Goal: Task Accomplishment & Management: Manage account settings

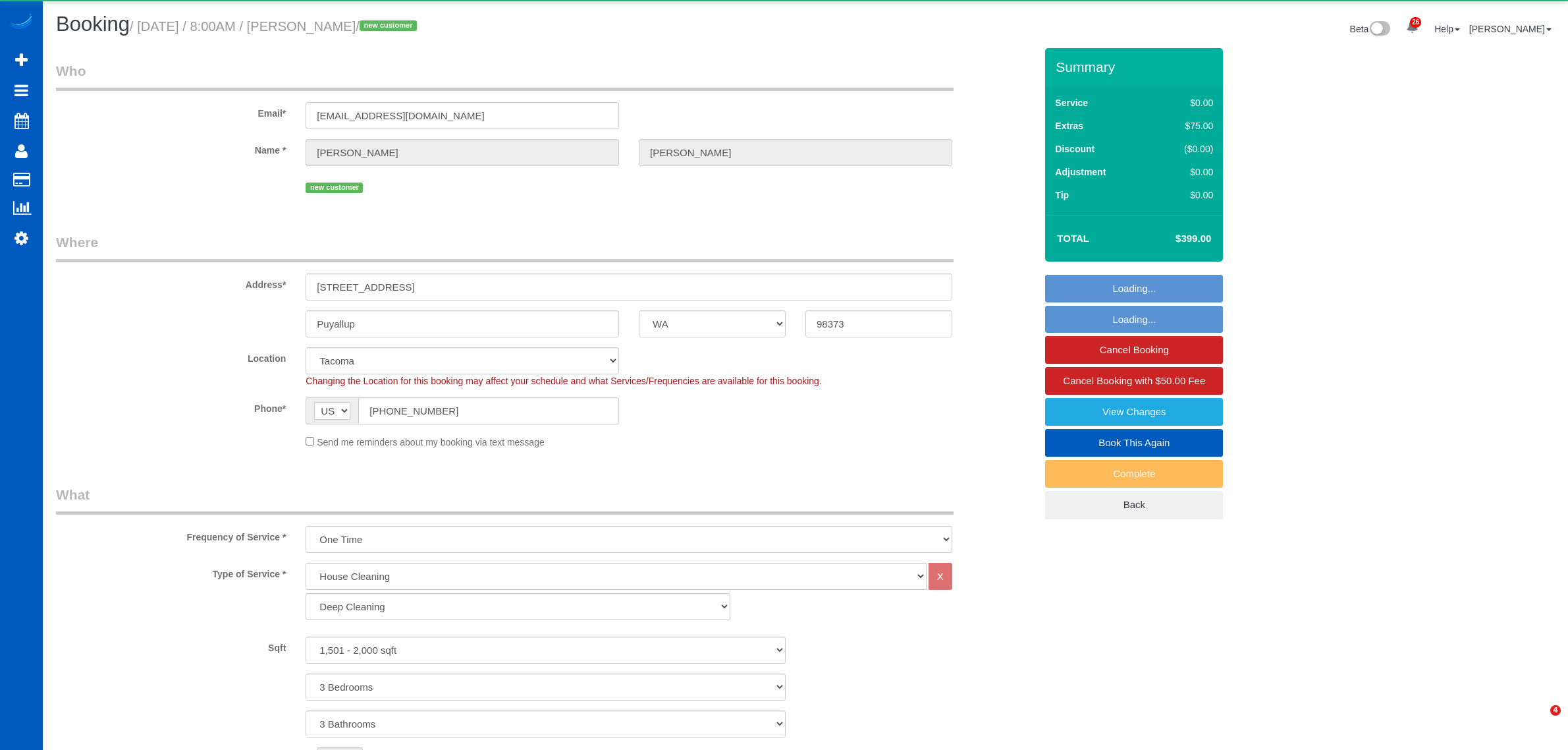
select select "WA"
select select "199"
select select "1501"
select select "3"
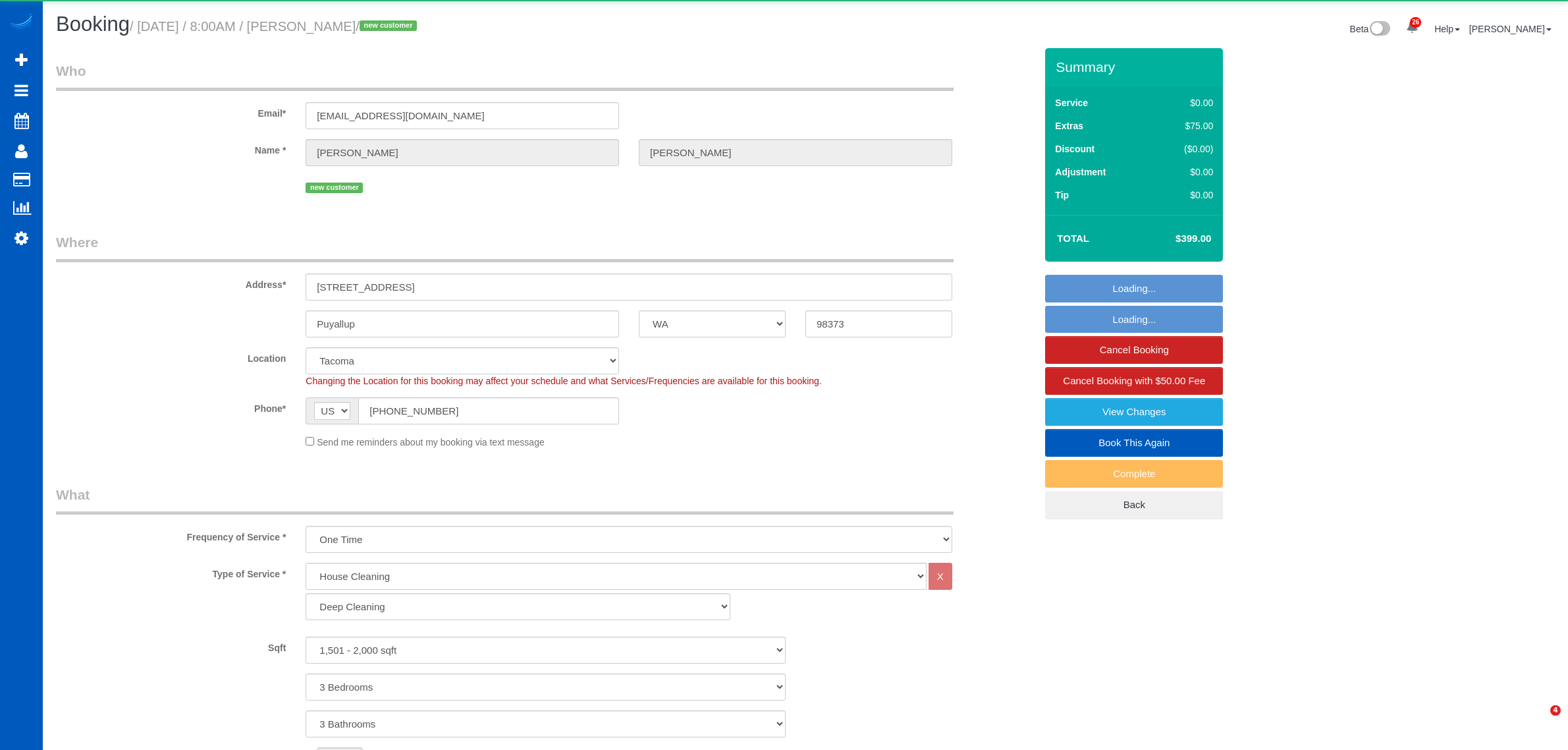
select select "spot103"
select select "number:8"
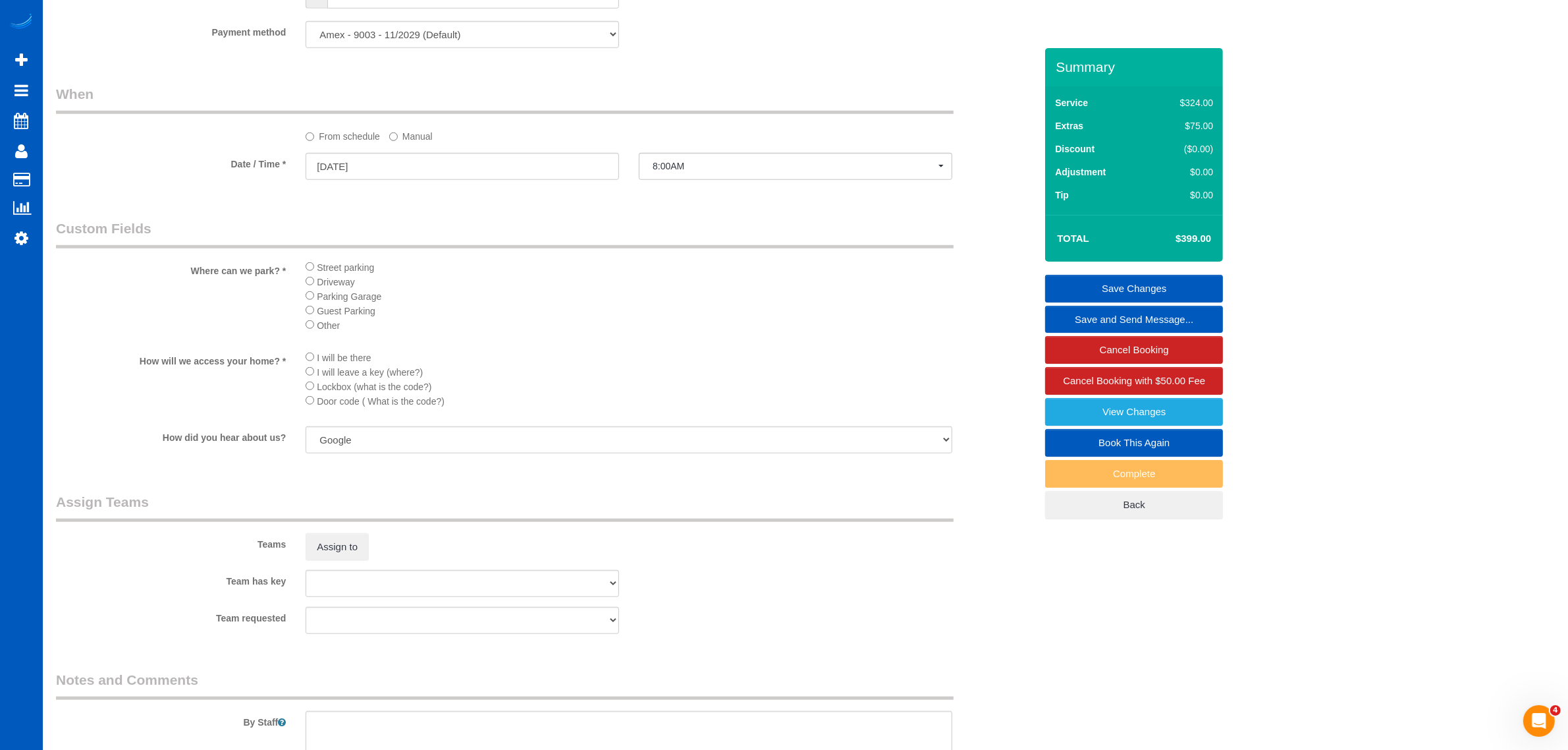
scroll to position [1533, 0]
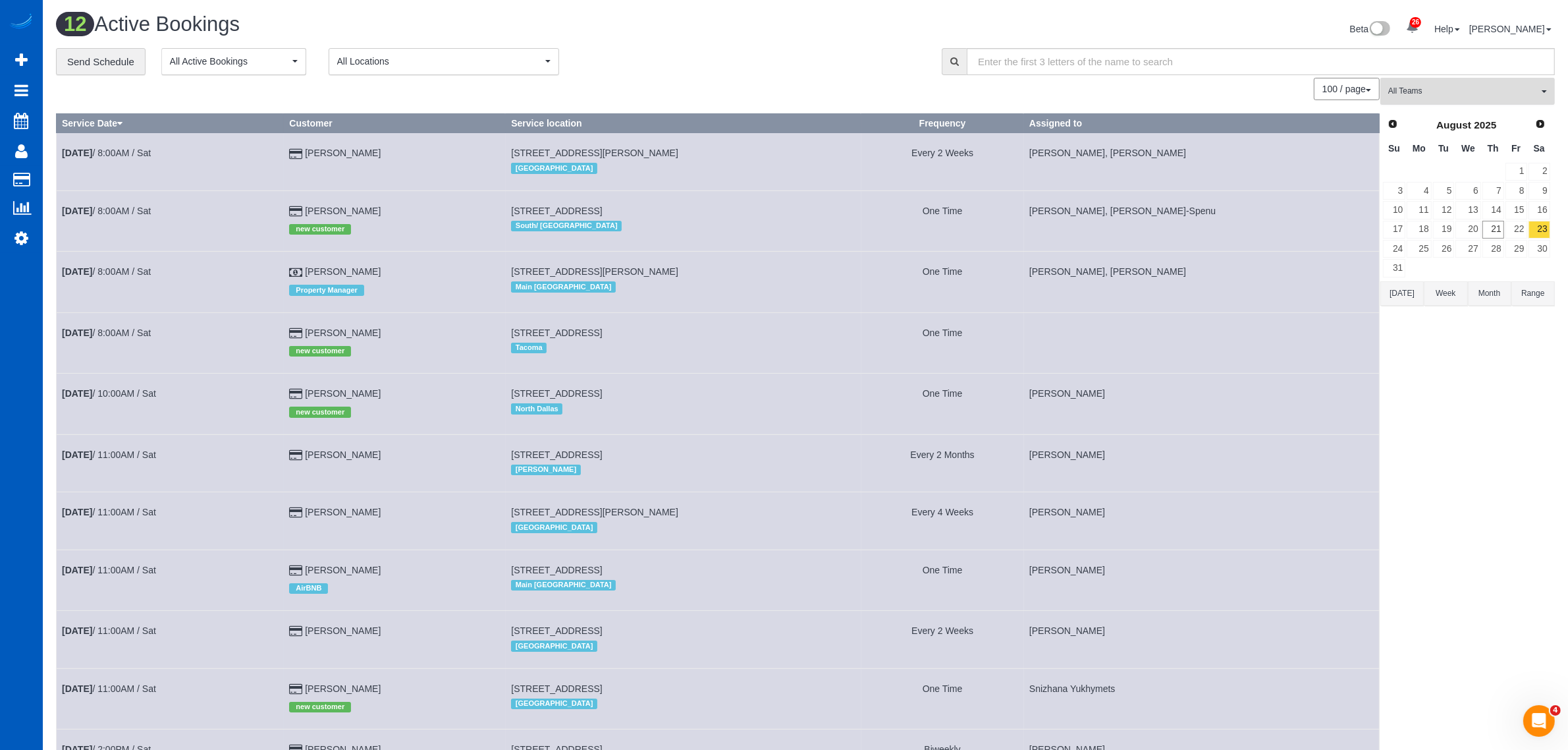
click at [1453, 97] on button "All Teams" at bounding box center [1468, 90] width 175 height 27
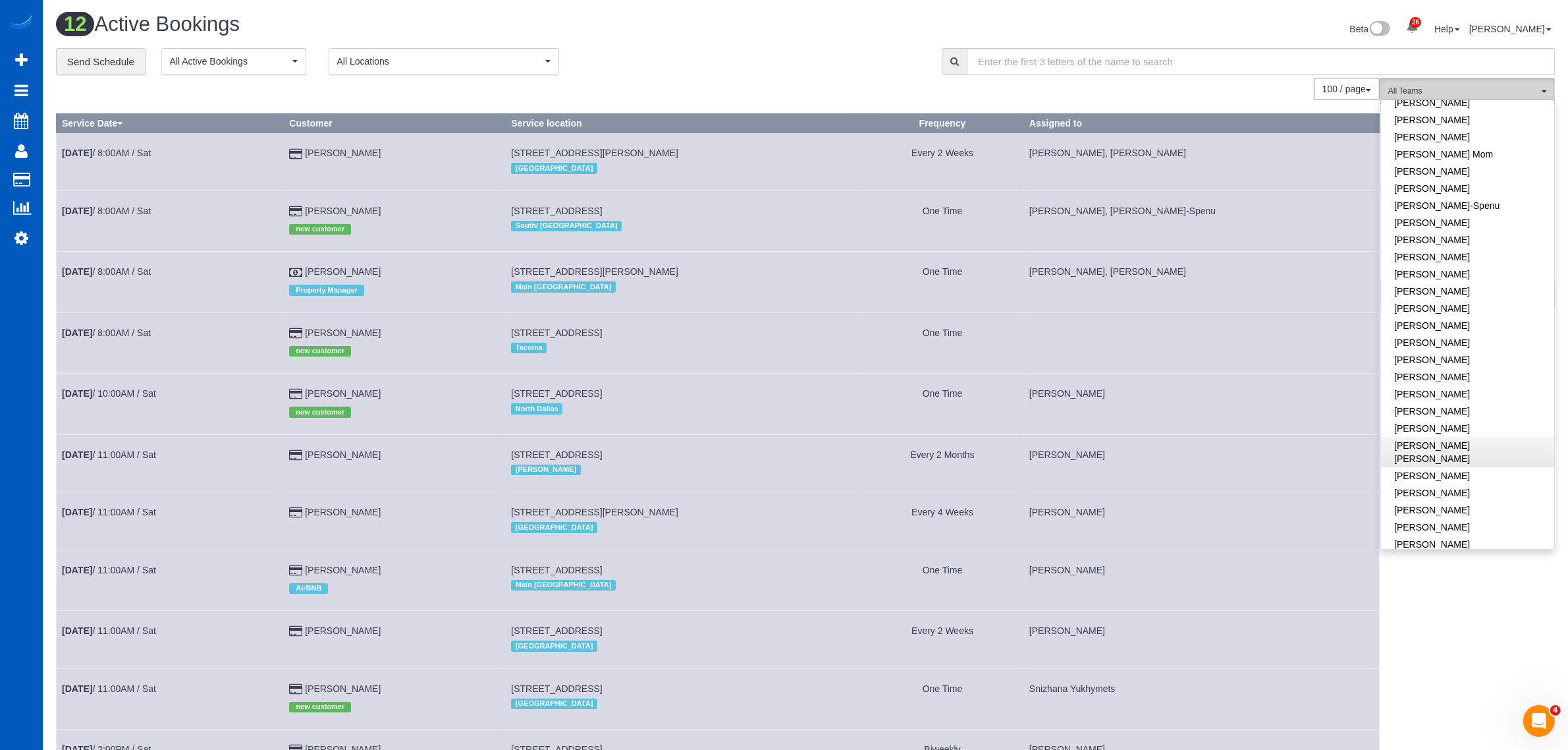
scroll to position [274, 0]
click at [1424, 301] on link "Karyna Butov" at bounding box center [1467, 309] width 173 height 17
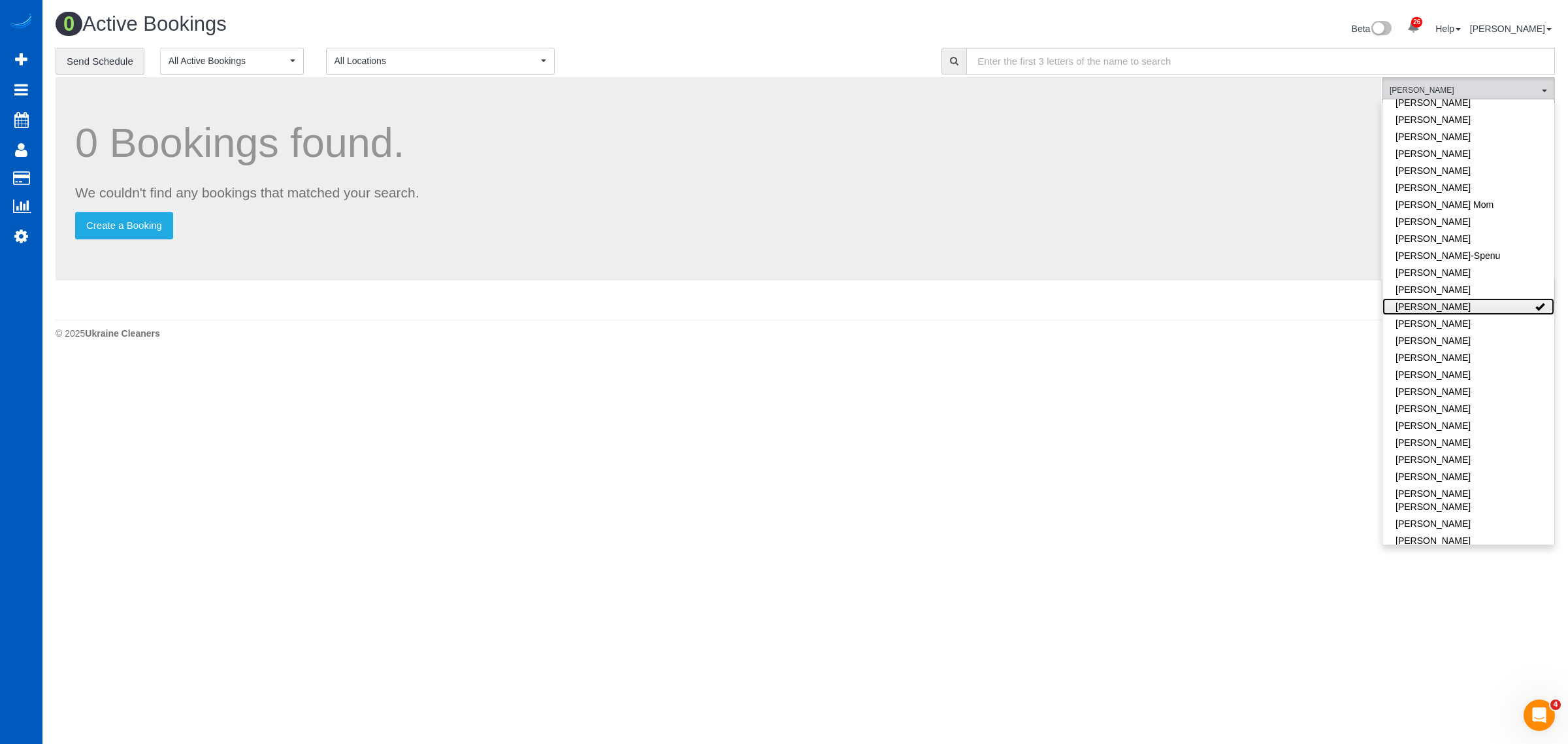
click at [1412, 298] on link "Karyna Butov" at bounding box center [1468, 306] width 172 height 17
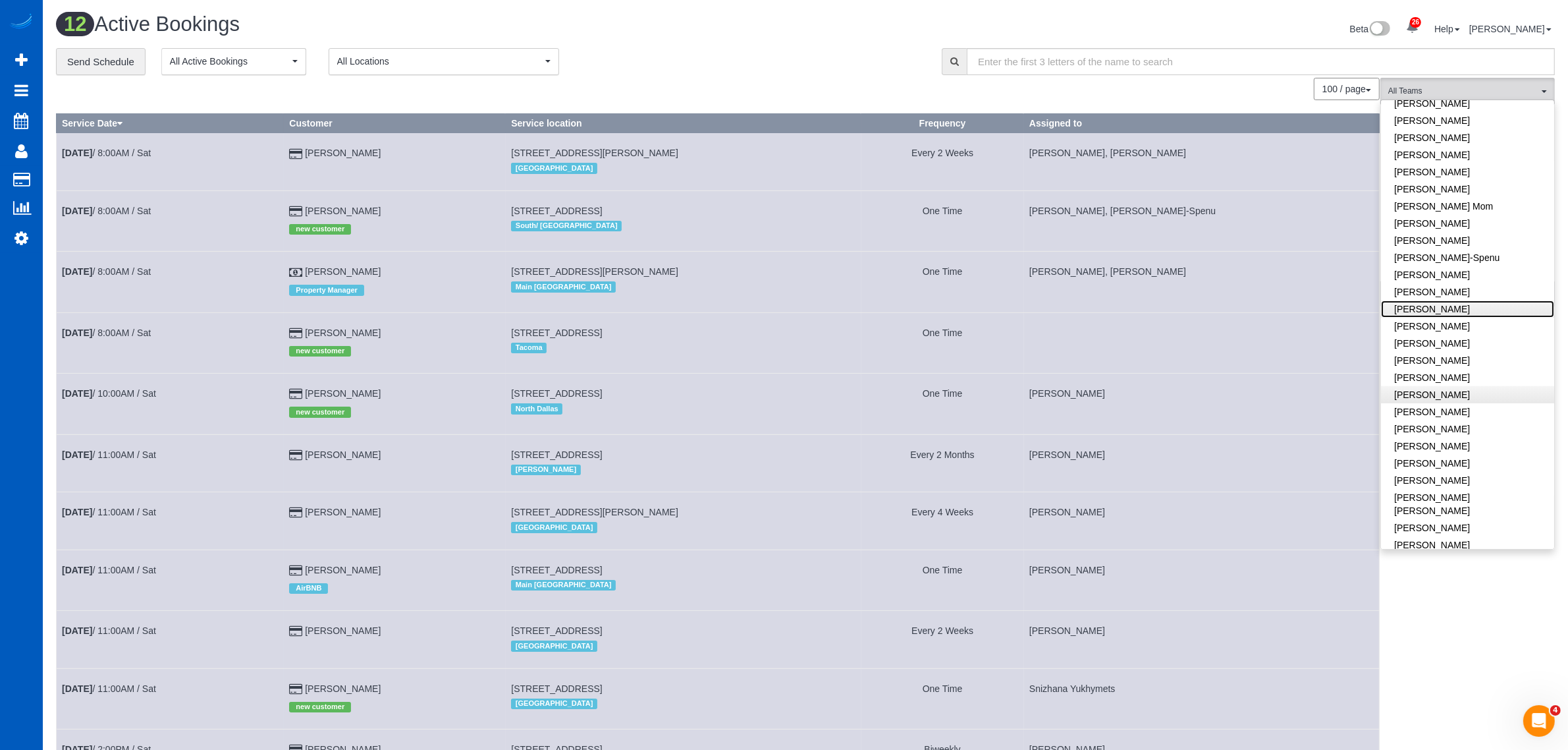
scroll to position [0, 0]
click at [1443, 107] on link "Remove Team Filters" at bounding box center [1467, 111] width 173 height 17
click at [1444, 78] on button "All Teams" at bounding box center [1468, 90] width 175 height 27
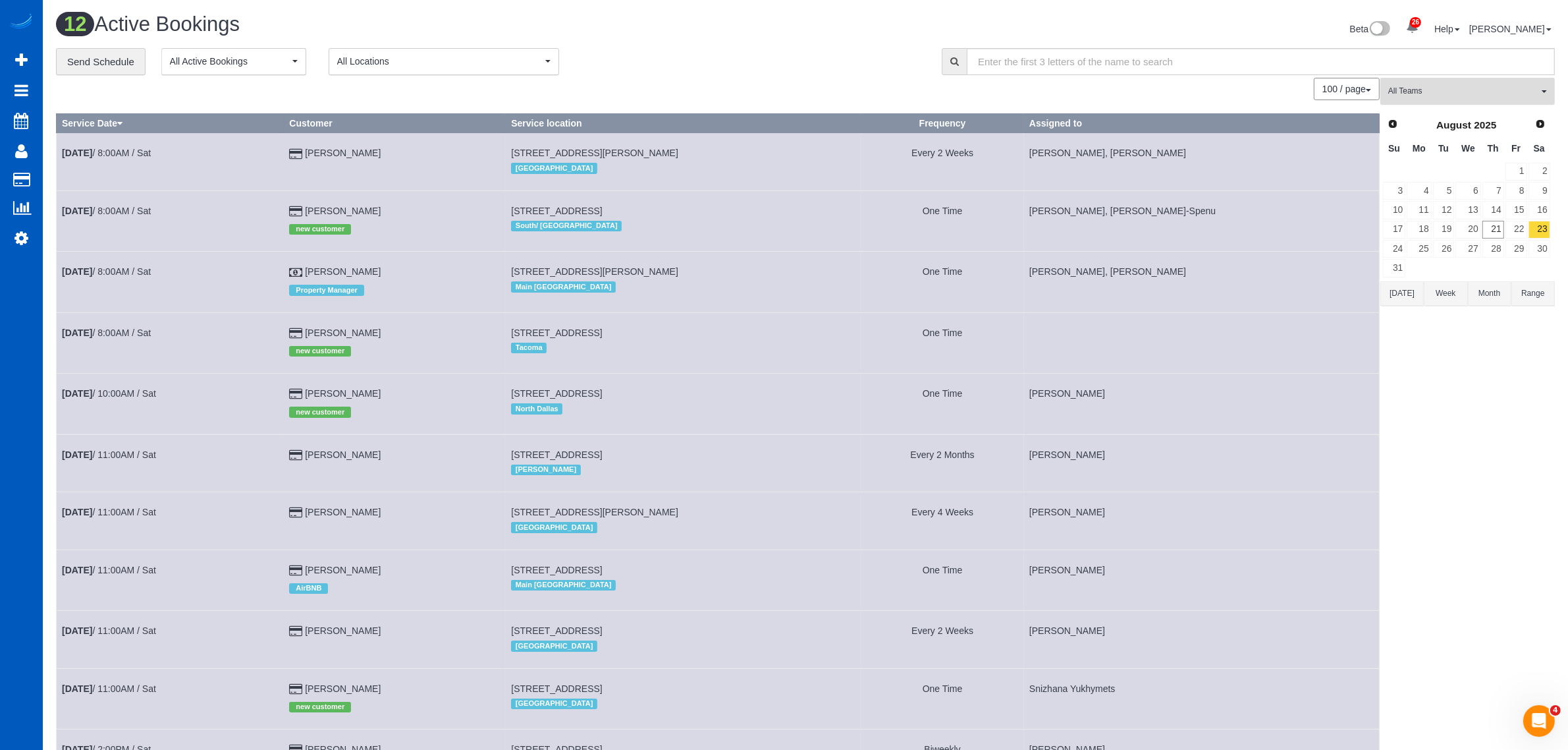
click at [1496, 94] on span "All Teams" at bounding box center [1463, 90] width 150 height 11
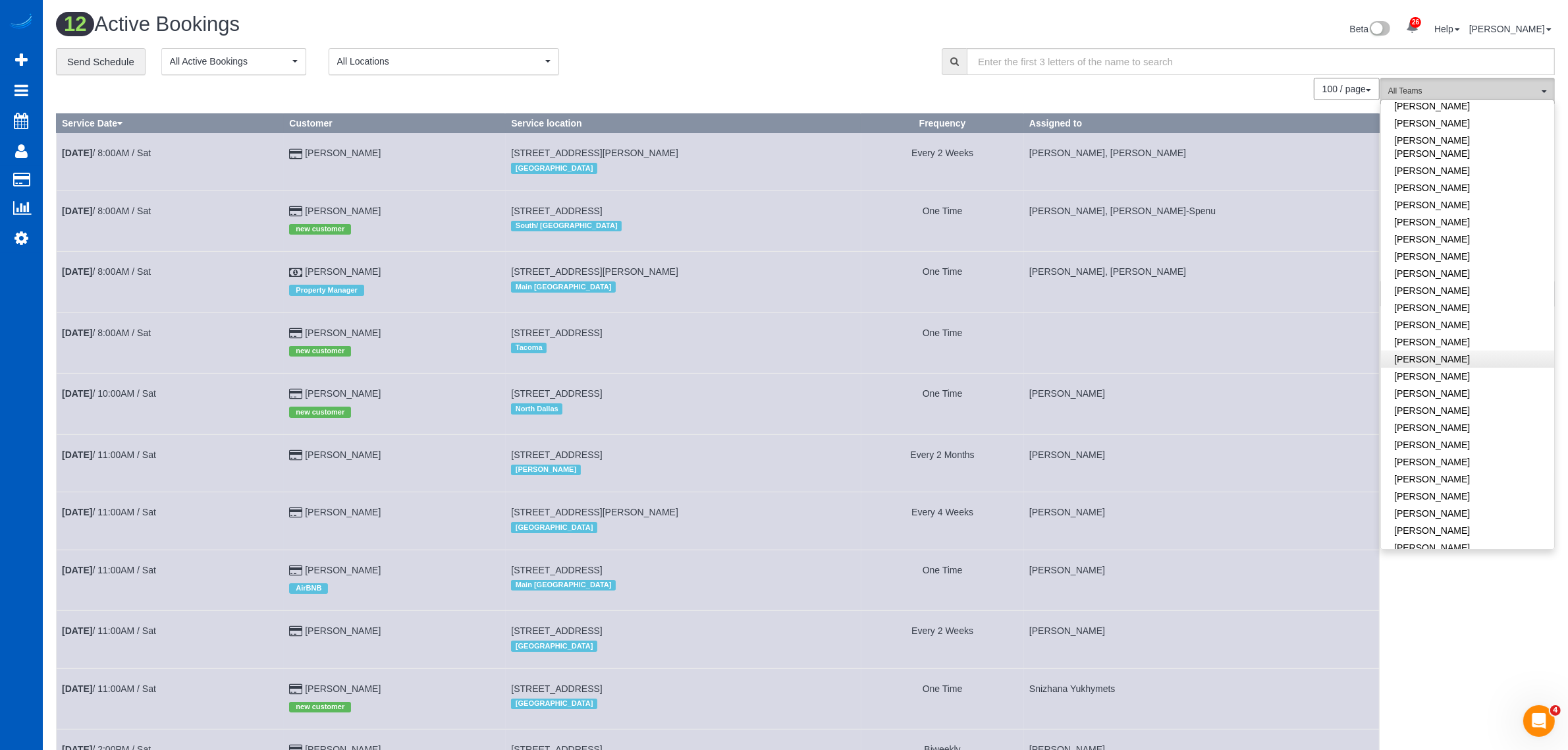
scroll to position [686, 0]
click at [1432, 381] on link "Olha Dezhniuk" at bounding box center [1467, 389] width 173 height 17
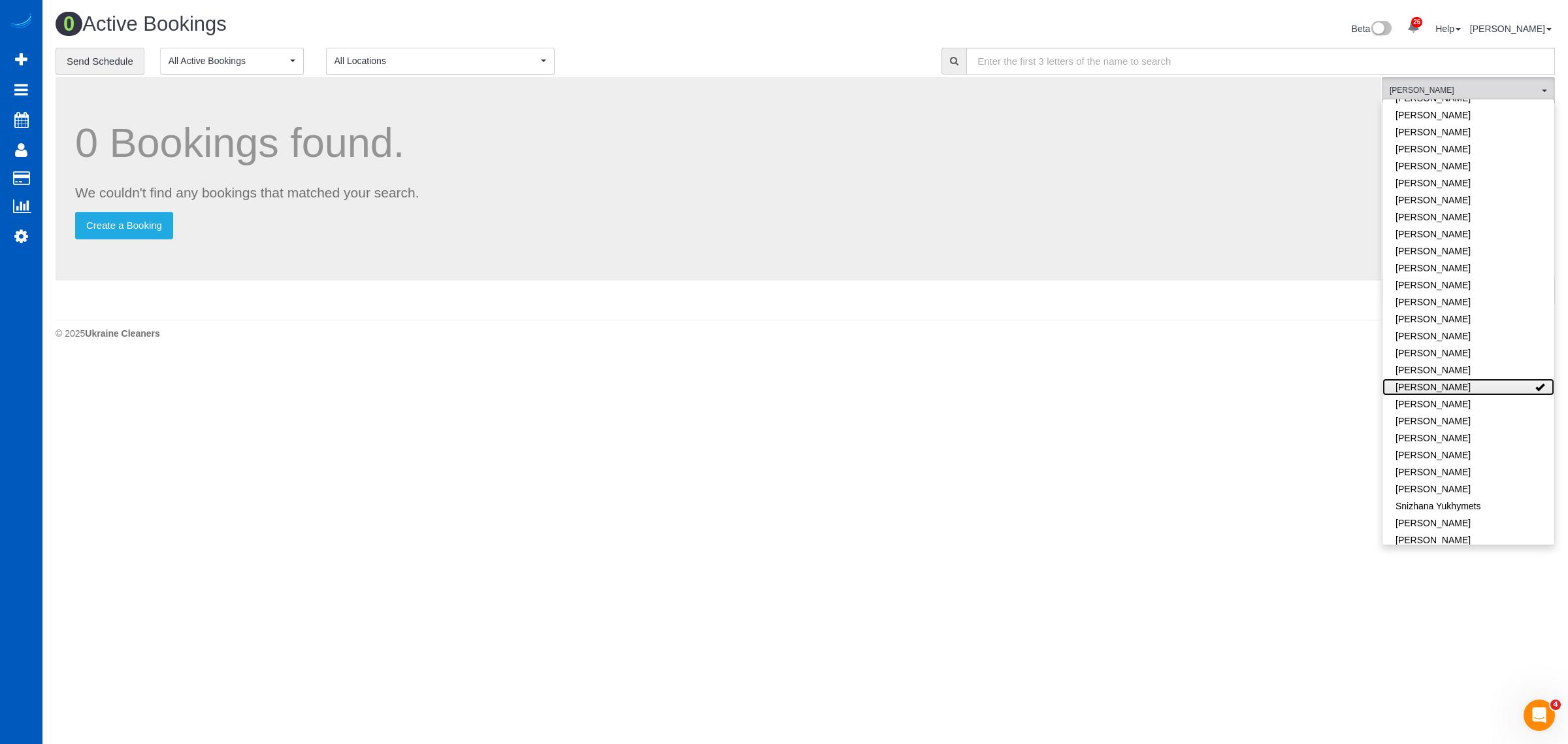
click at [1421, 378] on link "Olha Dezhniuk" at bounding box center [1468, 386] width 172 height 17
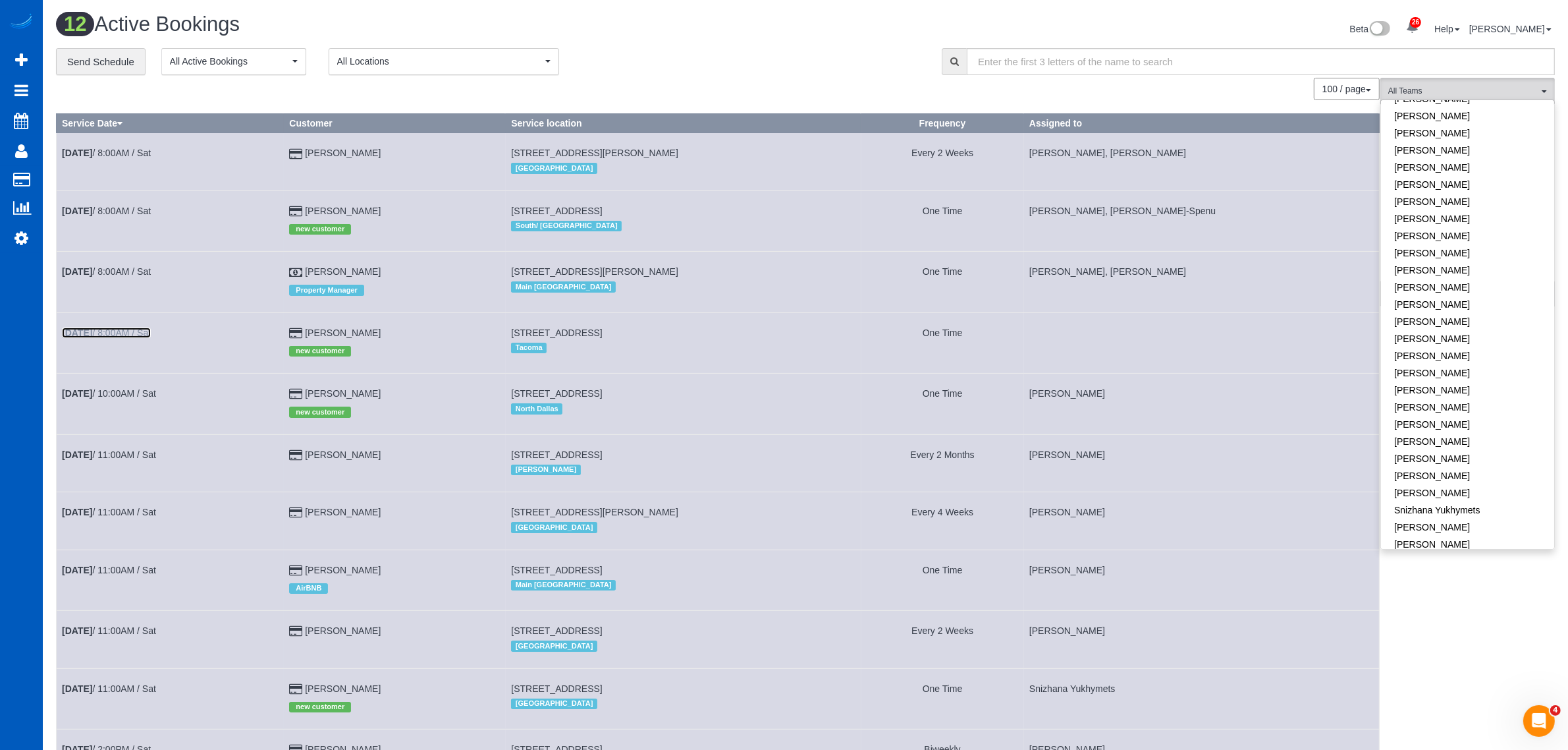
click at [137, 333] on link "Aug 23rd / 8:00AM / Sat" at bounding box center [106, 332] width 88 height 11
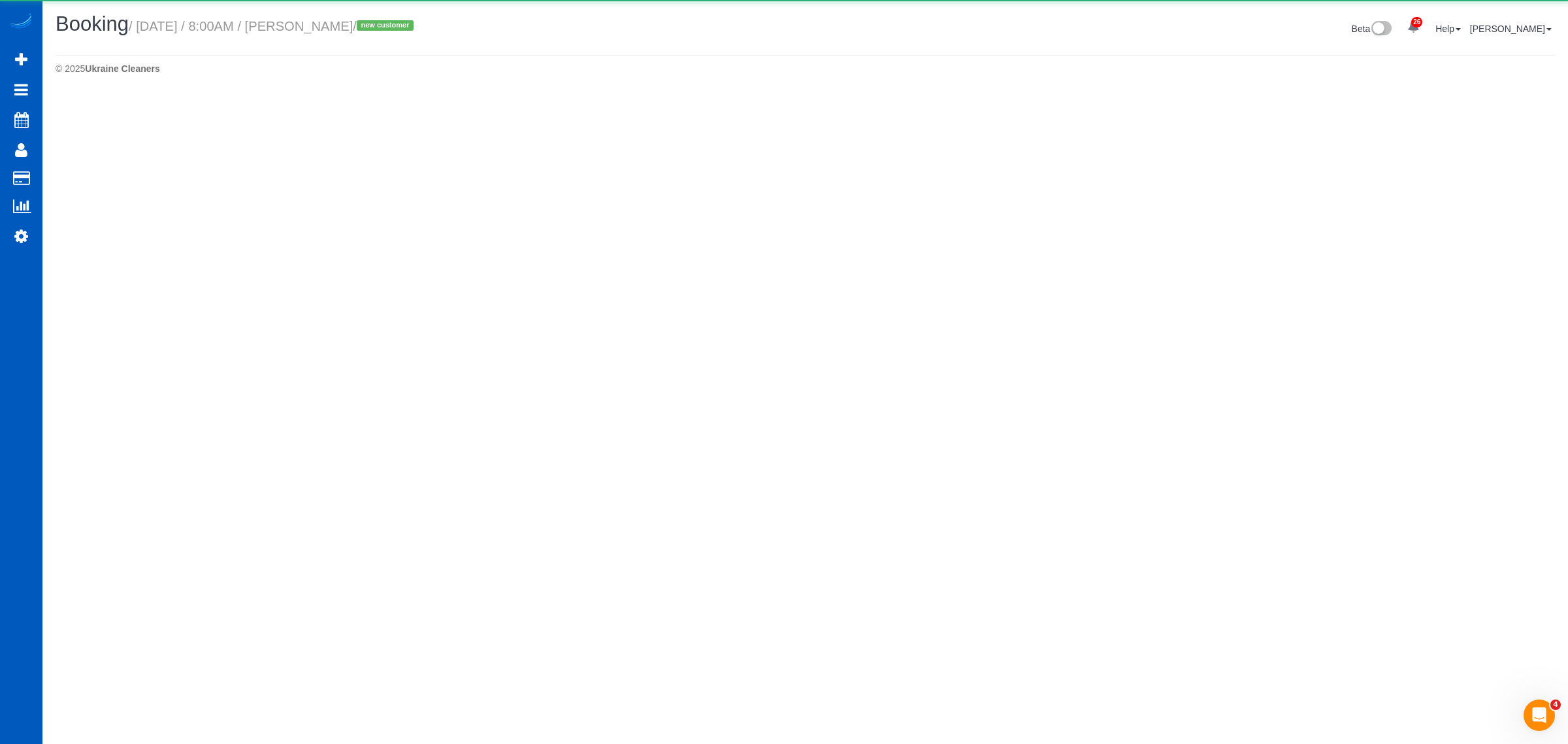
select select "WA"
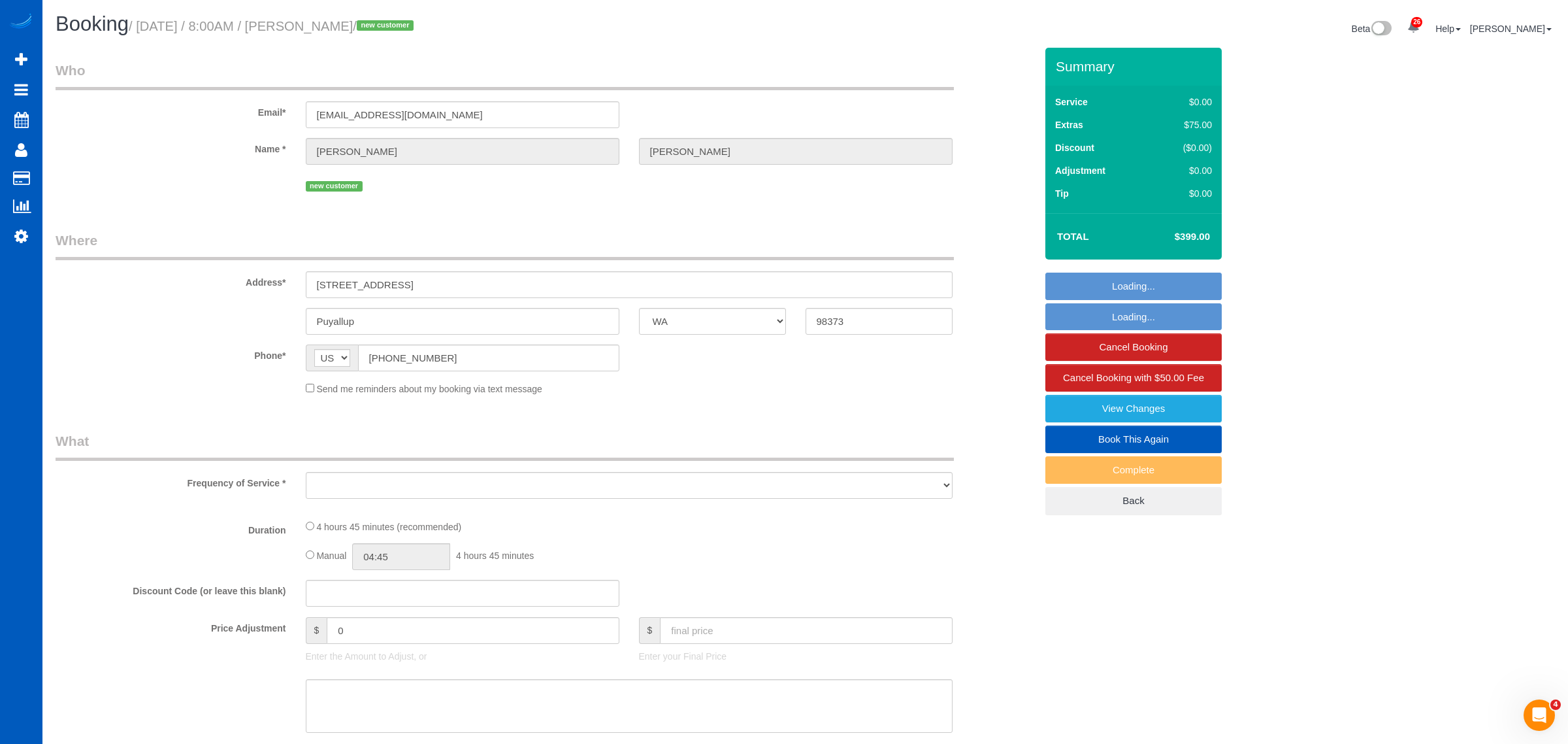
select select "string:fspay-47481522-f8b9-4403-8031-46a155773917"
select select "object:29978"
select select "199"
select select "1501"
select select "3"
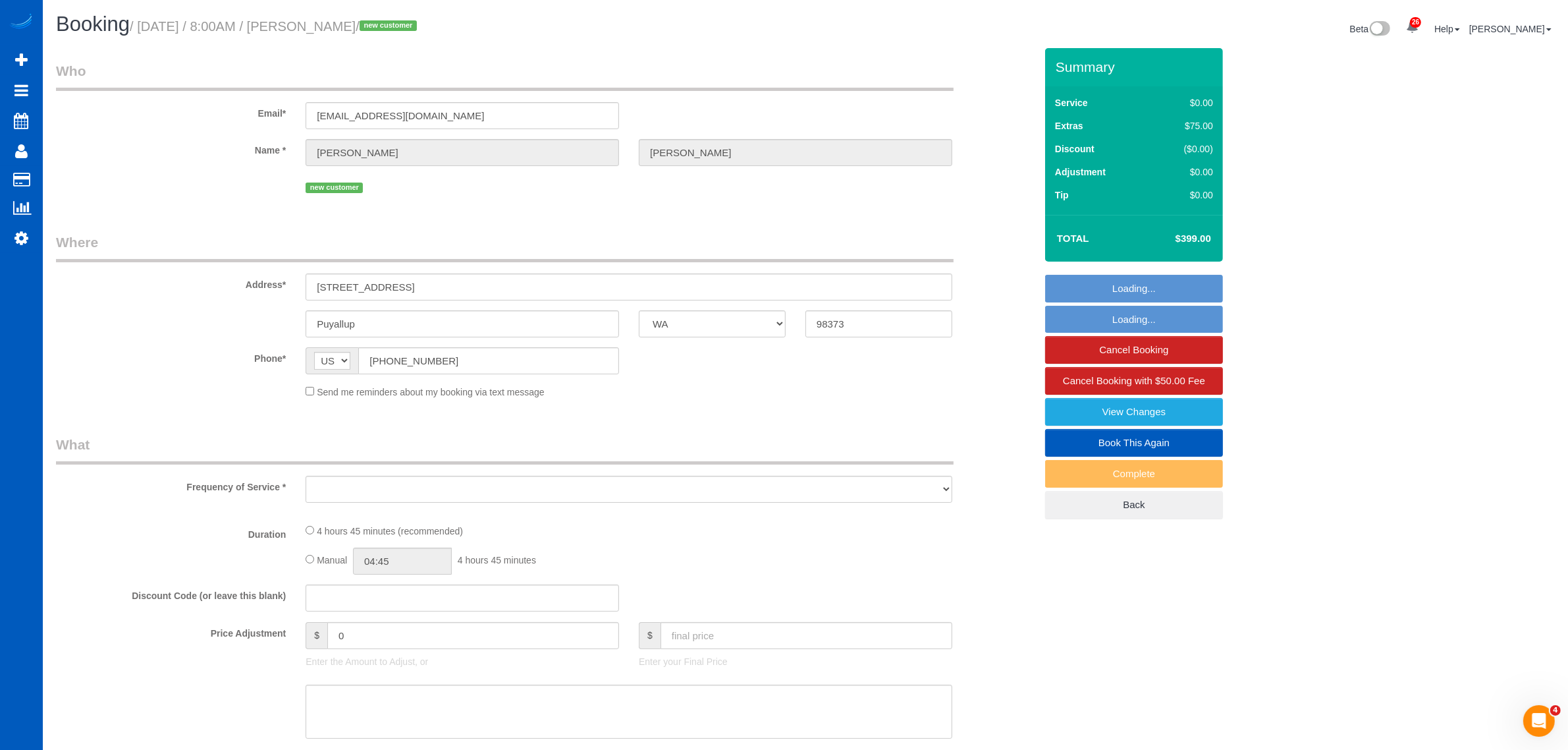
select select "3"
select select "number:8"
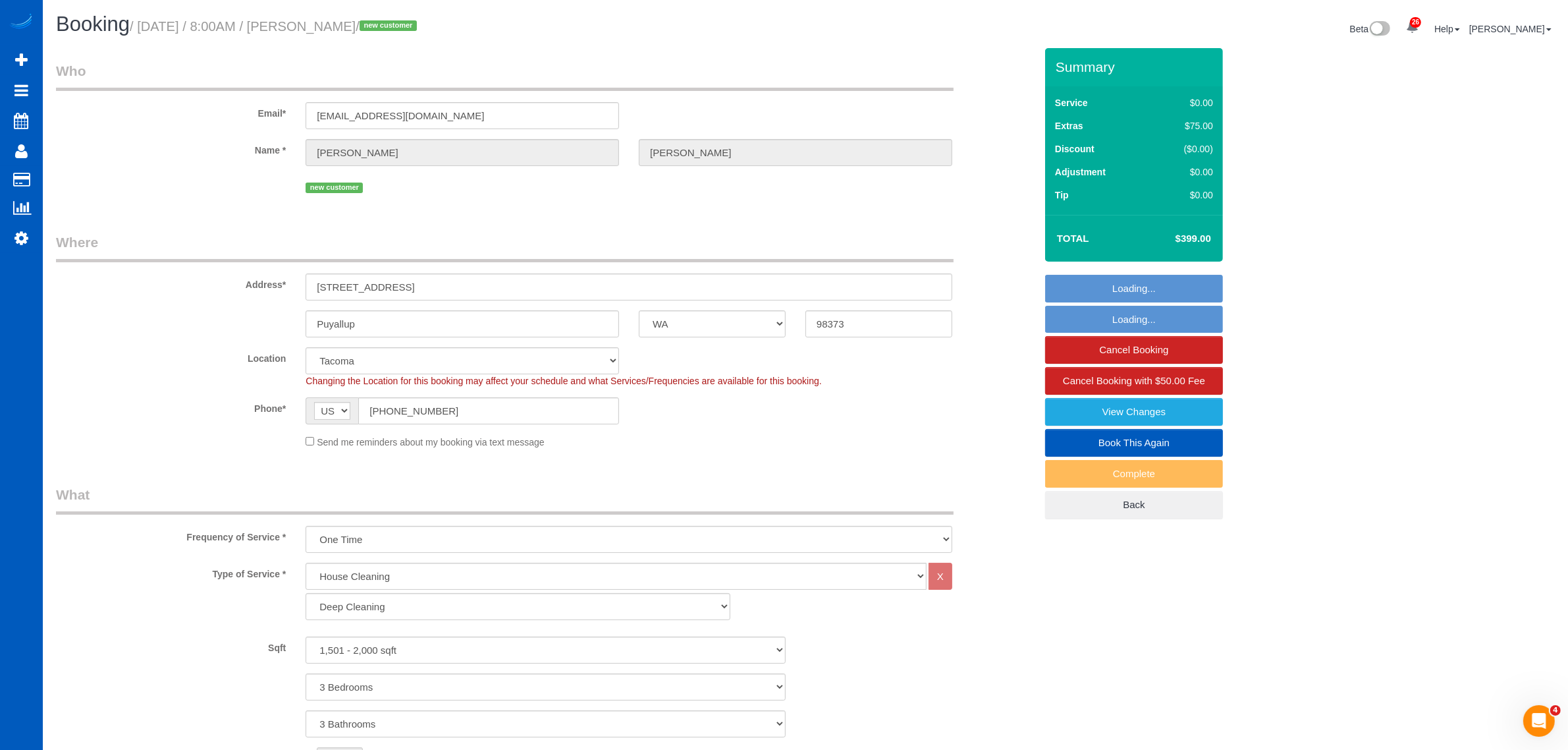
select select "spot115"
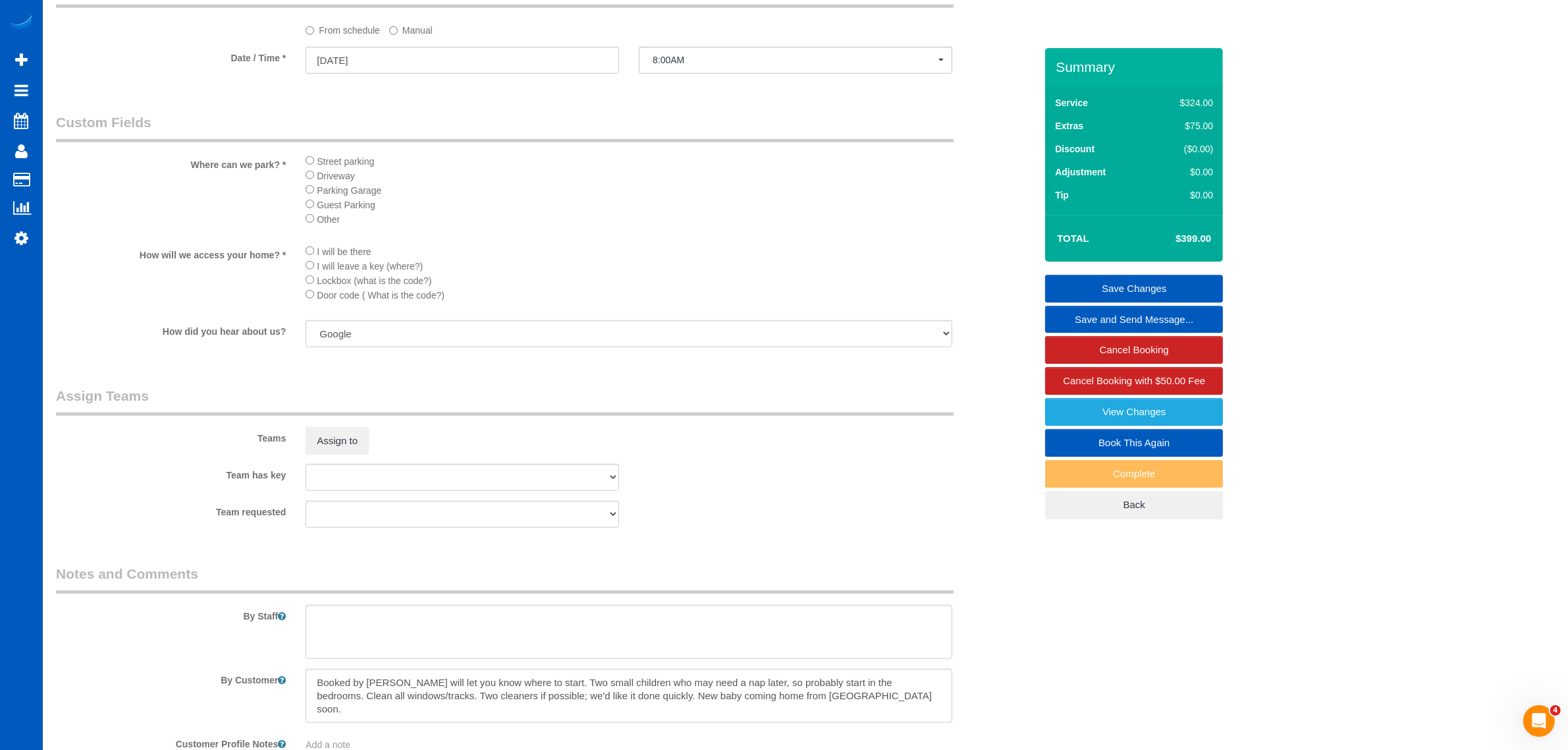
scroll to position [1372, 0]
click at [354, 438] on button "Assign to" at bounding box center [337, 433] width 63 height 28
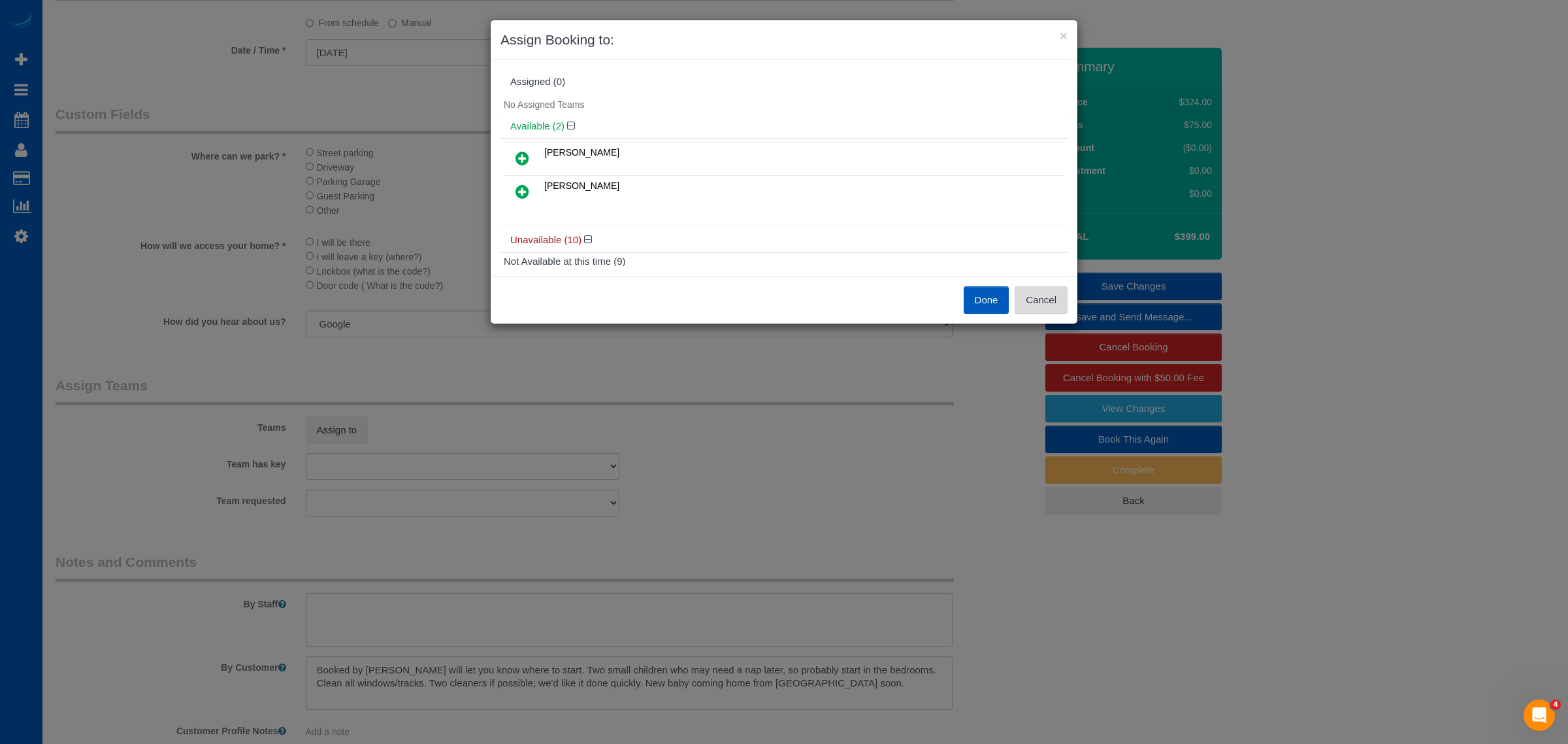
click at [1047, 304] on button "Cancel" at bounding box center [1041, 300] width 53 height 27
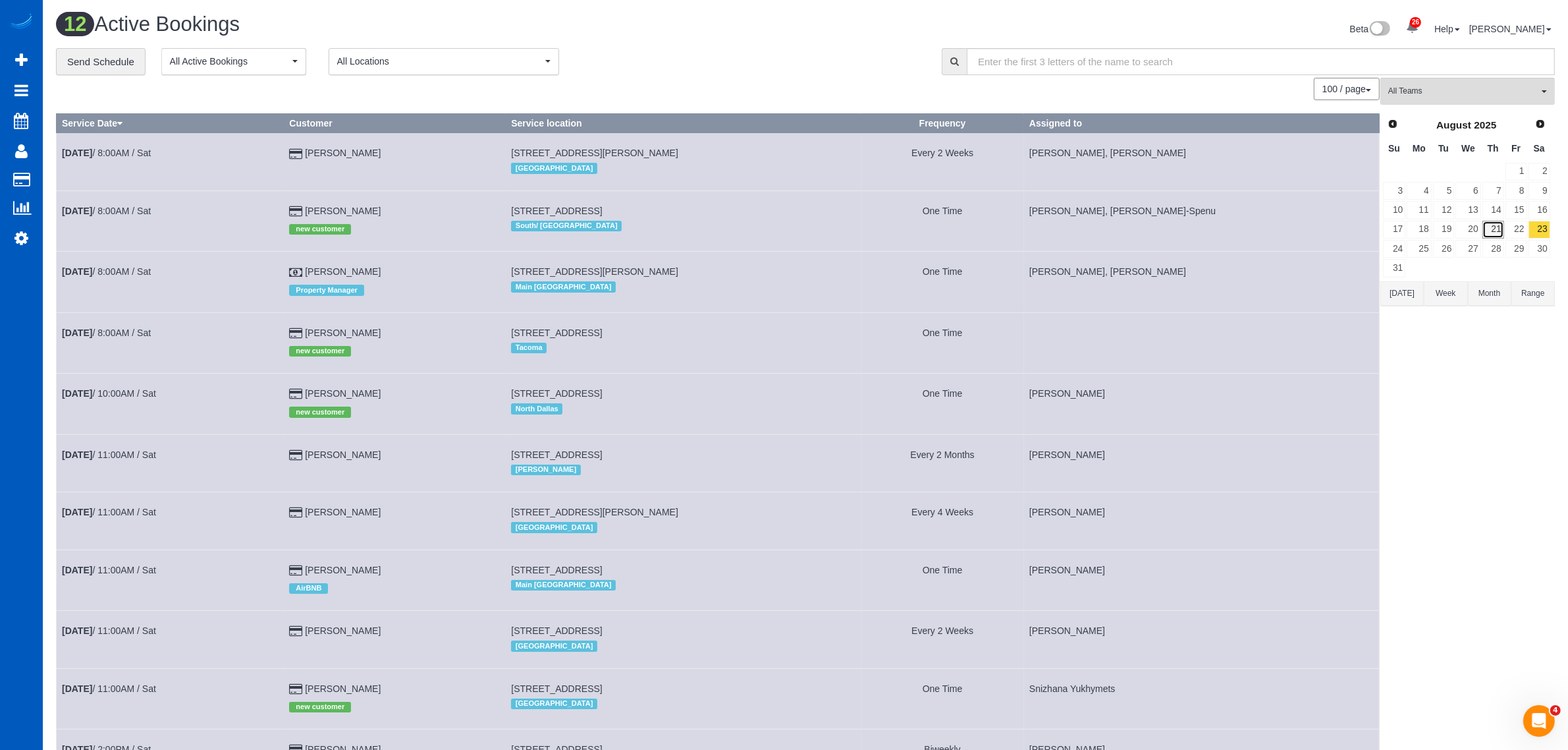
click at [1488, 225] on link "21" at bounding box center [1493, 230] width 22 height 18
click at [1519, 229] on link "22" at bounding box center [1516, 230] width 22 height 18
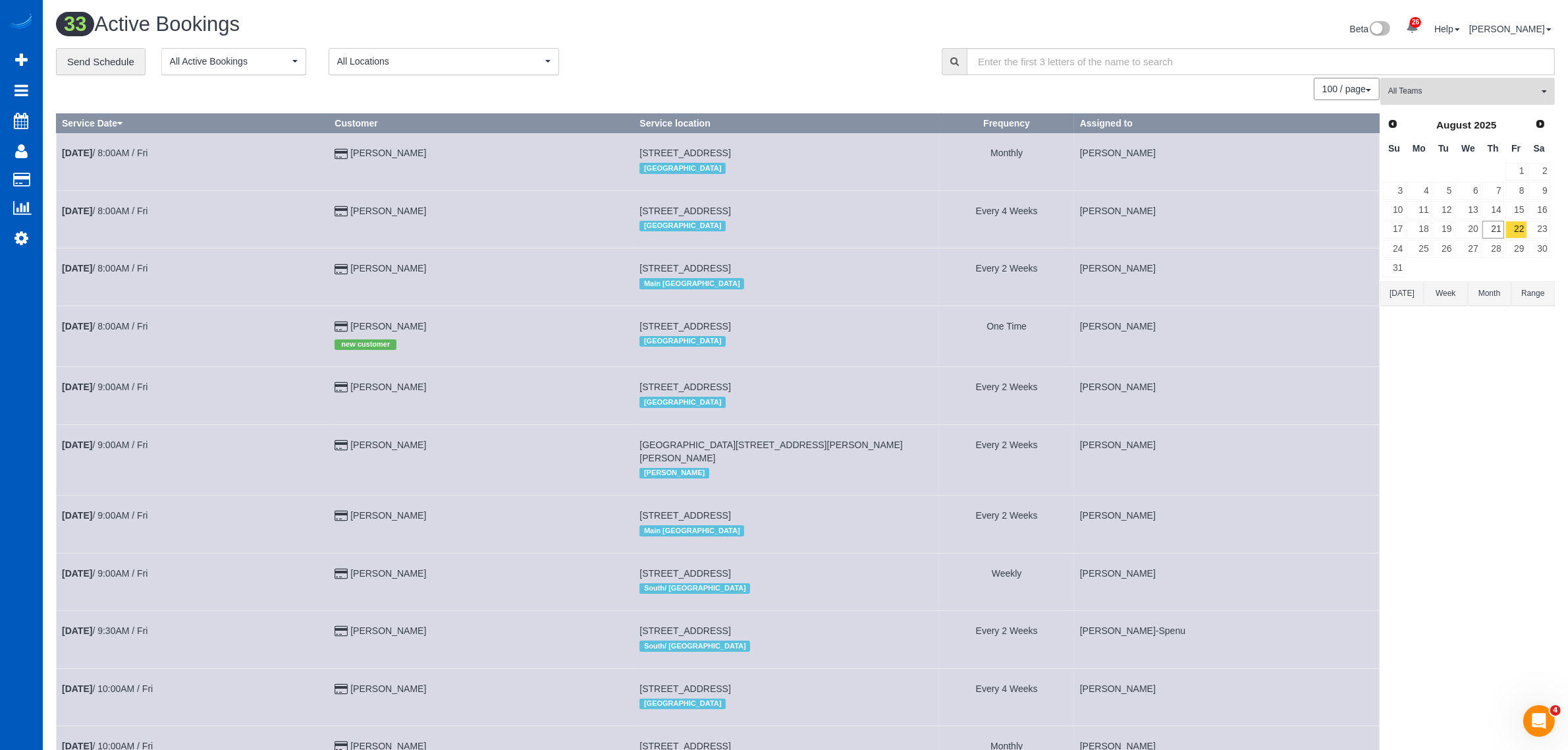
drag, startPoint x: 1463, startPoint y: 93, endPoint x: 1474, endPoint y: 157, distance: 64.9
click at [1463, 93] on span "All Teams" at bounding box center [1463, 90] width 150 height 11
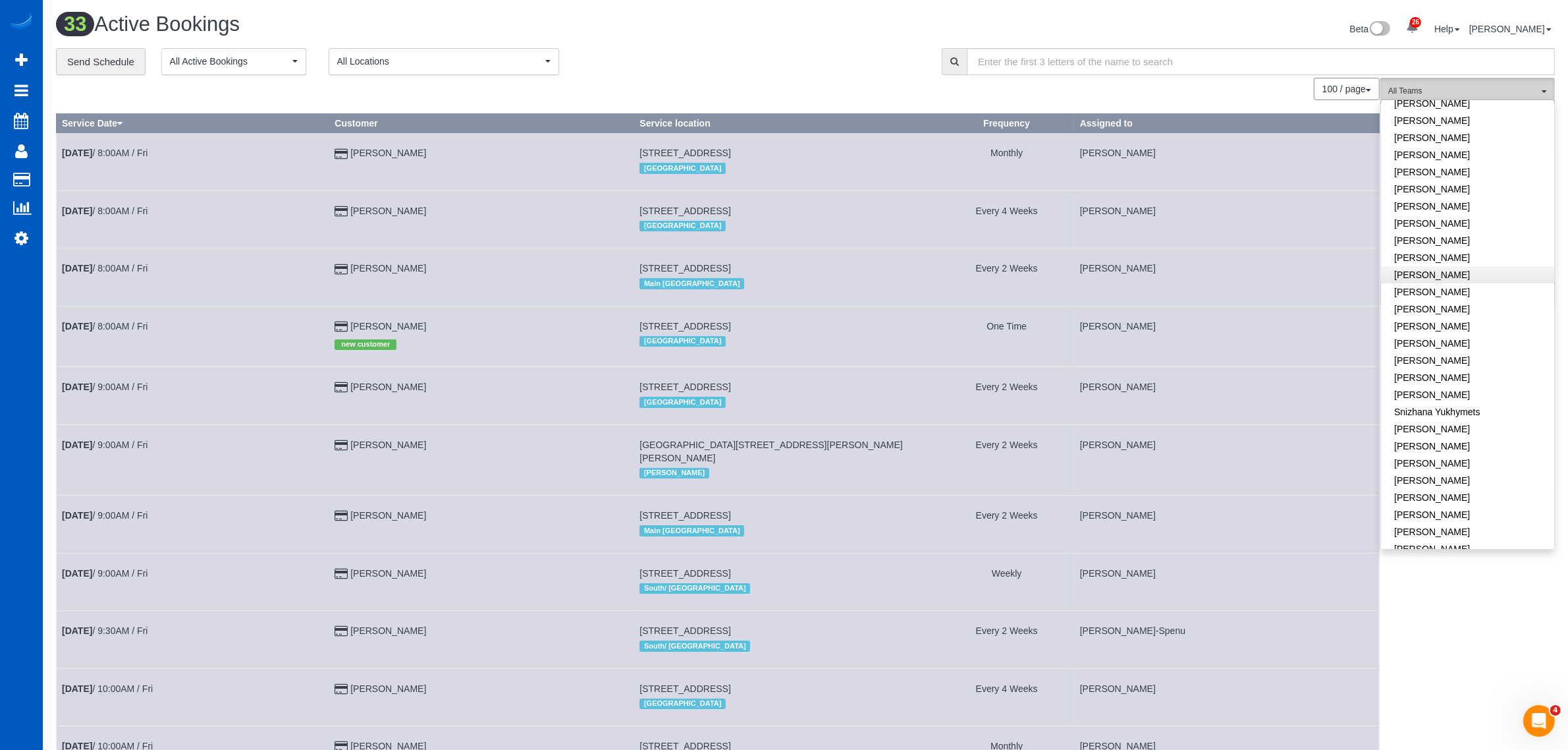
scroll to position [819, 0]
click at [1428, 420] on link "[PERSON_NAME]" at bounding box center [1467, 428] width 173 height 17
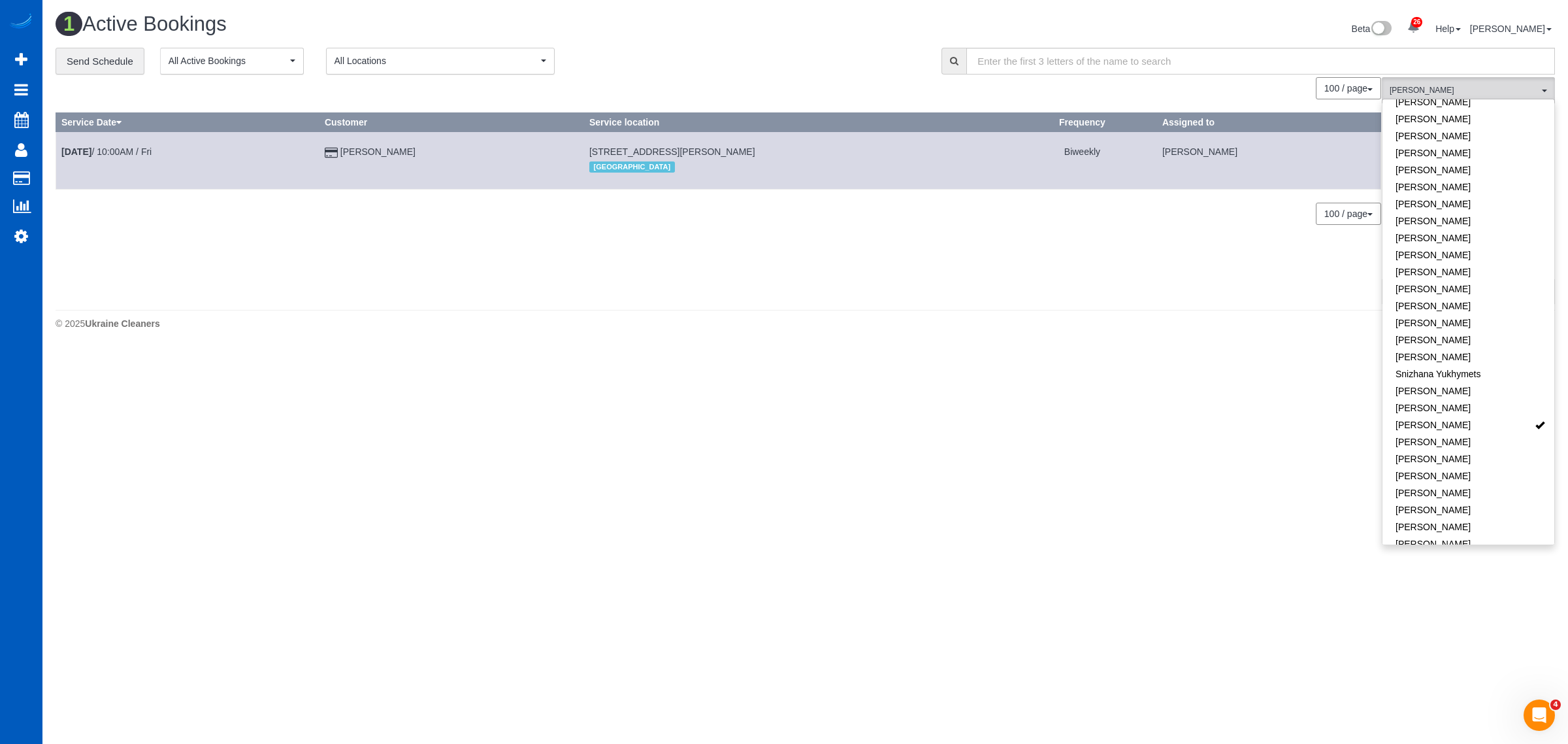
click at [985, 421] on body "26 Beta Your Notifications You have 0 alerts × You have 1 to charge for 08/19/2…" at bounding box center [784, 372] width 1568 height 744
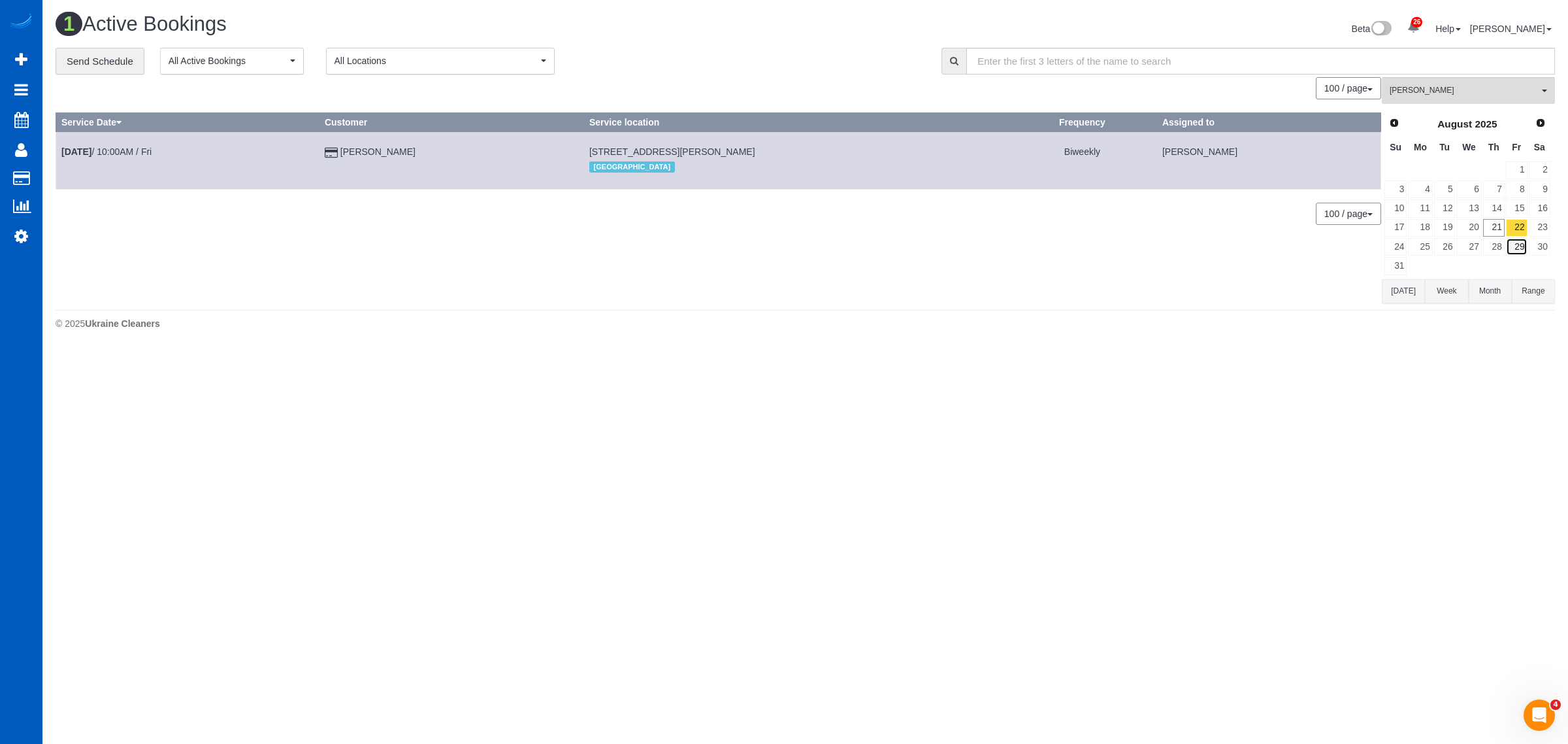
click at [1511, 249] on link "29" at bounding box center [1516, 247] width 21 height 18
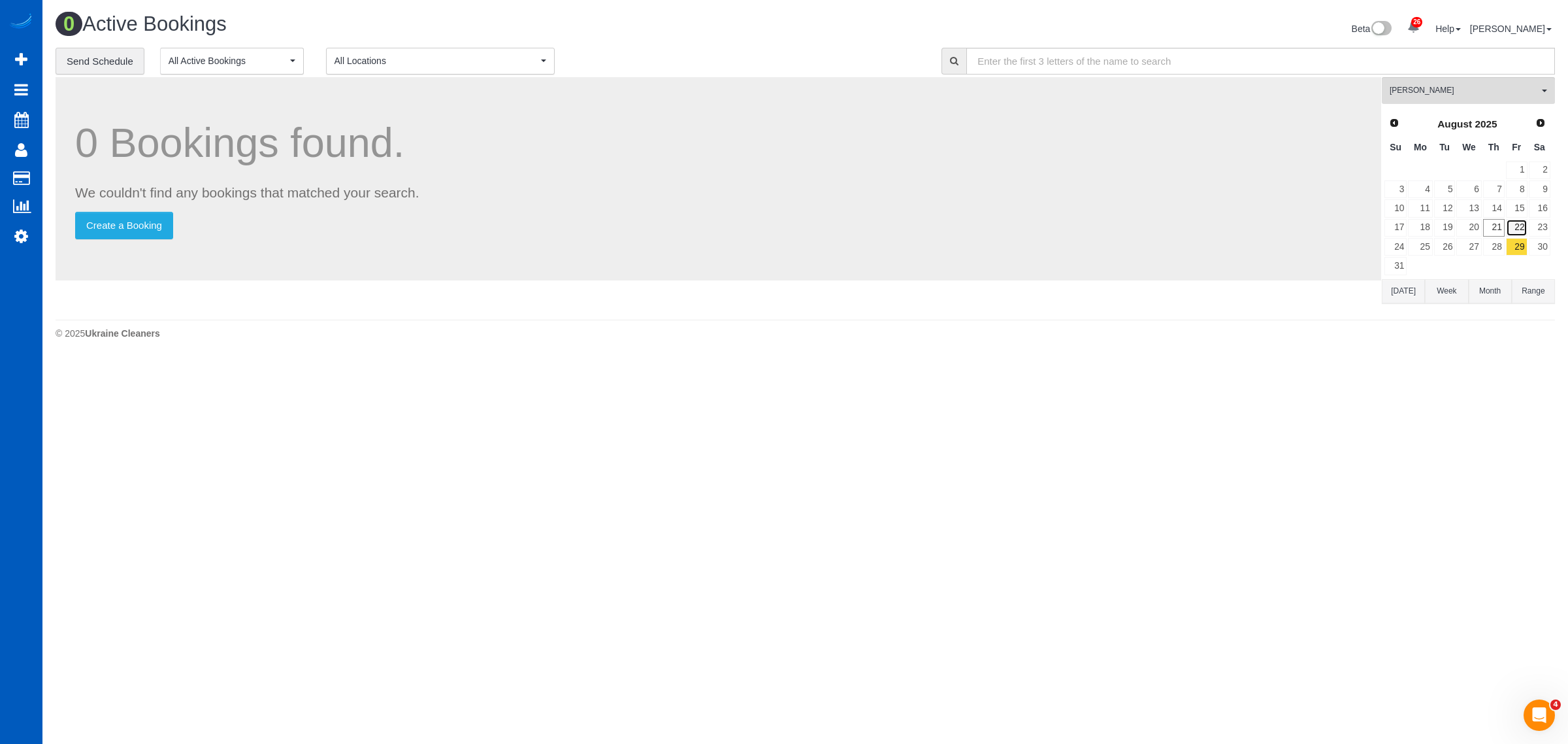
click at [1513, 227] on link "22" at bounding box center [1516, 228] width 21 height 18
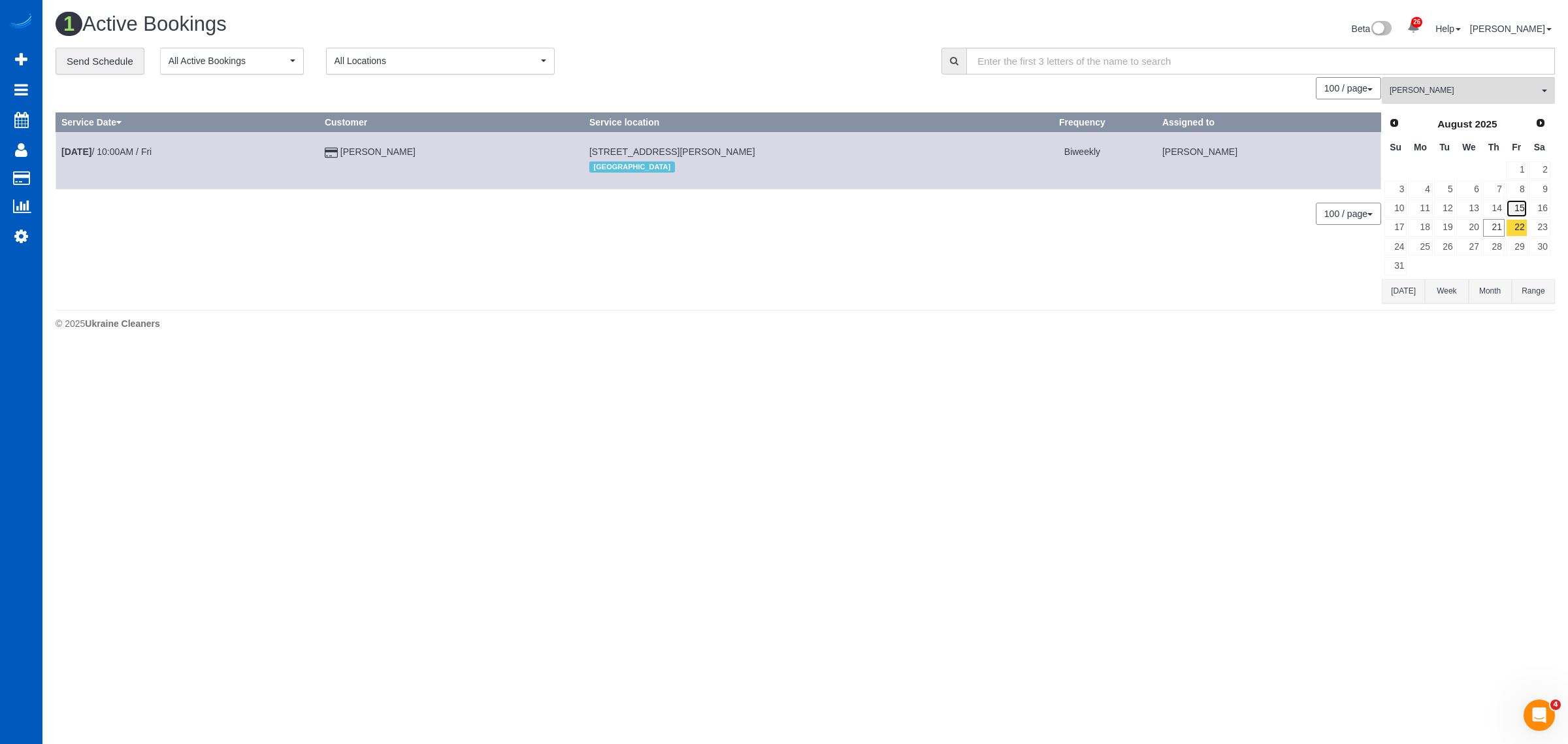
click at [1513, 211] on link "15" at bounding box center [1516, 208] width 21 height 18
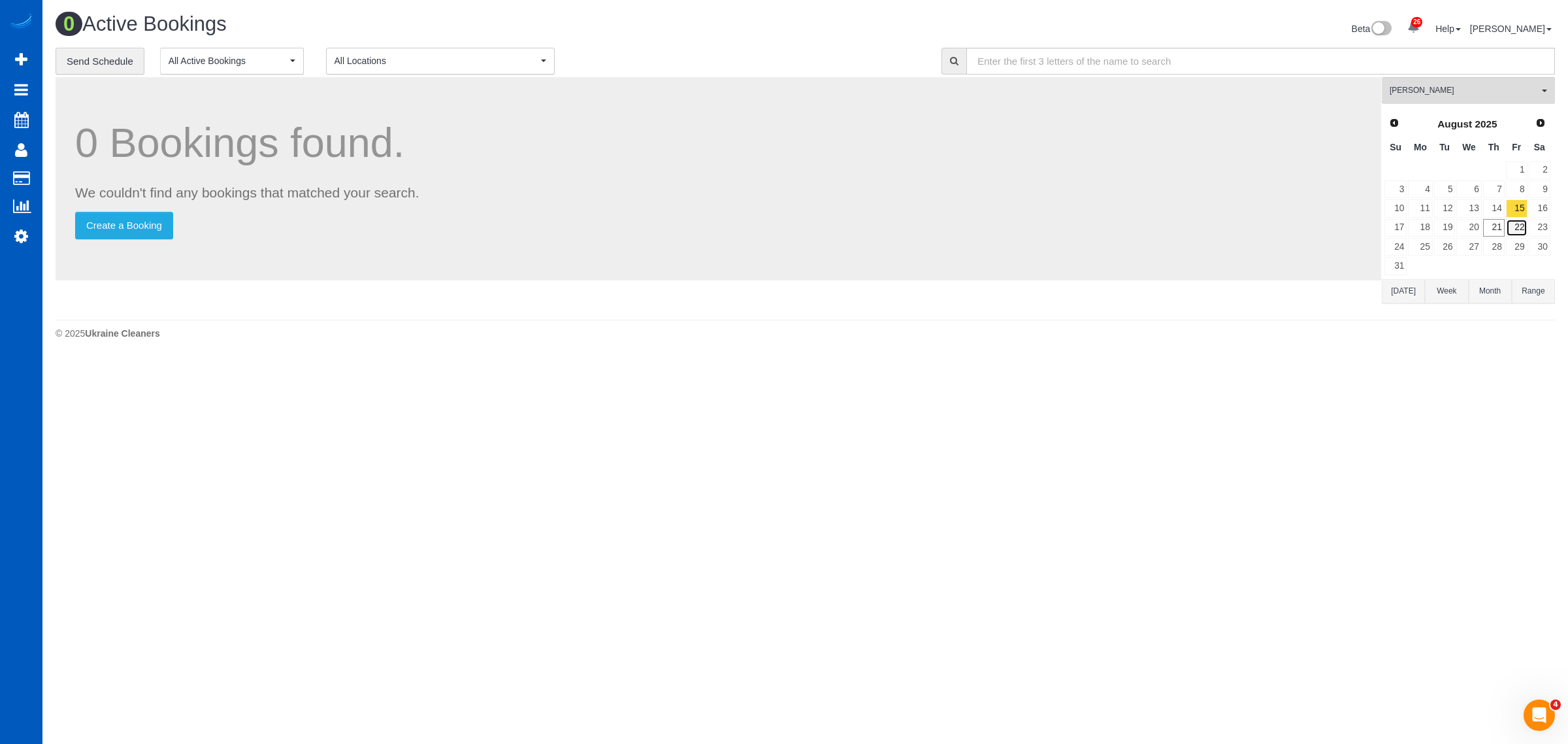
click at [1513, 229] on link "22" at bounding box center [1516, 228] width 21 height 18
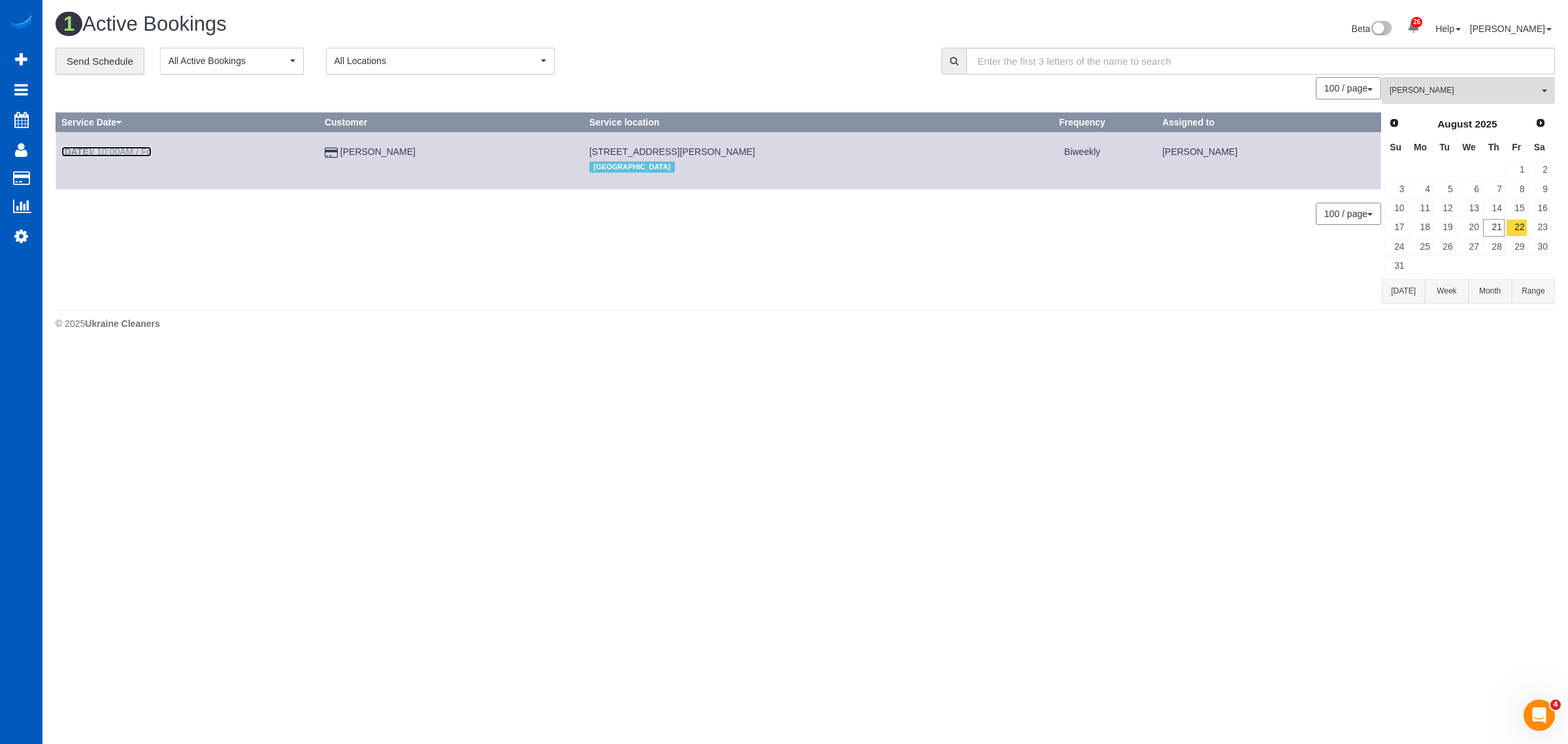
click at [132, 146] on link "Aug 22nd / 10:00AM / Fri" at bounding box center [106, 151] width 90 height 11
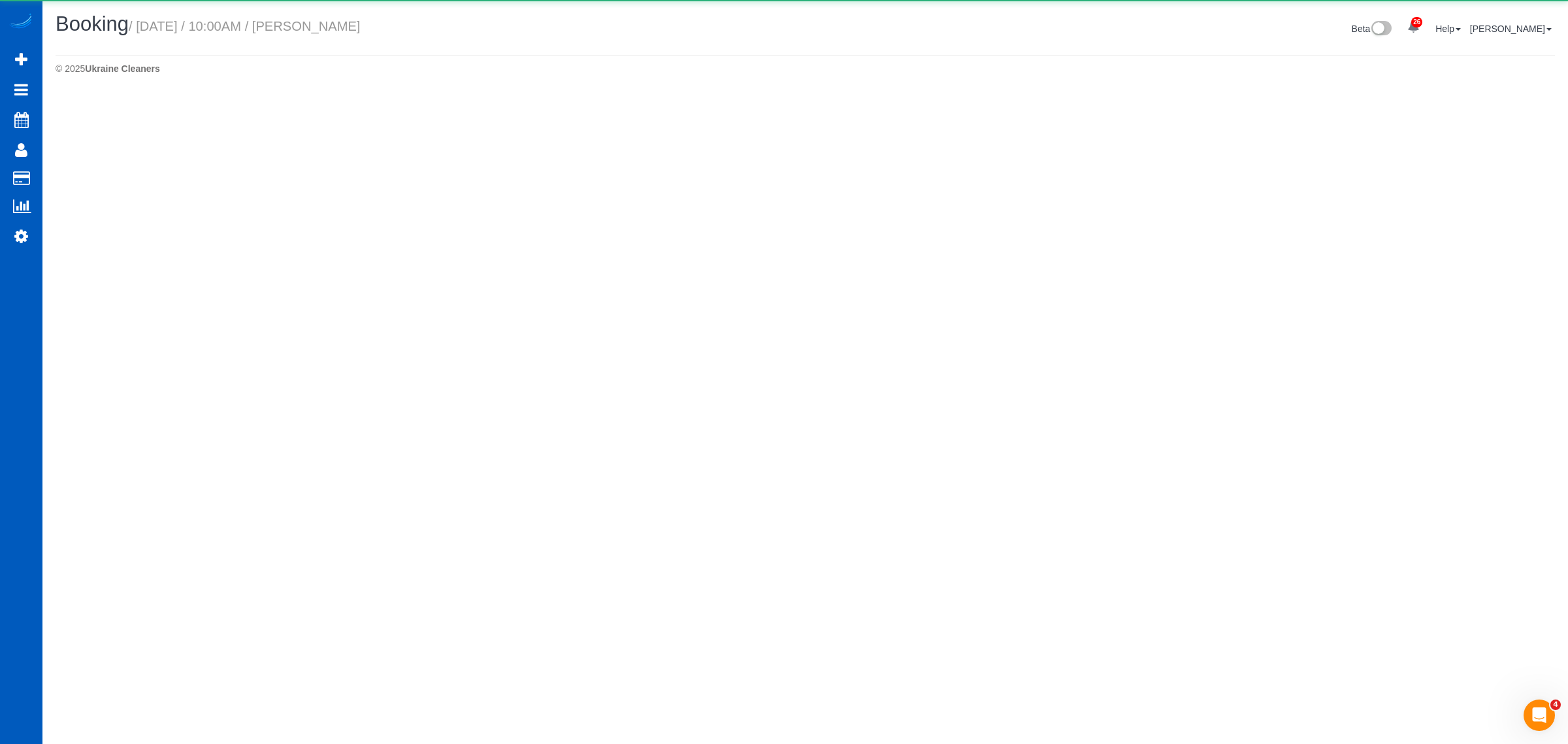
select select "OR"
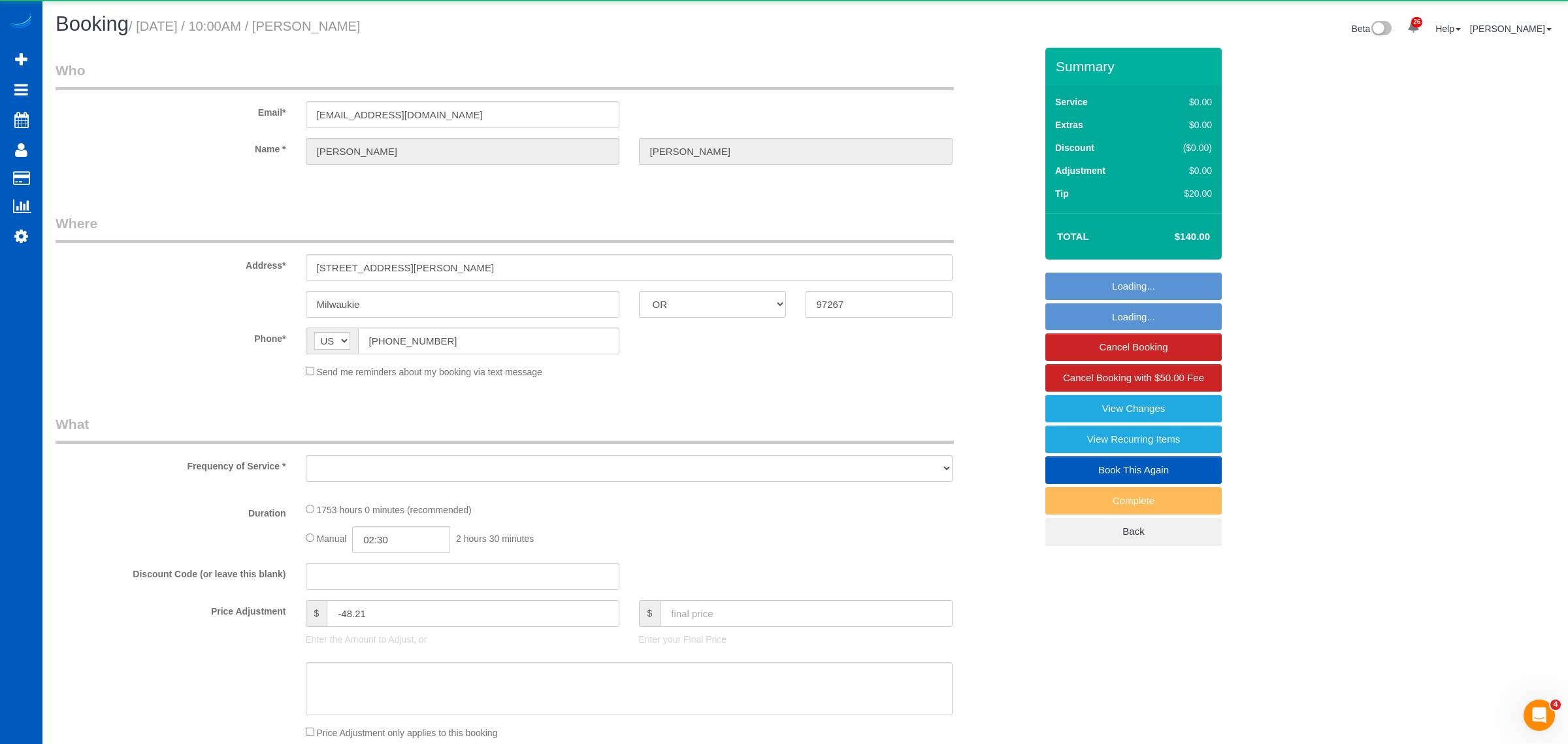
select select "string:fspay-234ec6e8-4120-4e6e-8d1d-15f505e53f06"
select select "1001"
select select "3"
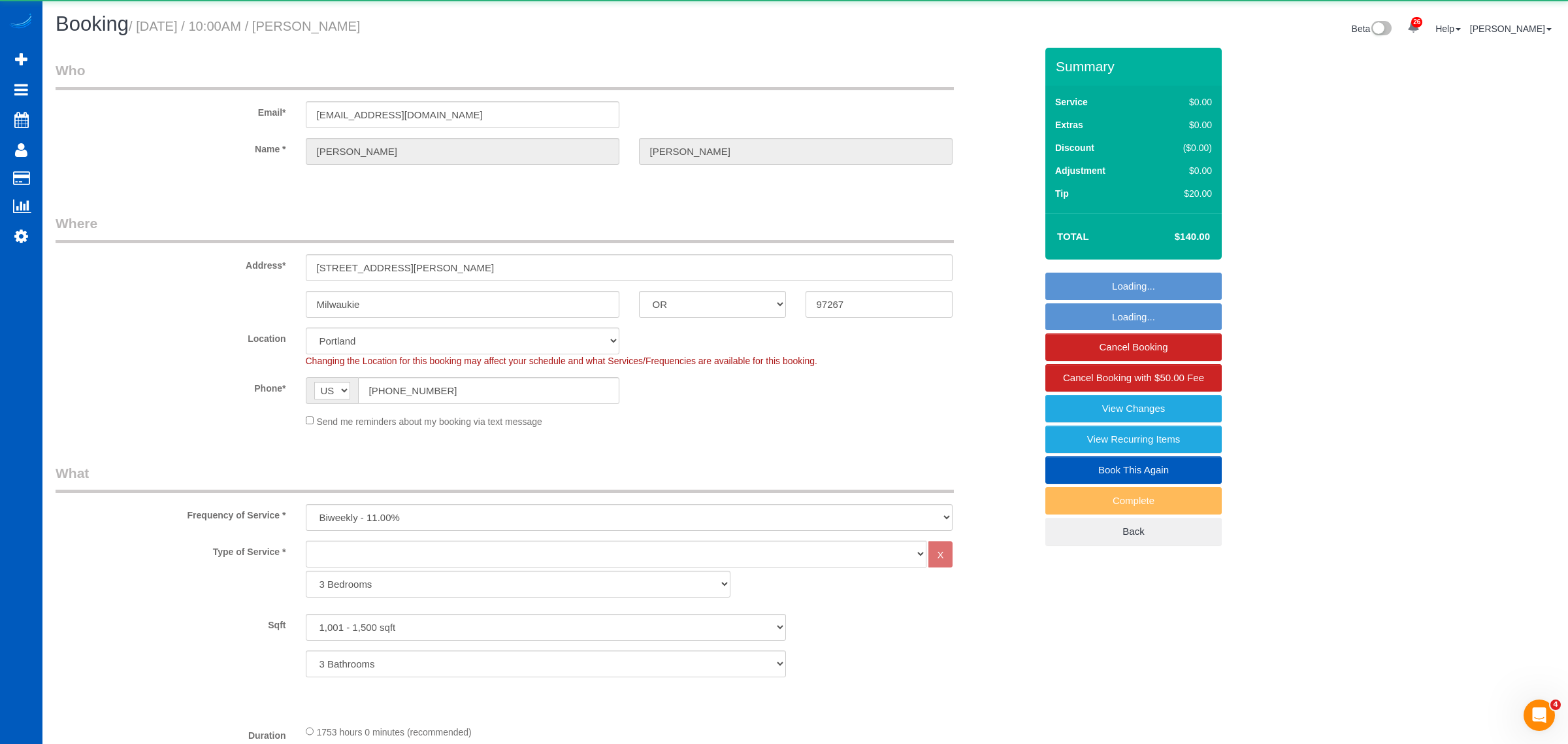
select select "object:32211"
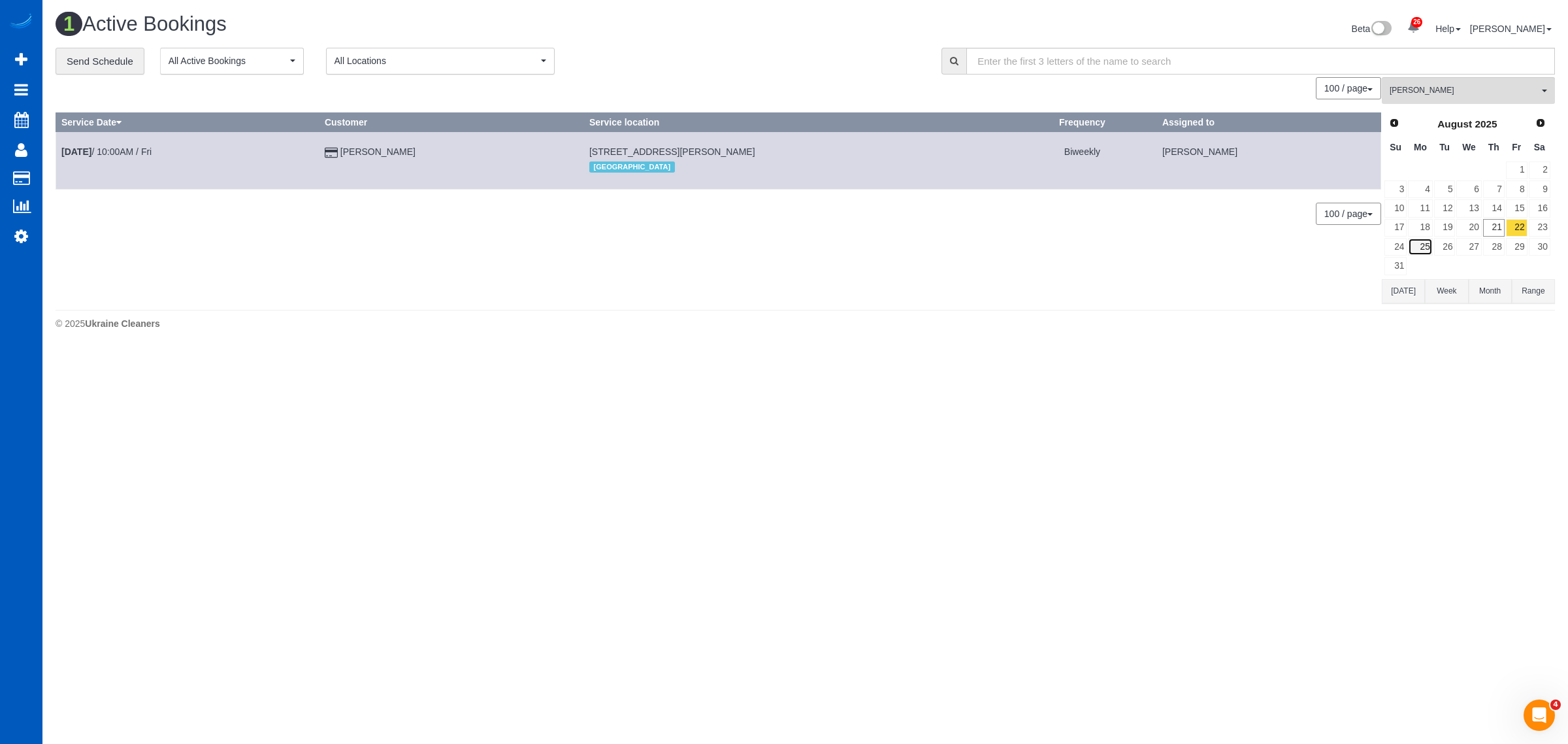
click at [1428, 243] on link "25" at bounding box center [1419, 247] width 24 height 18
click at [1411, 97] on button "Tatyana Razumovskaya All Teams" at bounding box center [1469, 90] width 173 height 26
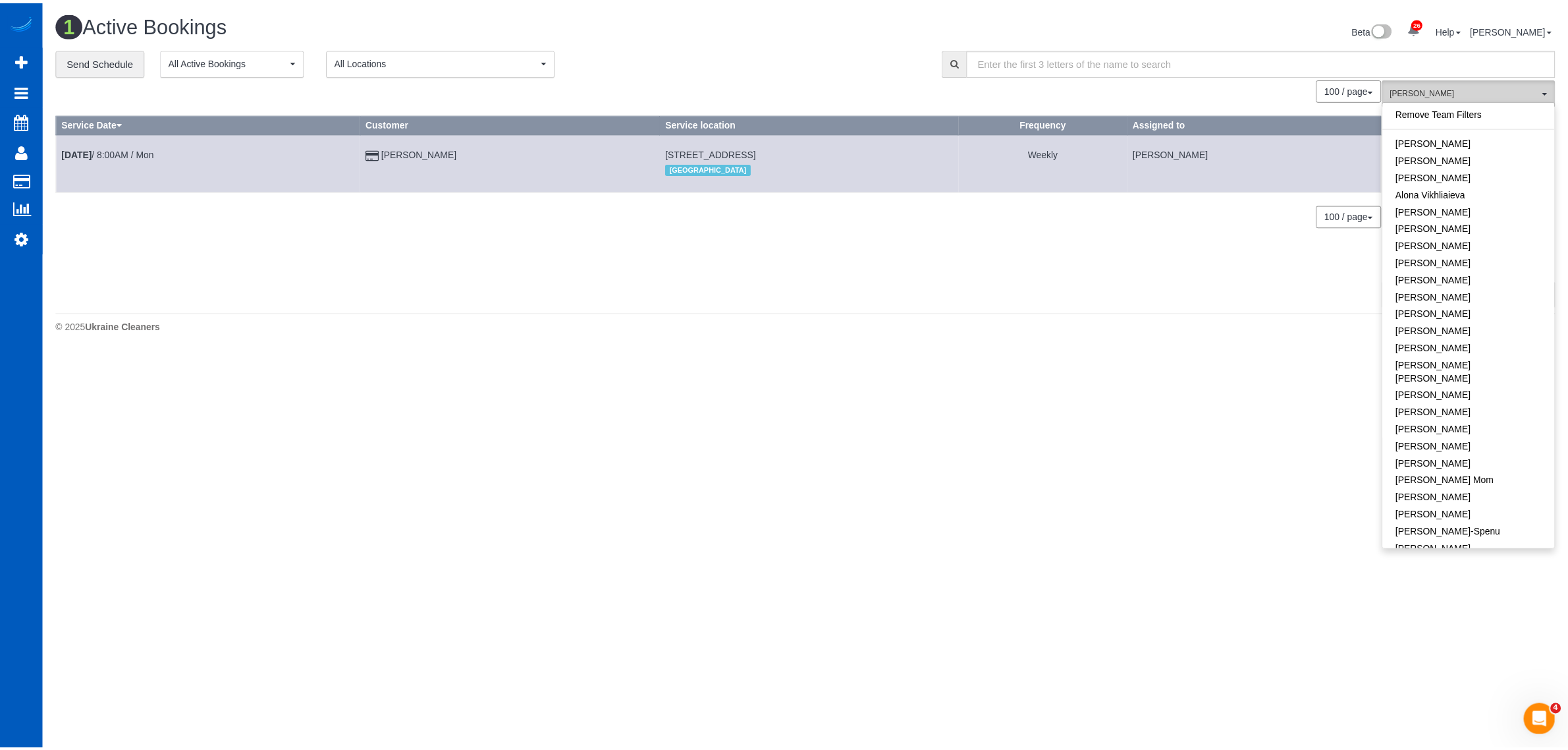
scroll to position [819, 0]
click at [1101, 380] on body "26 Beta Your Notifications You have 0 alerts × You have 1 to charge for 08/19/2…" at bounding box center [790, 375] width 1581 height 750
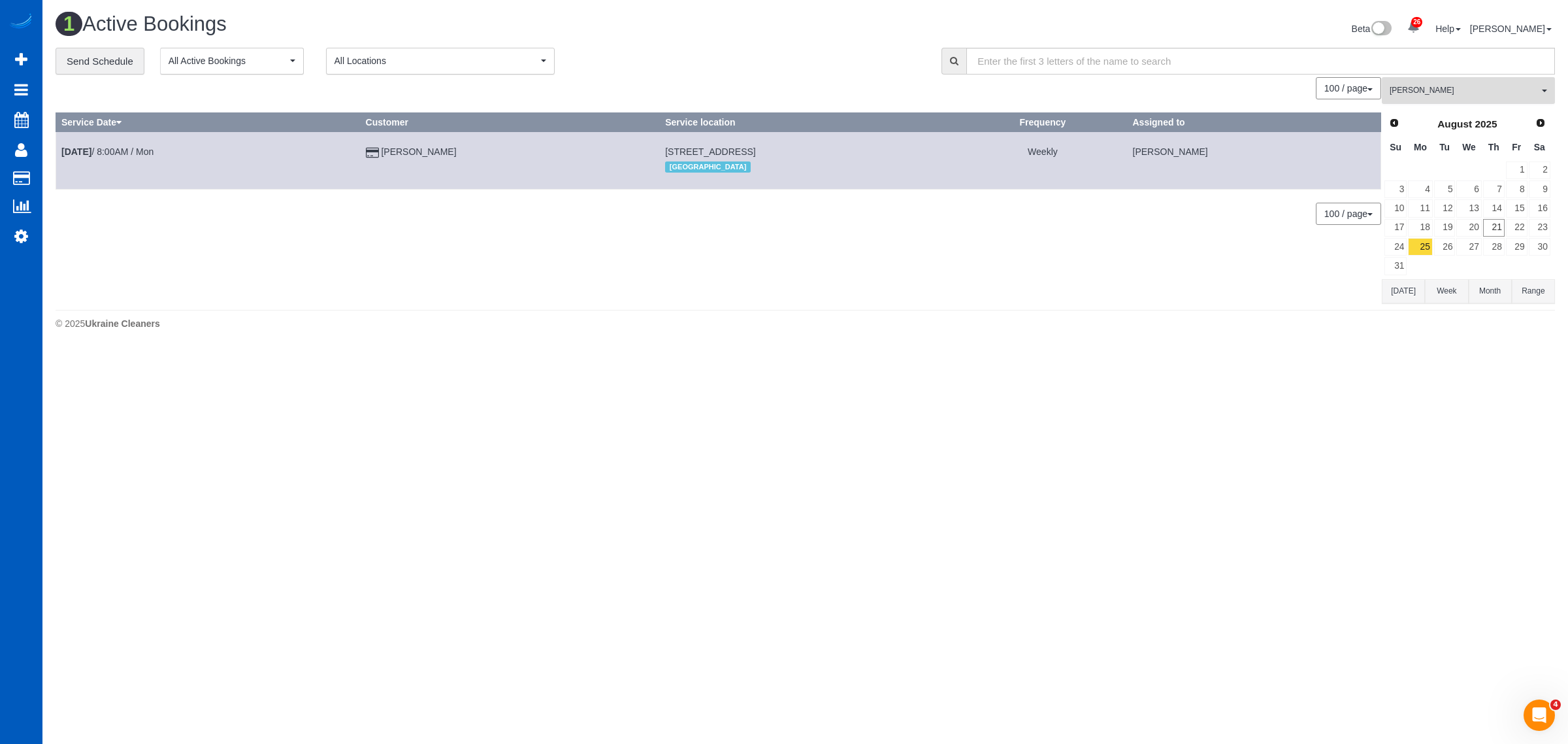
click at [1443, 93] on span "[PERSON_NAME]" at bounding box center [1464, 90] width 149 height 11
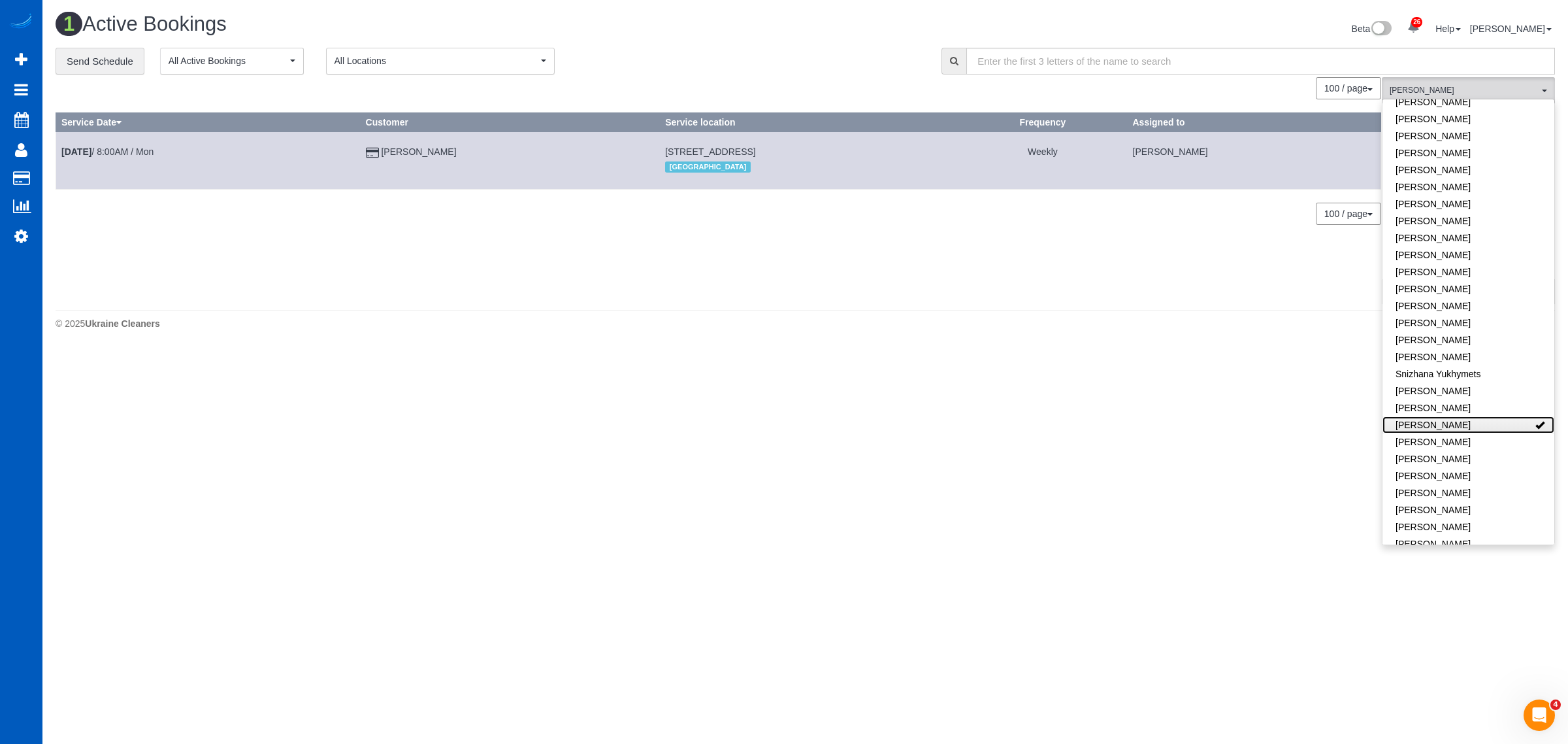
click at [1473, 416] on link "[PERSON_NAME]" at bounding box center [1468, 424] width 172 height 17
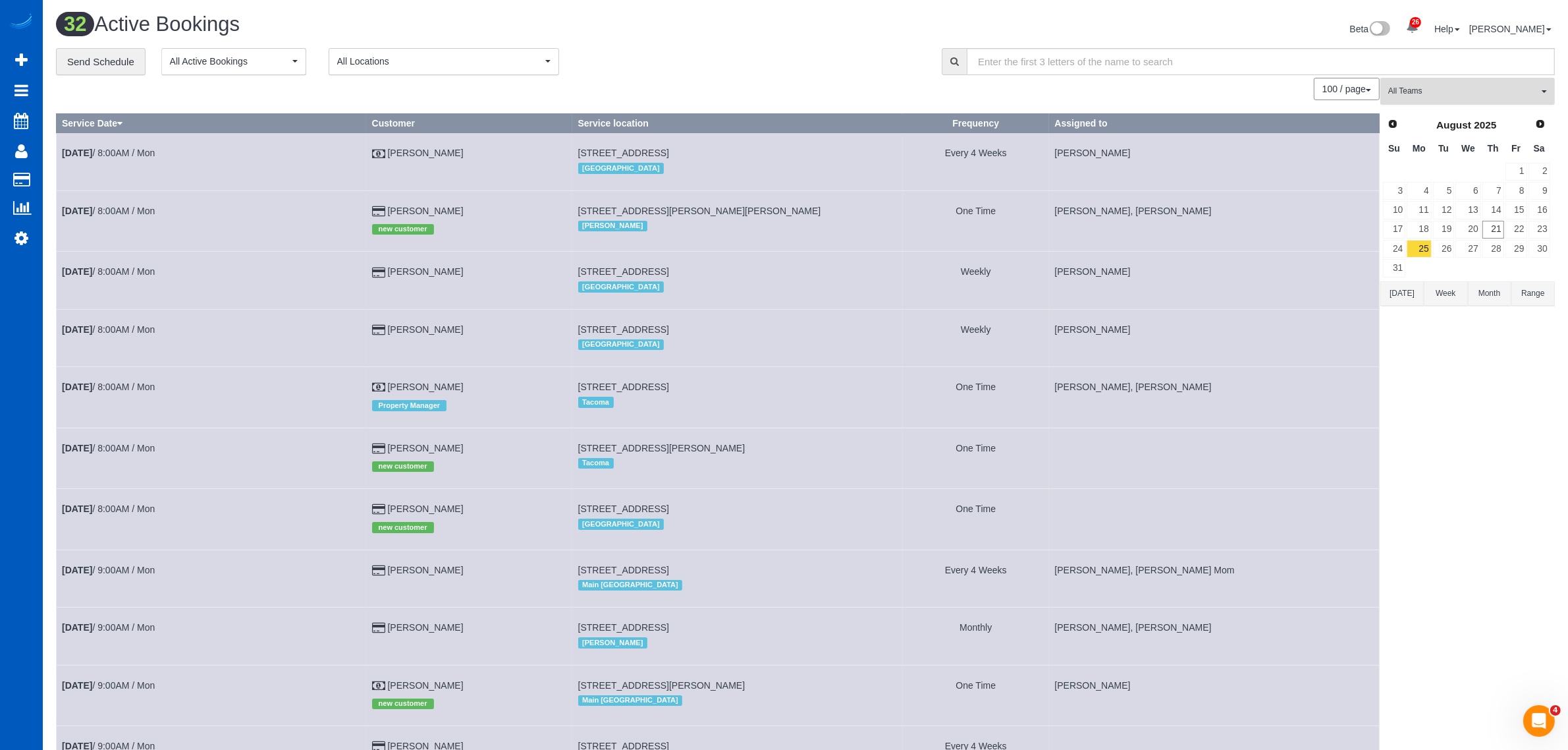
click at [1444, 93] on span "All Teams" at bounding box center [1463, 90] width 150 height 11
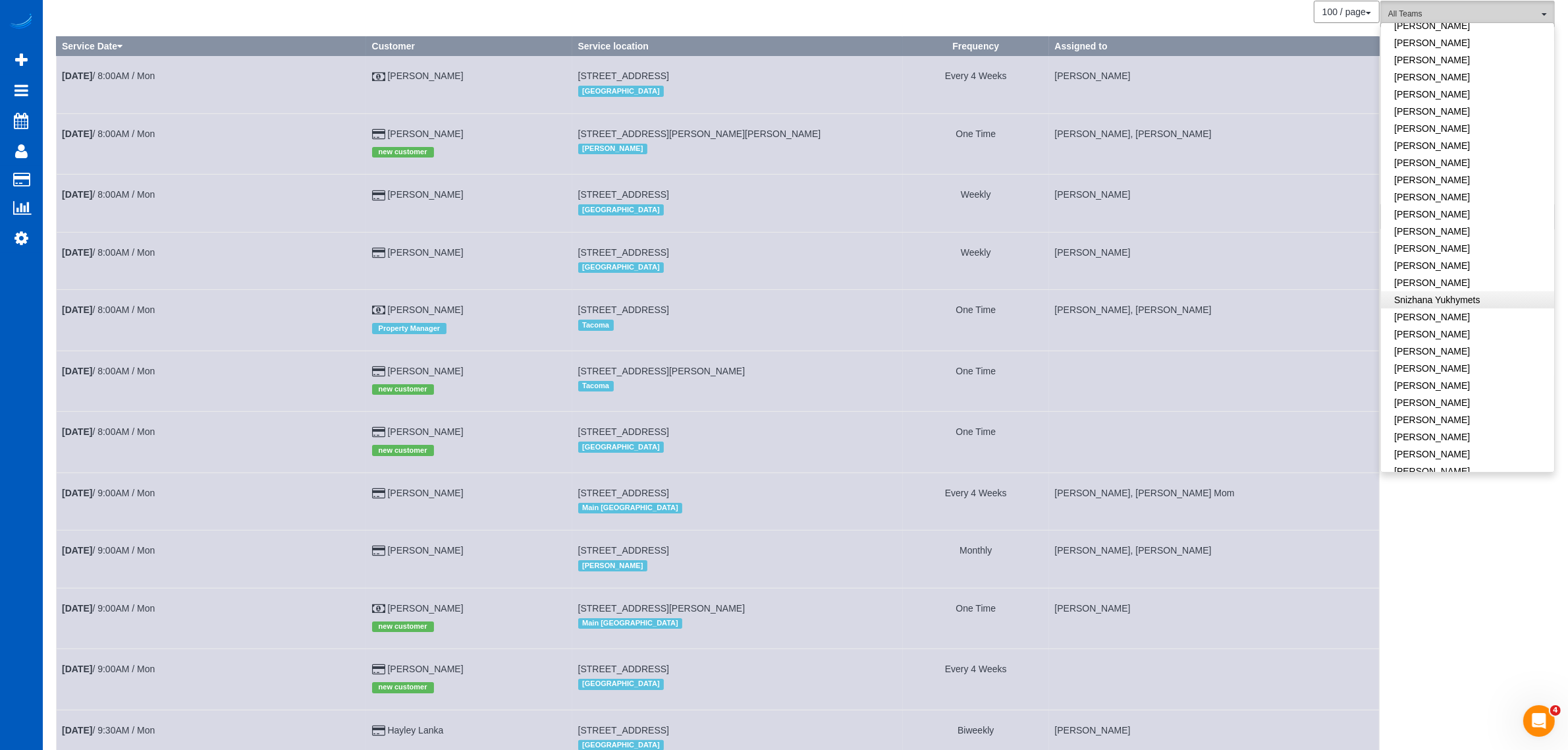
scroll to position [0, 0]
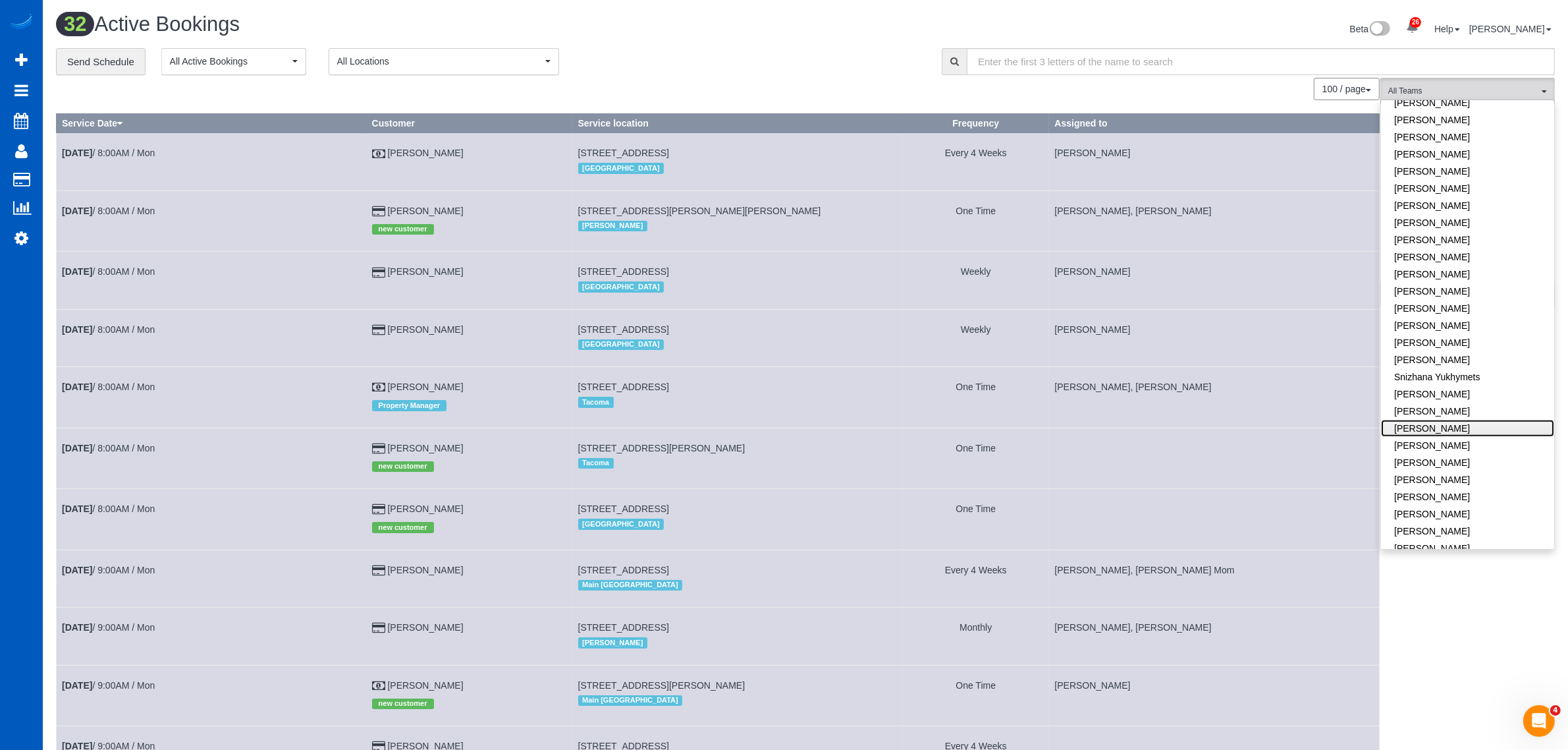
click at [1477, 420] on link "[PERSON_NAME]" at bounding box center [1467, 428] width 173 height 17
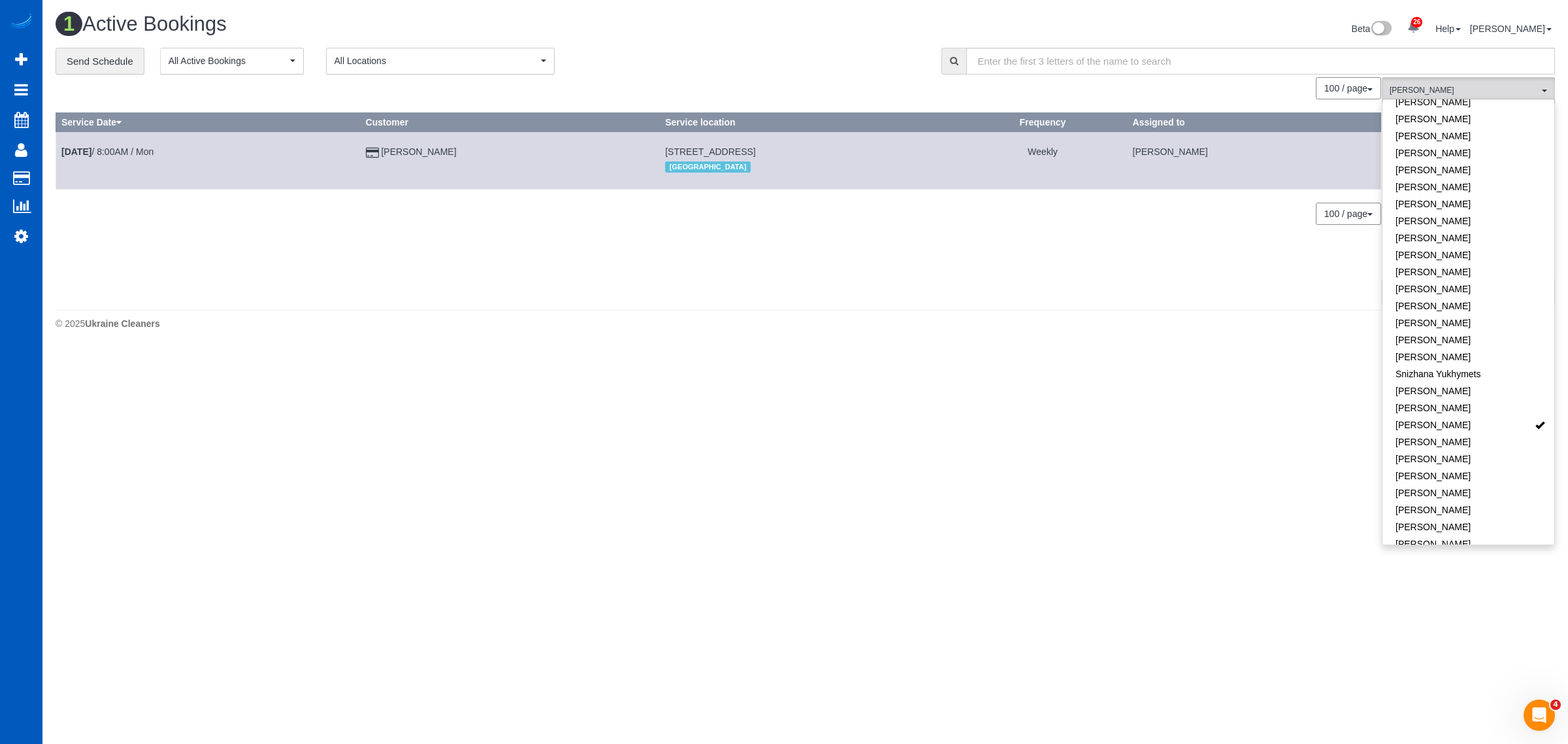
click at [866, 406] on body "26 Beta Your Notifications You have 0 alerts × You have 1 to charge for 08/19/2…" at bounding box center [784, 372] width 1568 height 744
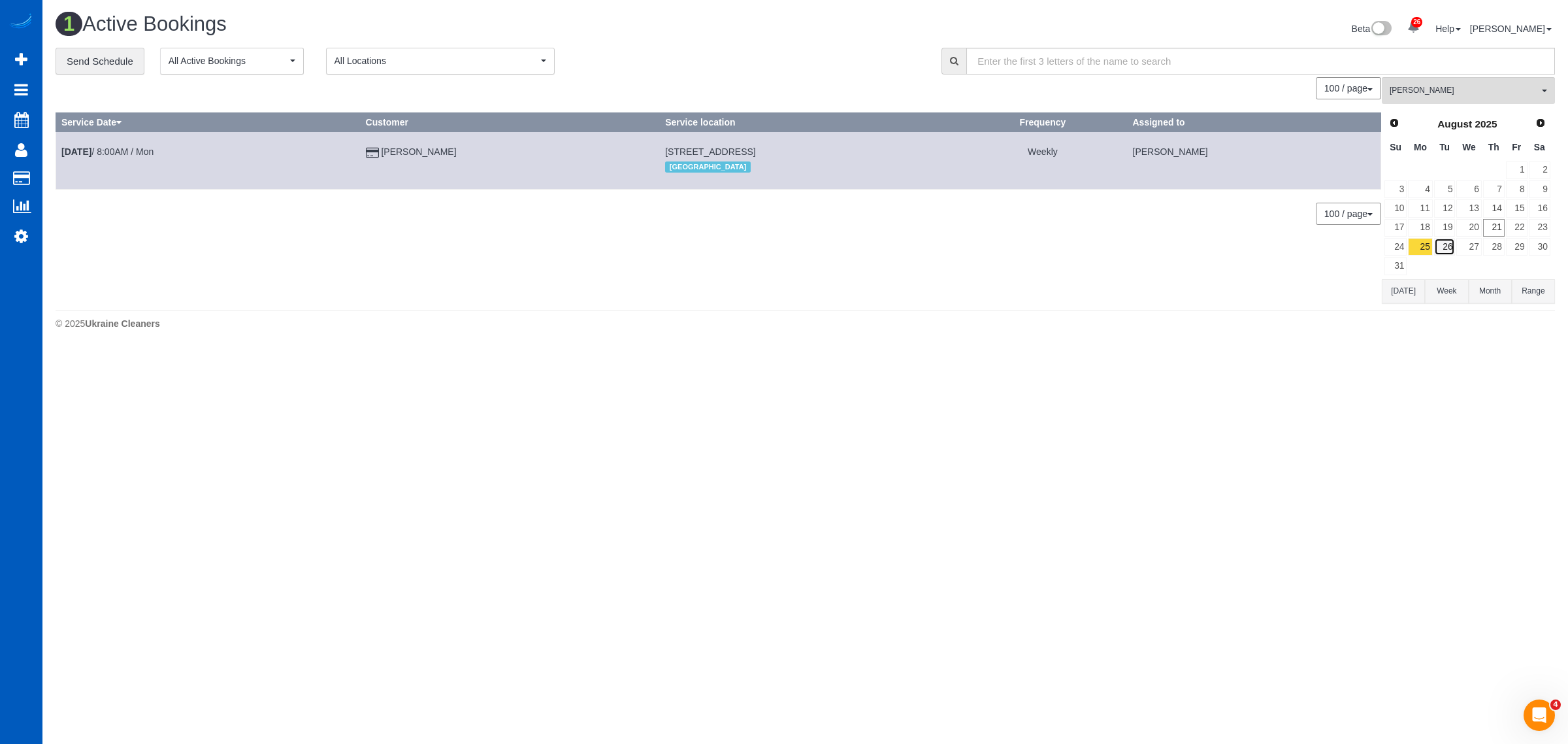
click at [1447, 253] on link "26" at bounding box center [1444, 247] width 21 height 18
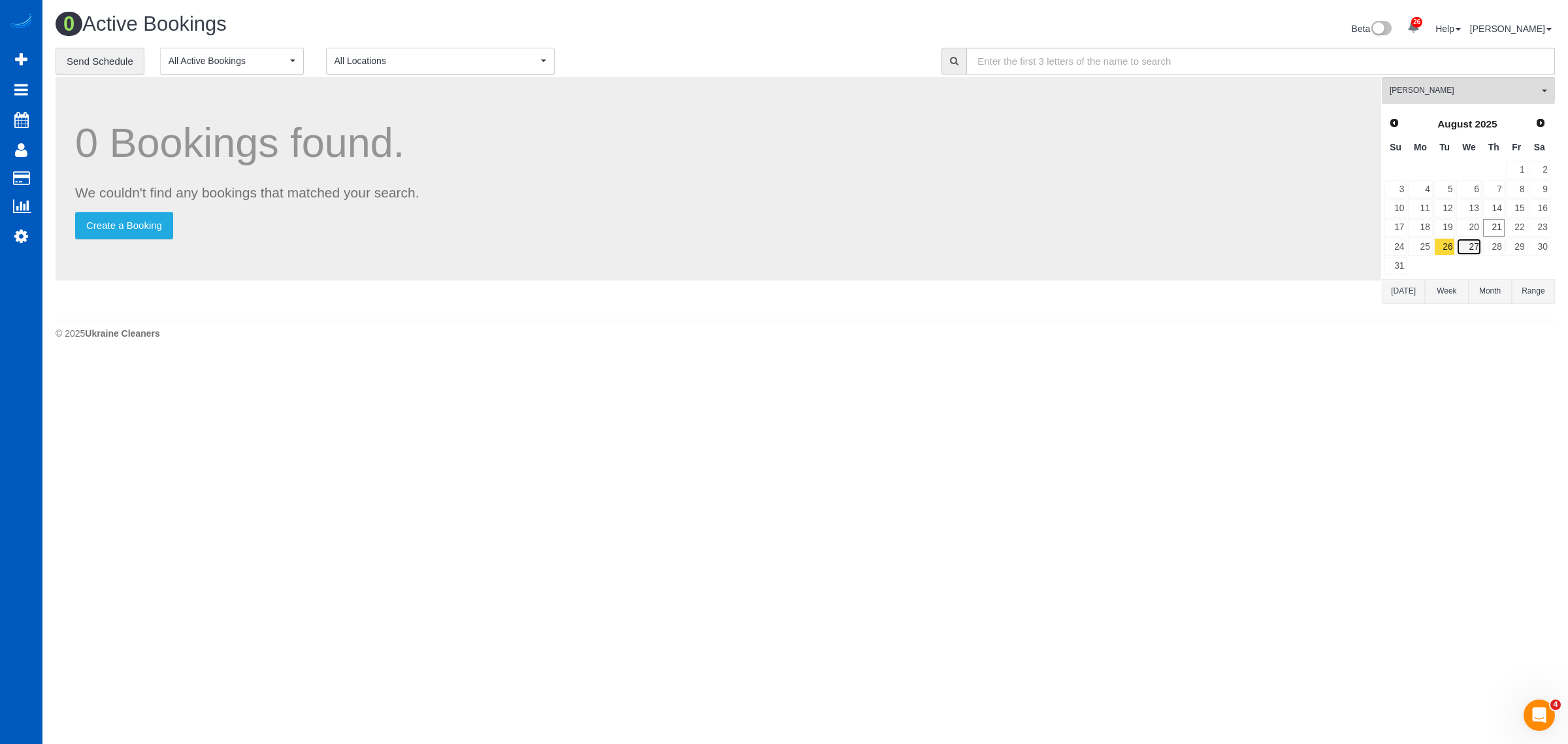
click at [1474, 244] on link "27" at bounding box center [1468, 247] width 24 height 18
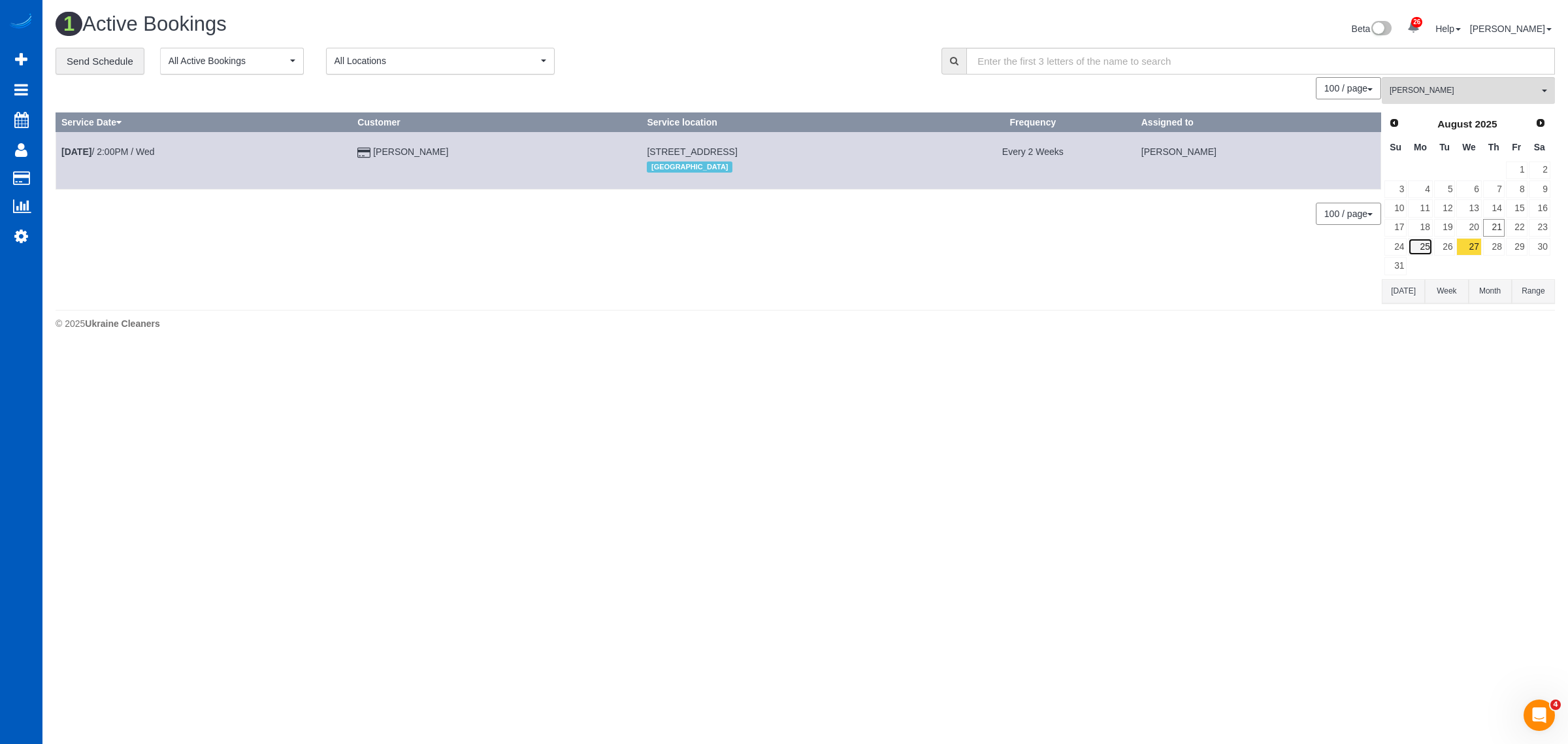
click at [1429, 247] on link "25" at bounding box center [1419, 247] width 24 height 18
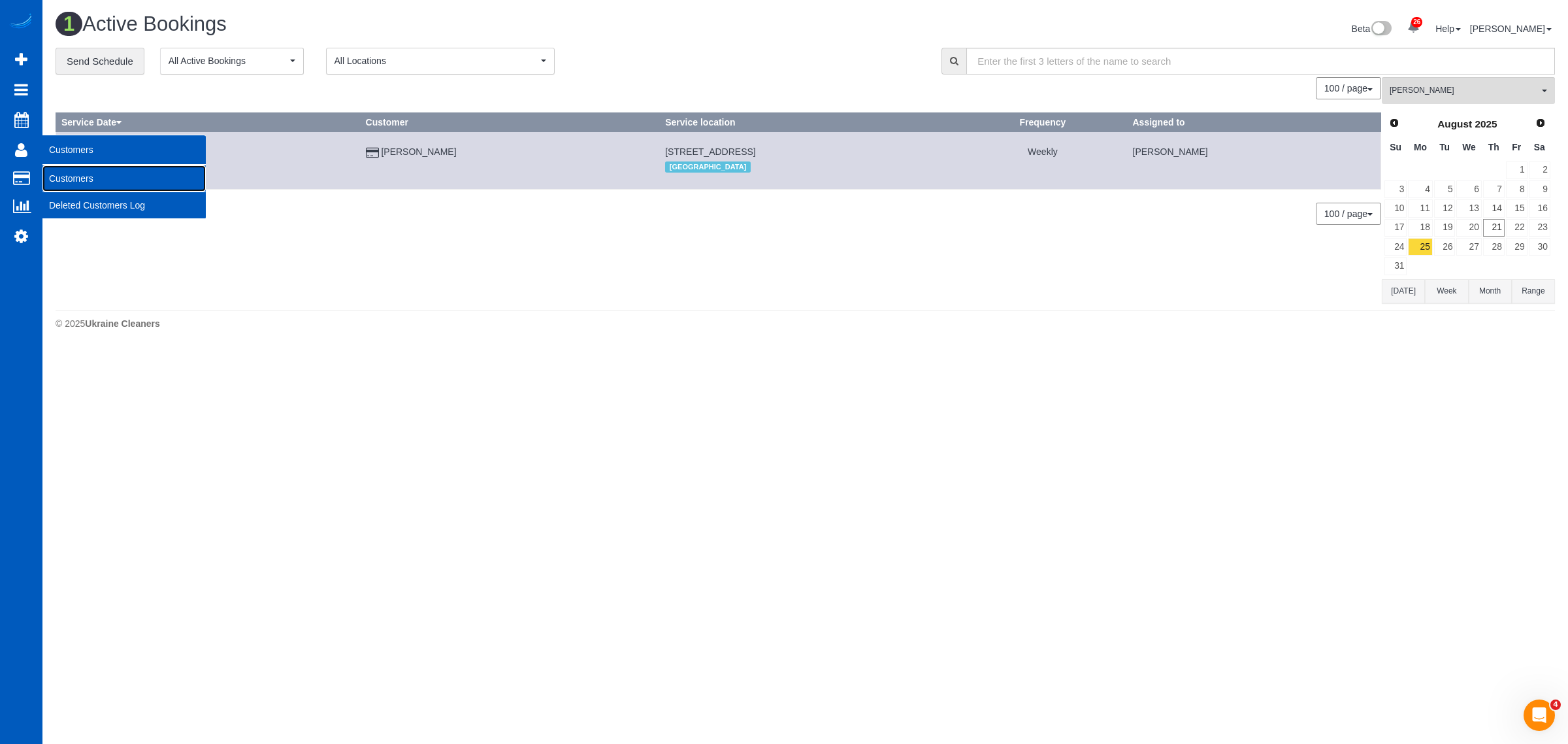
click at [105, 177] on link "Customers" at bounding box center [125, 178] width 164 height 26
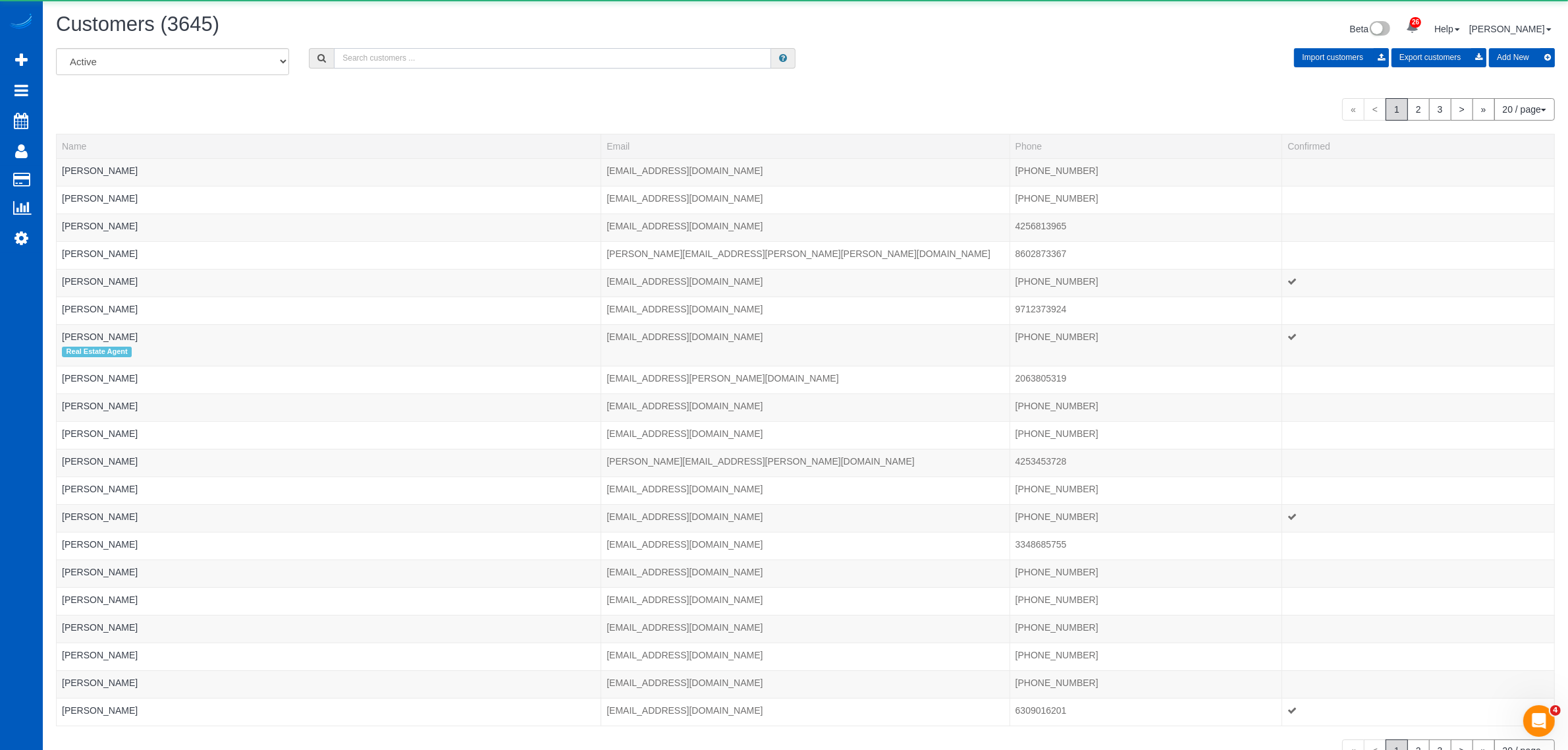
click at [428, 61] on input "text" at bounding box center [552, 58] width 437 height 21
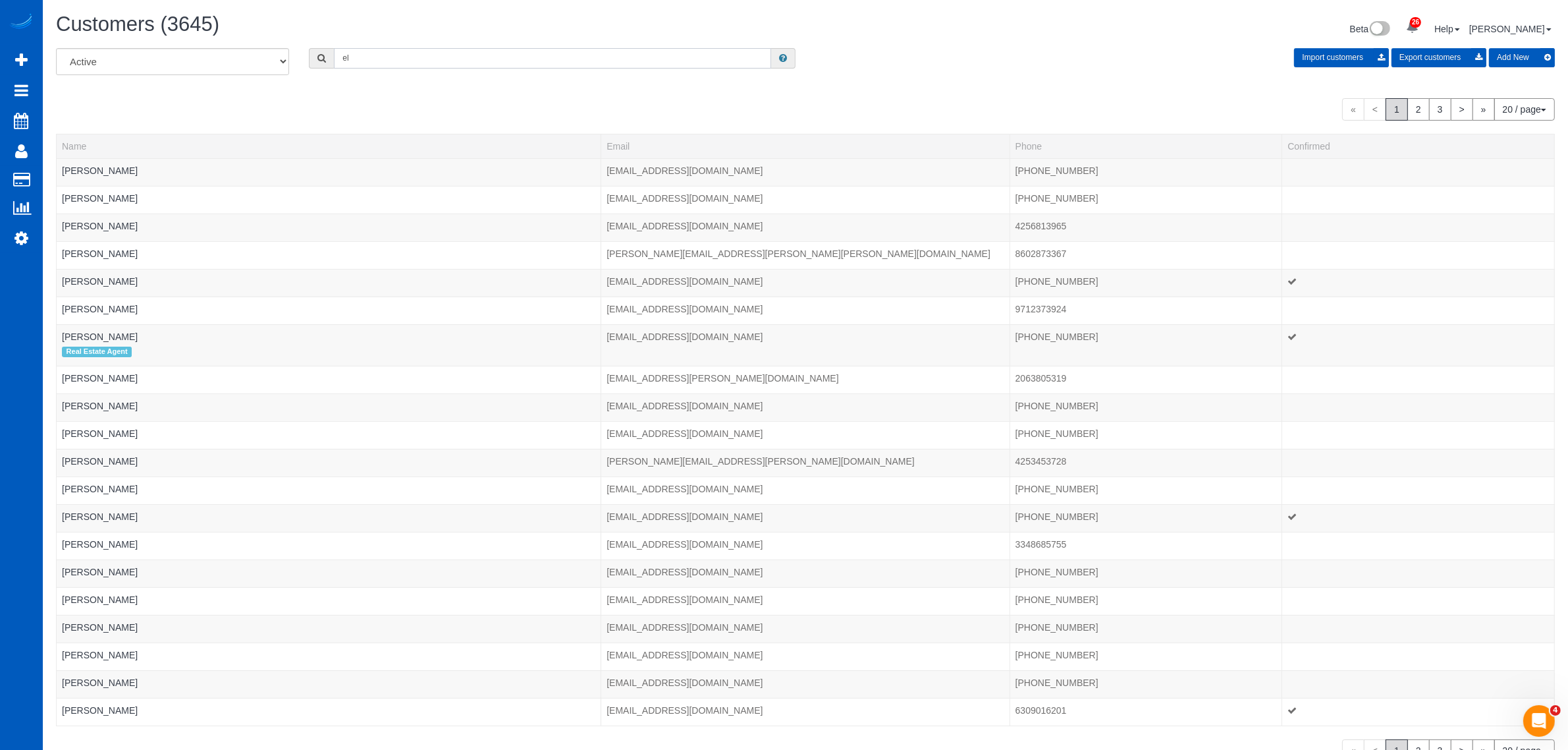
type input "e"
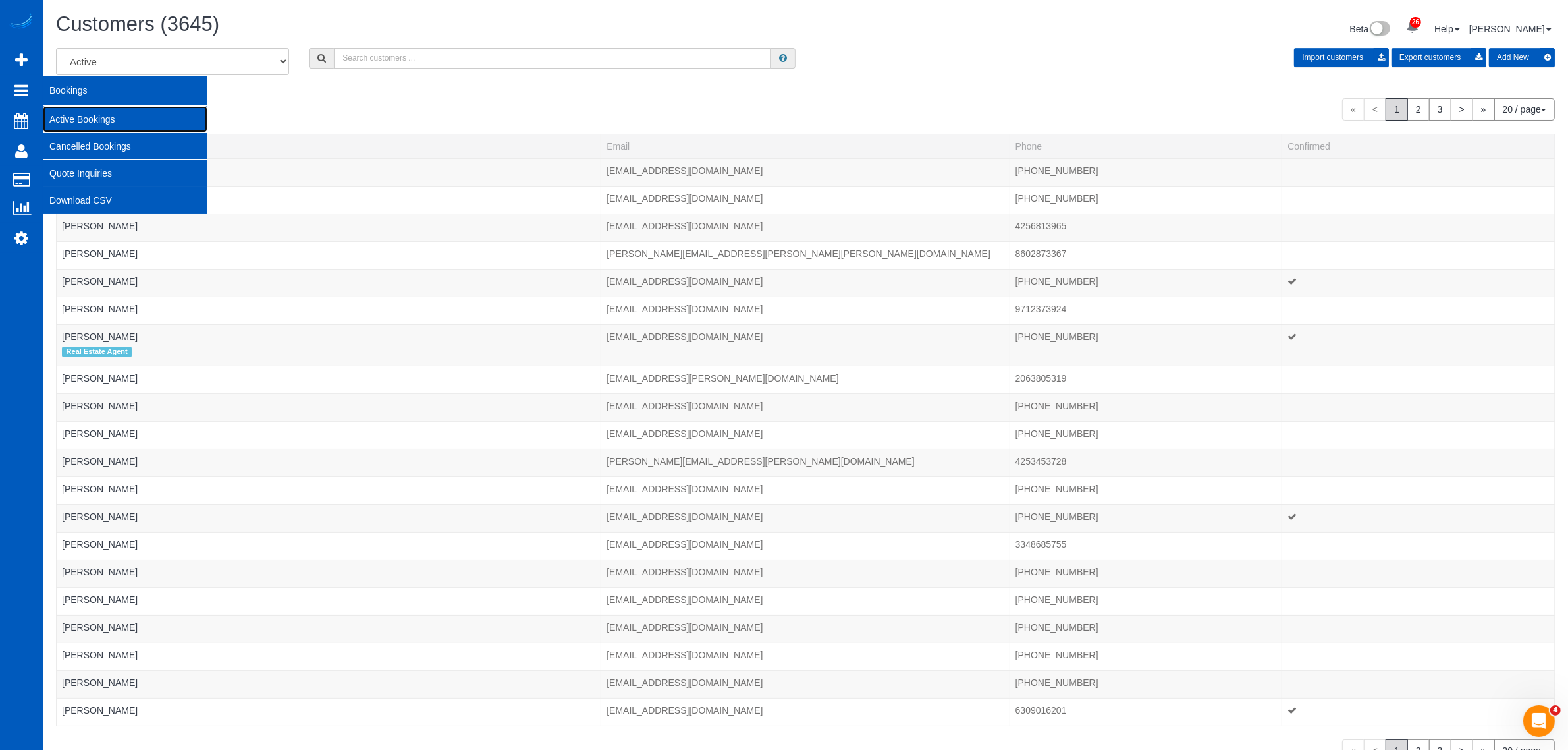
click at [89, 121] on link "Active Bookings" at bounding box center [126, 119] width 165 height 27
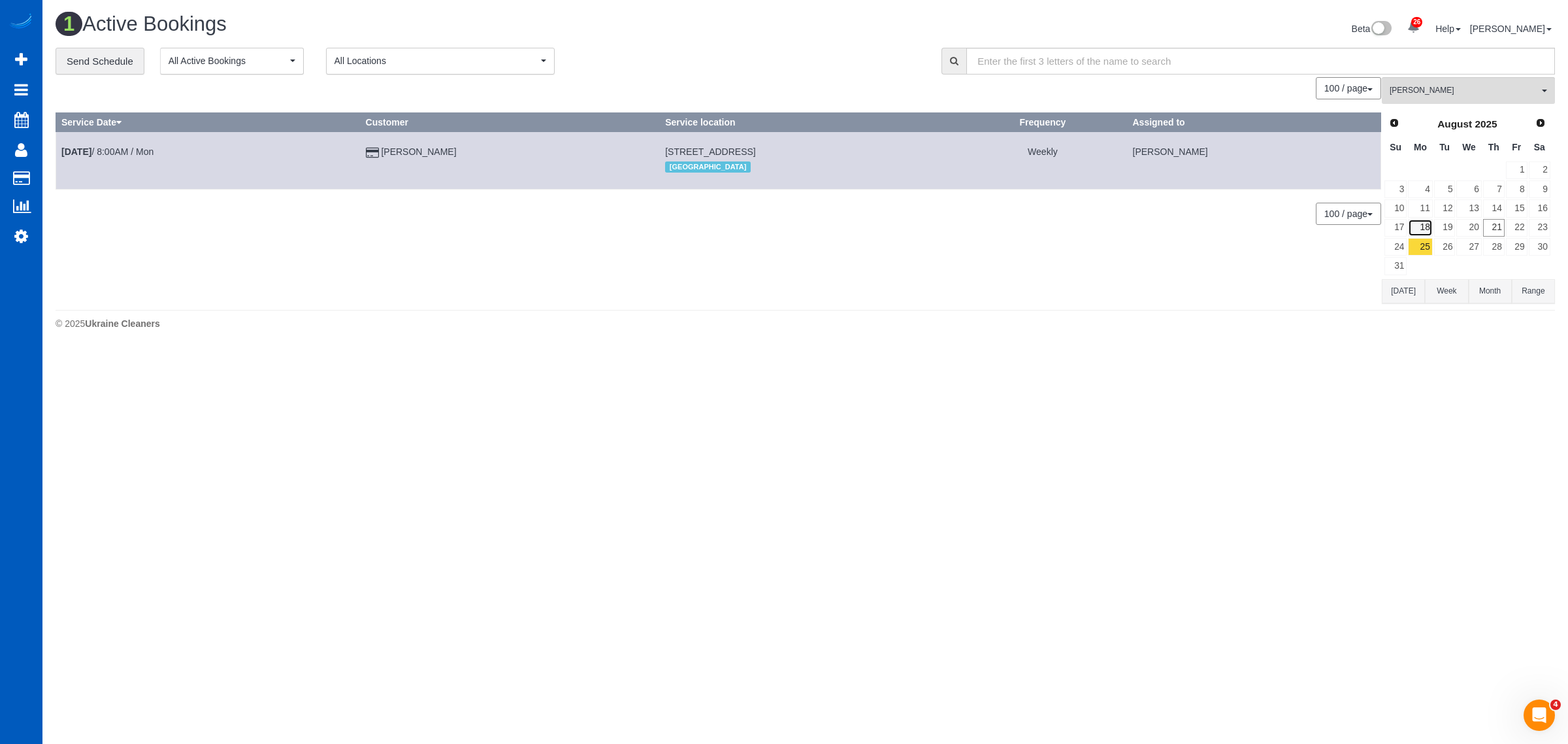
click at [1421, 225] on link "18" at bounding box center [1419, 228] width 24 height 18
click at [1422, 208] on link "11" at bounding box center [1419, 208] width 24 height 18
click at [1426, 183] on link "4" at bounding box center [1419, 189] width 24 height 18
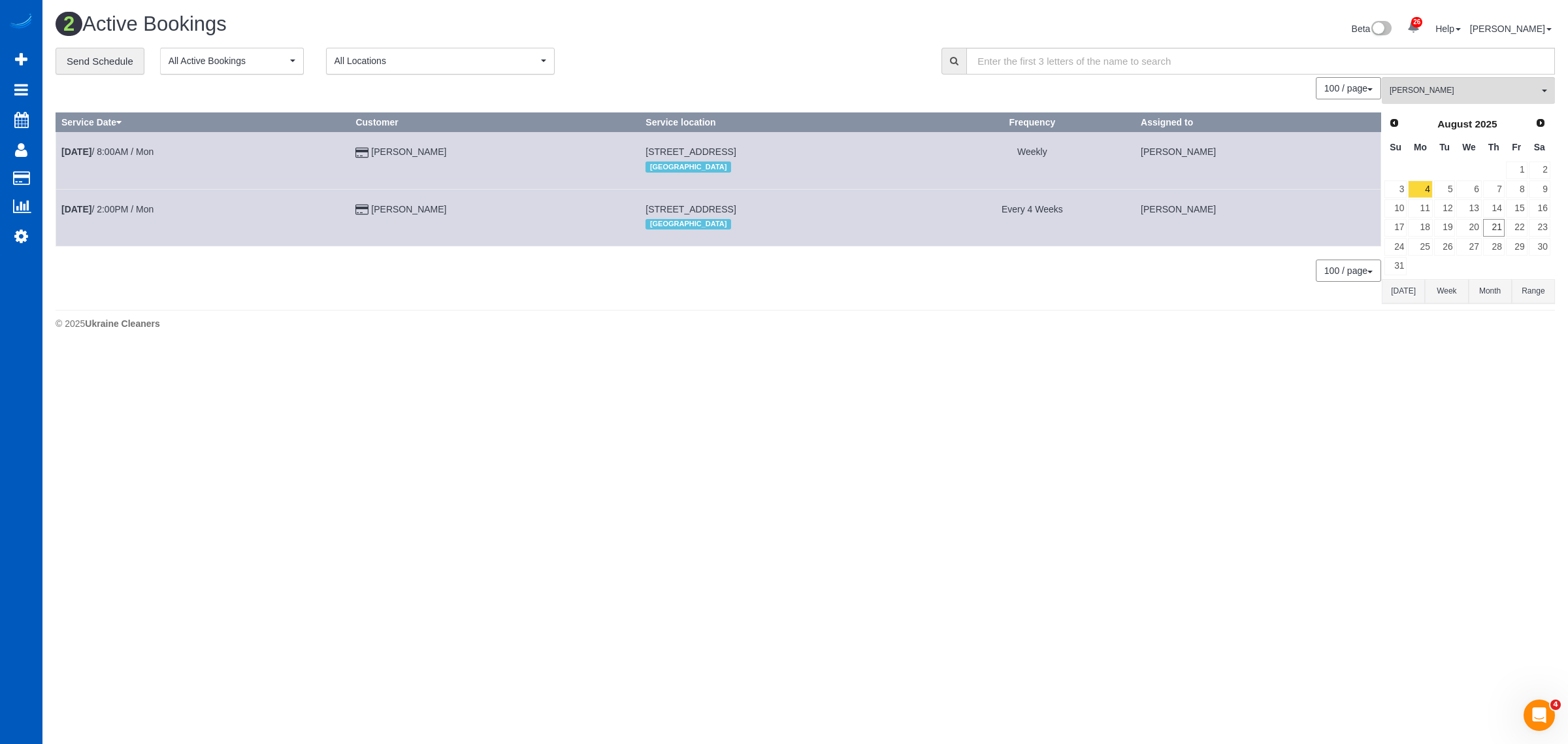
click at [1386, 110] on div "Prev Next August 2025 Su Mo Tu We Th Fr Sa 1 2 3 4 5 6 7 8 9 10 11 12 13 14 15 …" at bounding box center [1468, 194] width 172 height 169
click at [1394, 126] on span "Prev" at bounding box center [1393, 122] width 11 height 11
click at [1424, 253] on link "28" at bounding box center [1419, 247] width 24 height 18
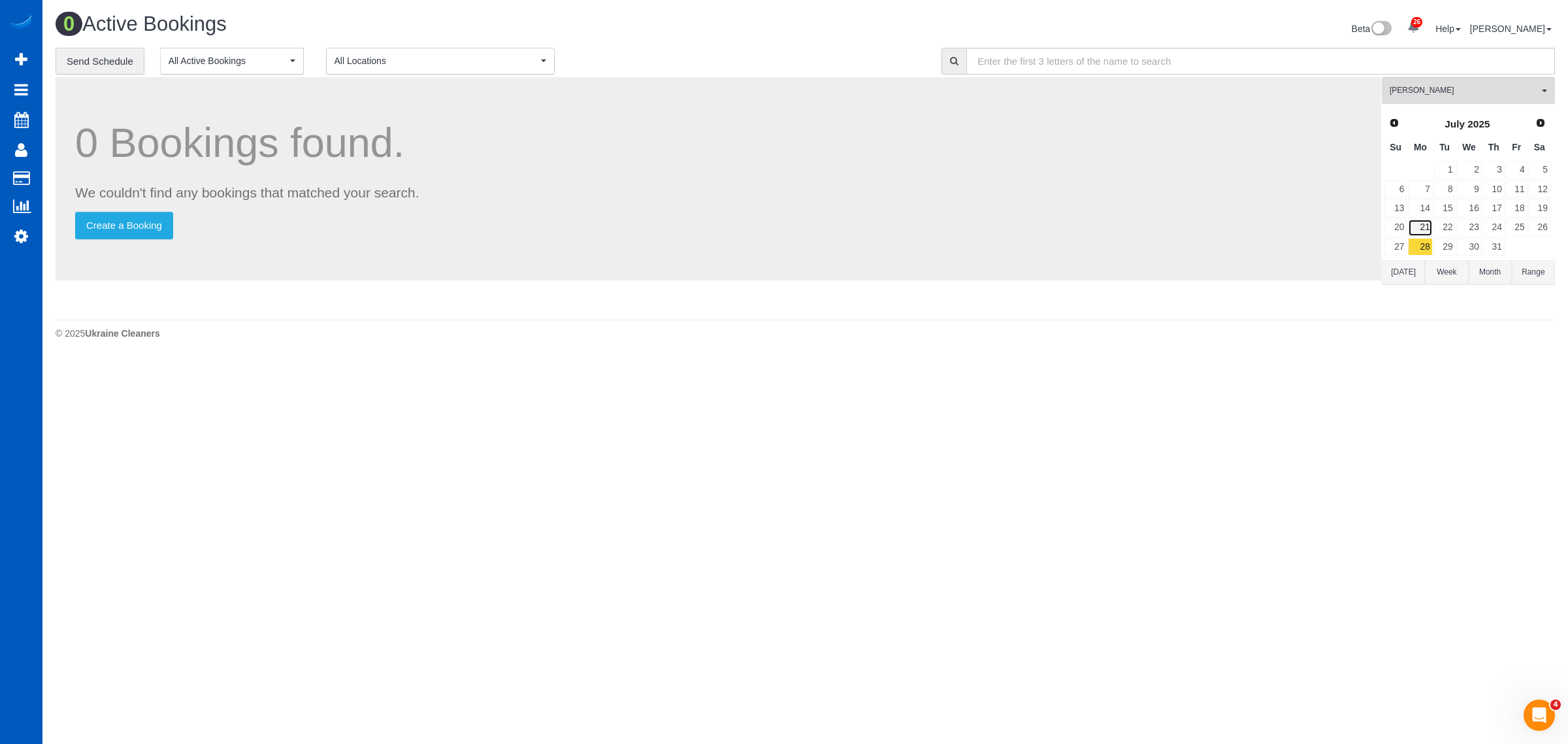
click at [1415, 224] on link "21" at bounding box center [1419, 228] width 24 height 18
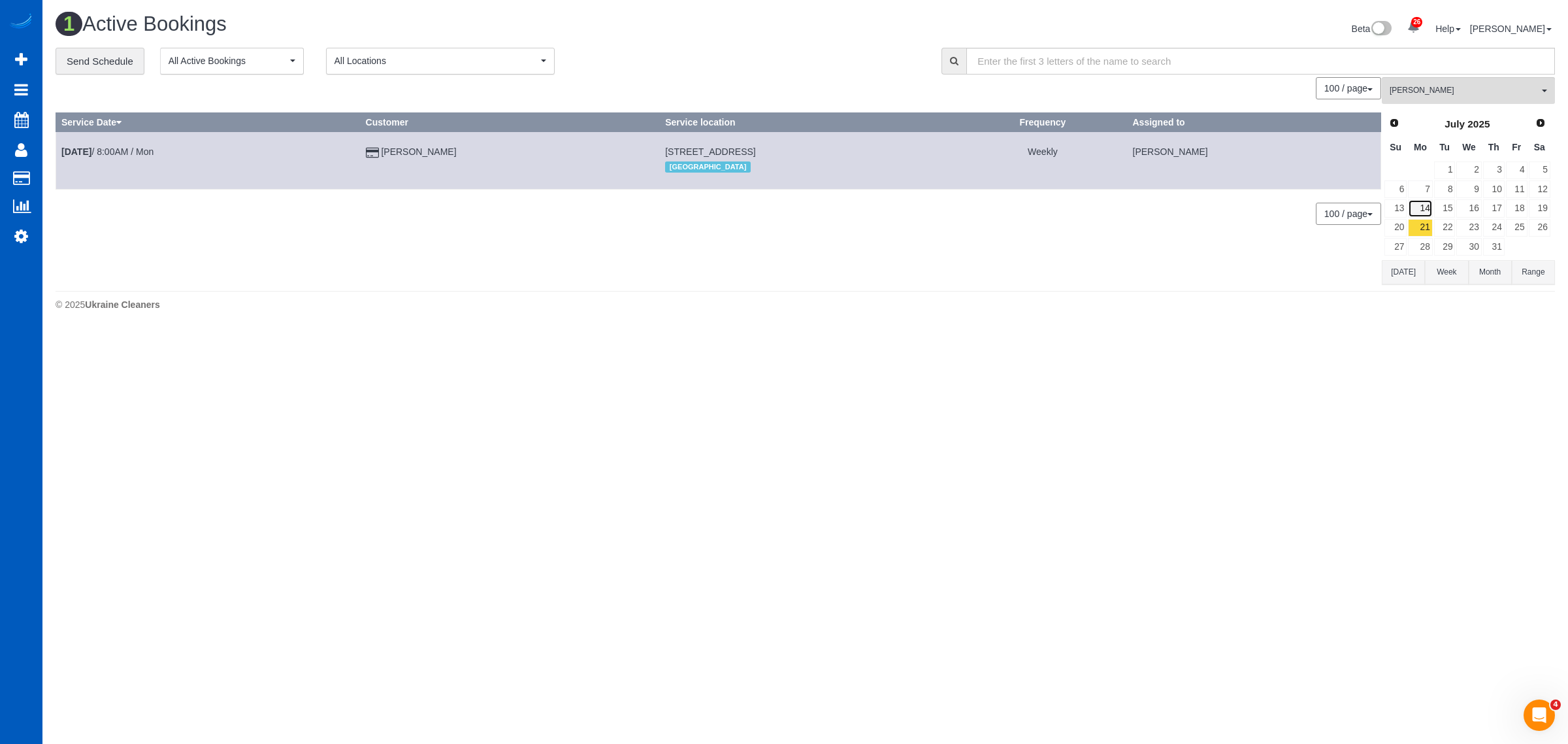
click at [1415, 203] on link "14" at bounding box center [1419, 208] width 24 height 18
click at [1415, 176] on td at bounding box center [1420, 170] width 25 height 19
click at [1421, 187] on link "7" at bounding box center [1419, 189] width 24 height 18
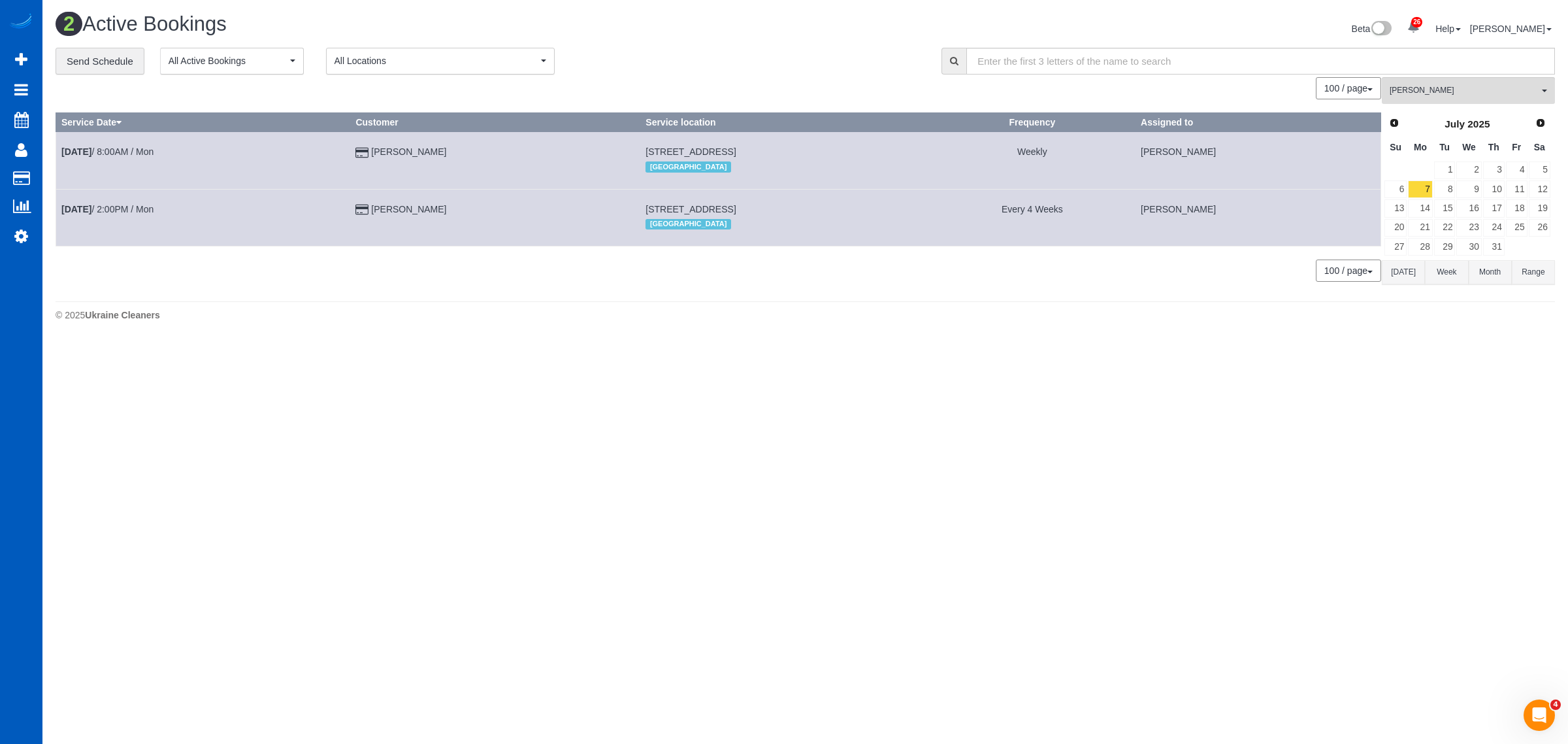
click at [1389, 132] on div "Prev Next July 2025" at bounding box center [1468, 124] width 168 height 22
click at [1388, 124] on span "Prev" at bounding box center [1393, 122] width 11 height 11
click at [1431, 245] on link "30" at bounding box center [1419, 247] width 24 height 18
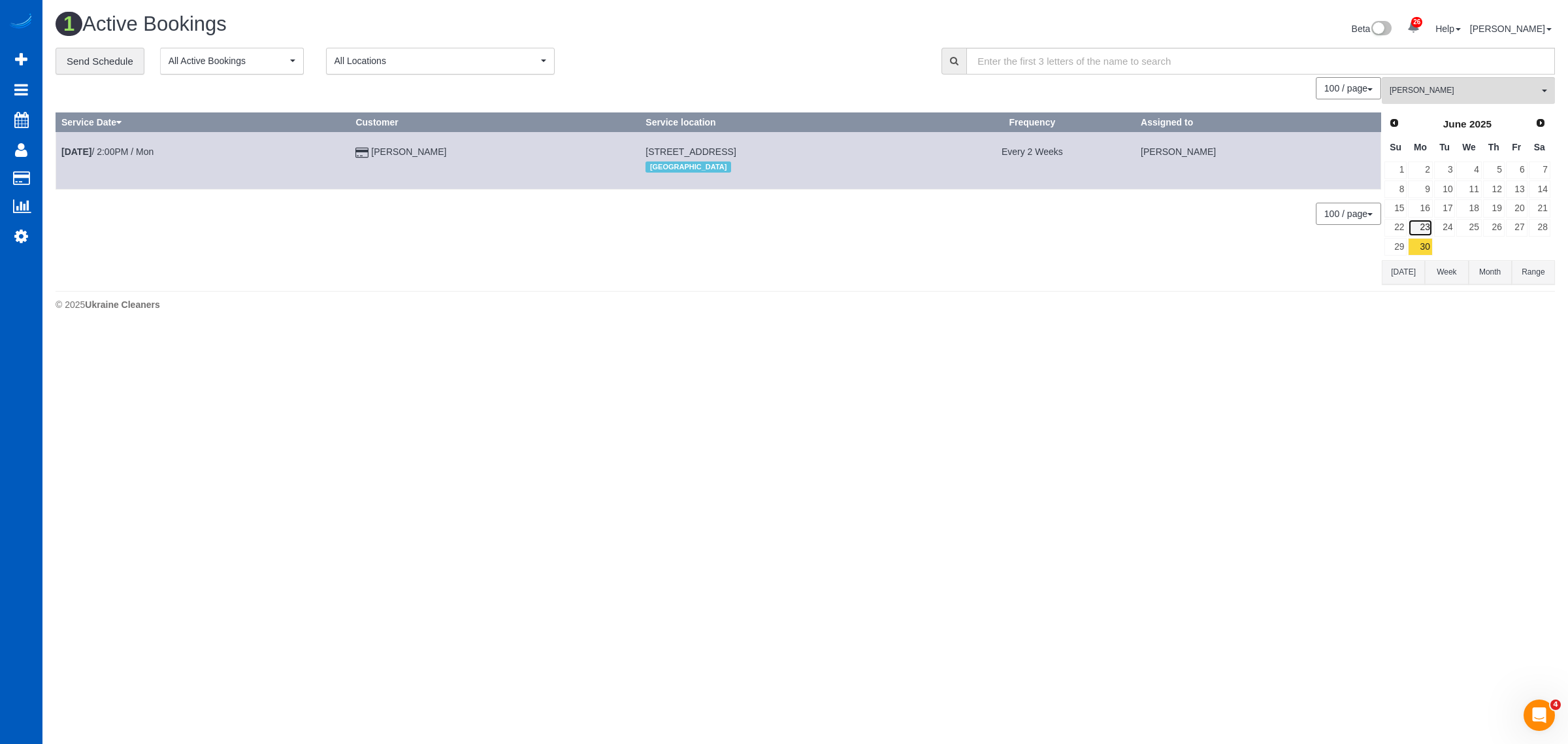
click at [1428, 230] on link "23" at bounding box center [1419, 228] width 24 height 18
click at [1422, 253] on link "30" at bounding box center [1419, 247] width 24 height 18
click at [393, 149] on link "Amanda Mccune" at bounding box center [408, 151] width 75 height 11
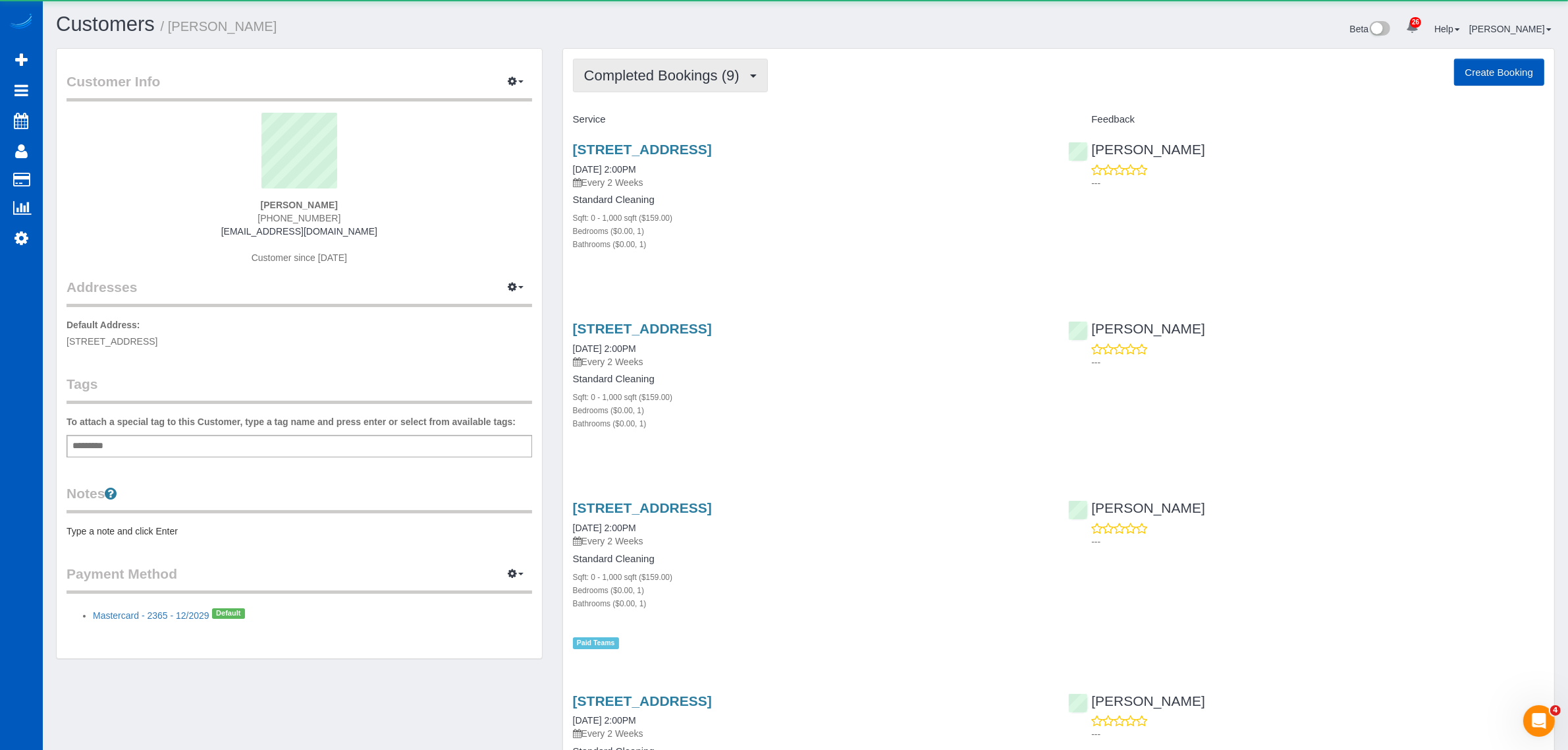
click at [666, 81] on span "Completed Bookings (9)" at bounding box center [665, 75] width 162 height 17
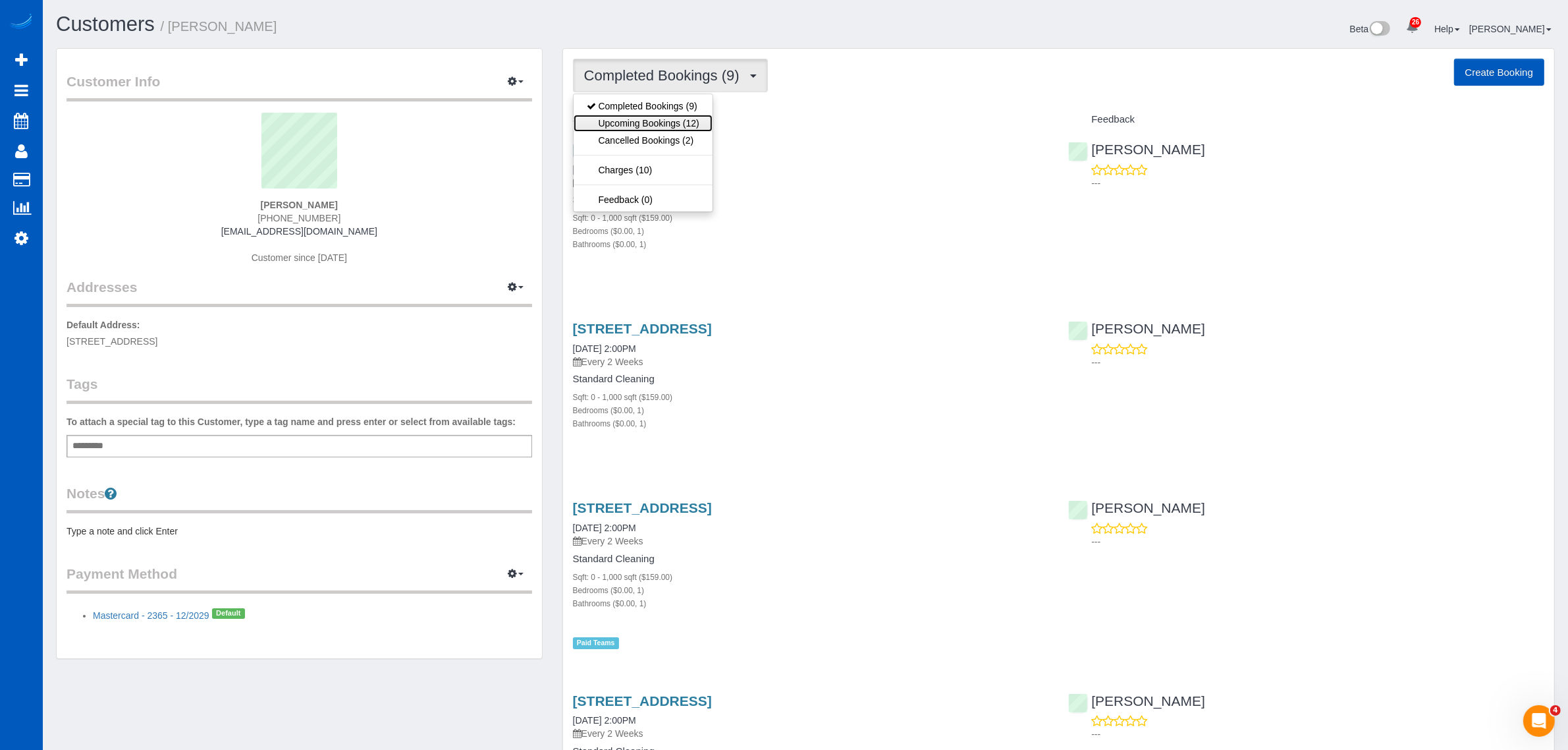
click at [647, 119] on link "Upcoming Bookings (12)" at bounding box center [643, 123] width 139 height 17
click at [695, 85] on button "Upcoming Bookings (12)" at bounding box center [672, 76] width 198 height 33
click at [676, 139] on link "Cancelled Bookings (2)" at bounding box center [643, 140] width 139 height 17
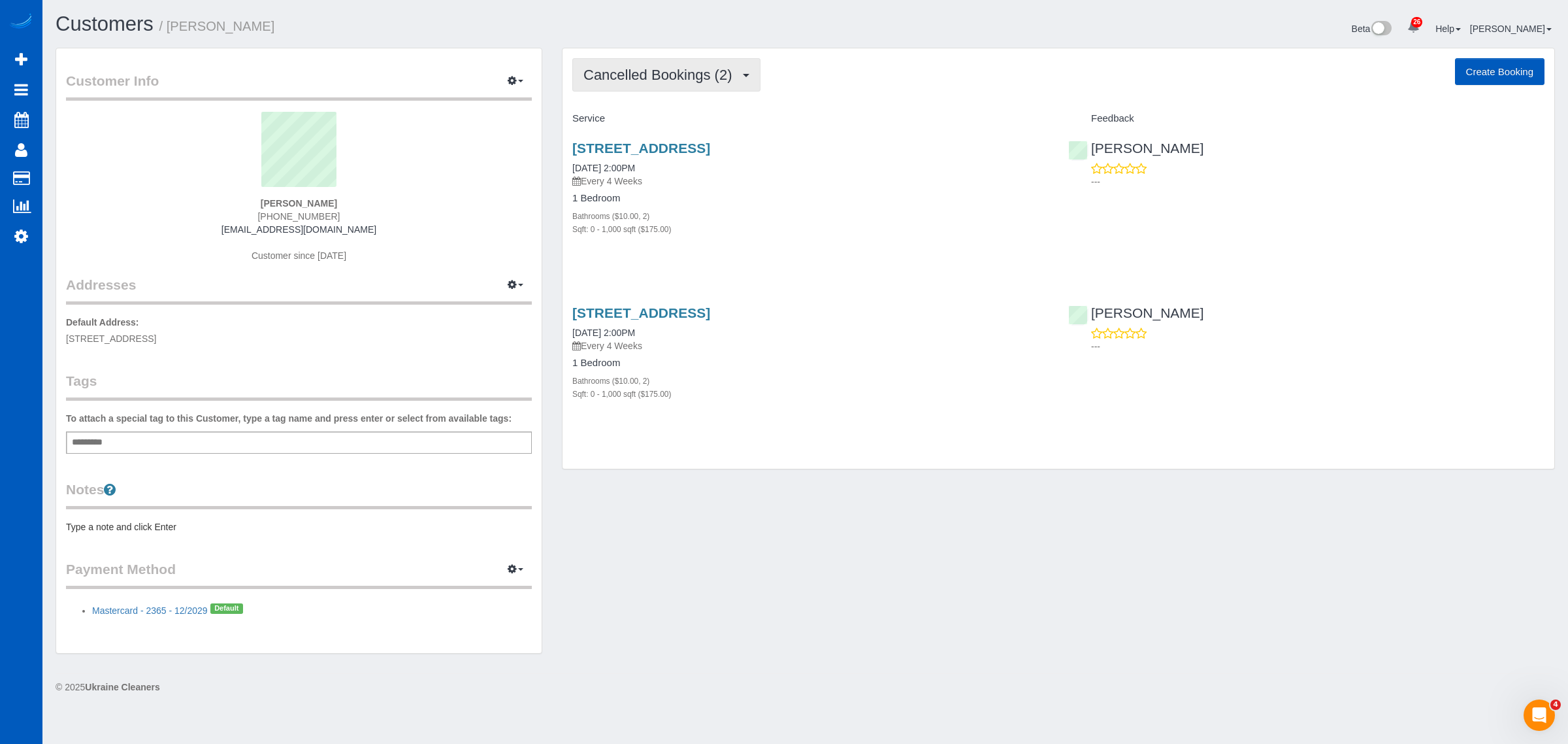
click at [660, 59] on button "Cancelled Bookings (2)" at bounding box center [666, 75] width 188 height 33
click at [647, 103] on link "Completed Bookings (9)" at bounding box center [641, 104] width 137 height 17
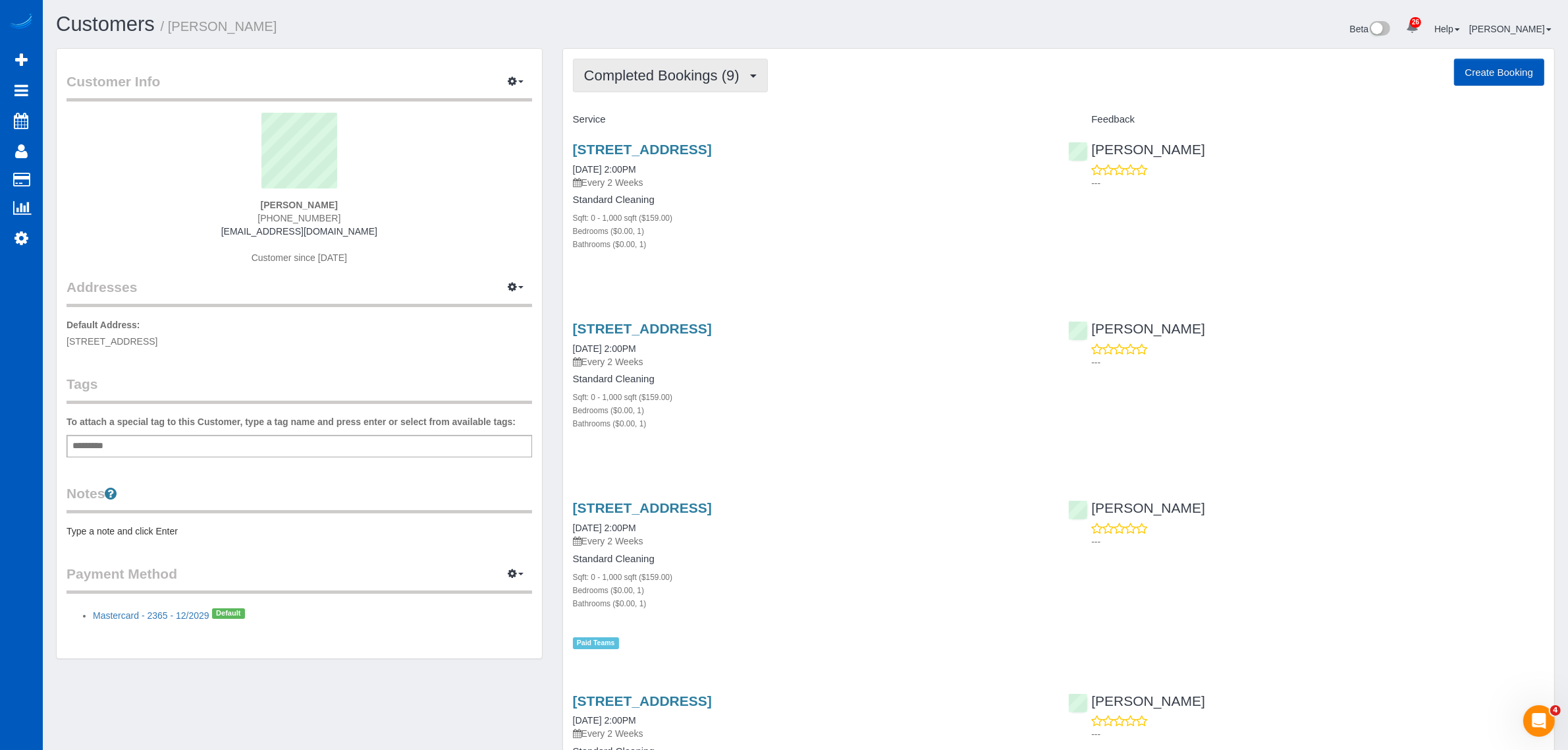
click at [670, 73] on span "Completed Bookings (9)" at bounding box center [665, 75] width 162 height 17
click at [645, 122] on link "Upcoming Bookings (12)" at bounding box center [643, 123] width 139 height 17
click at [617, 142] on link "4920 Se Boise St, Portland, OR 97206" at bounding box center [642, 148] width 139 height 15
click at [701, 329] on link "4920 Se Boise St, Portland, OR 97206" at bounding box center [642, 327] width 139 height 15
click at [696, 153] on link "4920 Se Boise St, Portland, OR 97206" at bounding box center [642, 148] width 139 height 15
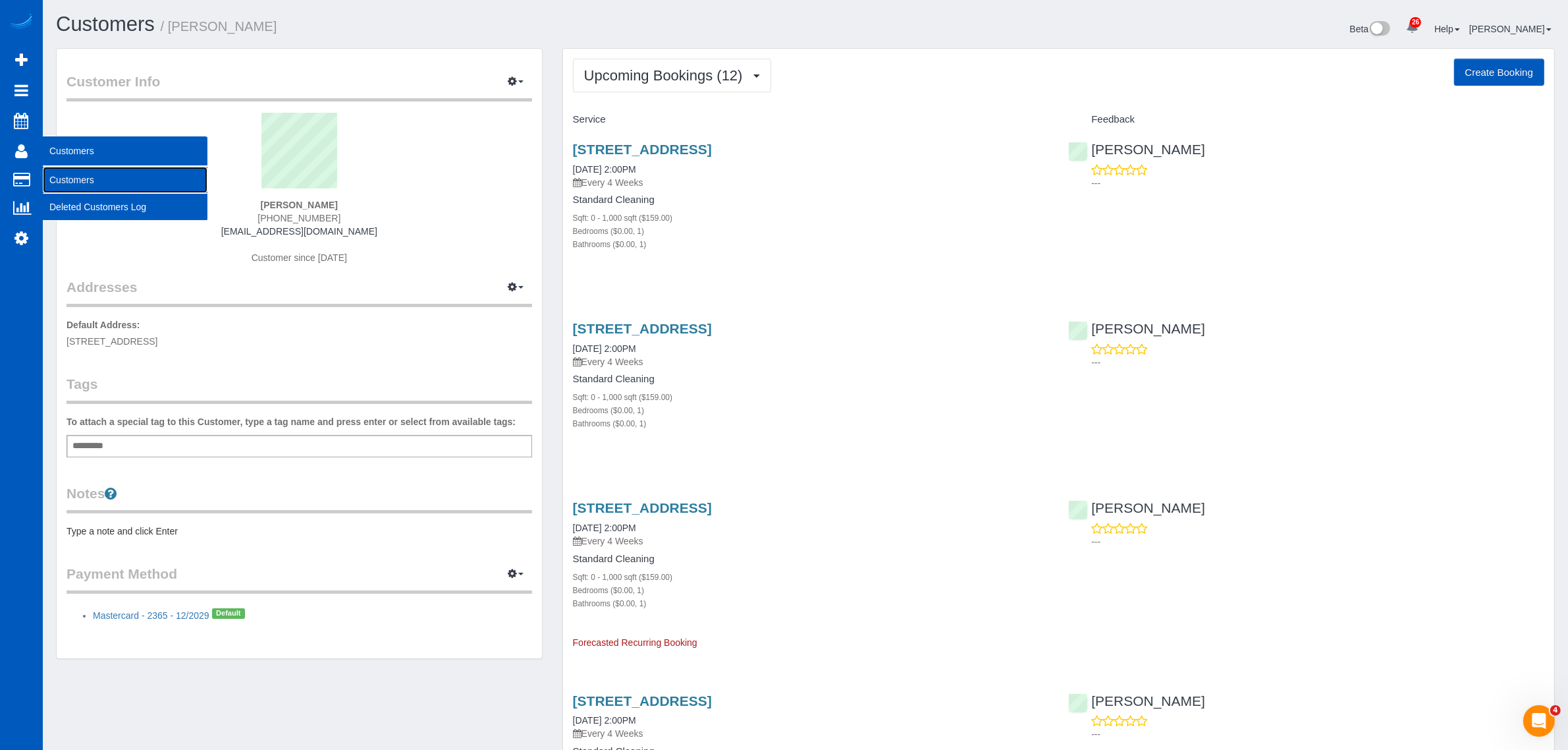
drag, startPoint x: 93, startPoint y: 175, endPoint x: 106, endPoint y: 161, distance: 19.1
click at [93, 175] on link "Customers" at bounding box center [126, 180] width 165 height 27
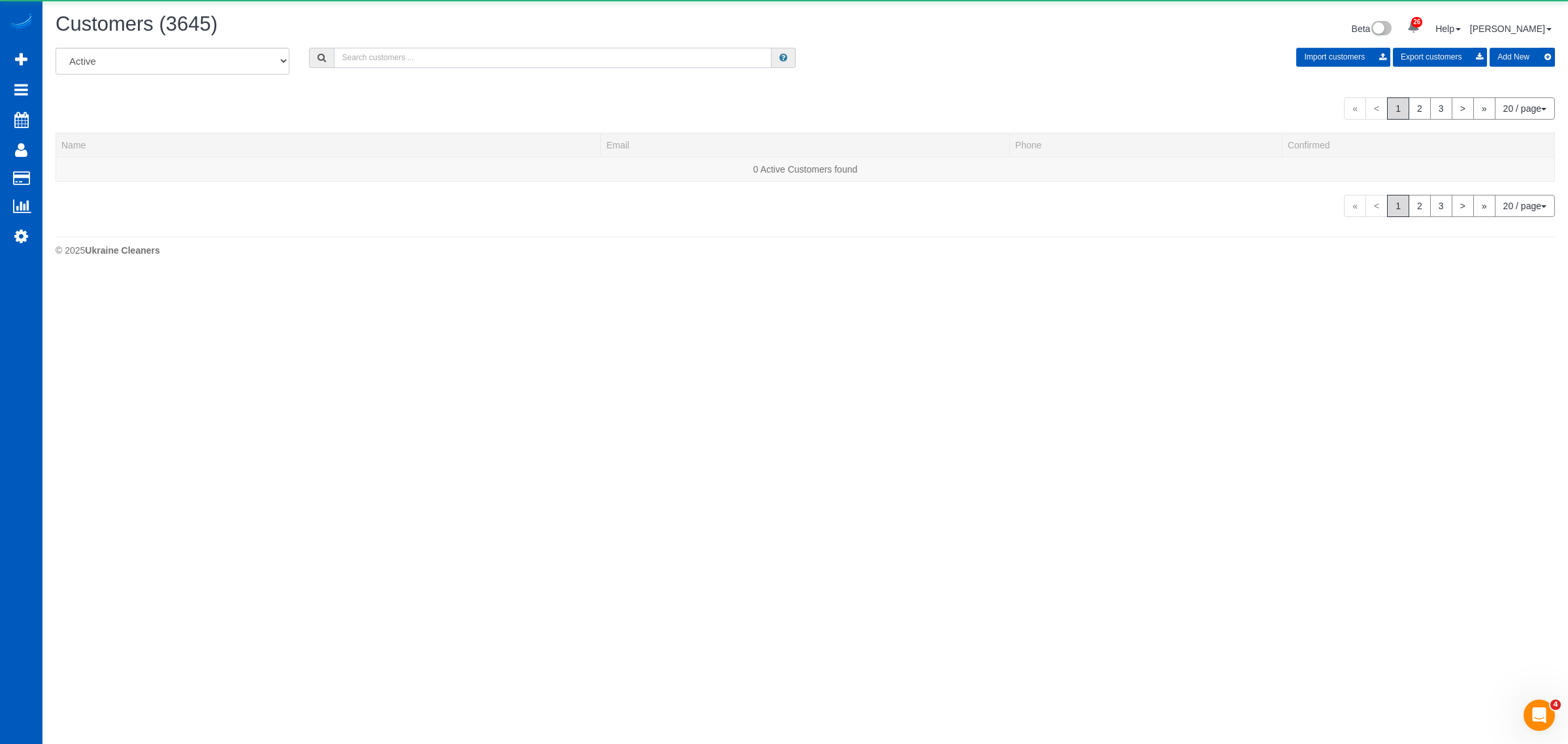
click at [440, 57] on input "text" at bounding box center [552, 58] width 438 height 20
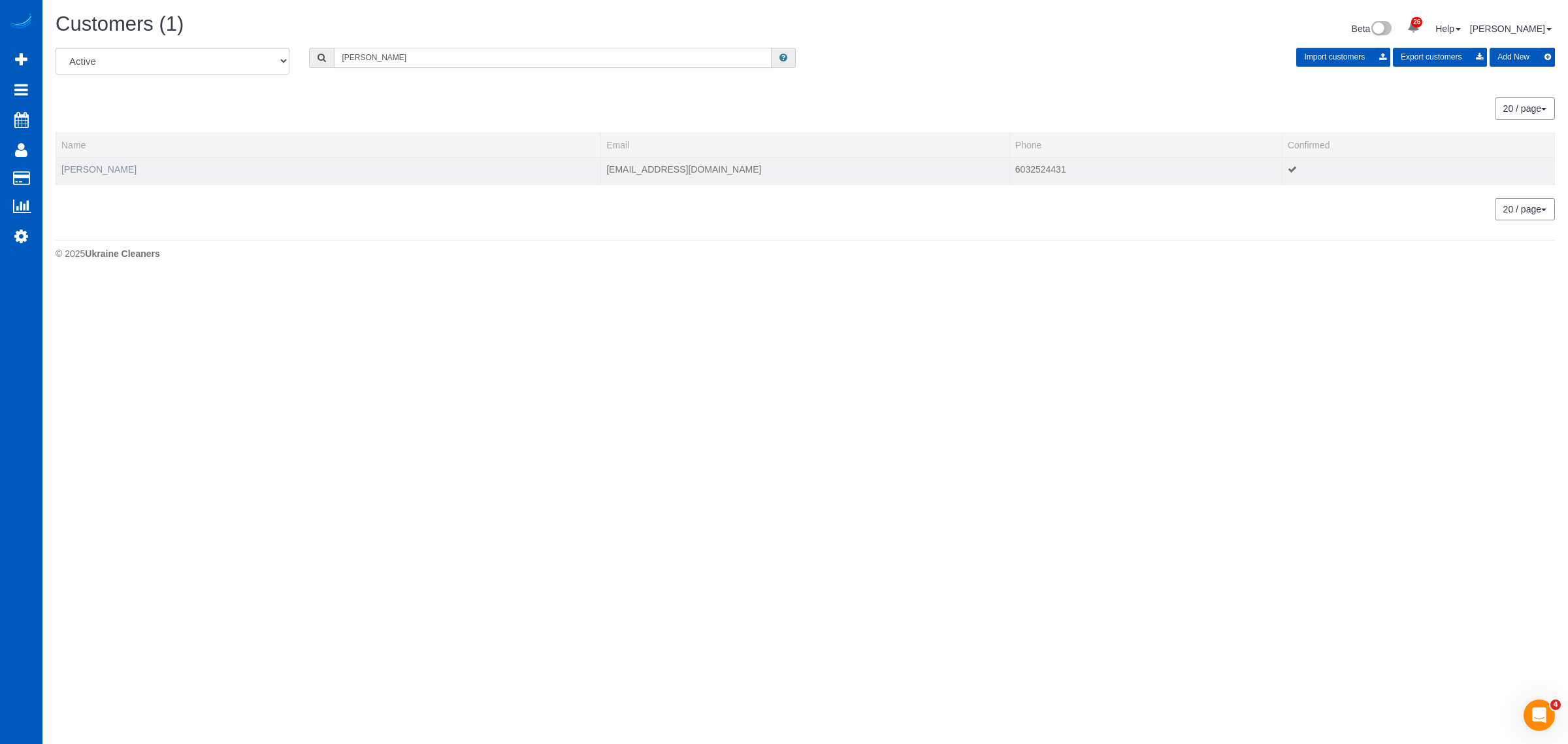
type input "whitty"
click at [78, 171] on link "[PERSON_NAME]" at bounding box center [98, 169] width 75 height 11
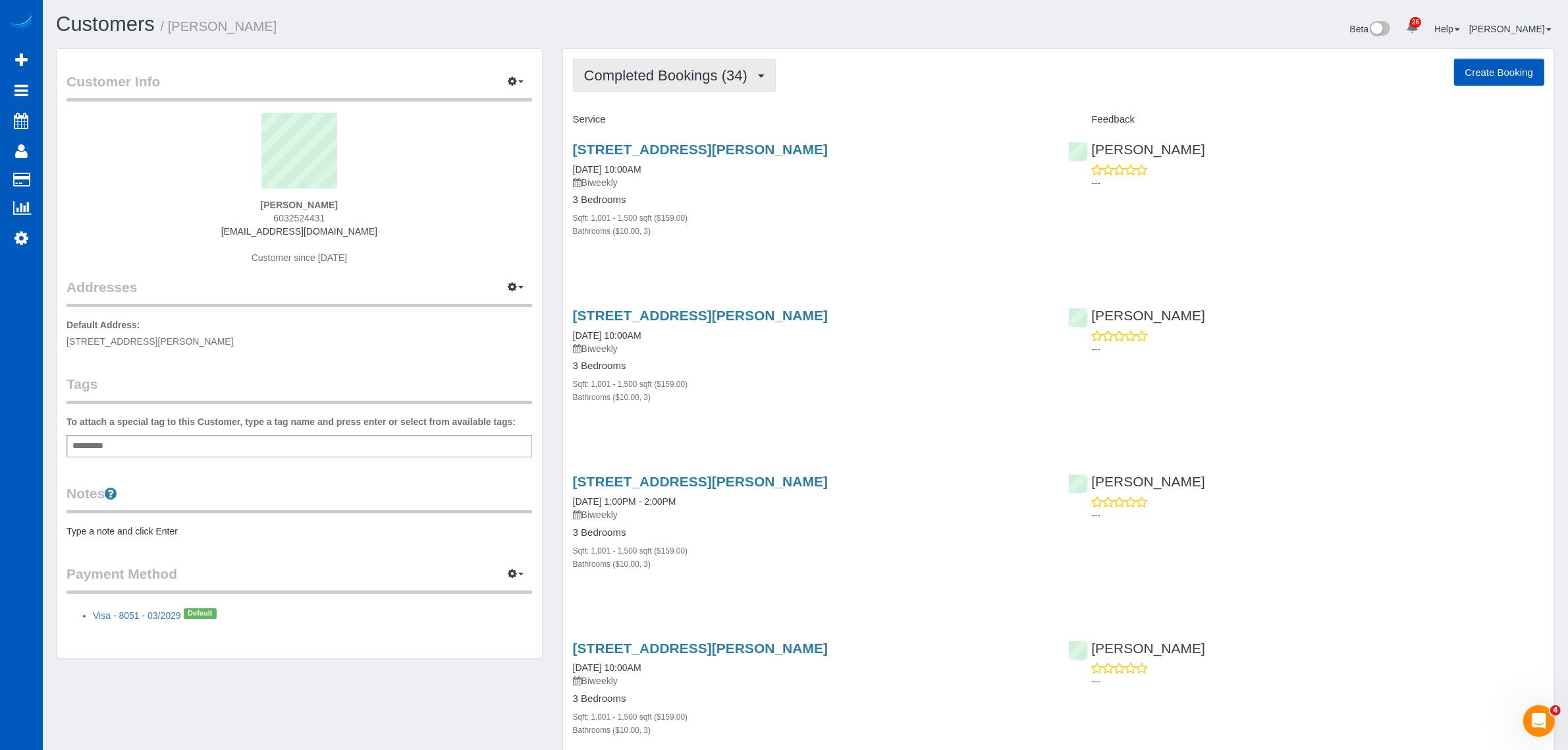
click at [682, 63] on button "Completed Bookings (34)" at bounding box center [674, 76] width 202 height 33
click at [664, 123] on link "Upcoming Bookings (11)" at bounding box center [644, 123] width 142 height 17
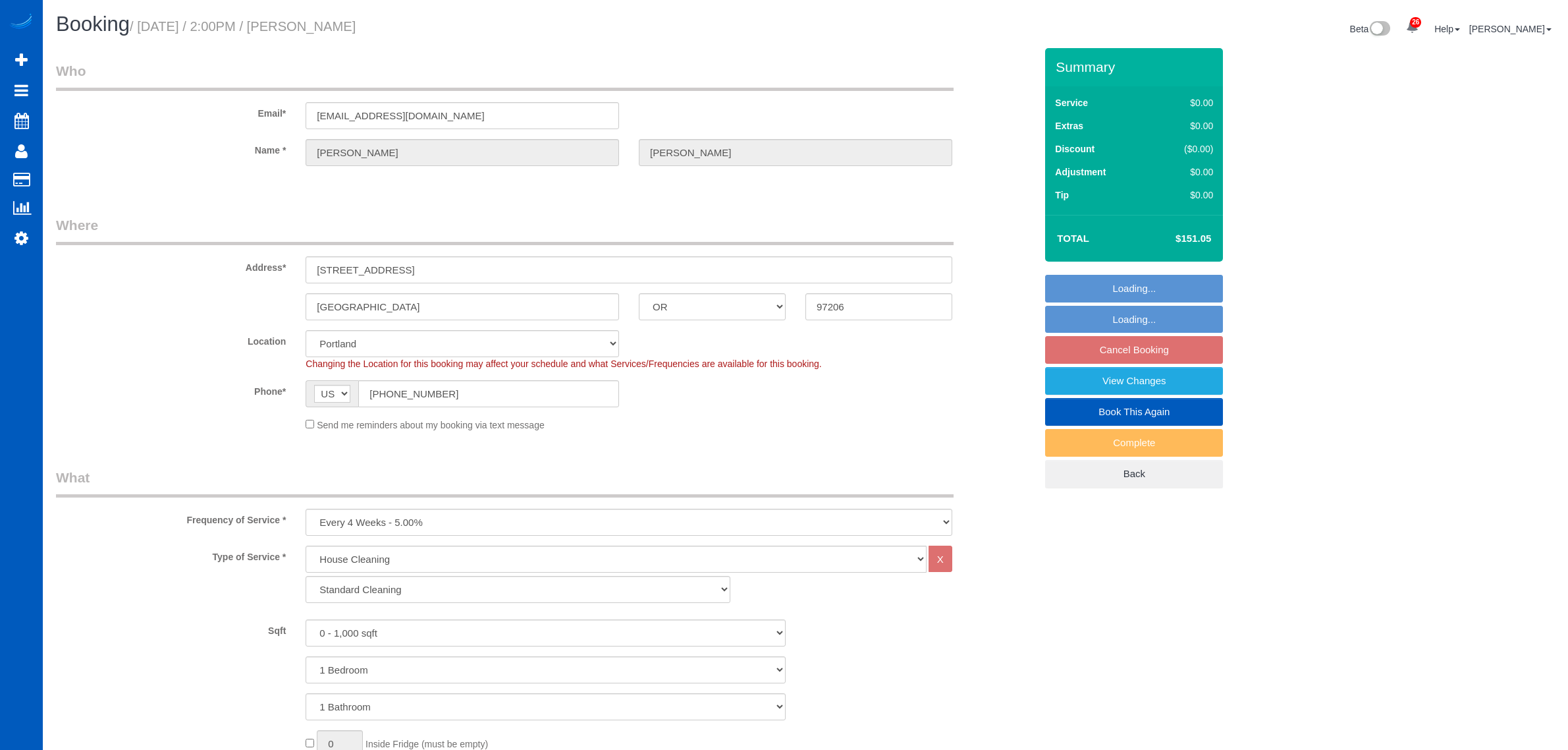
select select "OR"
select select "199"
select select "spot3"
click at [852, 490] on legend "What" at bounding box center [505, 482] width 898 height 29
select select "OR"
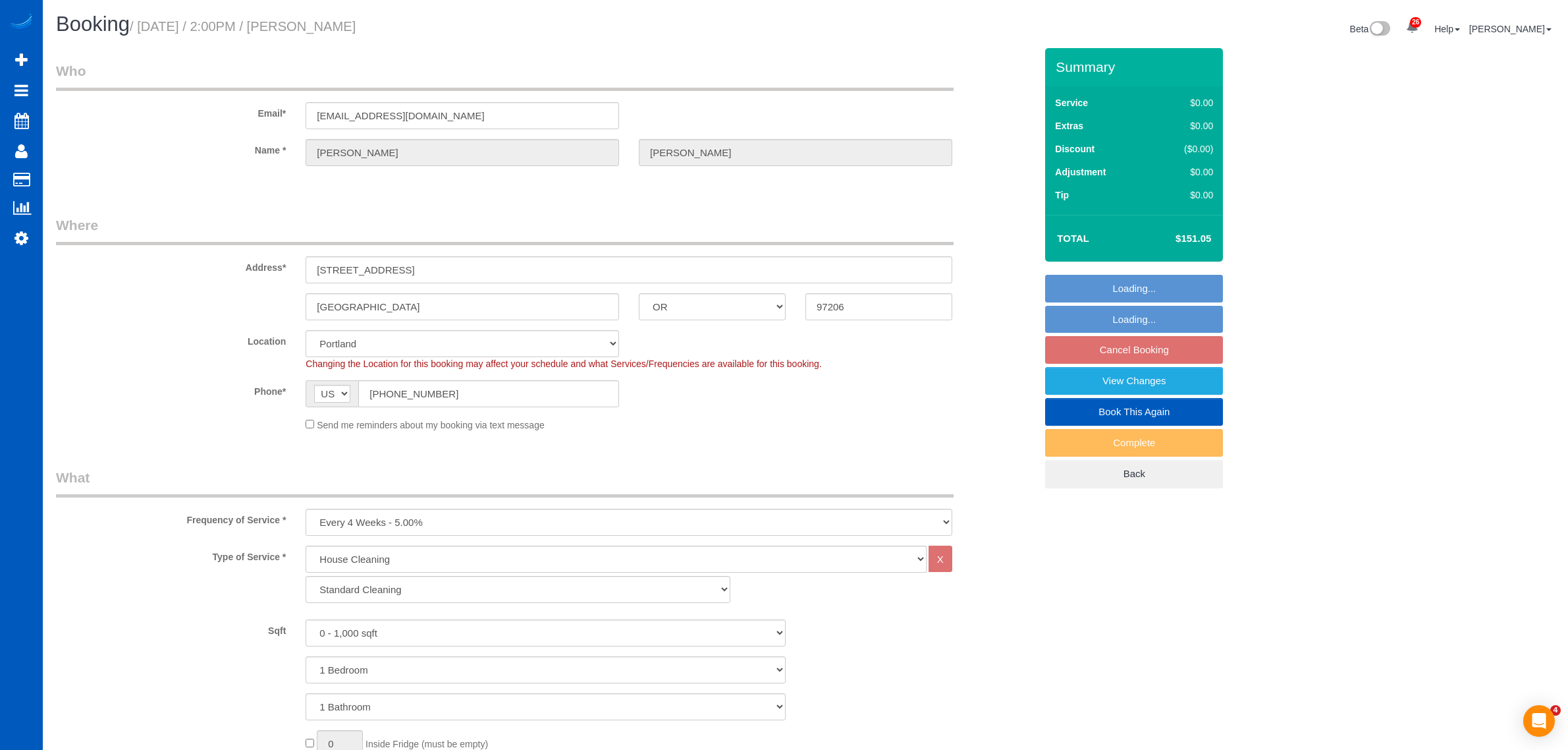
select select "199"
select select "spot3"
click at [1114, 386] on link "View Changes" at bounding box center [1134, 380] width 178 height 28
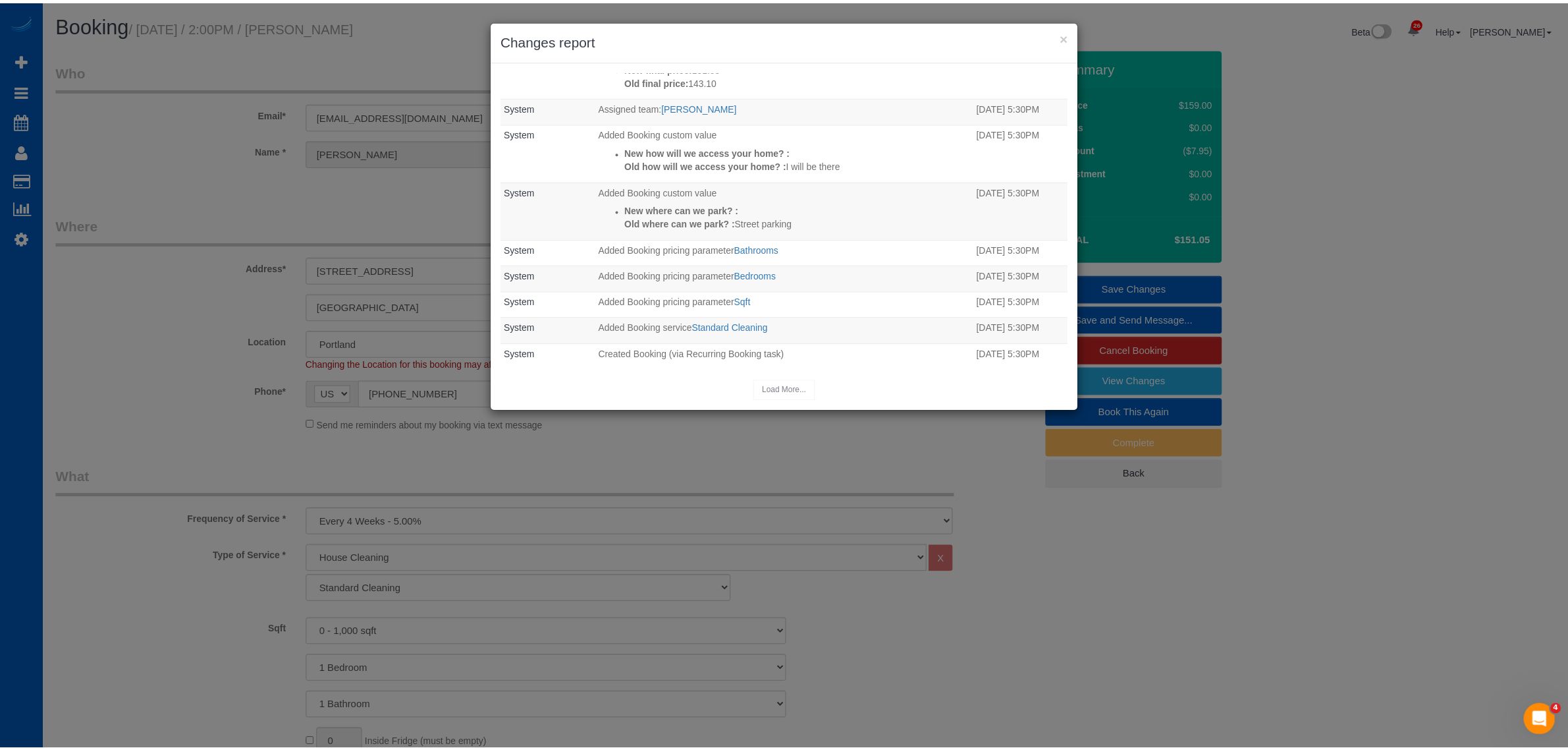
scroll to position [274, 0]
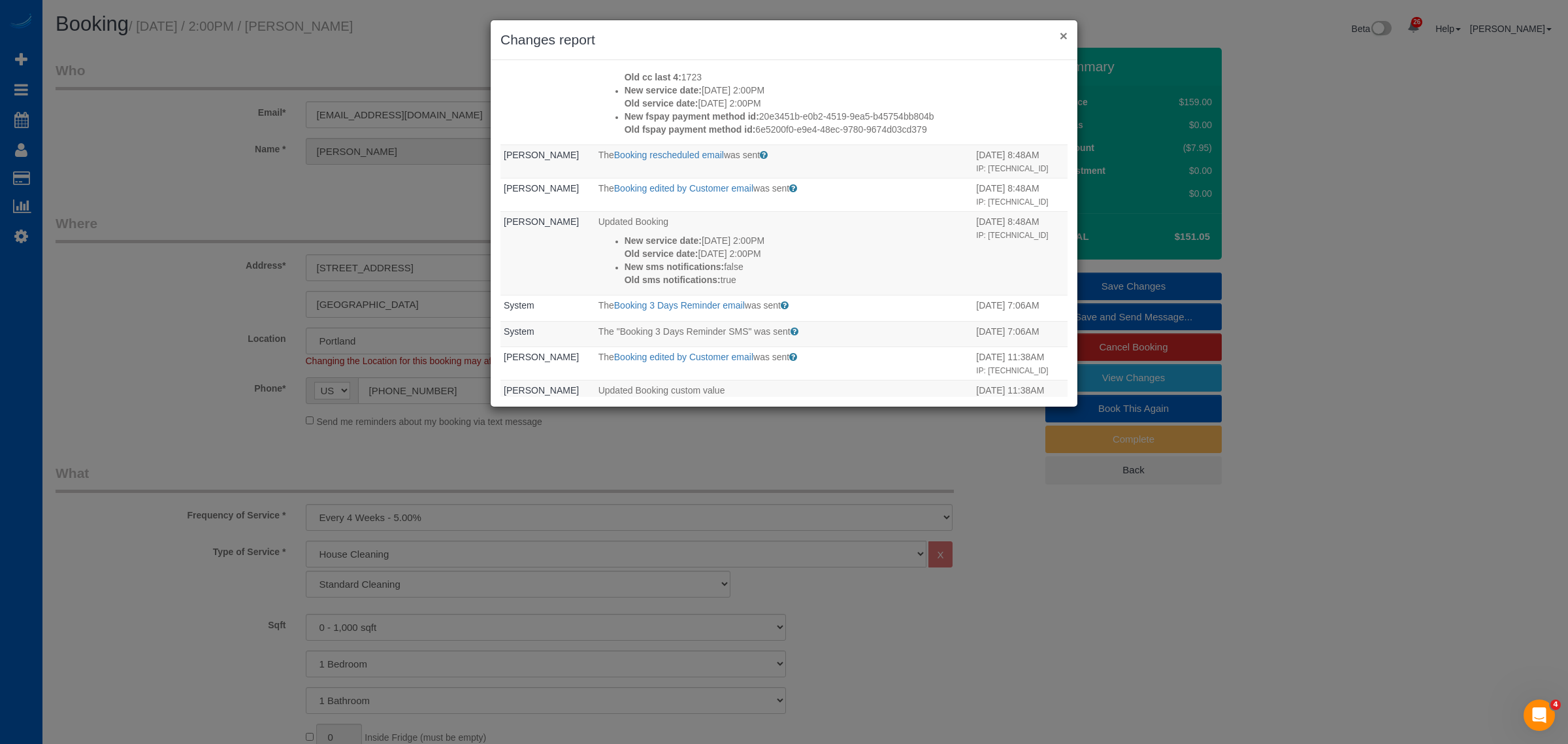
click at [1061, 37] on button "×" at bounding box center [1063, 35] width 8 height 14
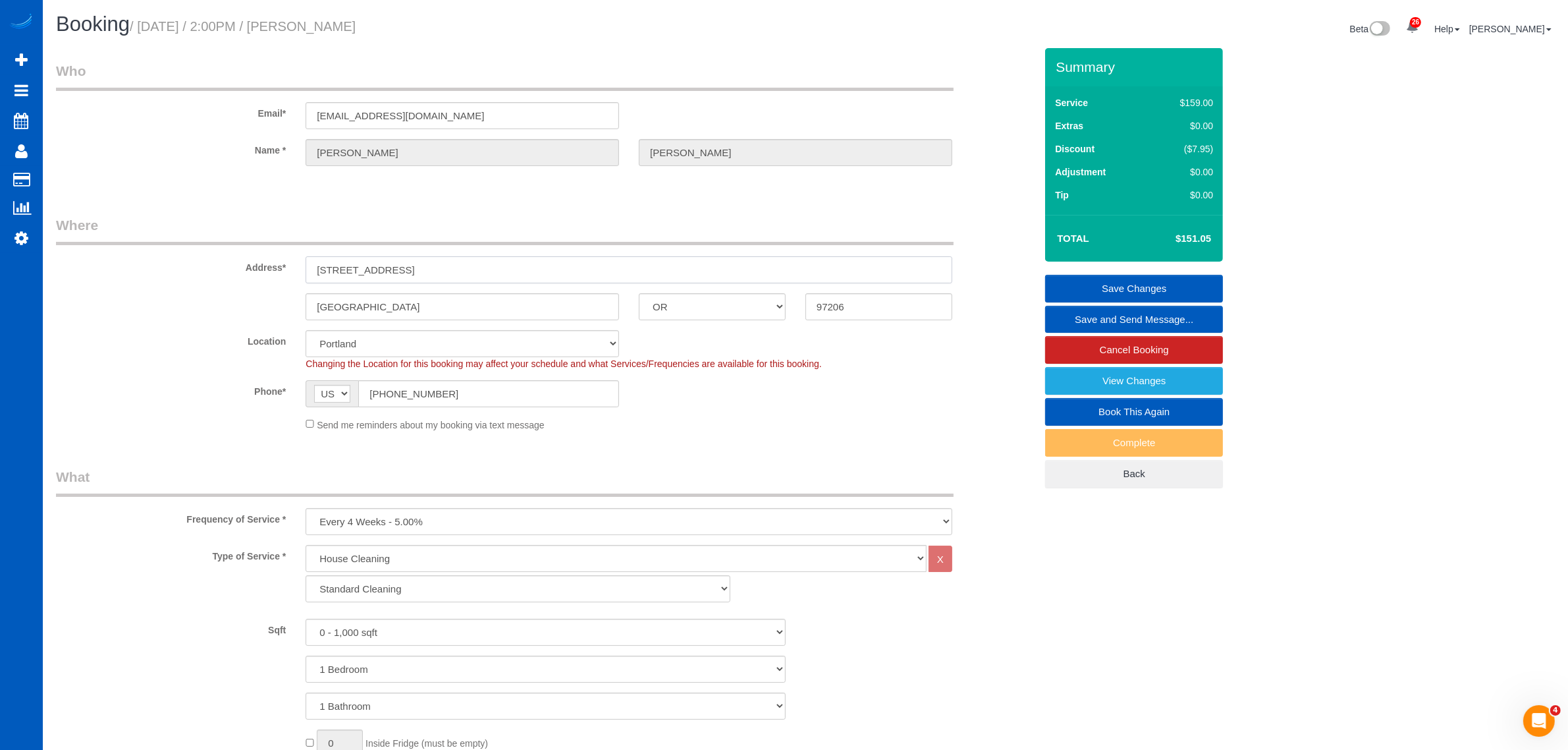
drag, startPoint x: 426, startPoint y: 258, endPoint x: 204, endPoint y: 246, distance: 222.3
click at [204, 246] on div "Address* [STREET_ADDRESS]" at bounding box center [545, 249] width 999 height 68
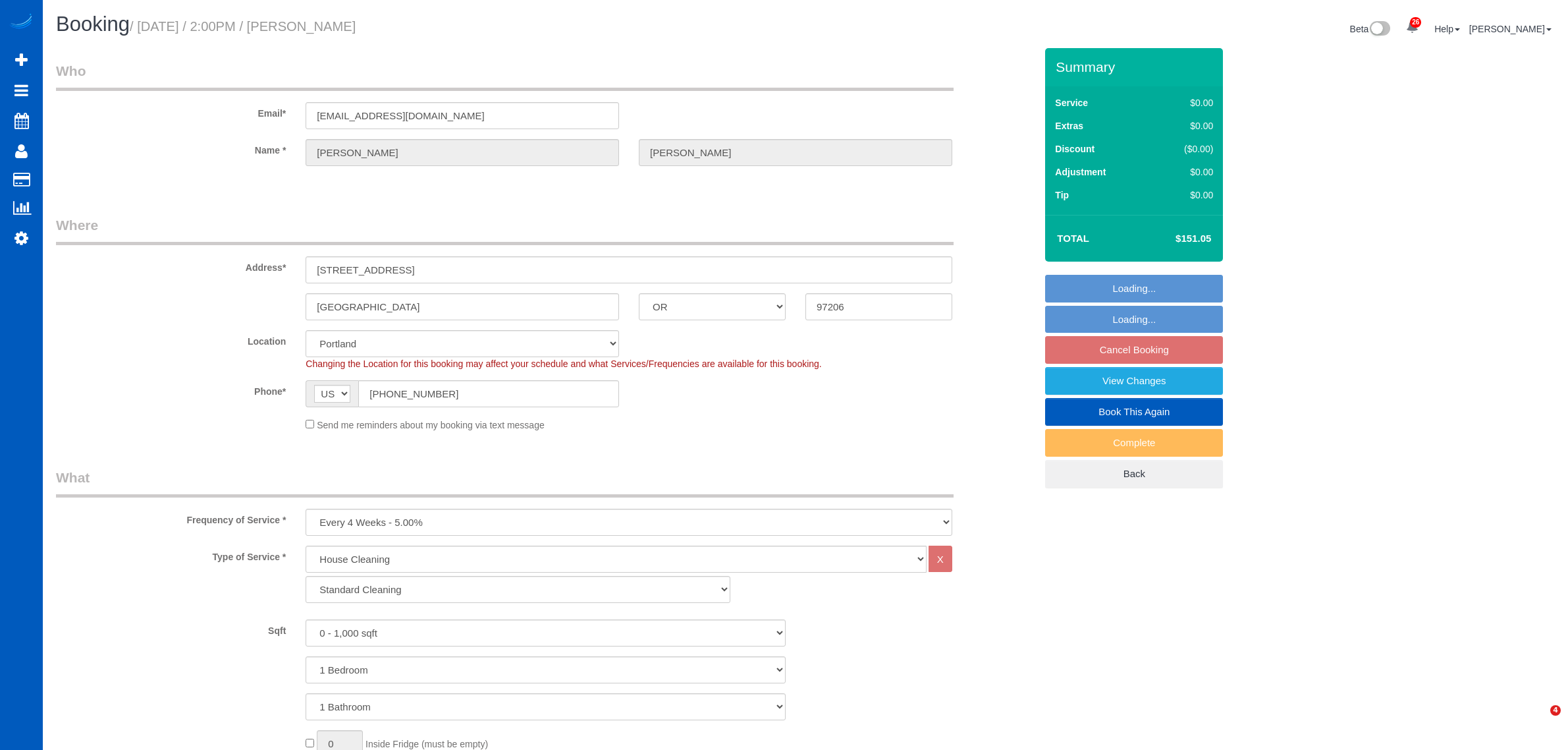
select select "OR"
select select "199"
select select "spot3"
select select "OR"
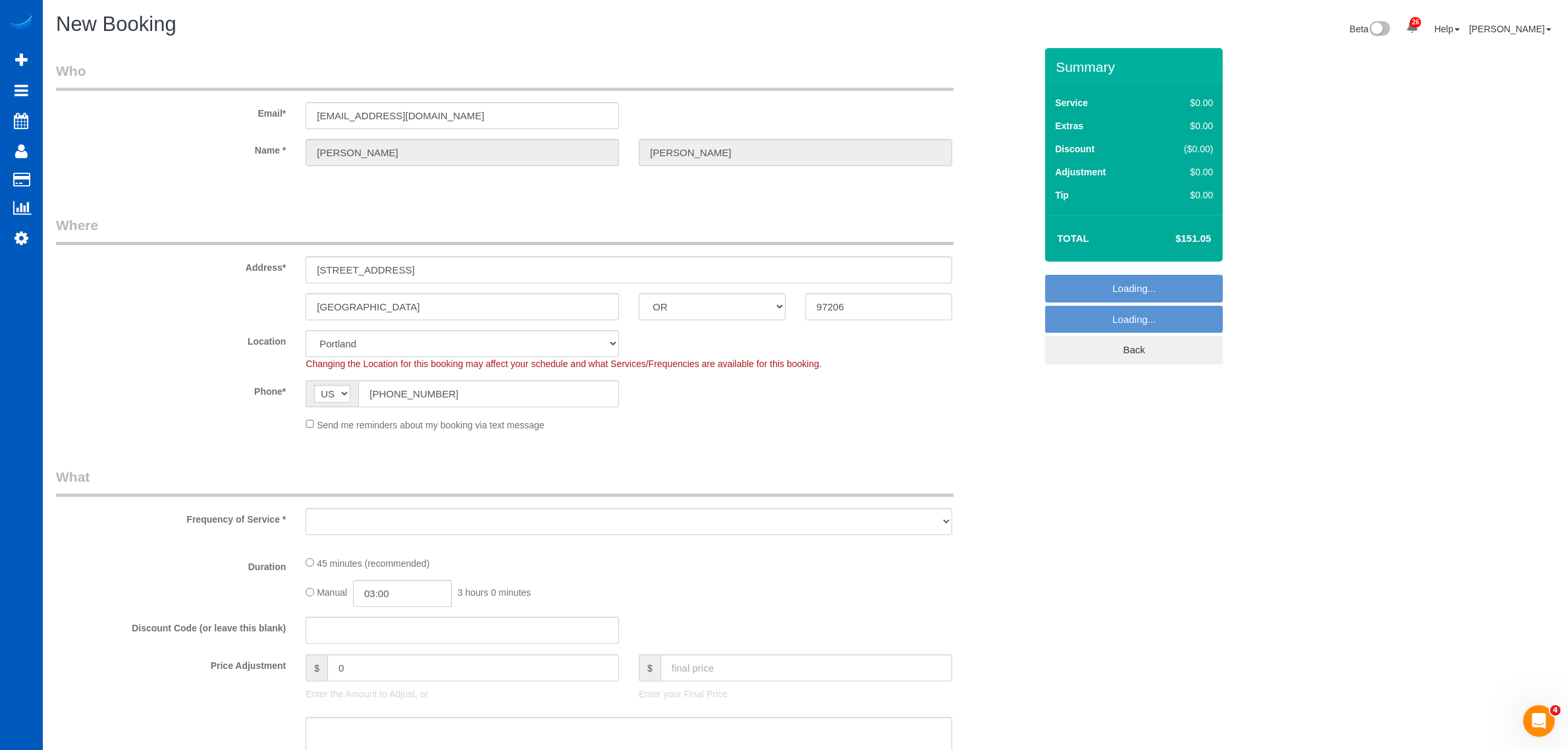
select select "object:1795"
select select "199"
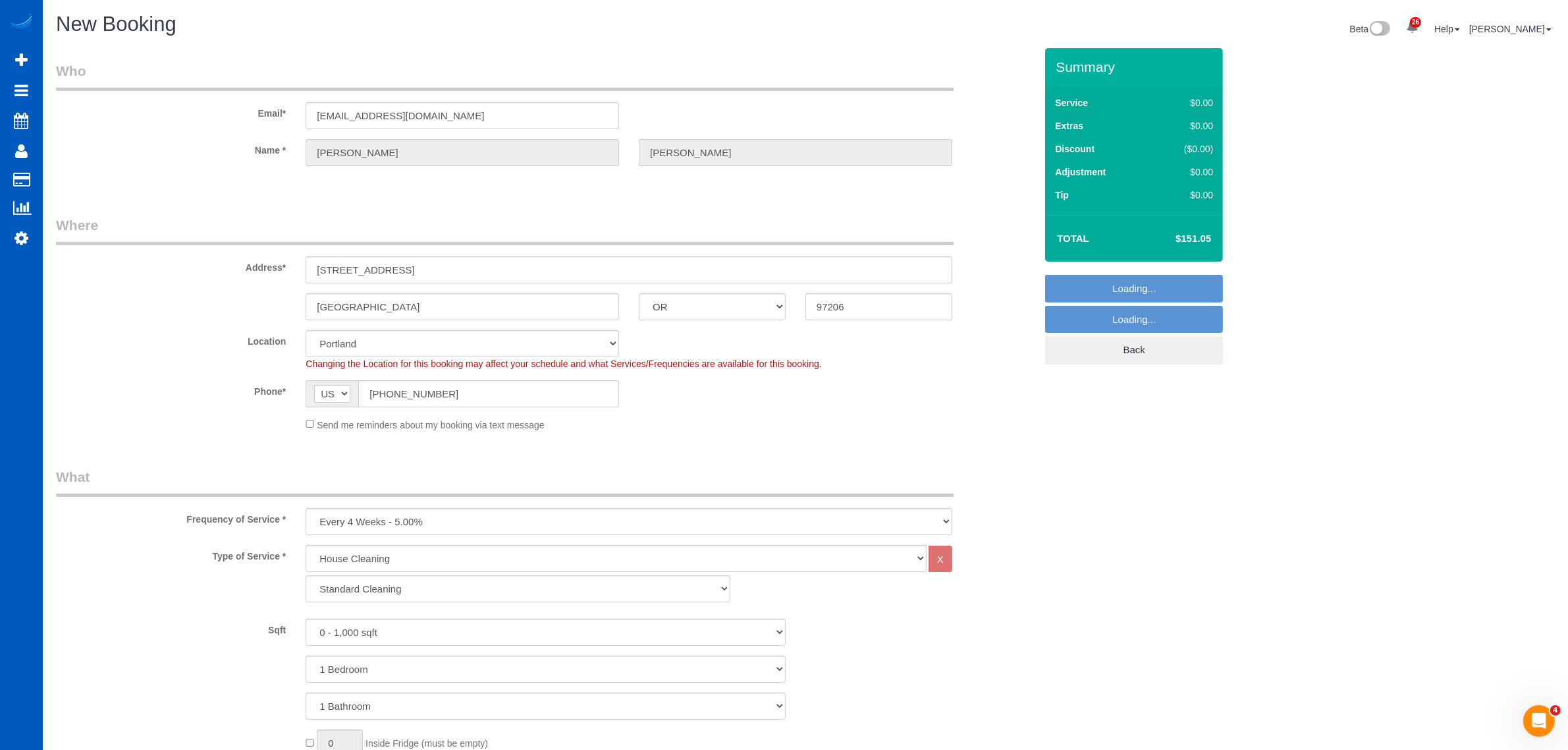
select select "object:1889"
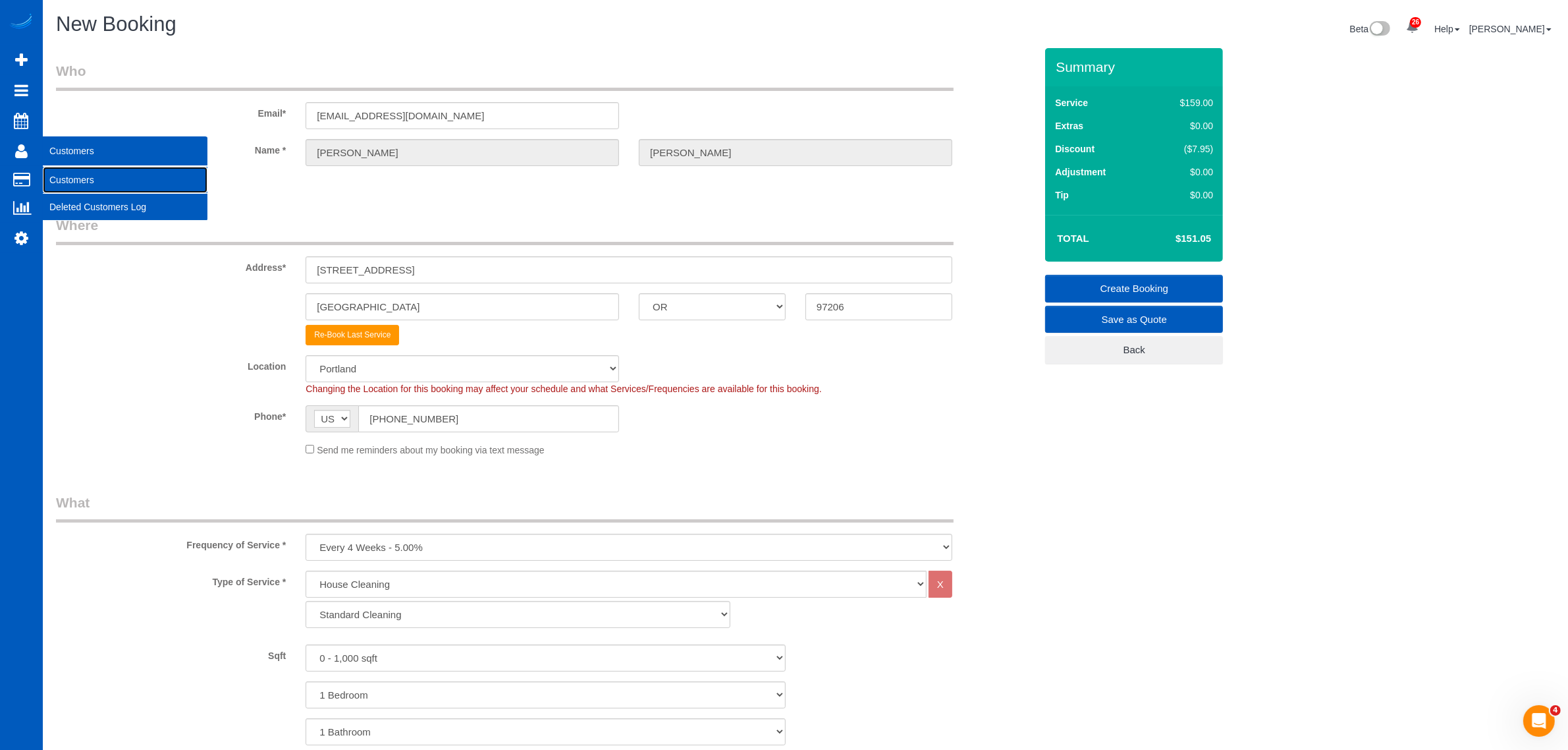
click at [69, 168] on link "Customers" at bounding box center [126, 180] width 165 height 27
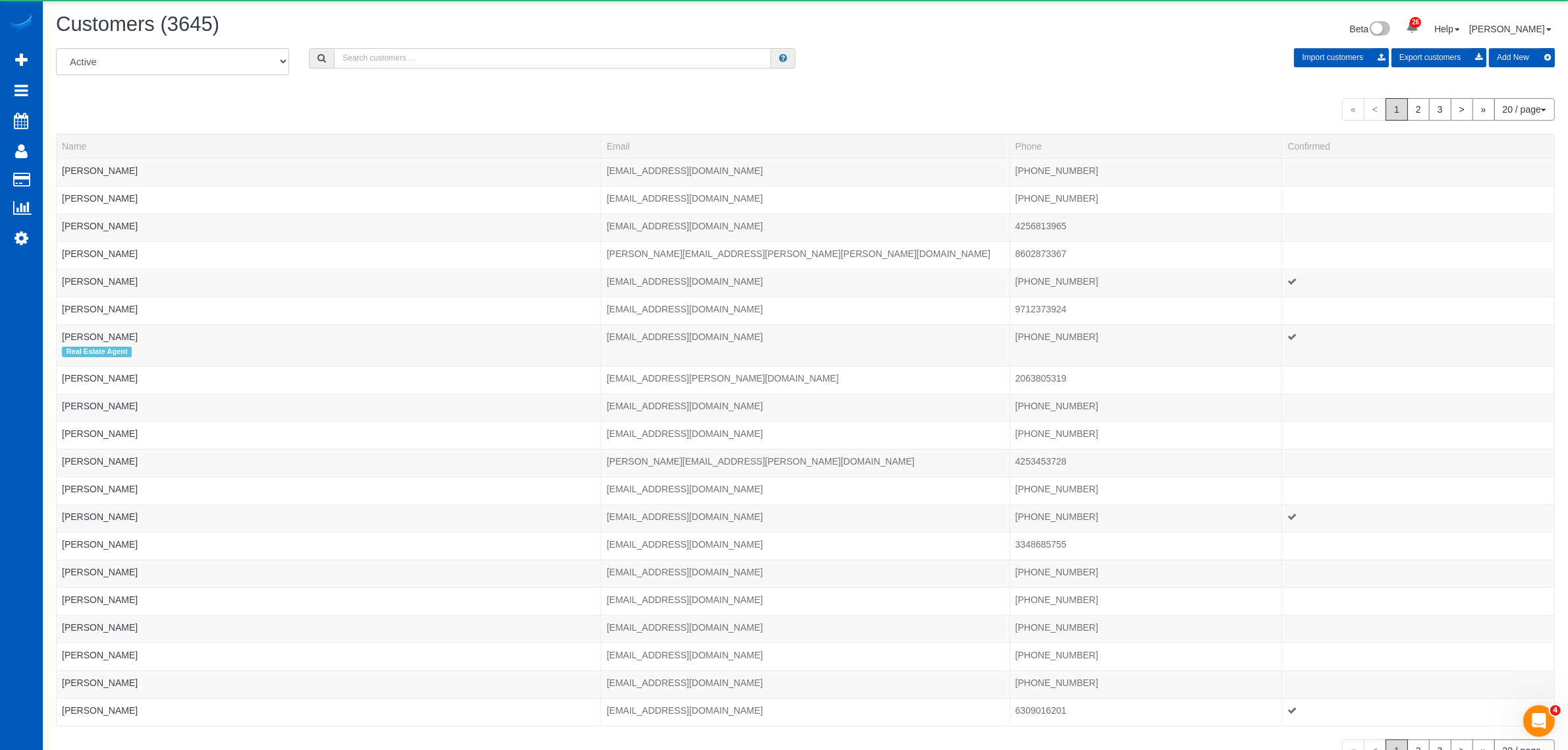
click at [440, 55] on input "text" at bounding box center [552, 58] width 437 height 21
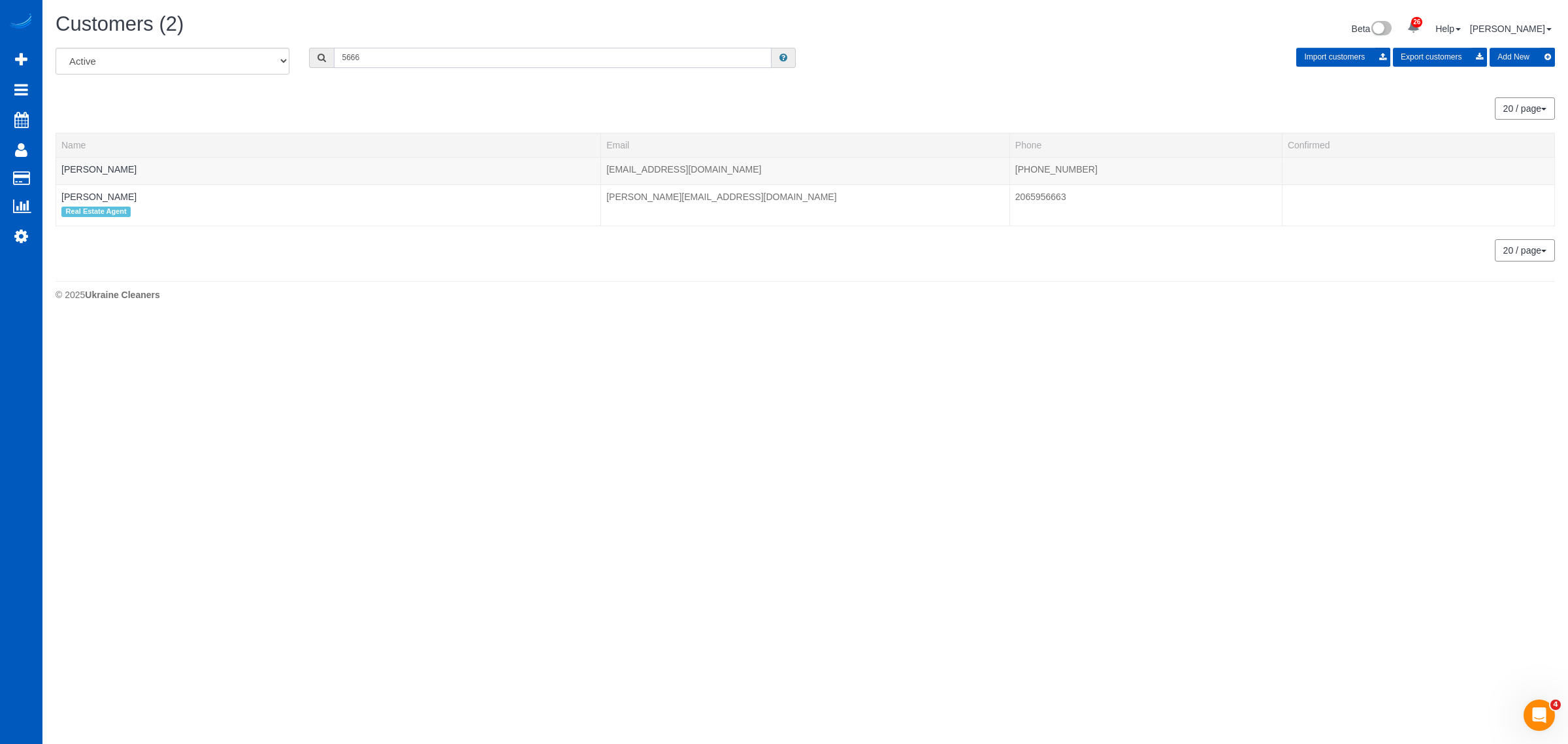
click at [484, 62] on input "5666" at bounding box center [552, 58] width 438 height 20
drag, startPoint x: 484, startPoint y: 62, endPoint x: 41, endPoint y: 43, distance: 443.4
click at [41, 43] on div "26 Beta Your Notifications You have 0 alerts × You have 1 to charge for 08/19/2…" at bounding box center [784, 160] width 1568 height 320
type input "renshaw"
click at [109, 171] on link "Courtney Renshaw" at bounding box center [98, 169] width 75 height 11
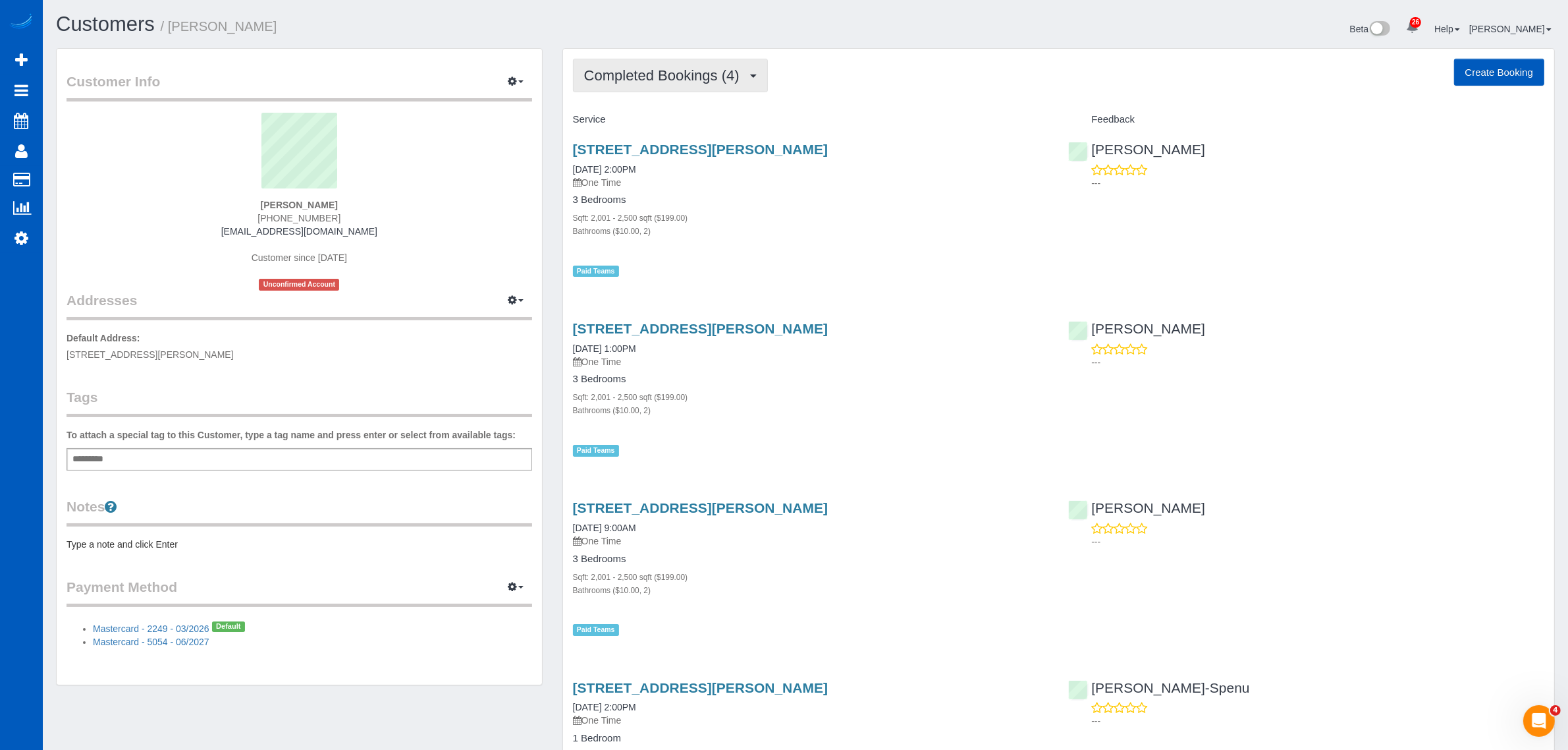
click at [678, 84] on button "Completed Bookings (4)" at bounding box center [670, 76] width 195 height 33
click at [728, 261] on div "7516 171st Ave Ct E, Bonney Lake, WA 98391 12/05/2024 2:00PM One Time 3 Bedroom…" at bounding box center [811, 203] width 496 height 146
click at [673, 77] on span "Completed Bookings (4)" at bounding box center [665, 75] width 162 height 17
click at [860, 99] on div "Completed Bookings (4) Completed Bookings (4) Upcoming Bookings (0) Cancelled B…" at bounding box center [1058, 460] width 991 height 822
click at [621, 71] on span "Completed Bookings (4)" at bounding box center [665, 75] width 162 height 17
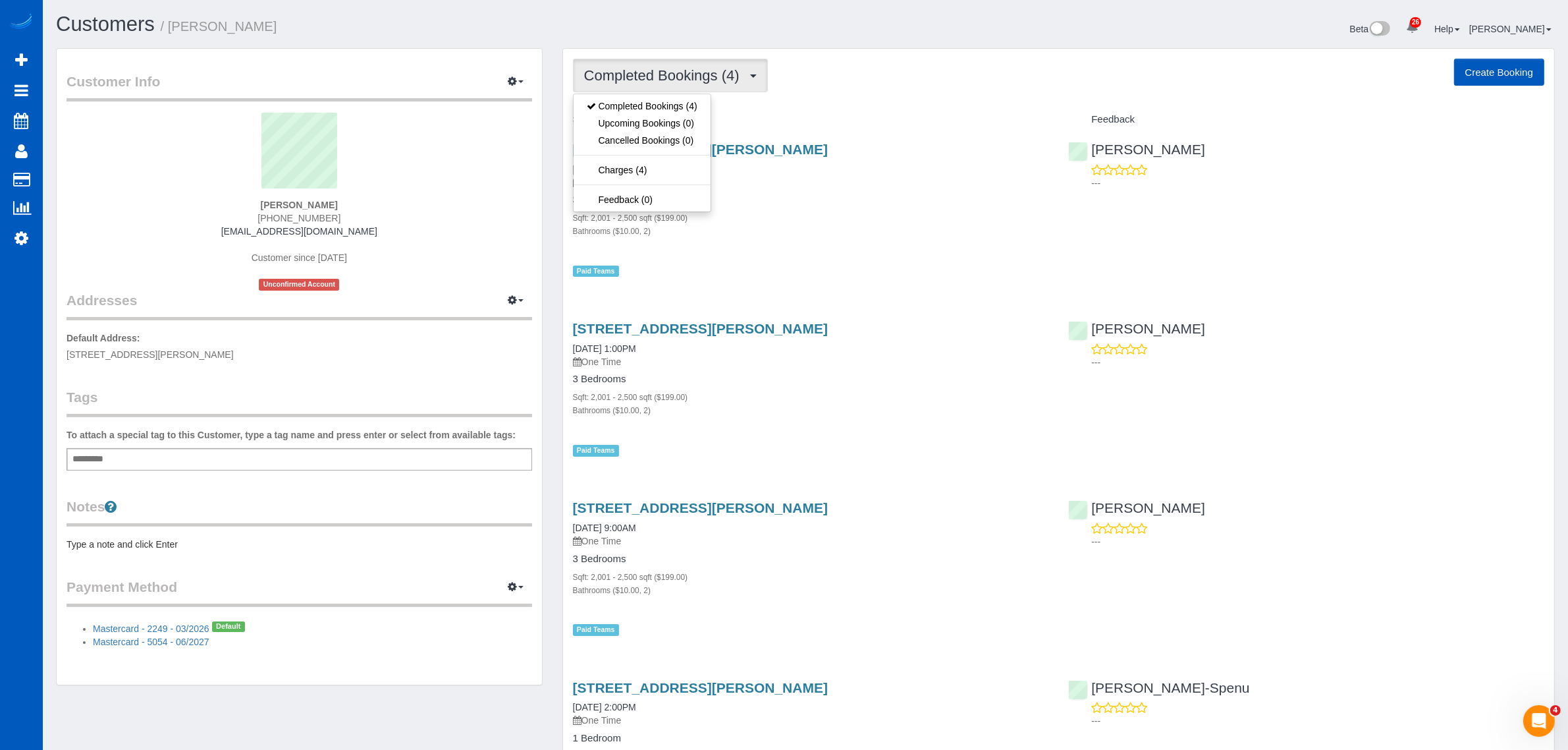
click at [868, 111] on div "Service" at bounding box center [811, 120] width 496 height 23
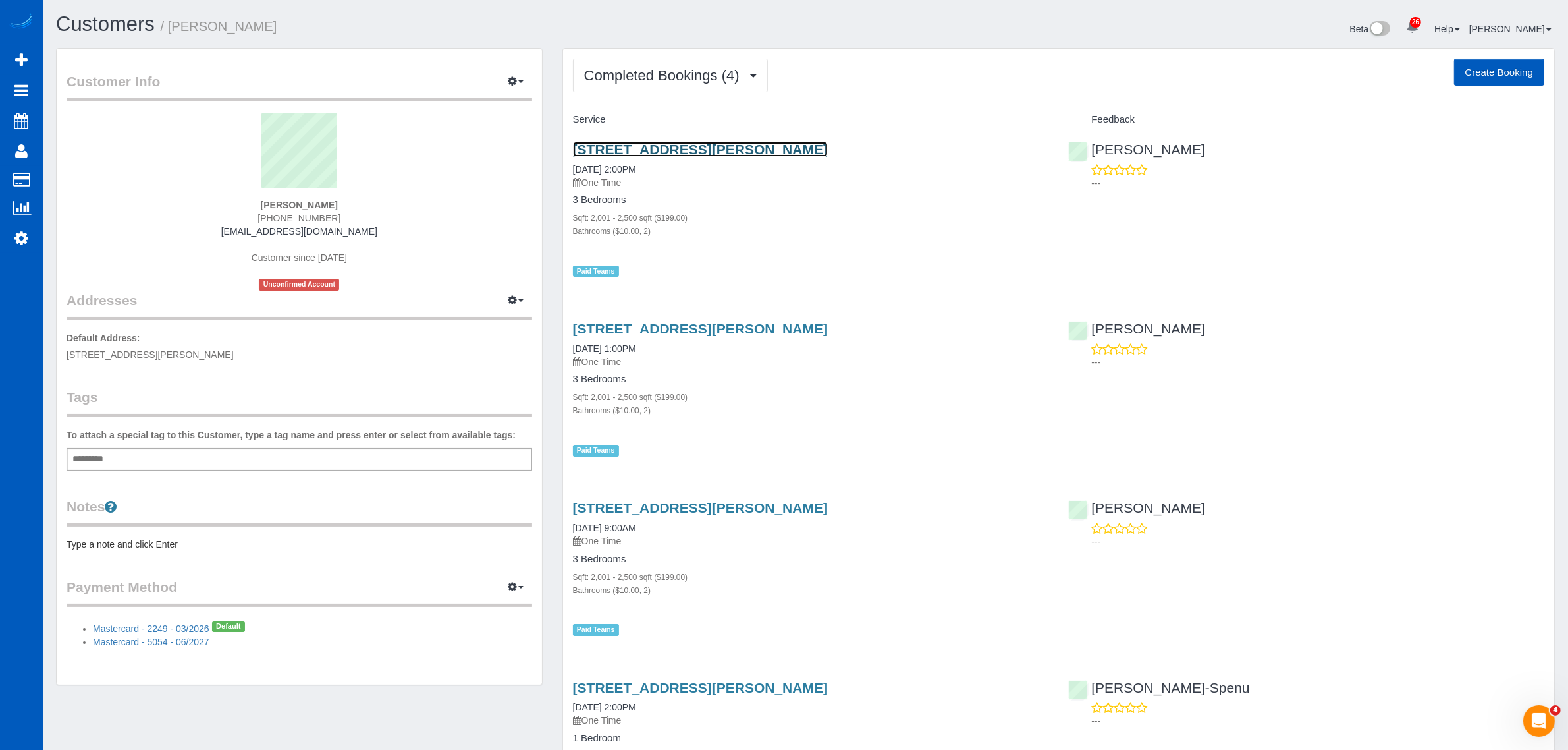
click at [686, 144] on link "7516 171st Ave Ct E, Bonney Lake, WA 98391" at bounding box center [700, 148] width 254 height 15
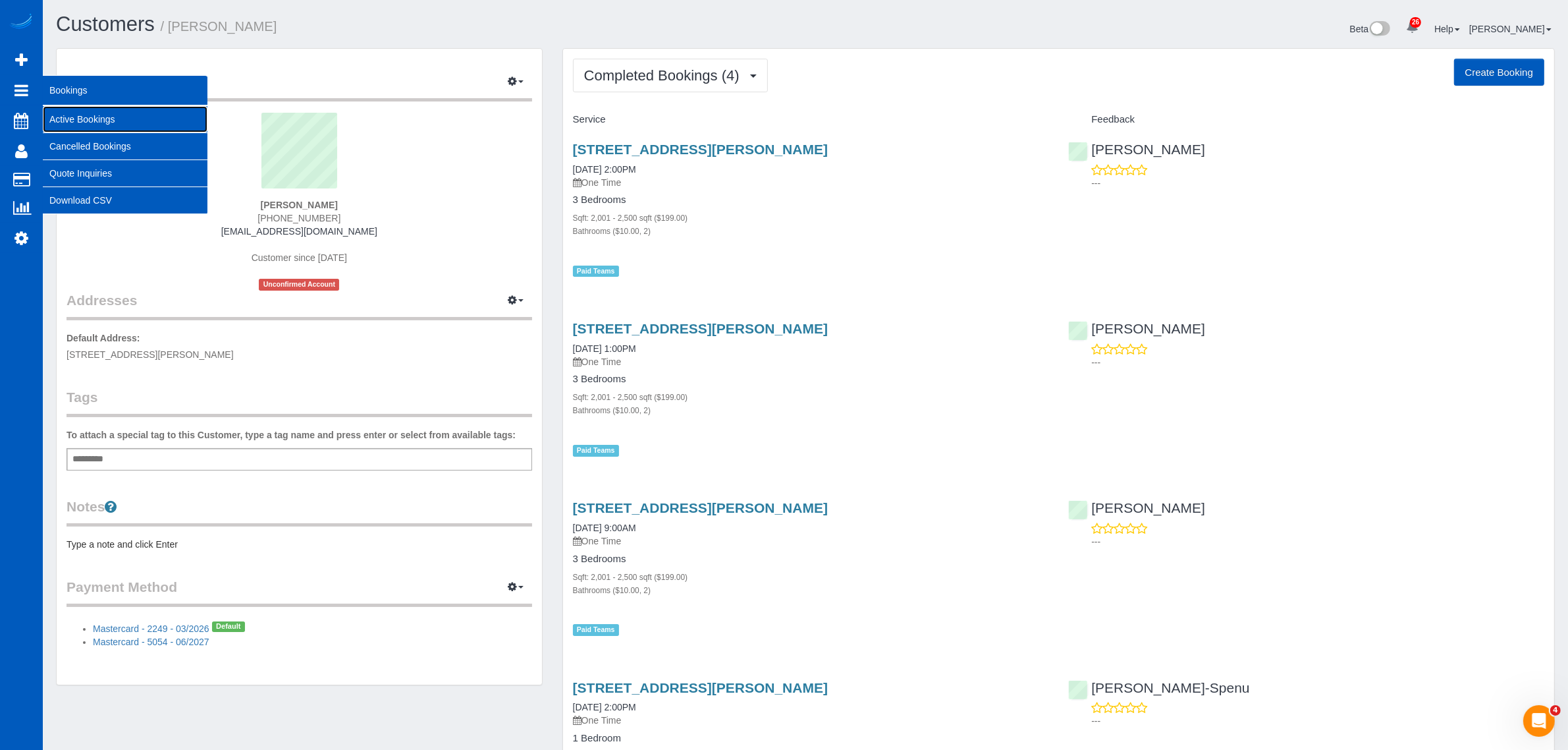
click at [101, 129] on link "Active Bookings" at bounding box center [126, 119] width 165 height 27
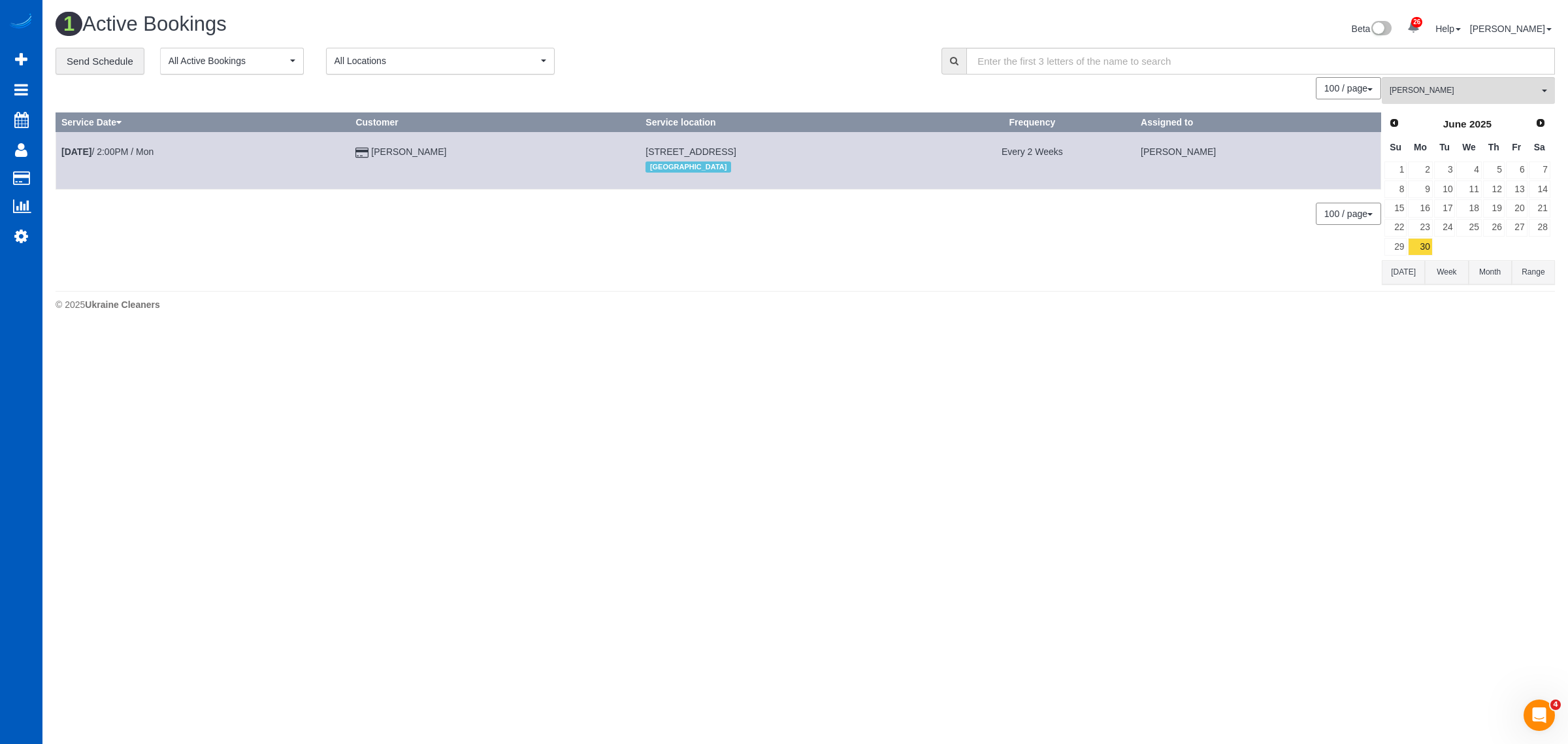
click at [1479, 73] on div "**********" at bounding box center [805, 61] width 1518 height 27
click at [1461, 97] on button "Tatyana Razumovskaya All Teams" at bounding box center [1469, 90] width 173 height 26
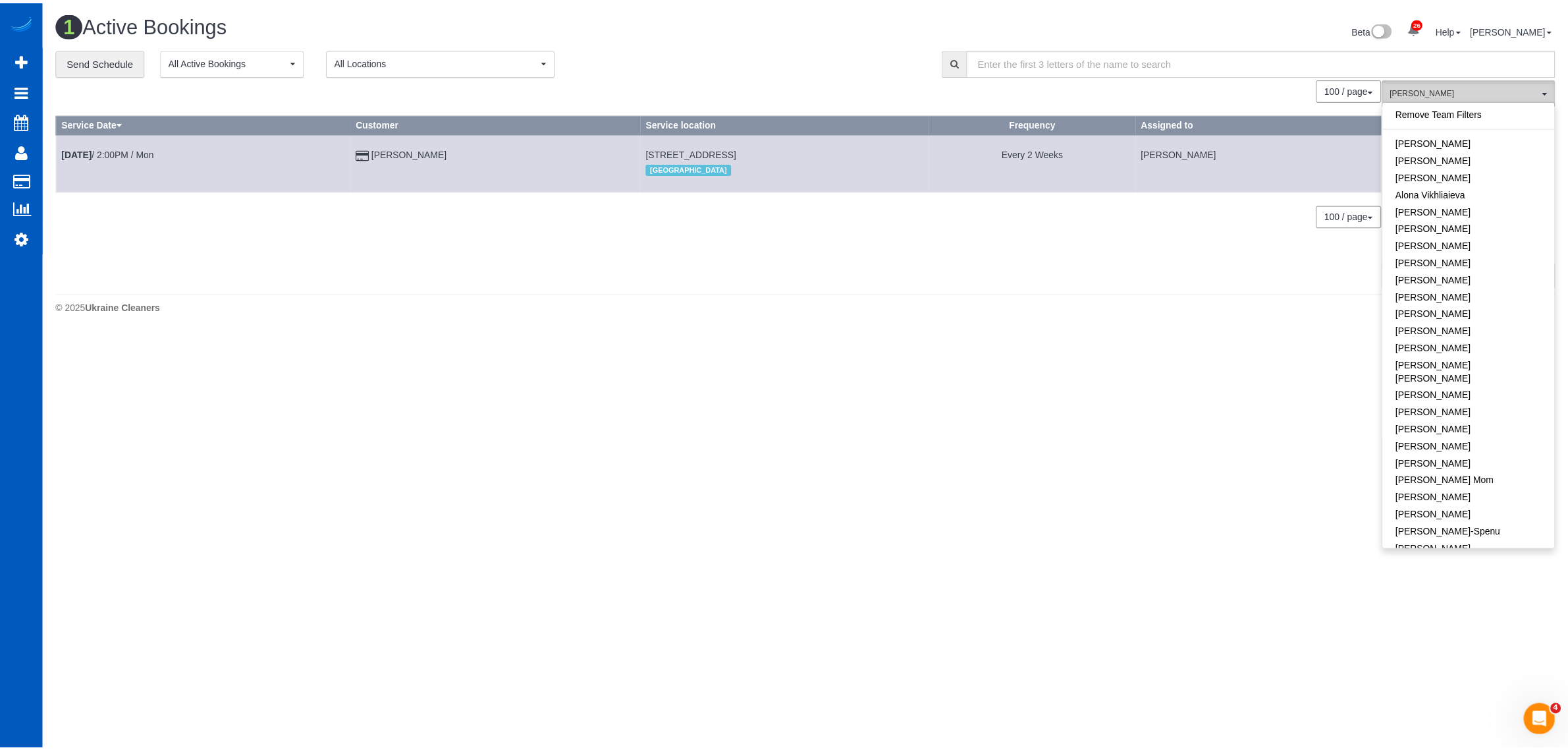
scroll to position [819, 0]
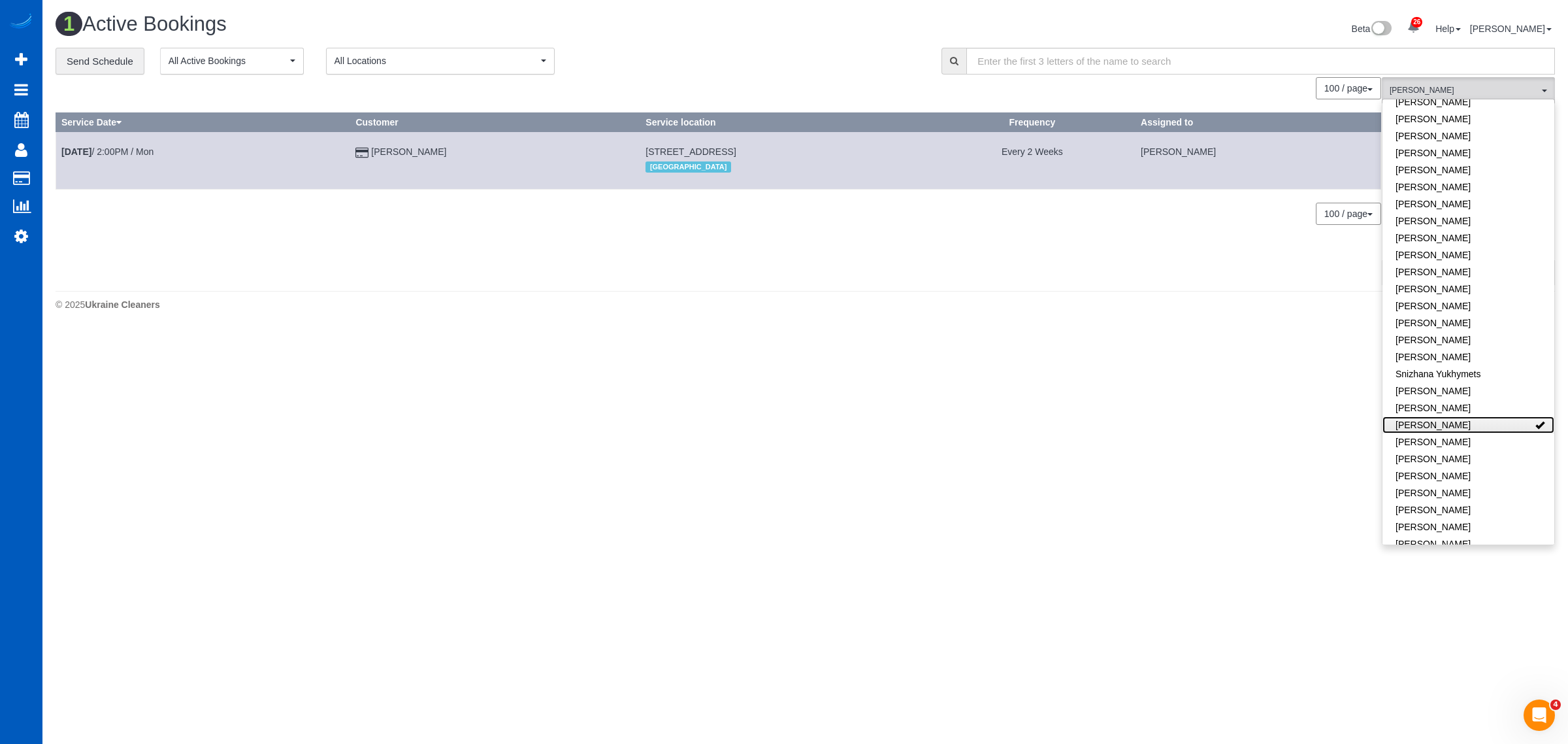
click at [1520, 416] on link "[PERSON_NAME]" at bounding box center [1468, 424] width 172 height 17
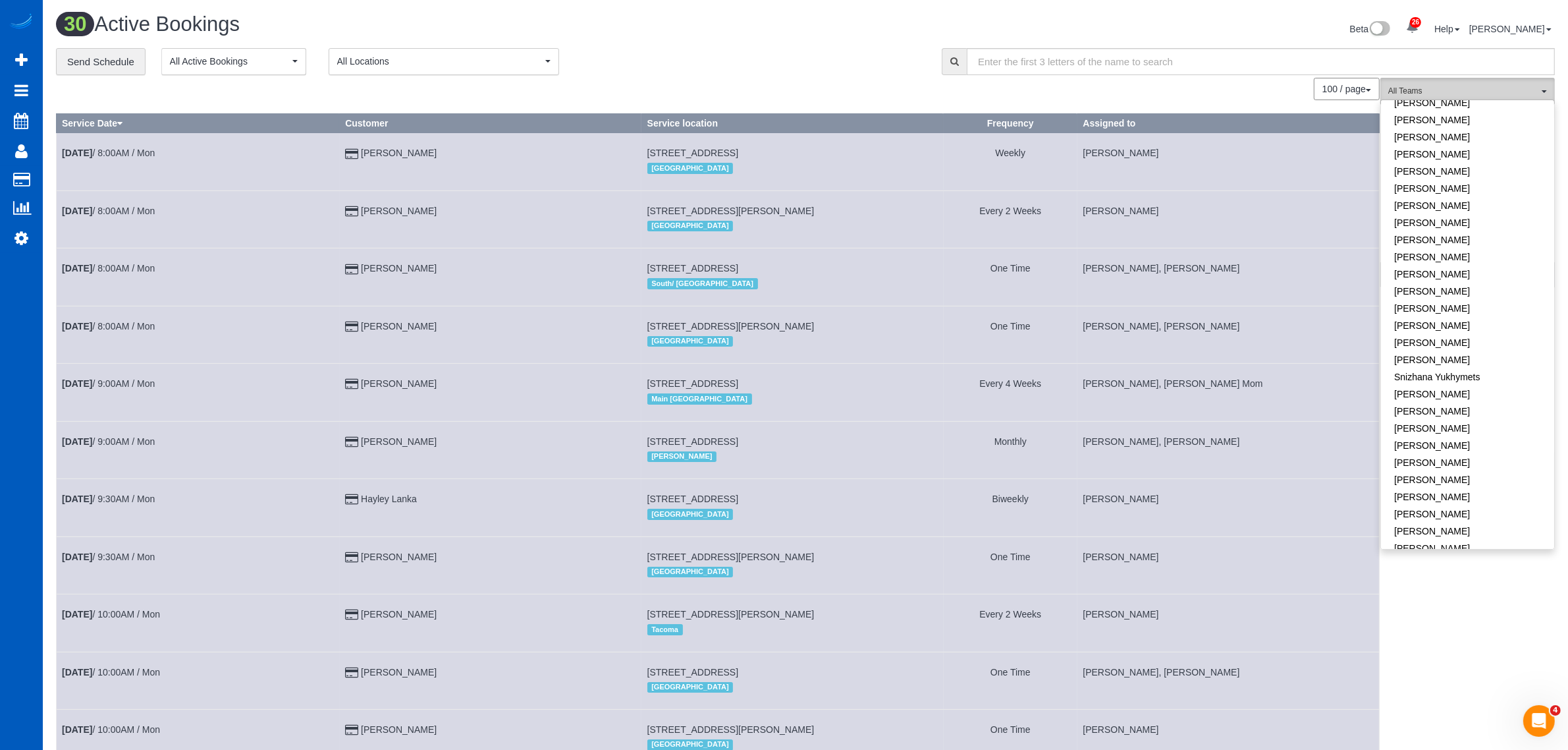
click at [1443, 81] on button "All Teams" at bounding box center [1468, 90] width 175 height 27
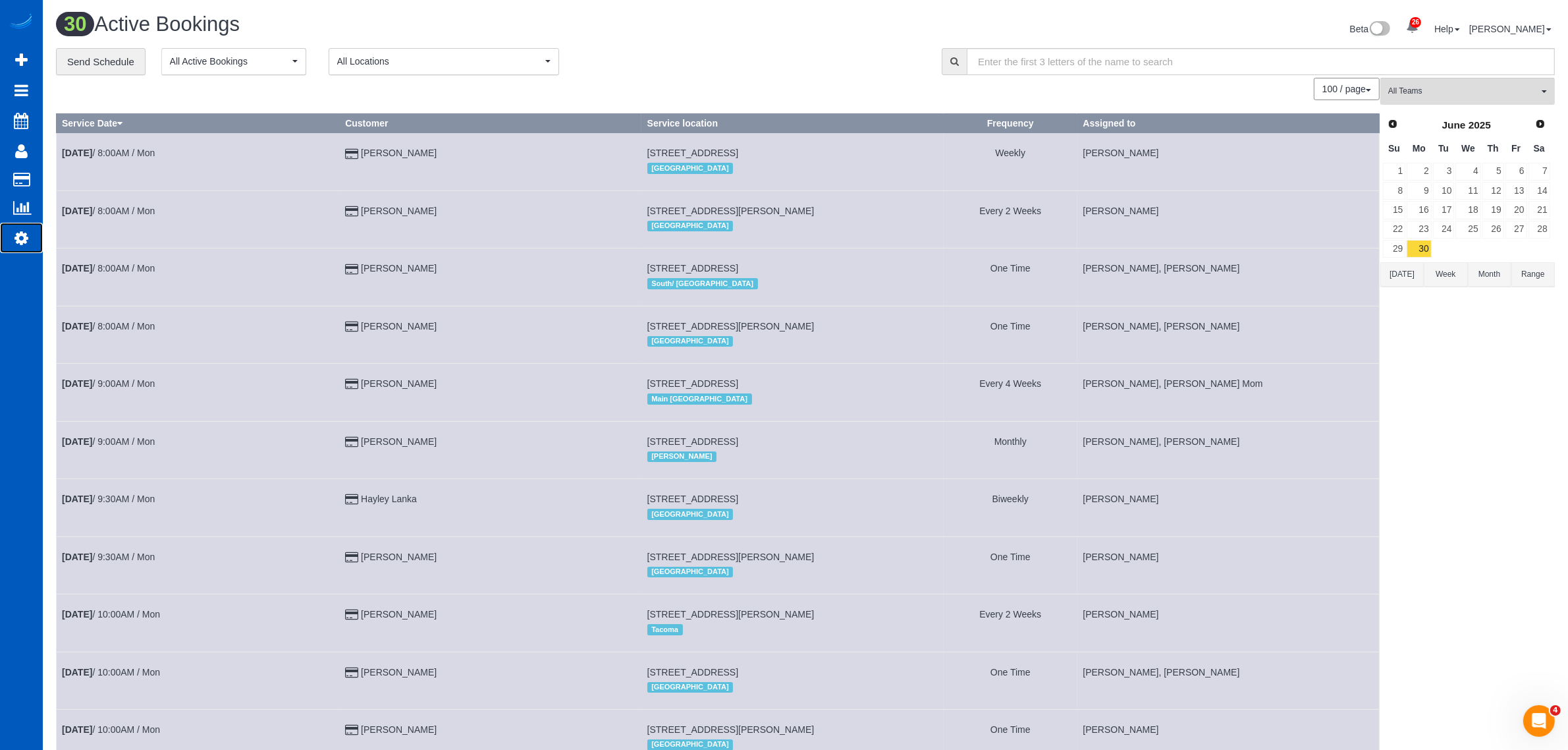
click at [23, 238] on icon at bounding box center [22, 238] width 14 height 16
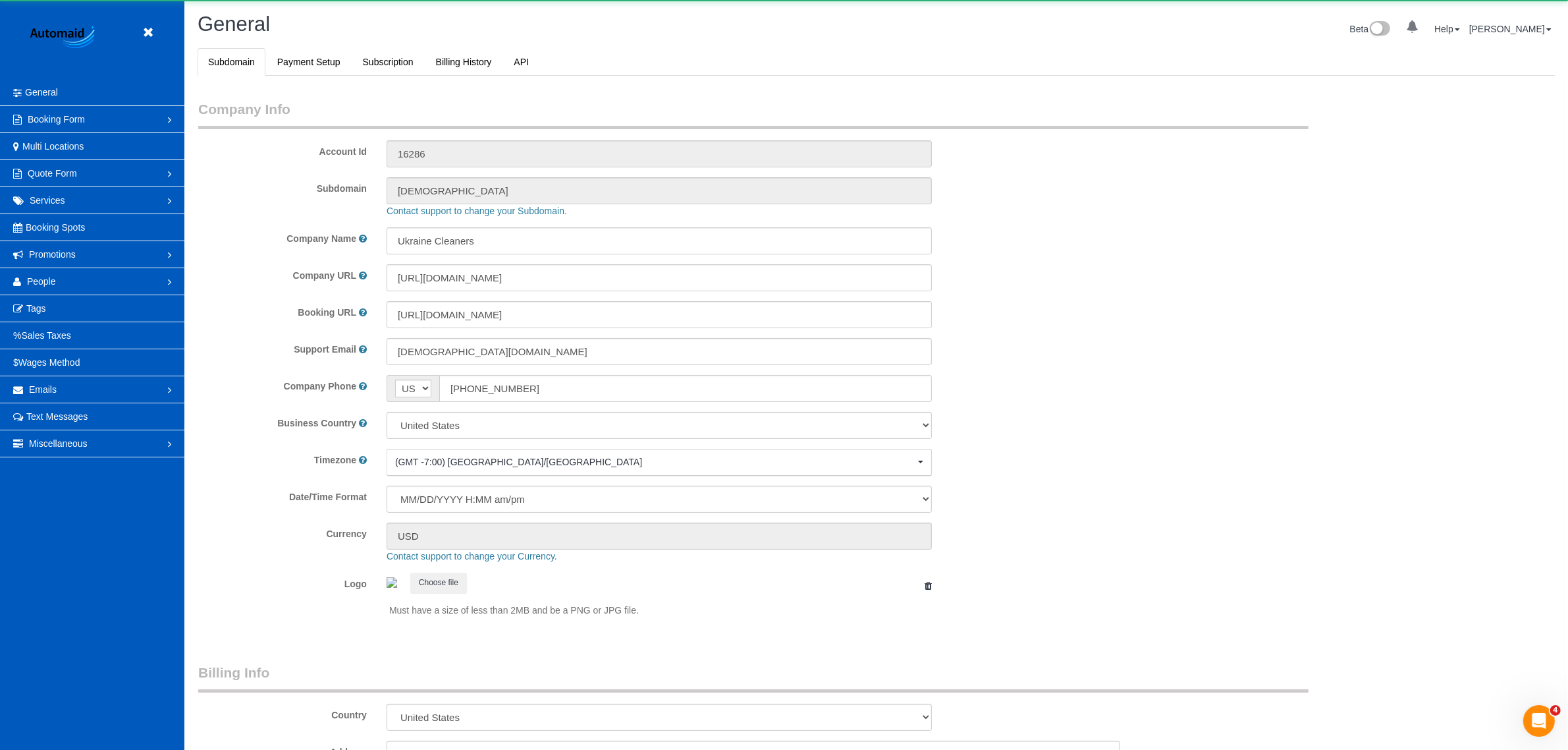
select select "1"
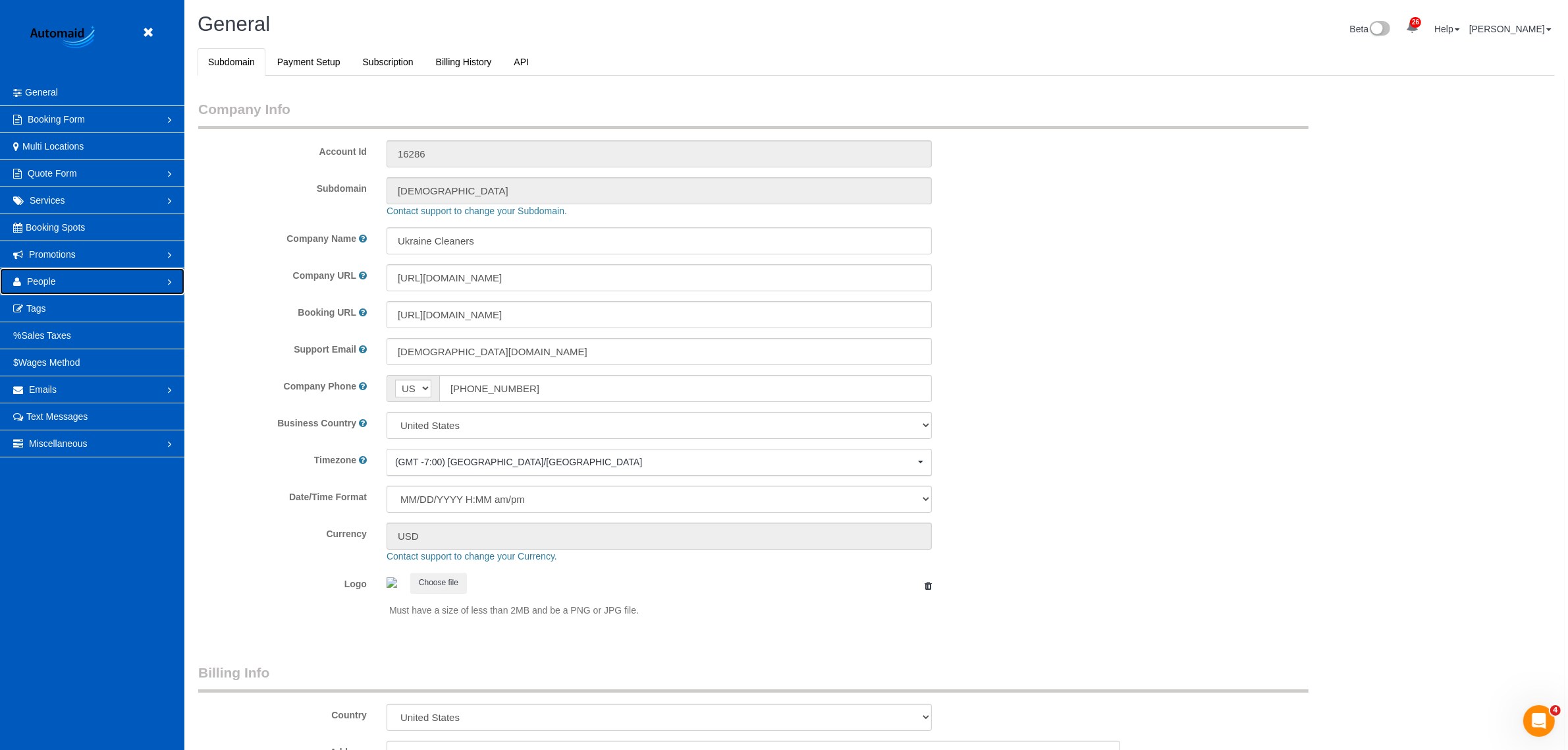
click at [97, 274] on link "People" at bounding box center [92, 281] width 185 height 27
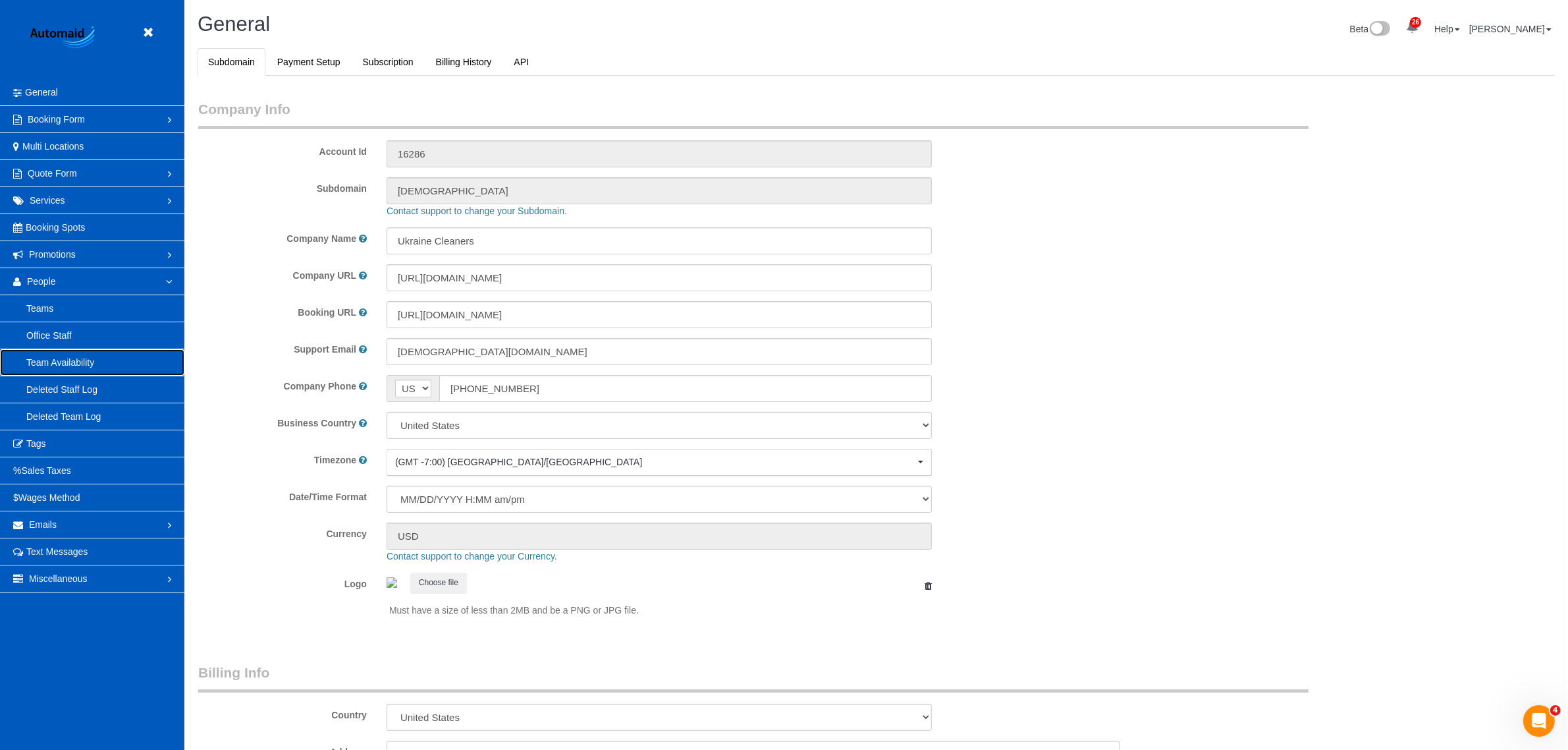
click at [58, 356] on link "Team Availability" at bounding box center [92, 362] width 185 height 27
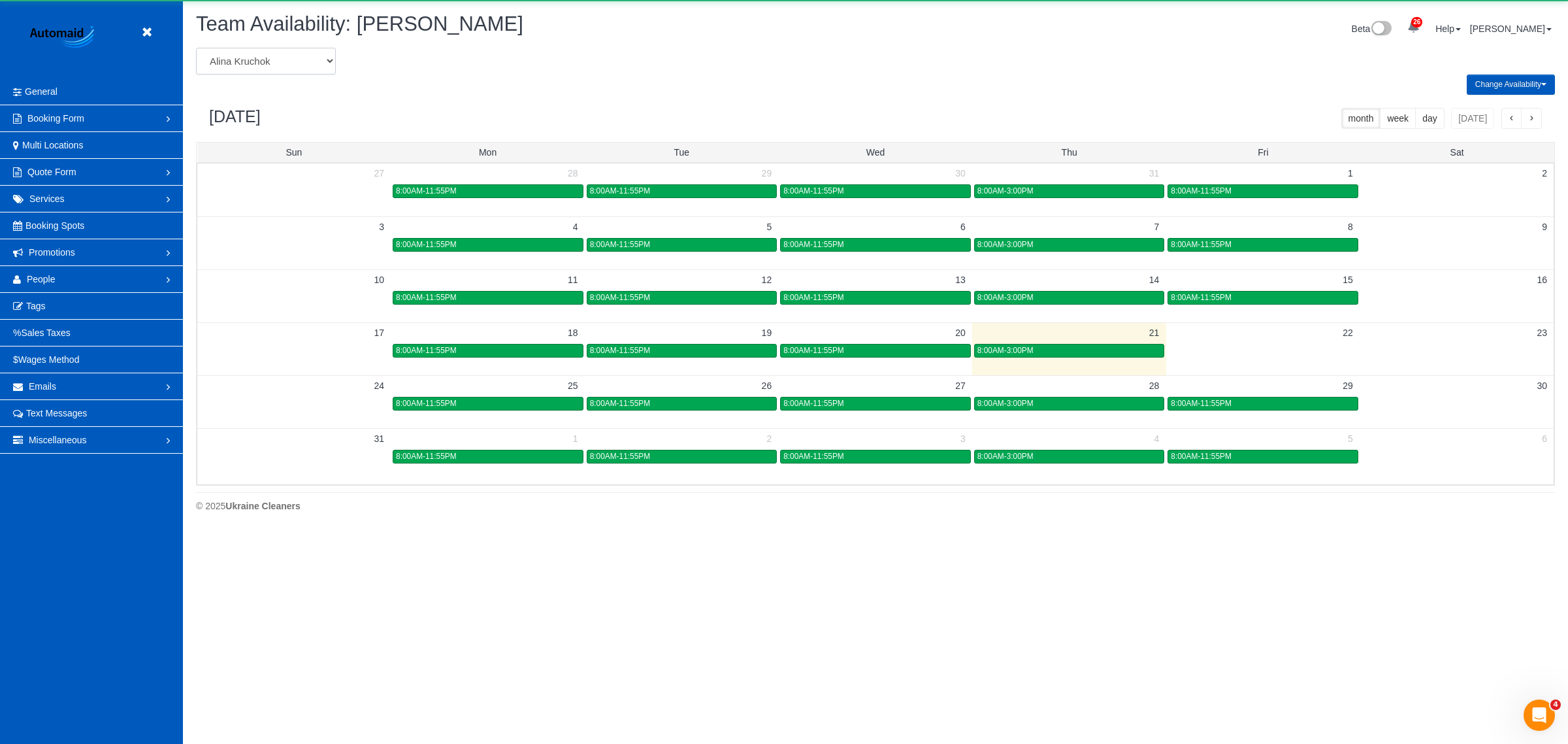
click at [275, 62] on select "Alina Kruchok Alona Kulish Alona Tarasiuk Alona Vikhliaieva Anastasiia Demchenk…" at bounding box center [265, 60] width 139 height 26
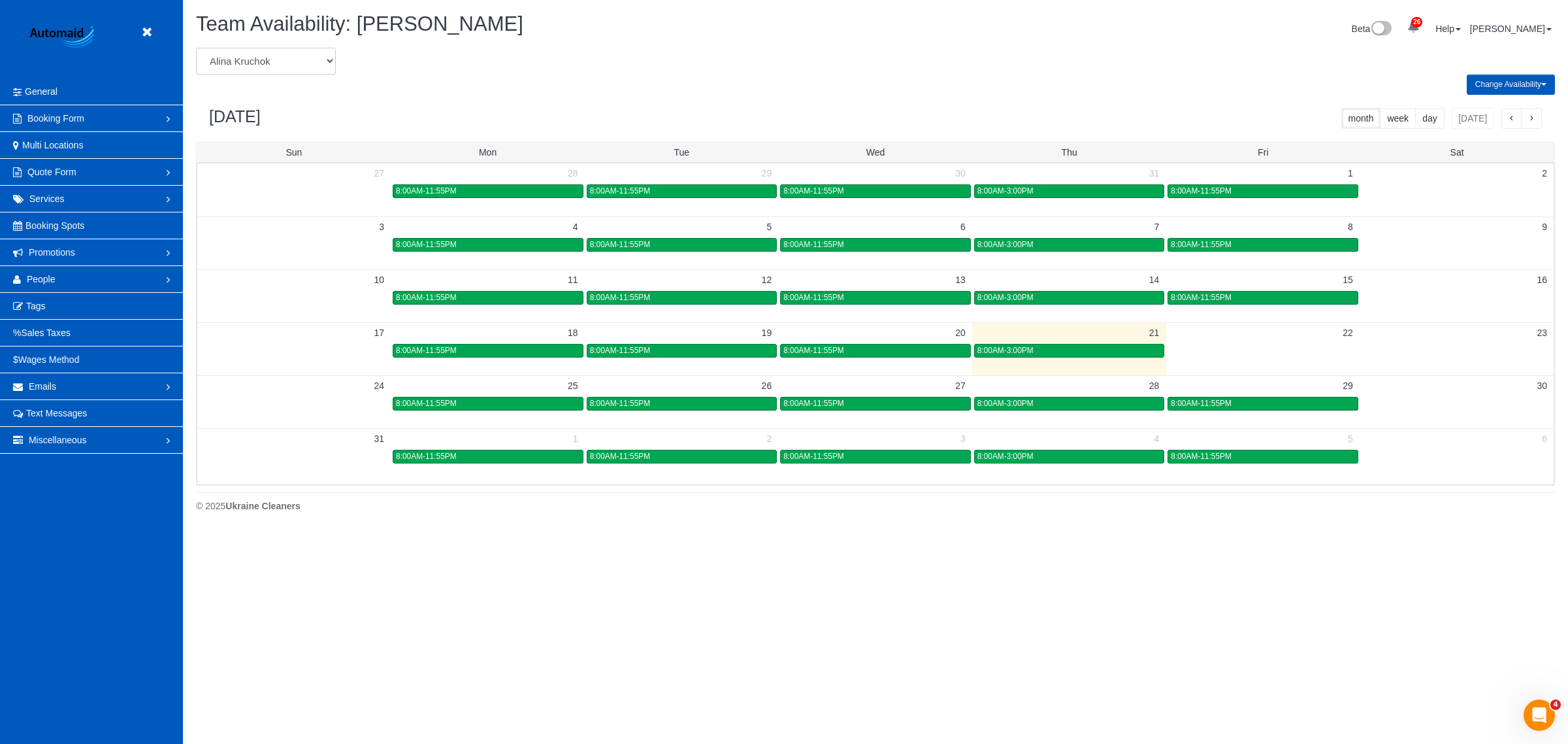
click at [292, 55] on select "Alina Kruchok Alona Kulish Alona Tarasiuk Alona Vikhliaieva Anastasiia Demchenk…" at bounding box center [265, 60] width 139 height 26
select select "number:864"
click at [196, 48] on select "Alina Kruchok Alona Kulish Alona Tarasiuk Alona Vikhliaieva Anastasiia Demchenk…" at bounding box center [265, 60] width 139 height 26
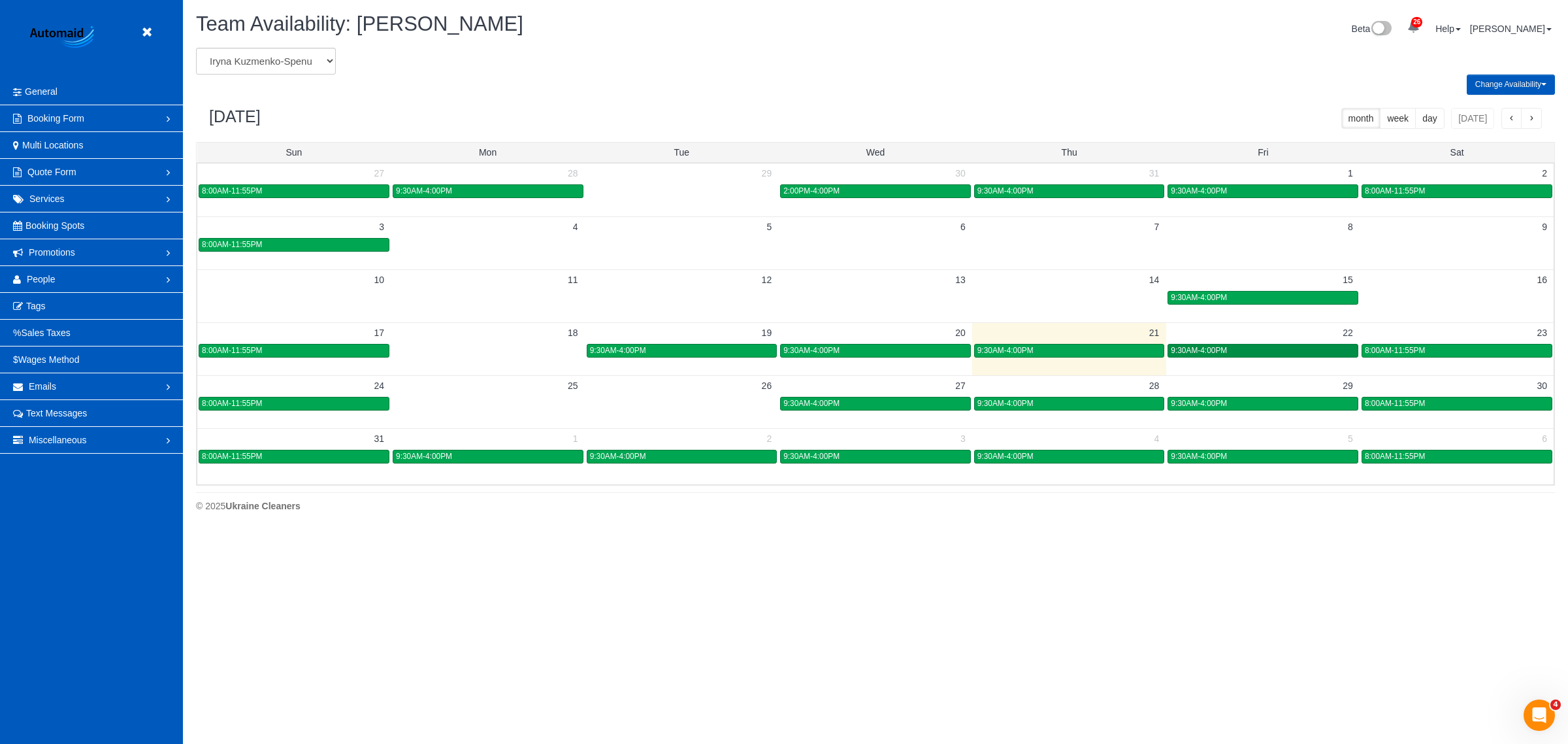
click at [1204, 354] on span "9:30AM-4:00PM" at bounding box center [1199, 350] width 57 height 9
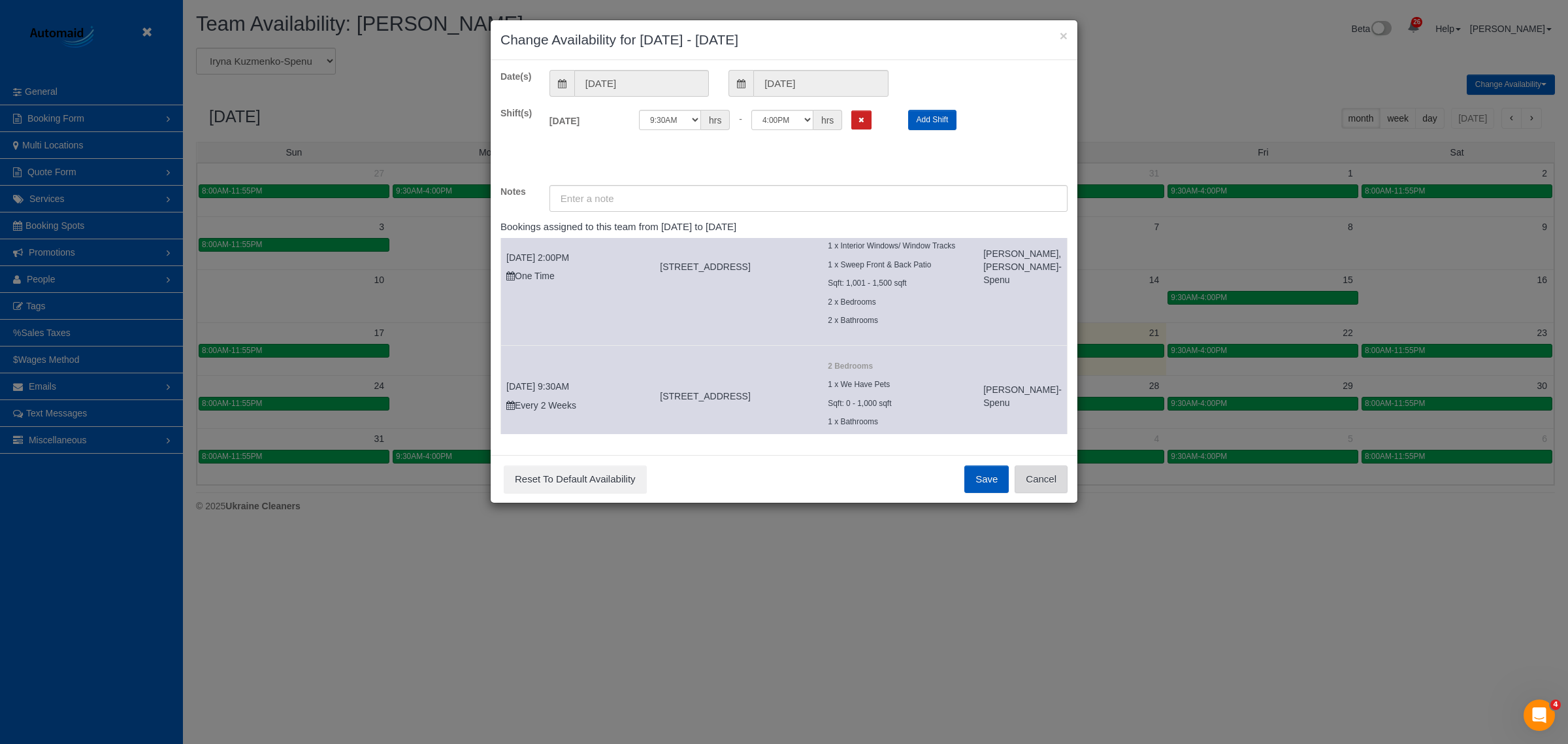
scroll to position [106, 0]
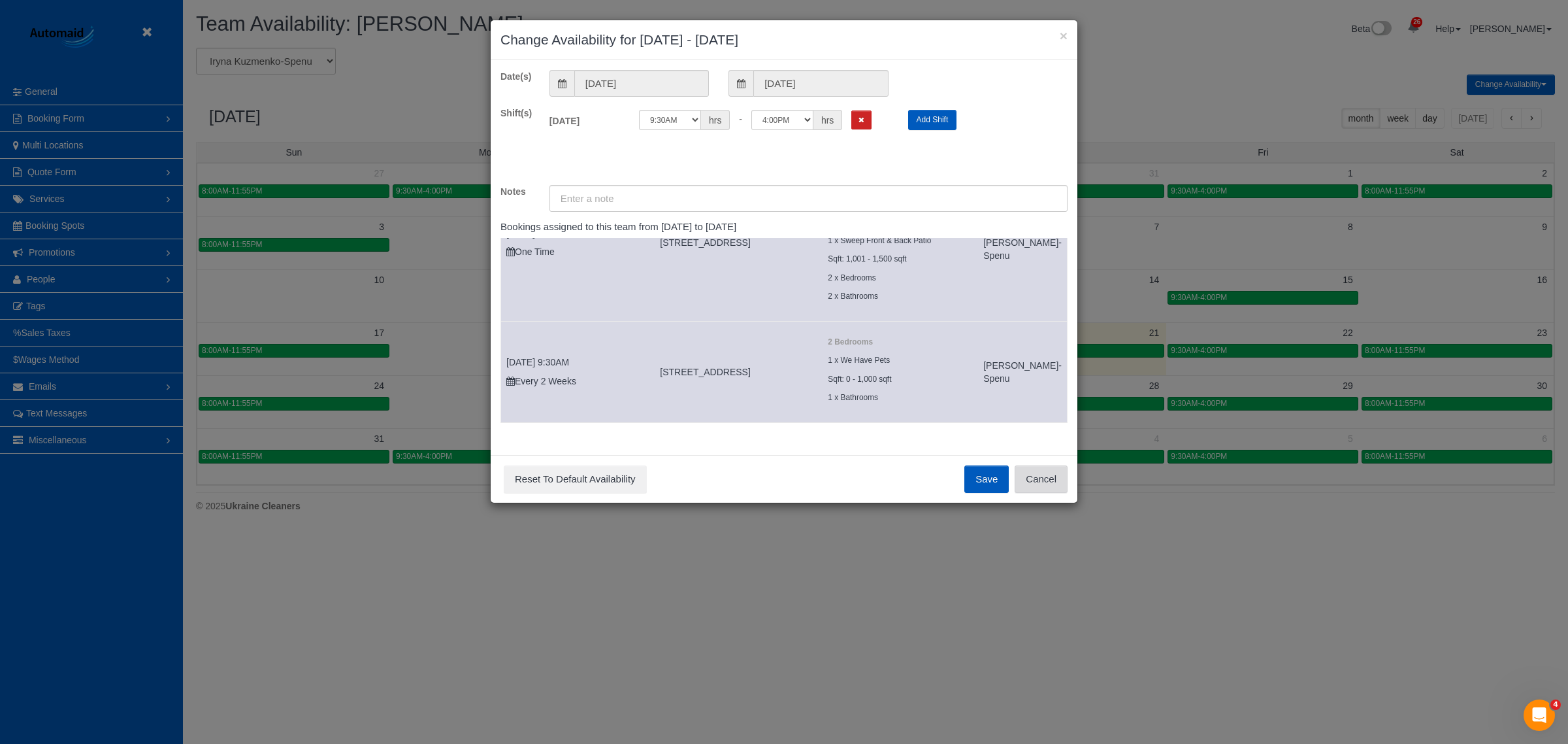
click at [1052, 484] on button "Cancel" at bounding box center [1041, 479] width 53 height 27
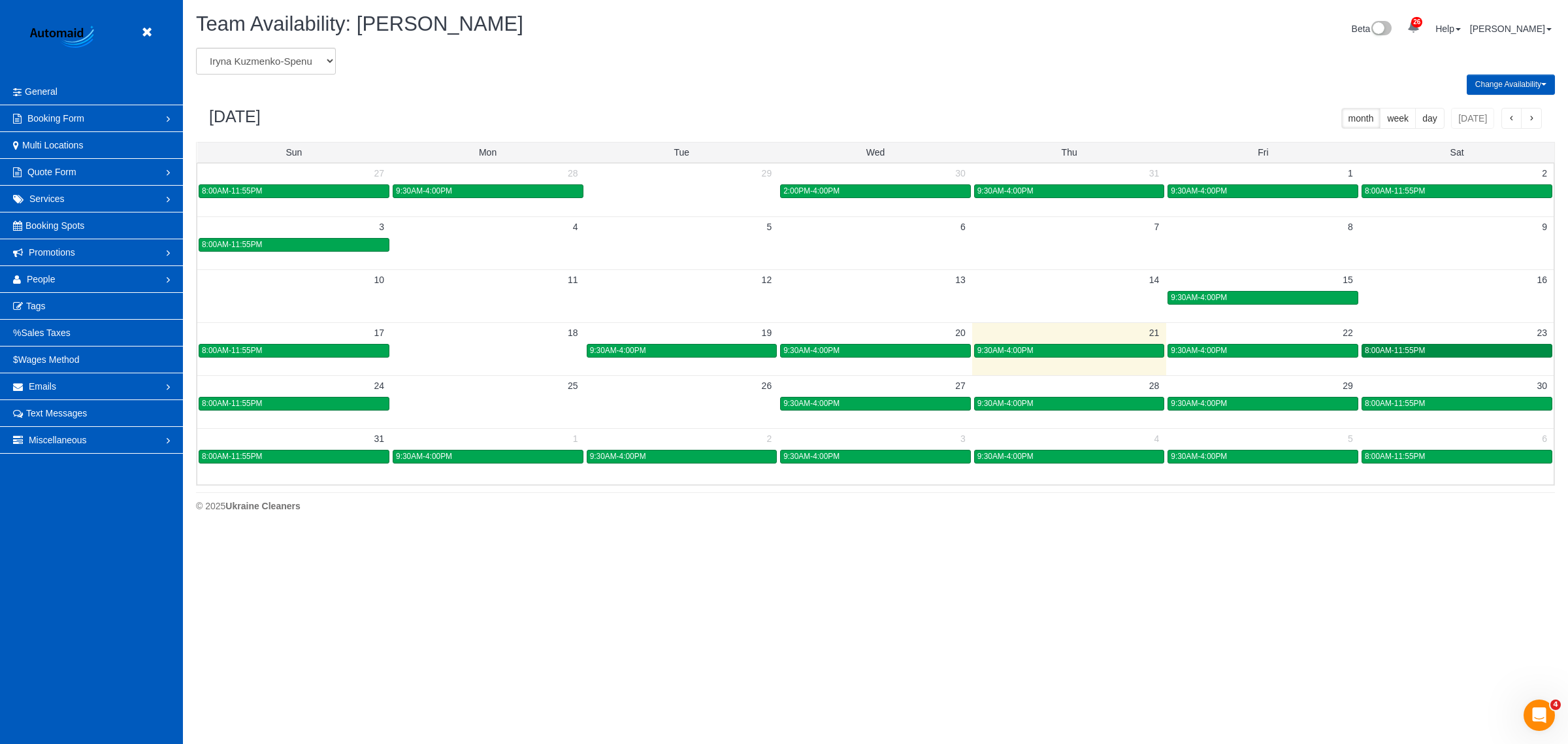
click at [1412, 351] on span "8:00AM-11:55PM" at bounding box center [1395, 350] width 60 height 9
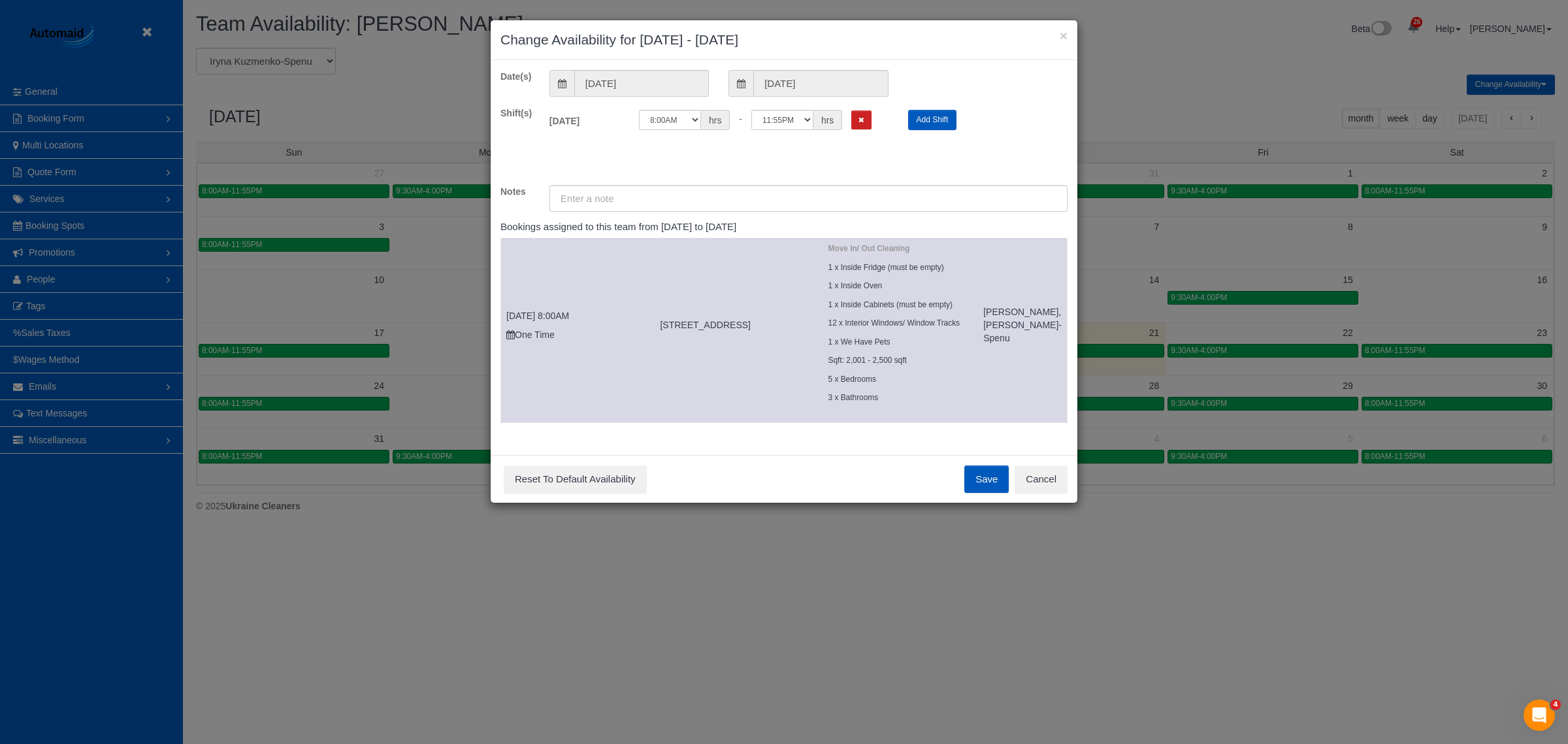
scroll to position [43, 0]
click at [1032, 481] on button "Cancel" at bounding box center [1041, 479] width 53 height 27
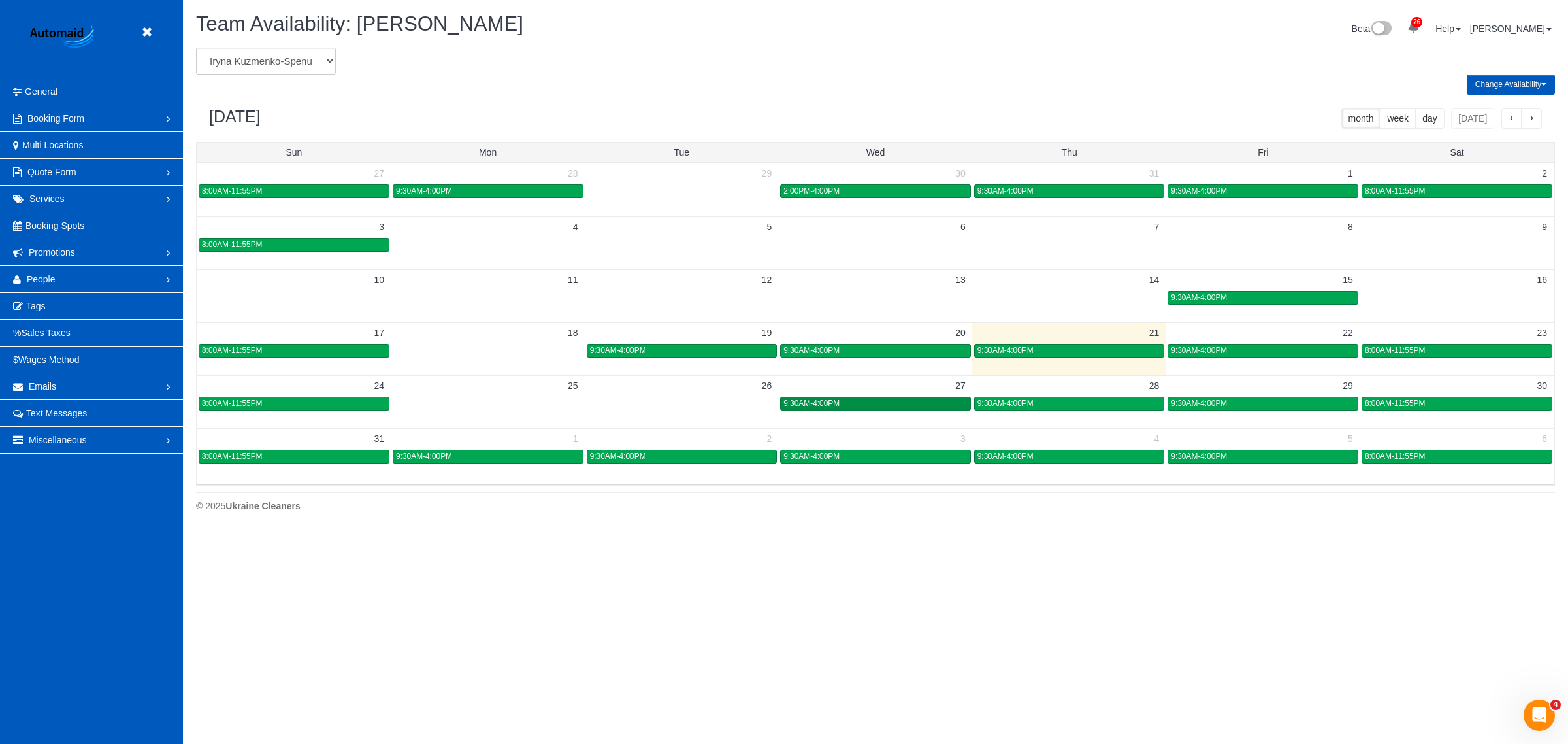
click at [893, 404] on div "9:30AM-4:00PM" at bounding box center [875, 404] width 184 height 10
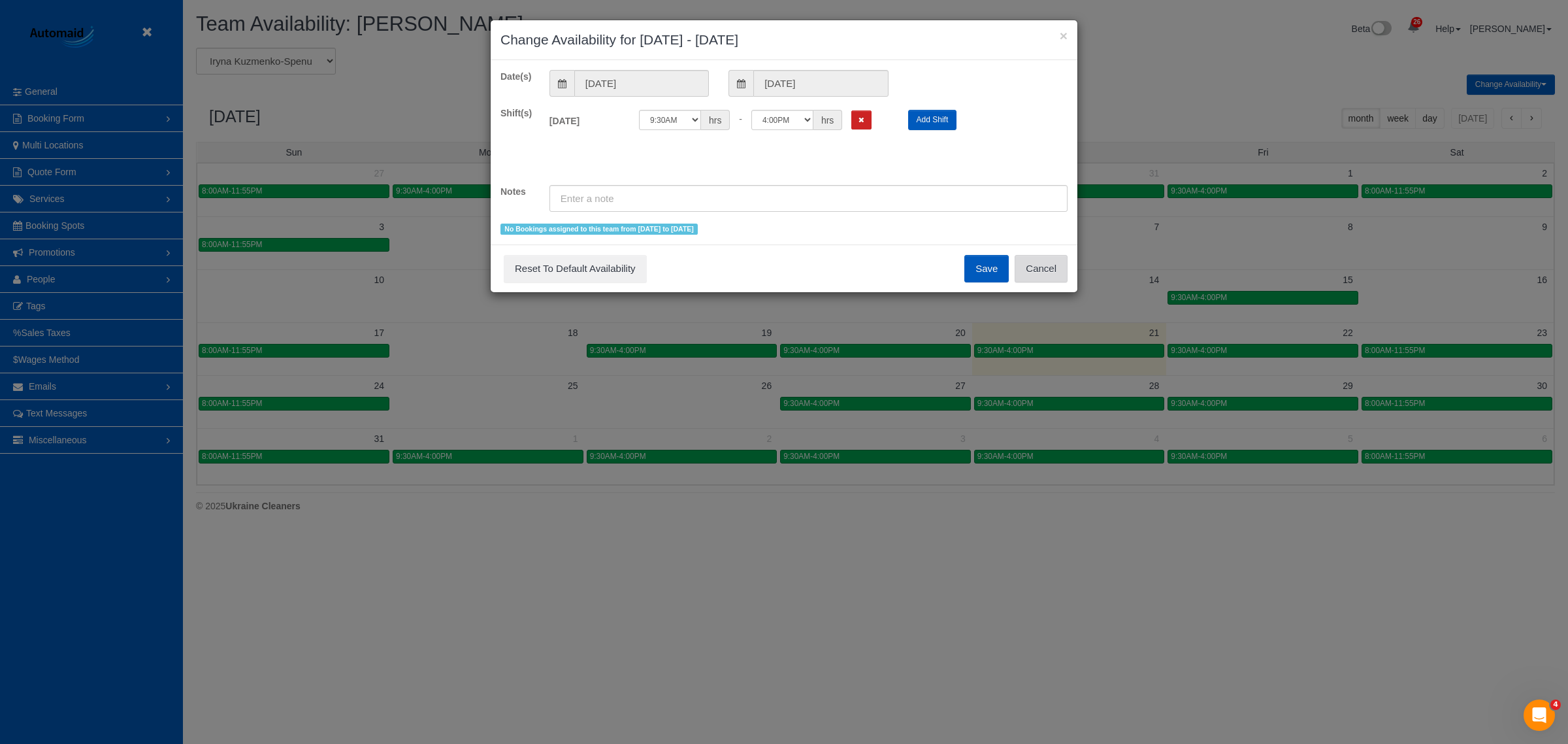
click at [1058, 266] on button "Cancel" at bounding box center [1041, 268] width 53 height 27
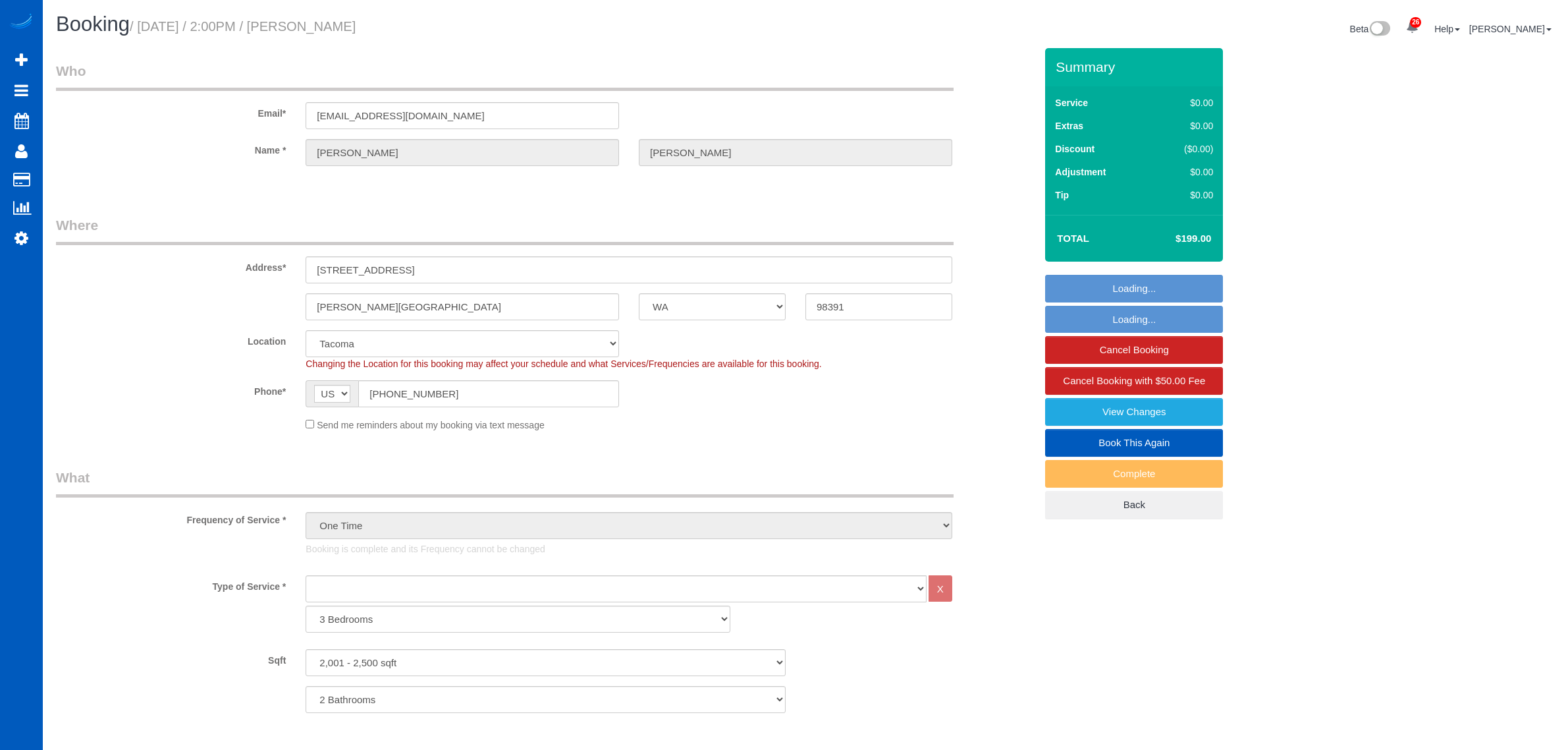
select select "WA"
select select "2001"
select select "2"
select select "string:fspay-7d348af1-2324-4c7c-aa09-dffddfcda1ea"
select select "spot1"
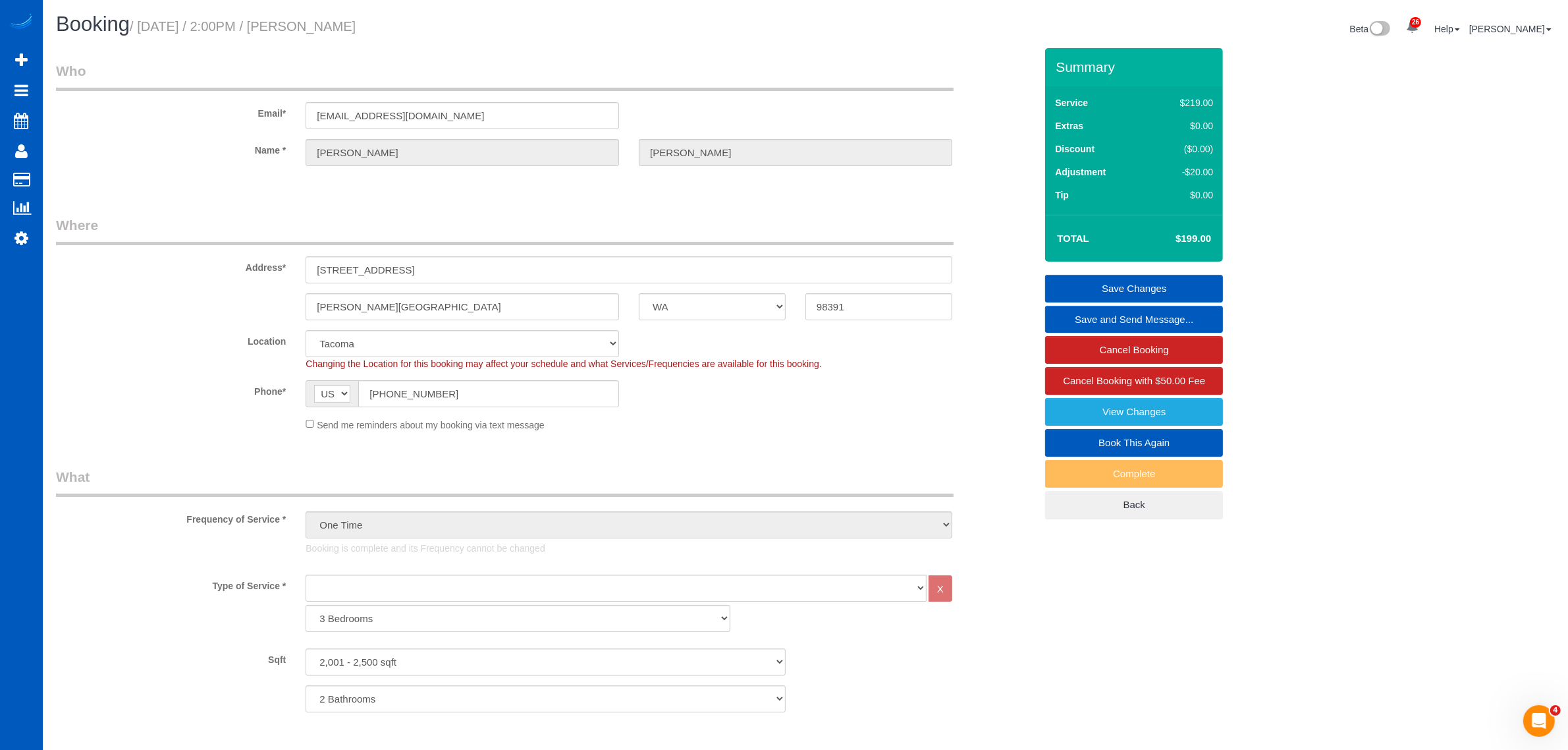
click at [1108, 449] on link "Book This Again" at bounding box center [1134, 442] width 178 height 28
select select "WA"
select select "string:fspay-7d348af1-2324-4c7c-aa09-dffddfcda1ea"
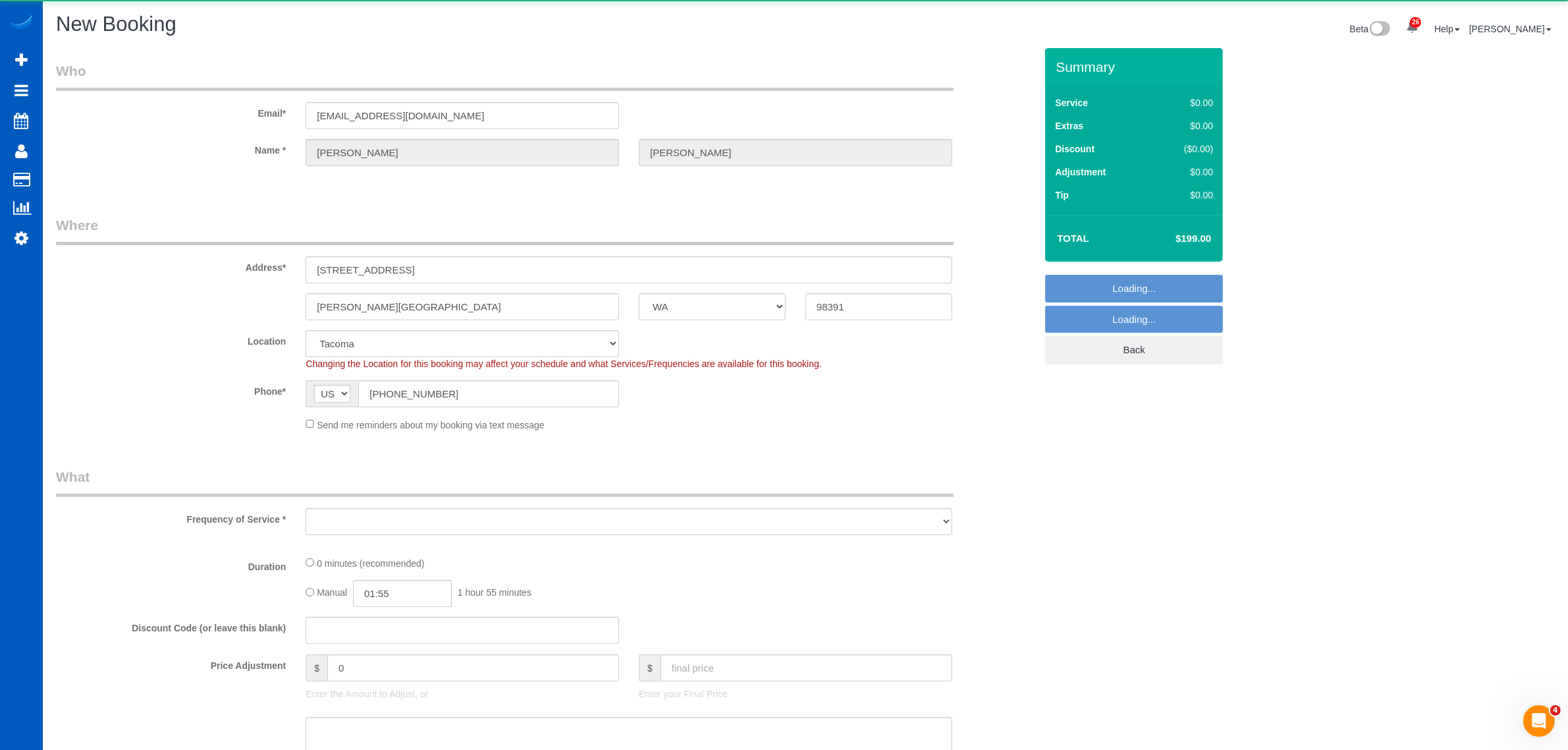
select select "object:1795"
select select "199"
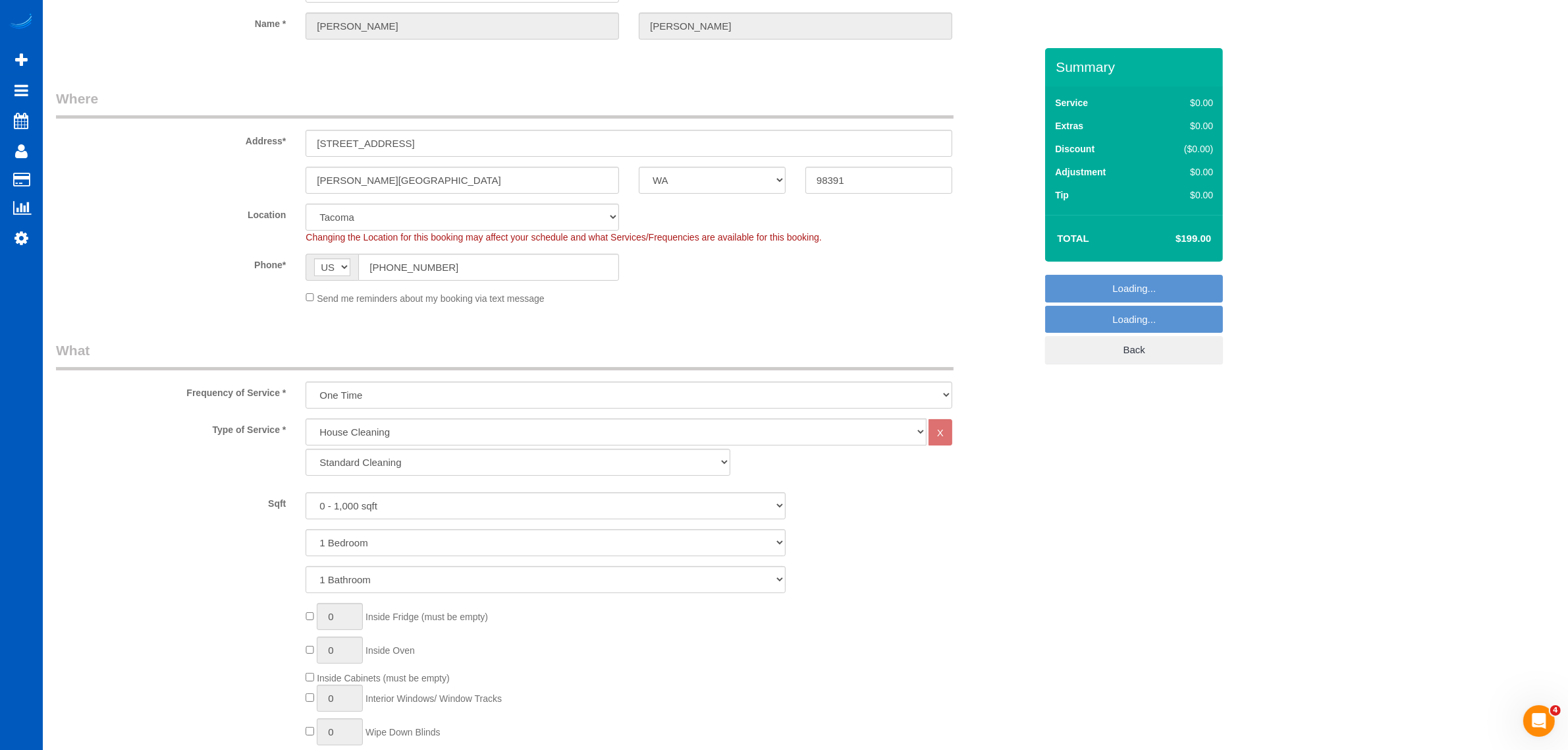
select select "object:1973"
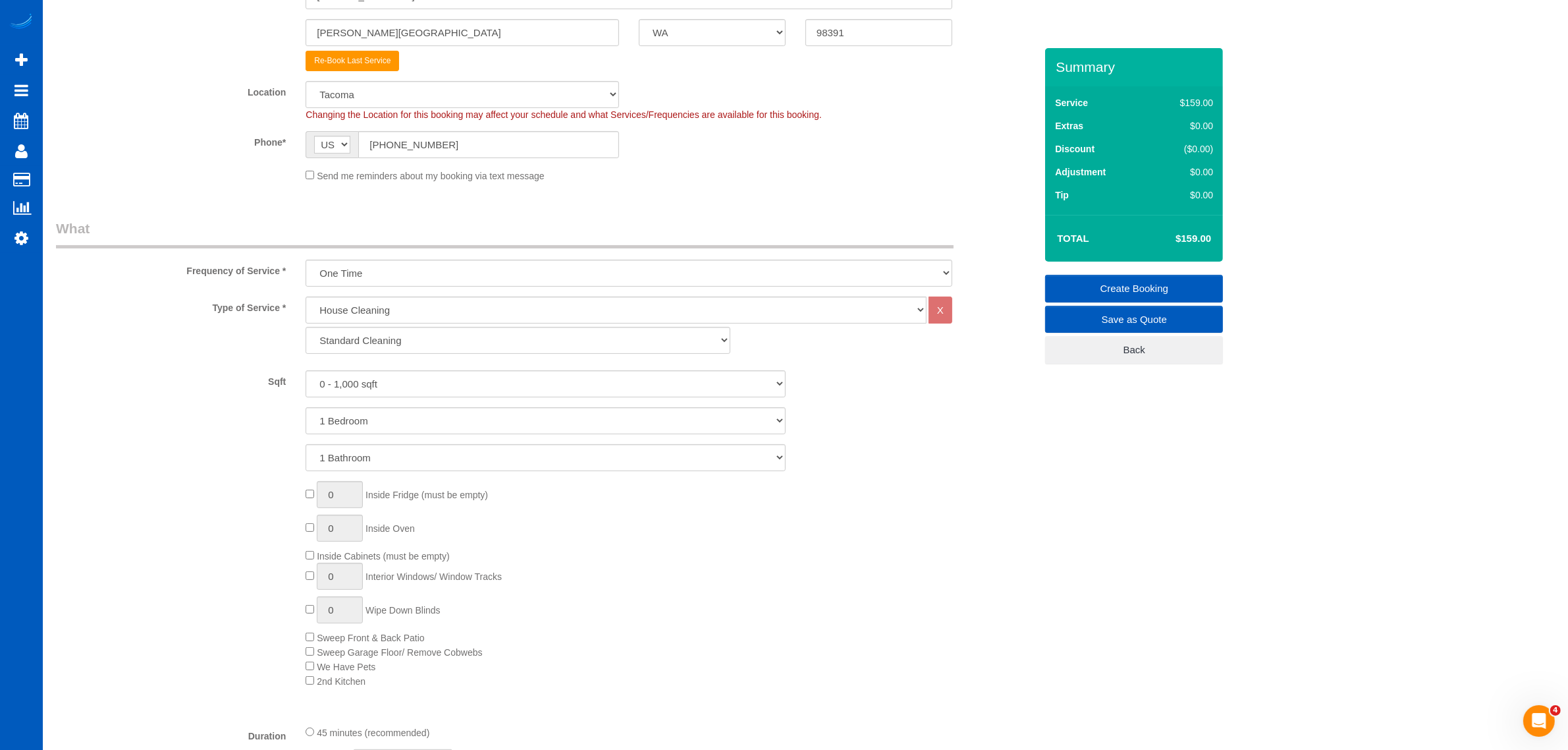
scroll to position [0, 0]
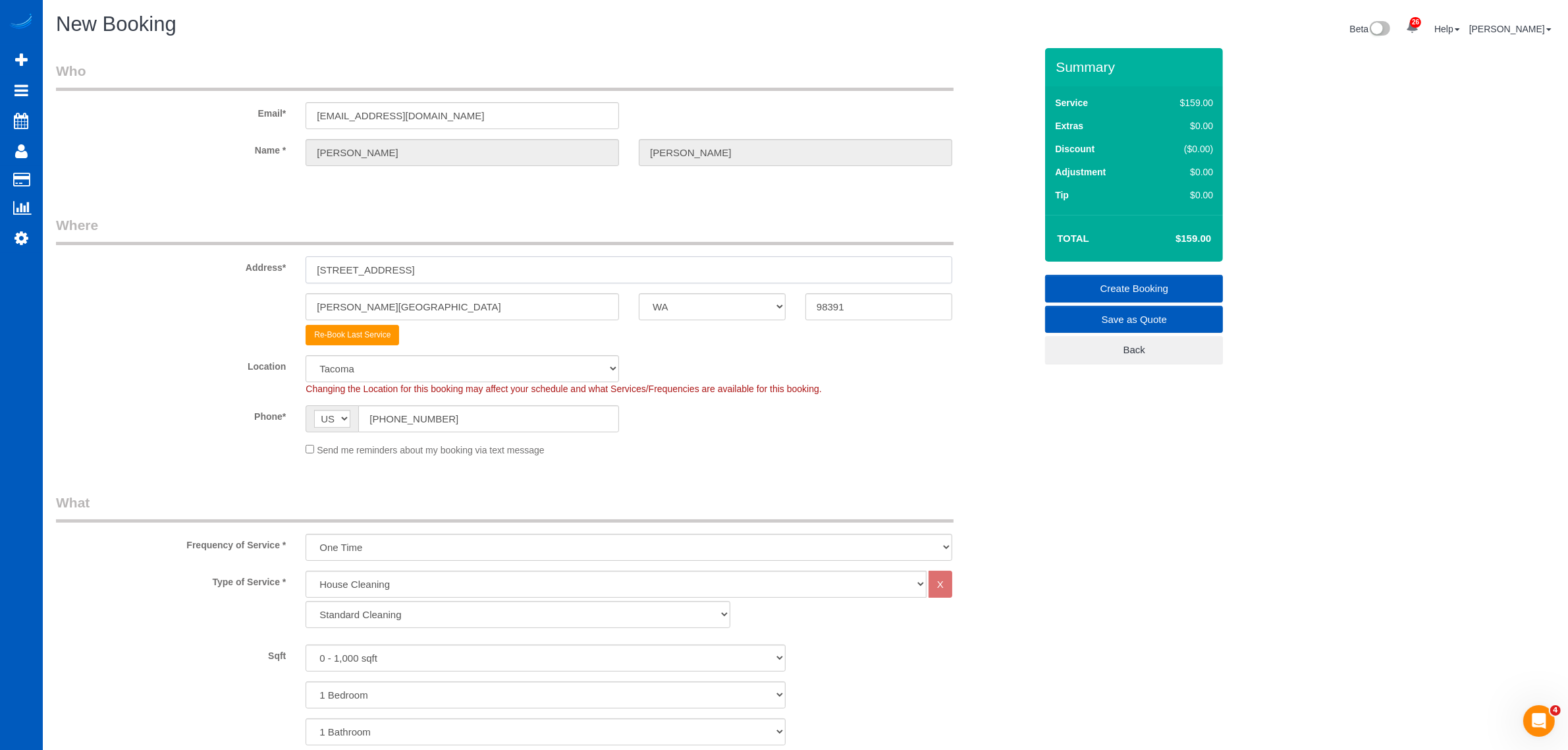
drag, startPoint x: 449, startPoint y: 262, endPoint x: 189, endPoint y: 260, distance: 260.0
click at [189, 260] on div "Address* 7516 171st ave ct e" at bounding box center [545, 249] width 999 height 68
drag, startPoint x: 367, startPoint y: 268, endPoint x: 444, endPoint y: 265, distance: 77.1
click at [444, 265] on input "7516 171st ave ct e" at bounding box center [629, 269] width 646 height 27
drag, startPoint x: 401, startPoint y: 260, endPoint x: 281, endPoint y: 260, distance: 120.0
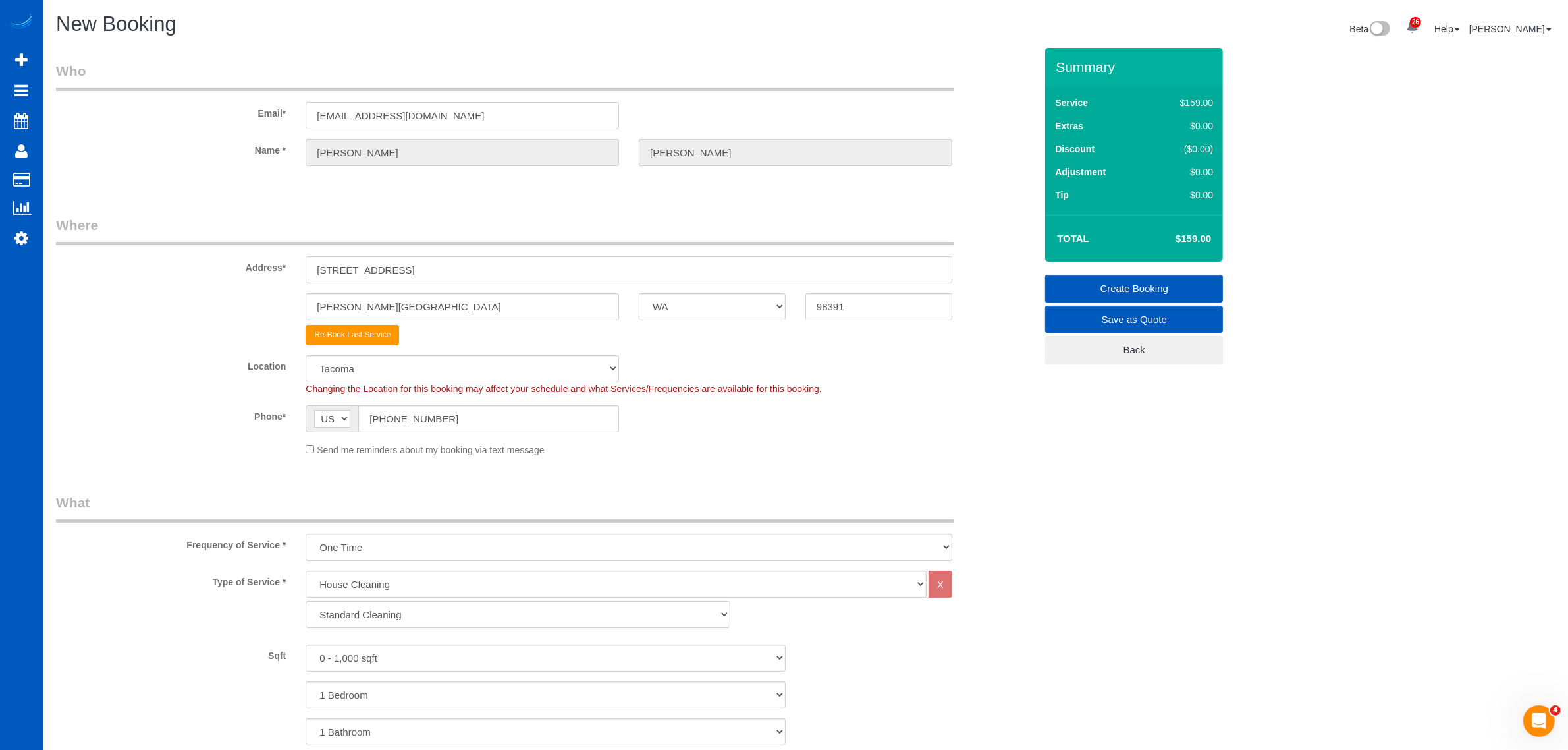
click at [281, 260] on div "Address* 7516 171st ave ct e" at bounding box center [545, 249] width 999 height 68
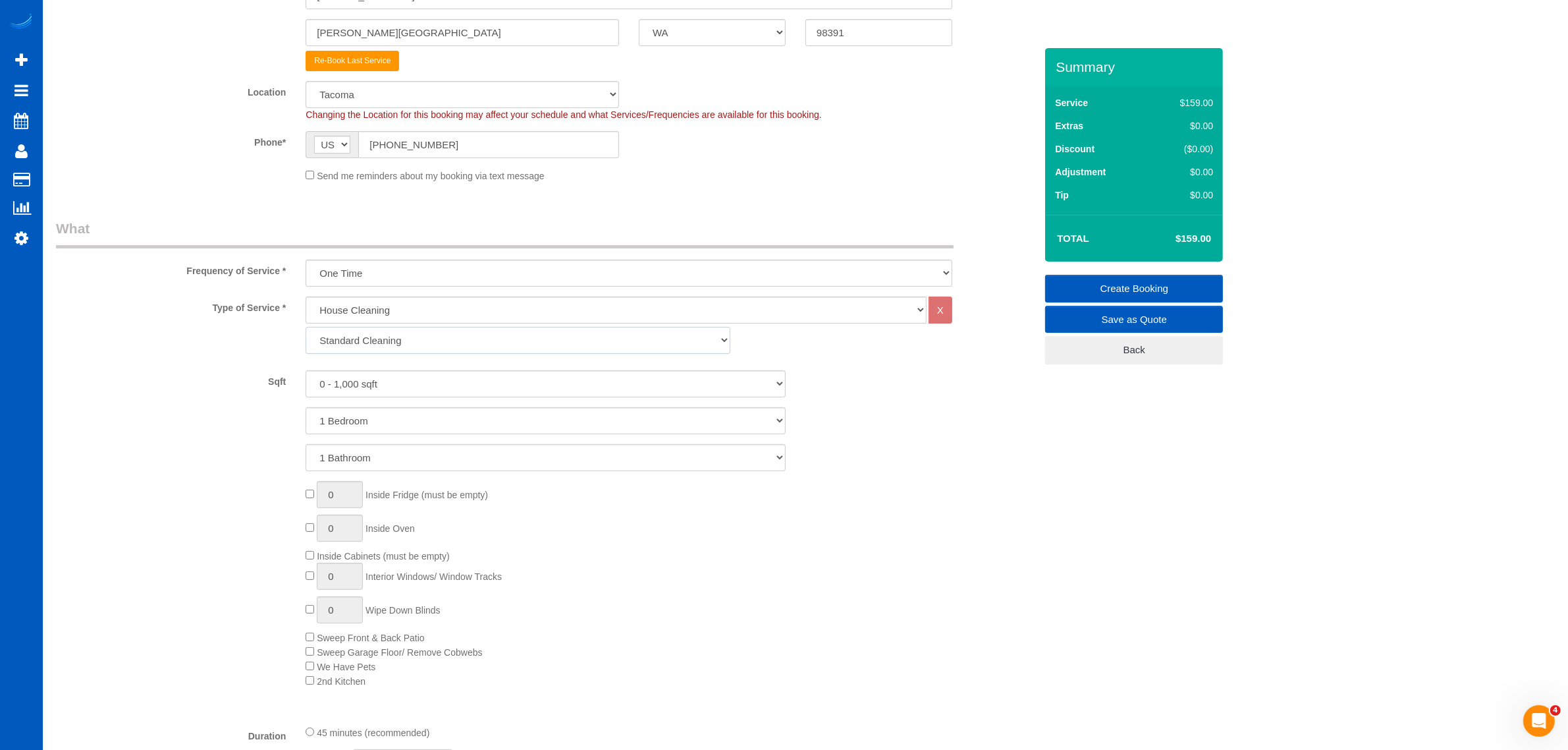
click at [394, 332] on select "Standard Cleaning Deep Cleaning Move In/ Out Cleaning" at bounding box center [518, 339] width 424 height 27
click at [306, 326] on select "Standard Cleaning Deep Cleaning Move In/ Out Cleaning" at bounding box center [518, 339] width 424 height 27
click at [378, 382] on select "0 - 1,000 sqft 1,001 - 1,500 sqft 1,501 - 2,000 sqft 2,001 - 2,500 sqft 2,501 -…" at bounding box center [545, 383] width 480 height 27
select select "2001"
click at [306, 371] on select "0 - 1,000 sqft 1,001 - 1,500 sqft 1,501 - 2,000 sqft 2,001 - 2,500 sqft 2,501 -…" at bounding box center [545, 383] width 480 height 27
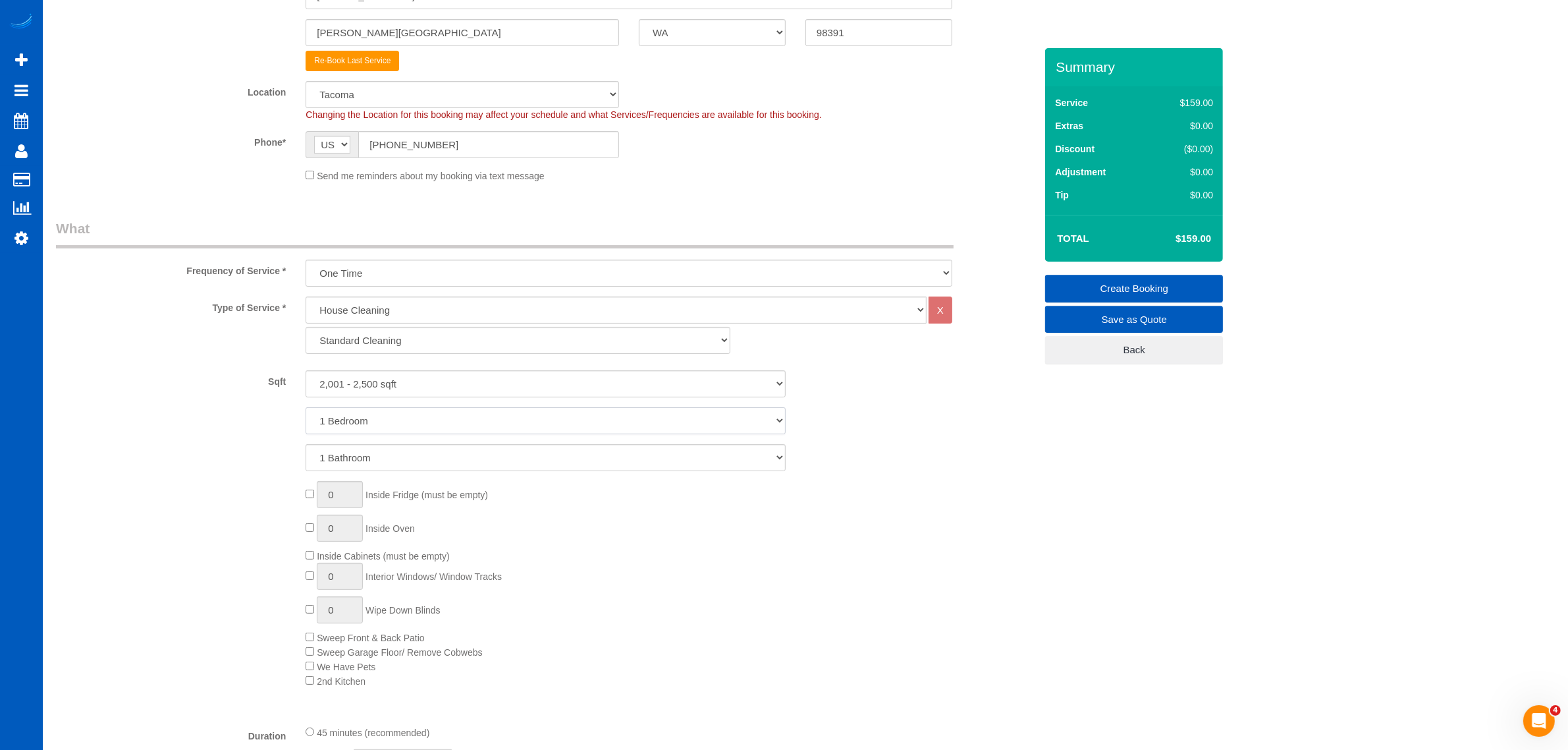
click at [378, 427] on select "1 Bedroom 2 Bedrooms 3 Bedrooms 4 Bedrooms 5 Bedrooms 6 Bedrooms 7 Bedrooms" at bounding box center [545, 420] width 480 height 27
select select "3"
click at [306, 407] on select "1 Bedroom 2 Bedrooms 3 Bedrooms 4 Bedrooms 5 Bedrooms 6 Bedrooms 7 Bedrooms" at bounding box center [545, 420] width 480 height 27
click at [372, 455] on select "1 Bathroom 2 Bathrooms 3 Bathrooms 4 Bathrooms 5 Bathrooms 6 Bathrooms 7 Bathro…" at bounding box center [545, 457] width 480 height 27
select select "3"
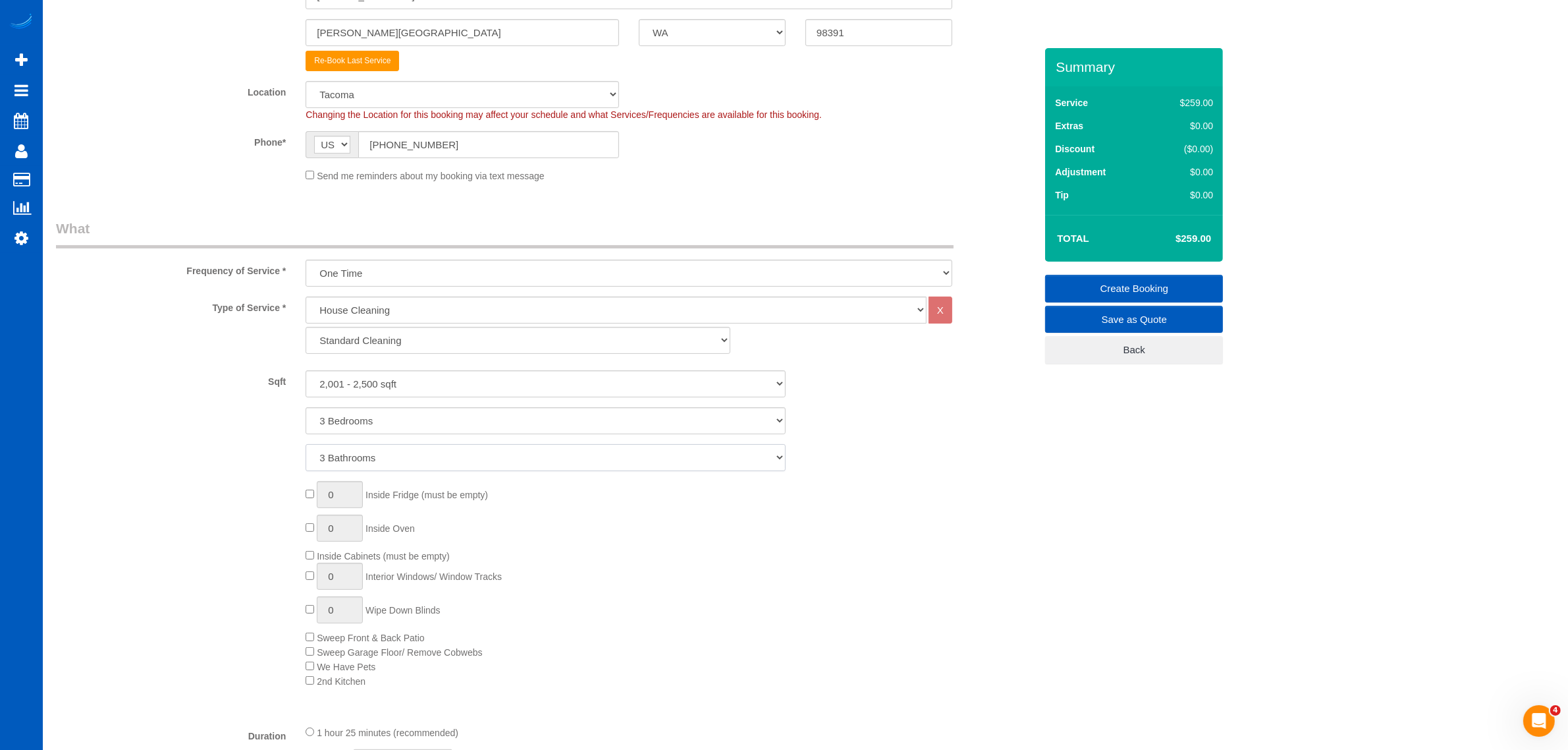
click at [306, 444] on select "1 Bathroom 2 Bathrooms 3 Bathrooms 4 Bathrooms 5 Bathrooms 6 Bathrooms 7 Bathro…" at bounding box center [545, 457] width 480 height 27
click at [781, 587] on div "0 Inside Fridge (must be empty) 0 Inside Oven Inside Cabinets (must be empty) 0…" at bounding box center [670, 584] width 750 height 206
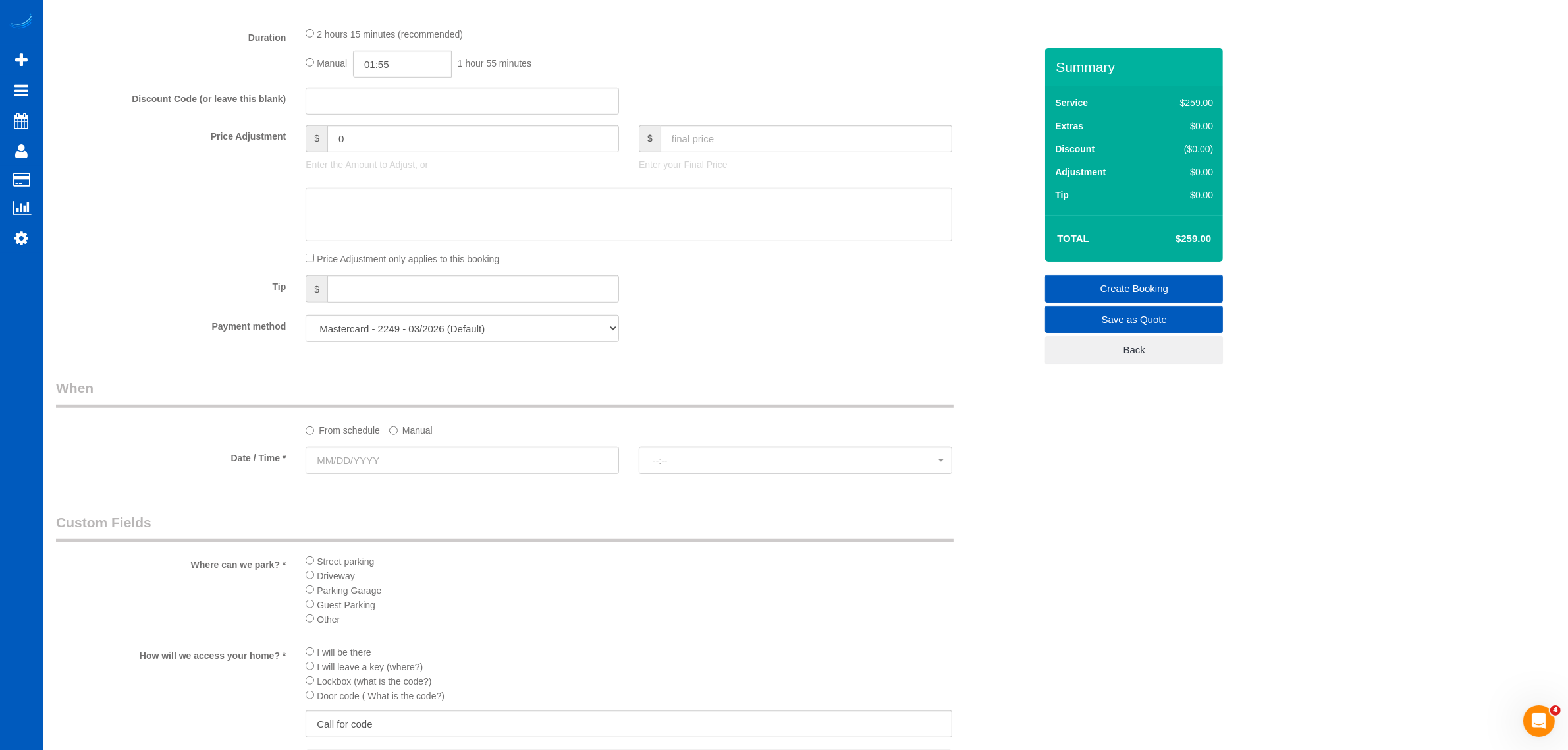
scroll to position [1098, 0]
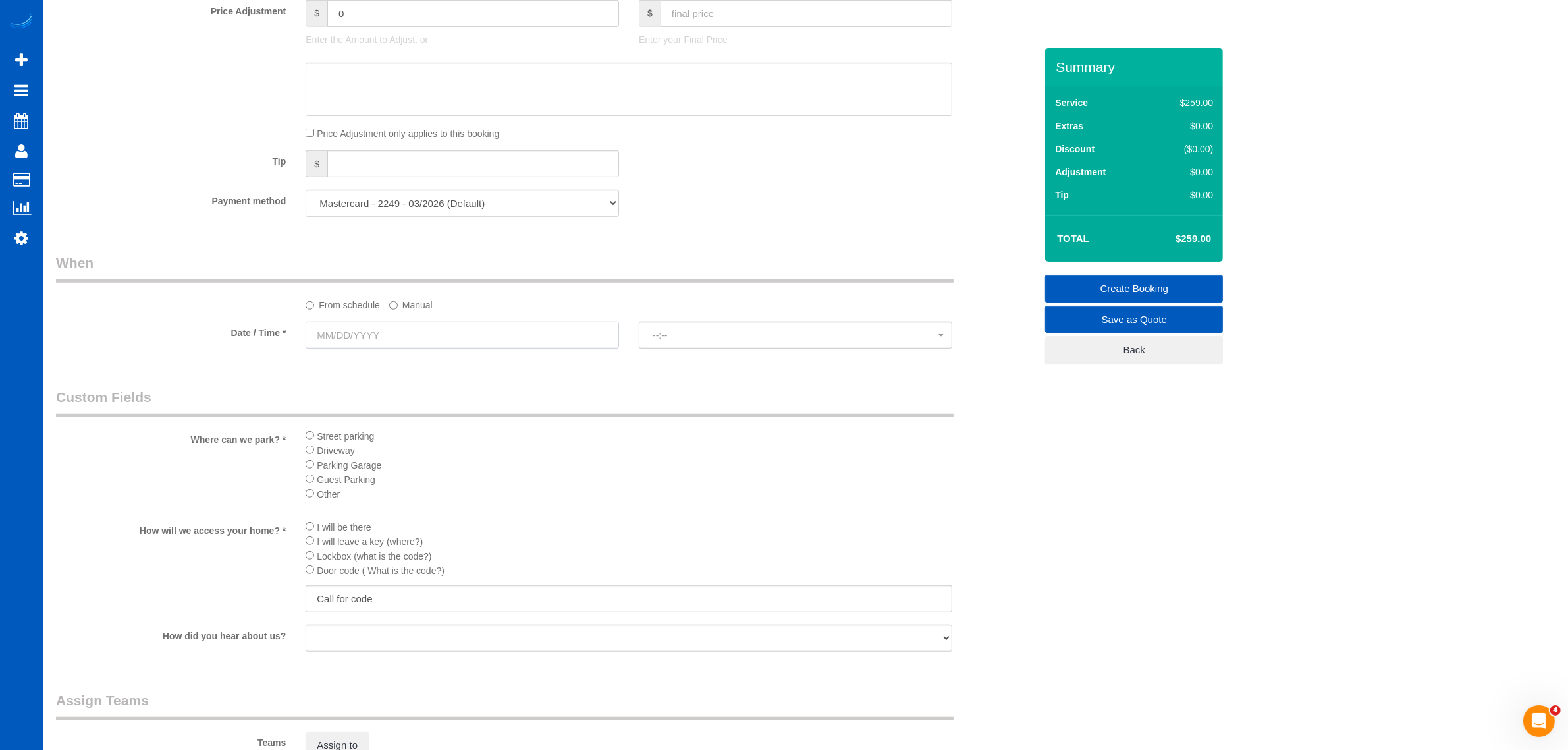
click at [393, 338] on input "text" at bounding box center [462, 334] width 313 height 27
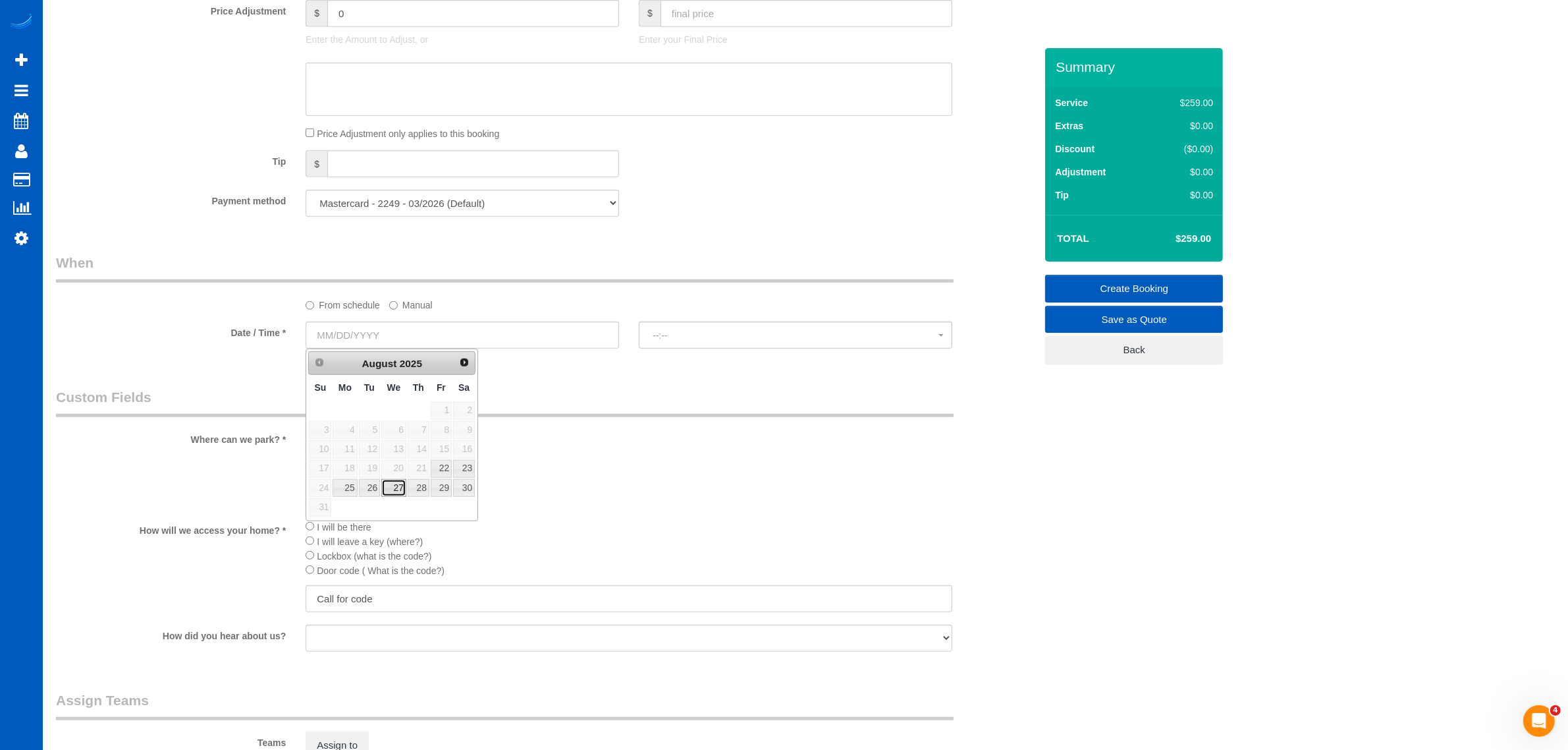
click at [397, 490] on link "27" at bounding box center [393, 488] width 25 height 18
type input "08/27/2025"
select select "spot11"
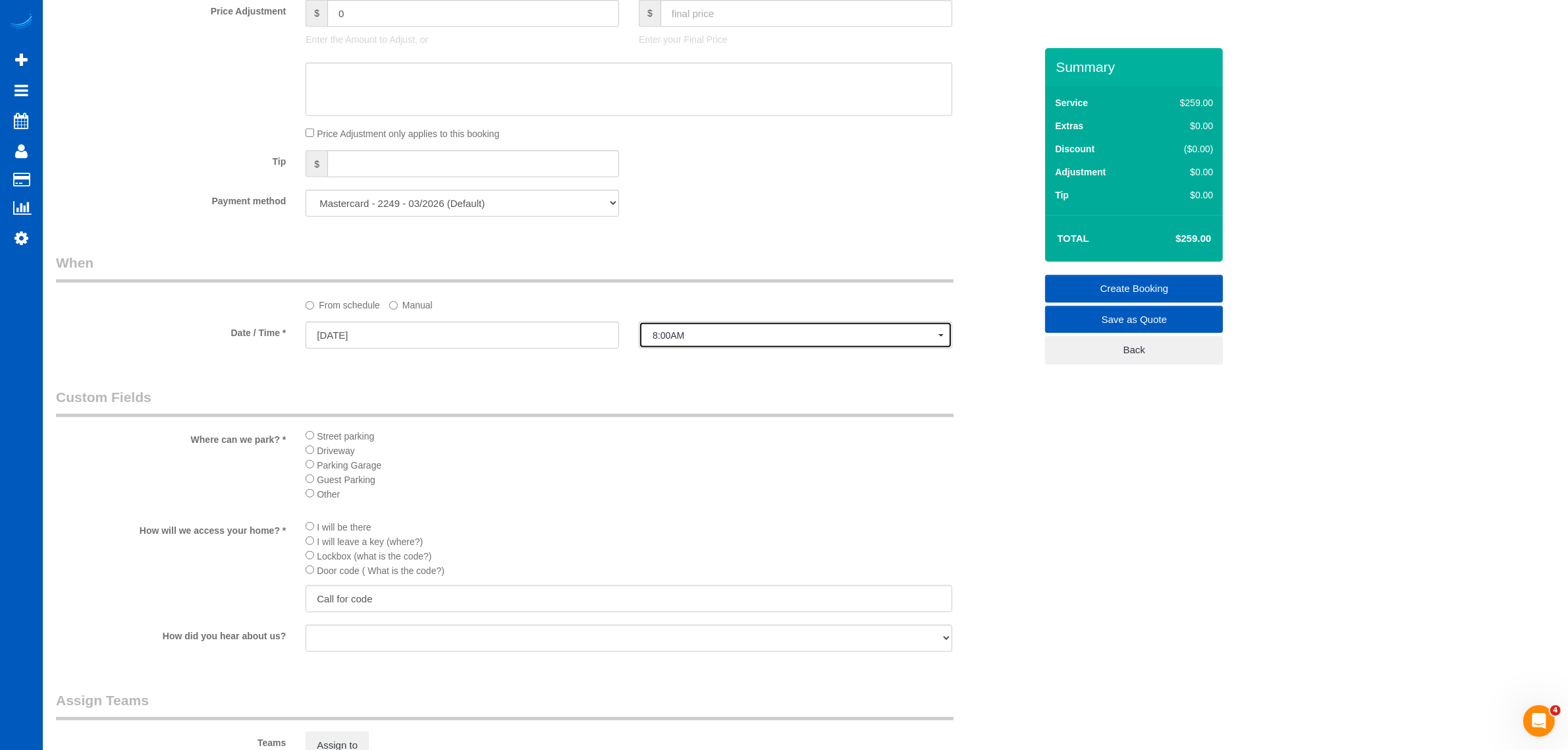
click at [704, 328] on button "8:00AM" at bounding box center [795, 334] width 313 height 27
click at [390, 299] on label "Manual" at bounding box center [411, 303] width 43 height 18
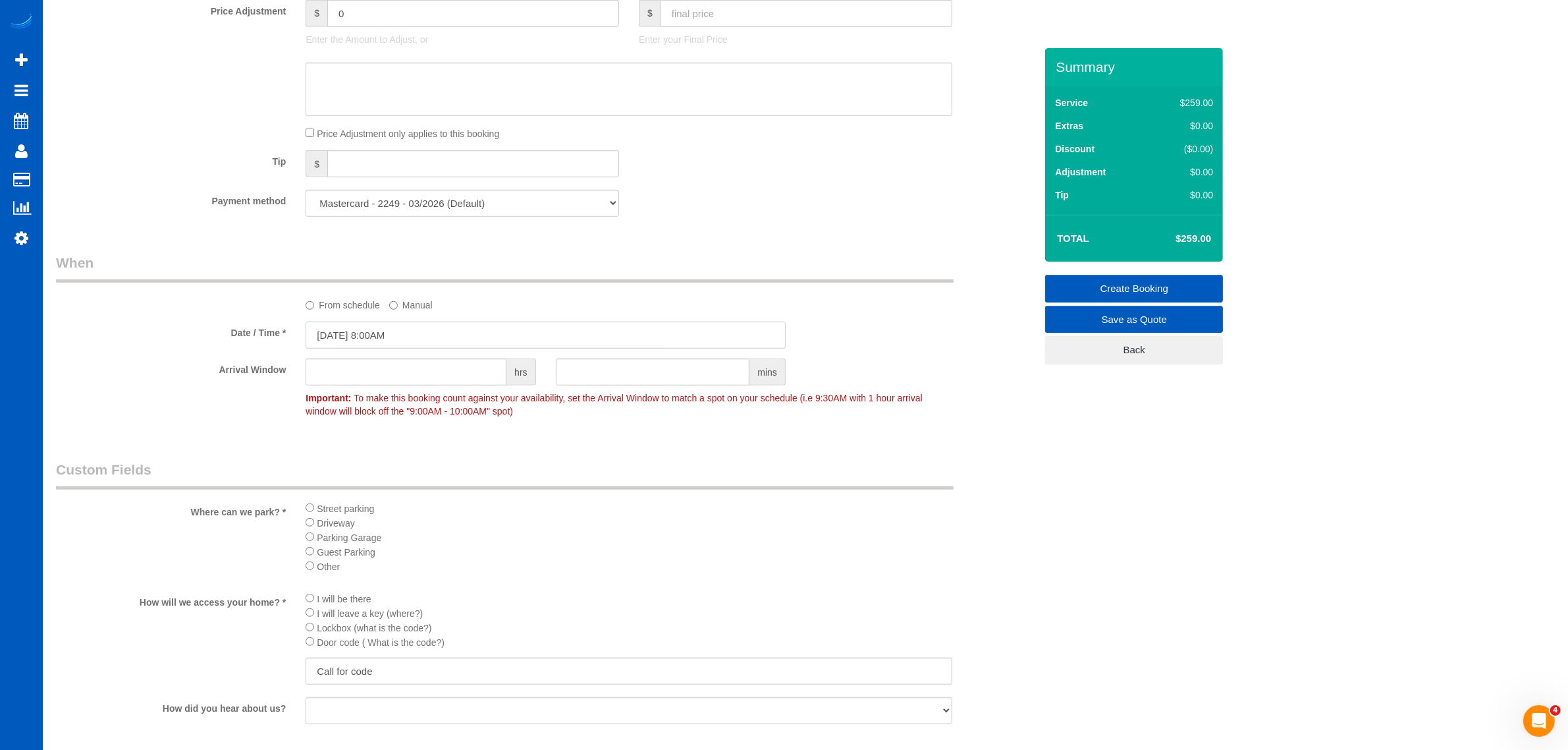
click at [405, 346] on input "08/27/2025 8:00AM" at bounding box center [545, 334] width 480 height 27
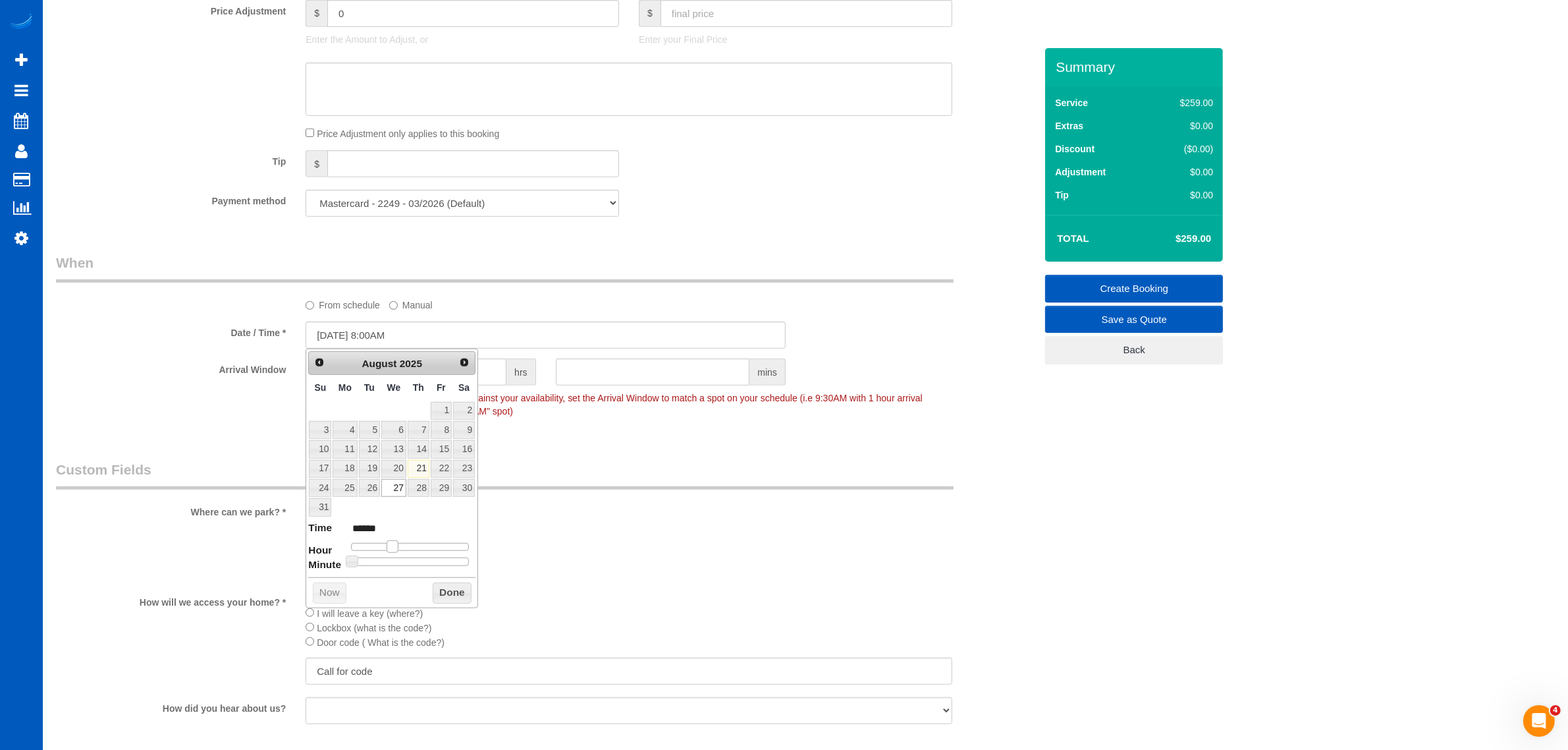
type input "08/27/2025 9:00AM"
type input "******"
type input "08/27/2025 10:00AM"
type input "*******"
type input "08/27/2025 9:00AM"
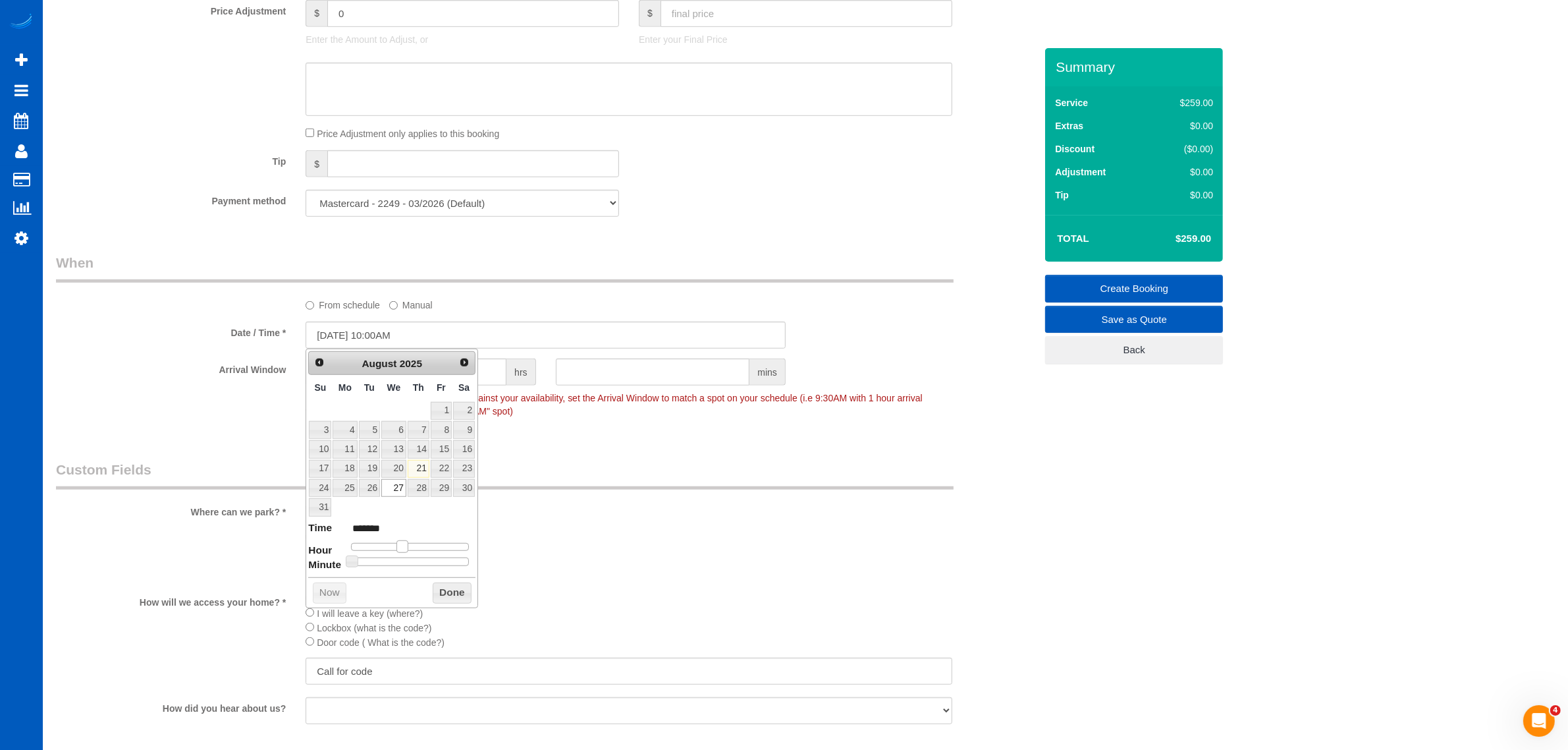
type input "******"
drag, startPoint x: 395, startPoint y: 551, endPoint x: 401, endPoint y: 546, distance: 7.8
click at [401, 546] on span at bounding box center [397, 547] width 12 height 12
type input "08/27/2025 9:25AM"
type input "******"
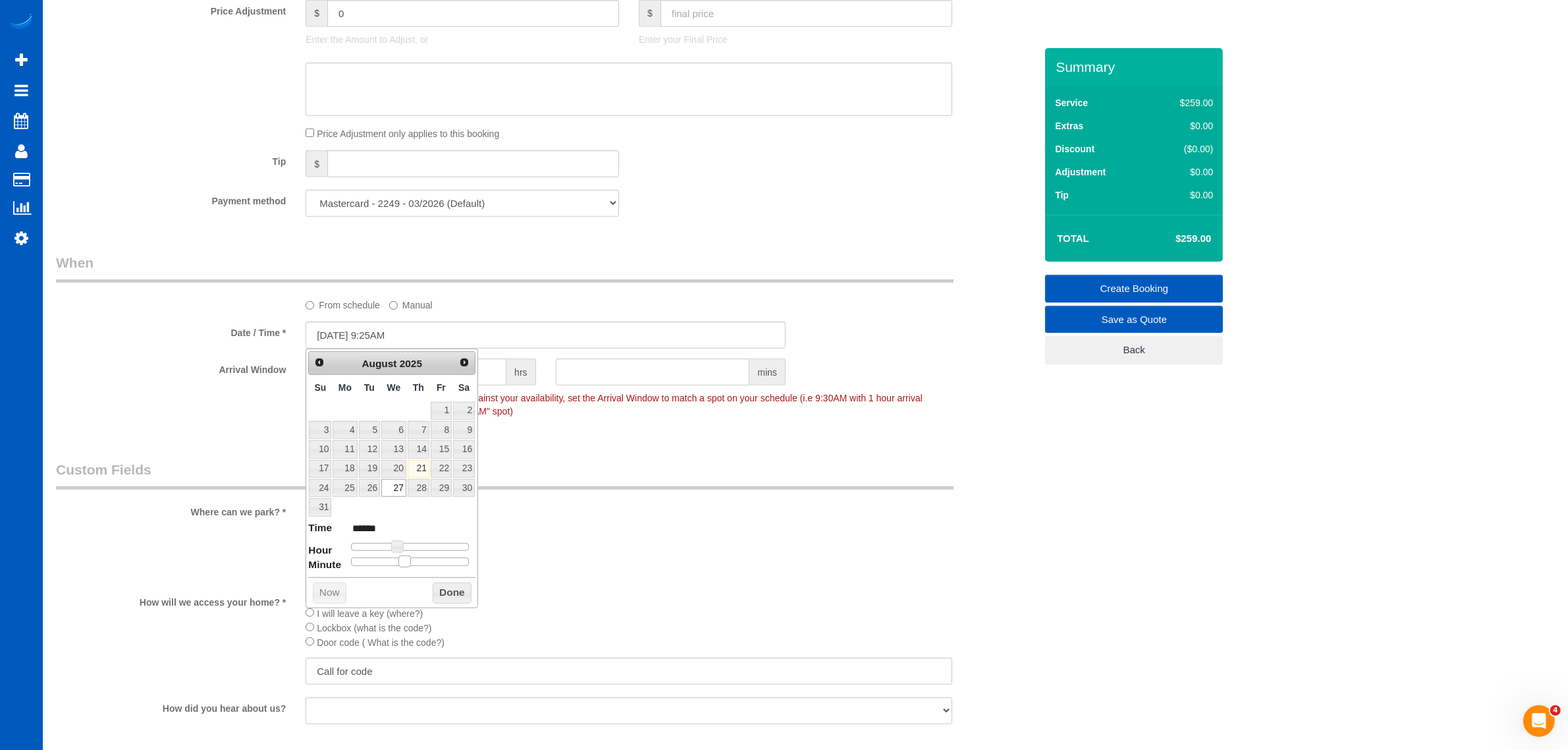
type input "08/27/2025 9:30AM"
type input "******"
drag, startPoint x: 402, startPoint y: 564, endPoint x: 417, endPoint y: 563, distance: 15.0
click at [417, 563] on div at bounding box center [410, 561] width 118 height 8
click at [462, 597] on button "Done" at bounding box center [452, 592] width 39 height 21
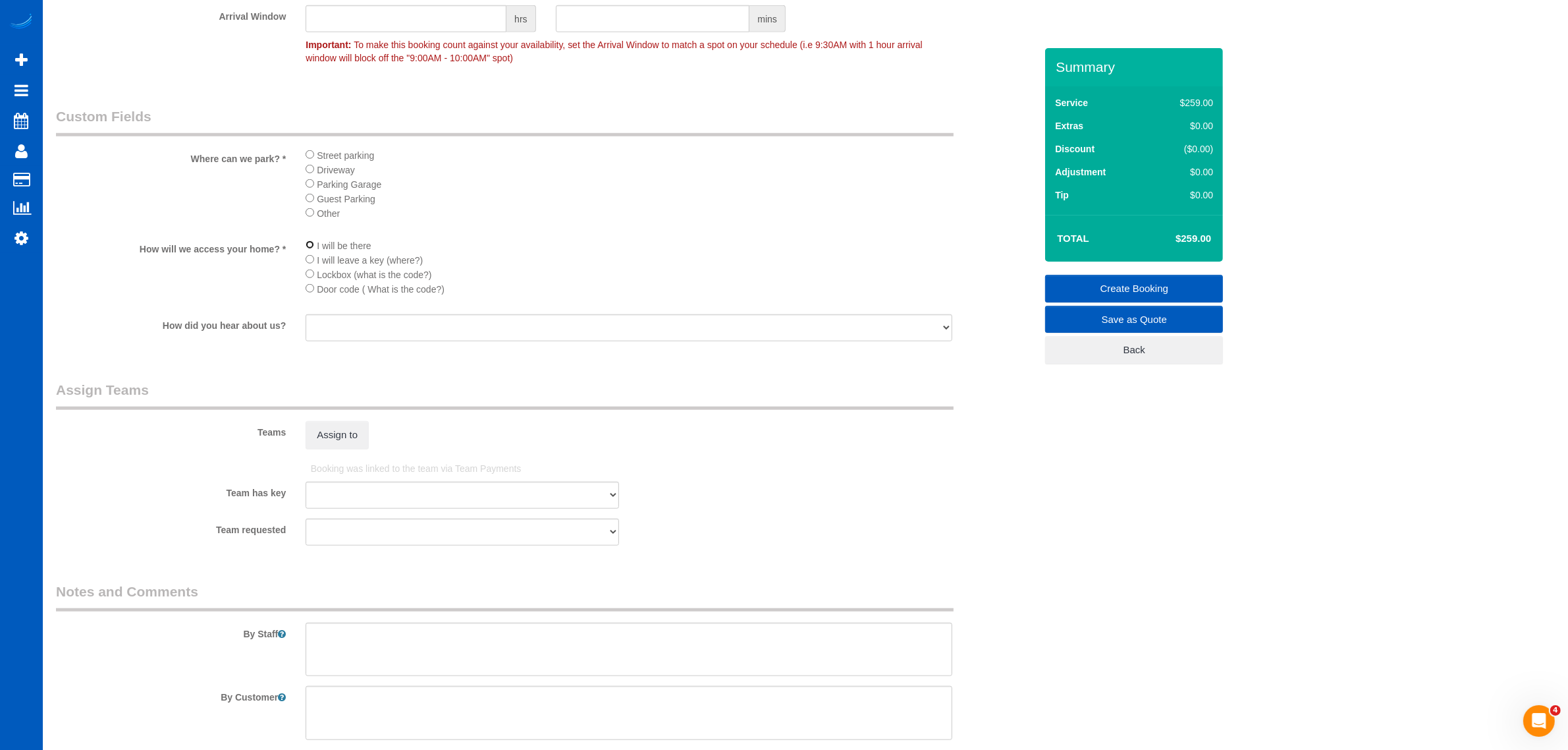
scroll to position [1510, 0]
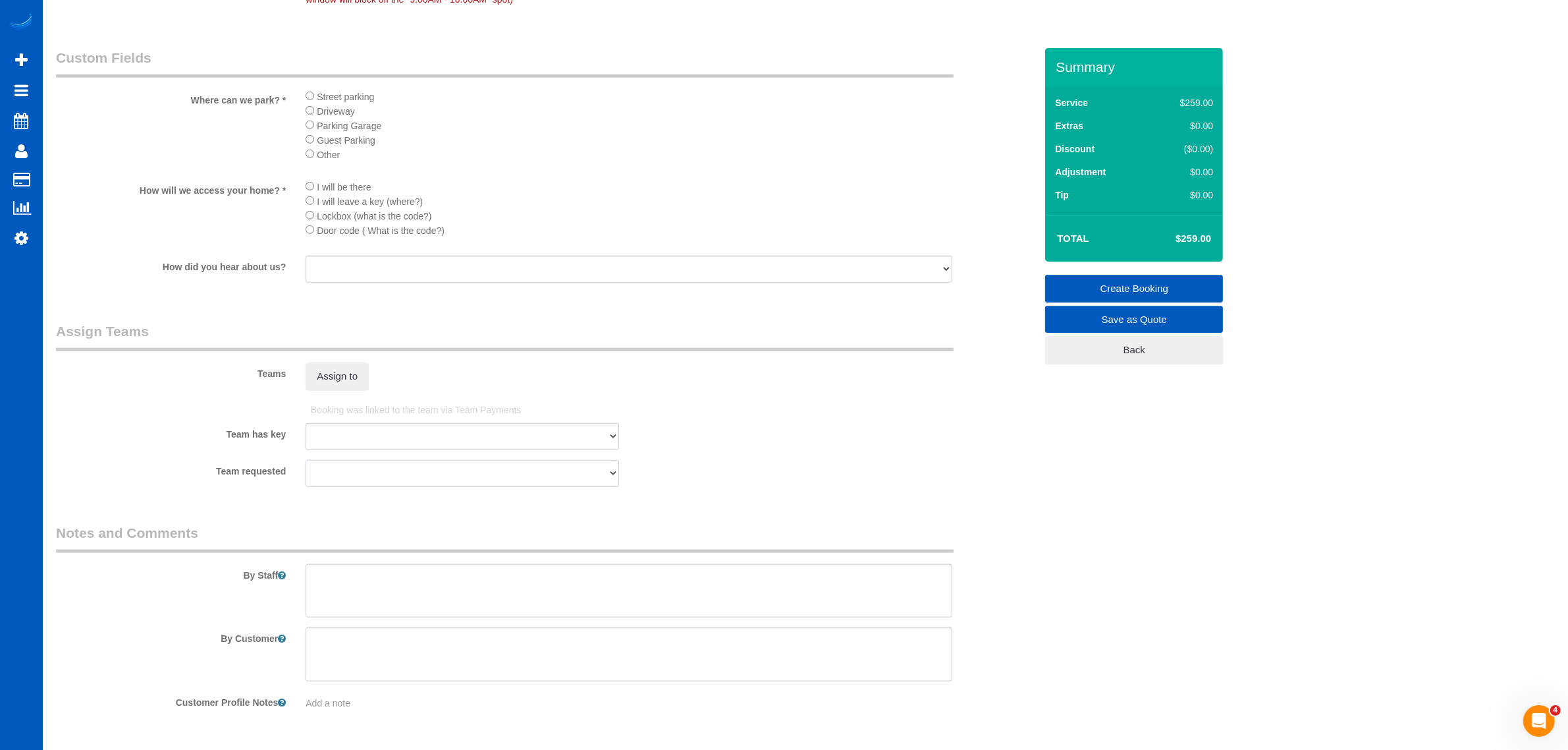
click at [370, 461] on select "Alina Kruchok Anzhela Trokhymiuk Dominika Markovets Iryna Kuzmenko-Spenu Karyna…" at bounding box center [462, 473] width 313 height 27
select select "864"
click at [306, 460] on select "Alina Kruchok Anzhela Trokhymiuk Dominika Markovets Iryna Kuzmenko-Spenu Karyna…" at bounding box center [462, 473] width 313 height 27
click at [748, 490] on fieldset "Assign Teams Teams Assign to Booking was linked to the team via Team Payments T…" at bounding box center [545, 409] width 980 height 175
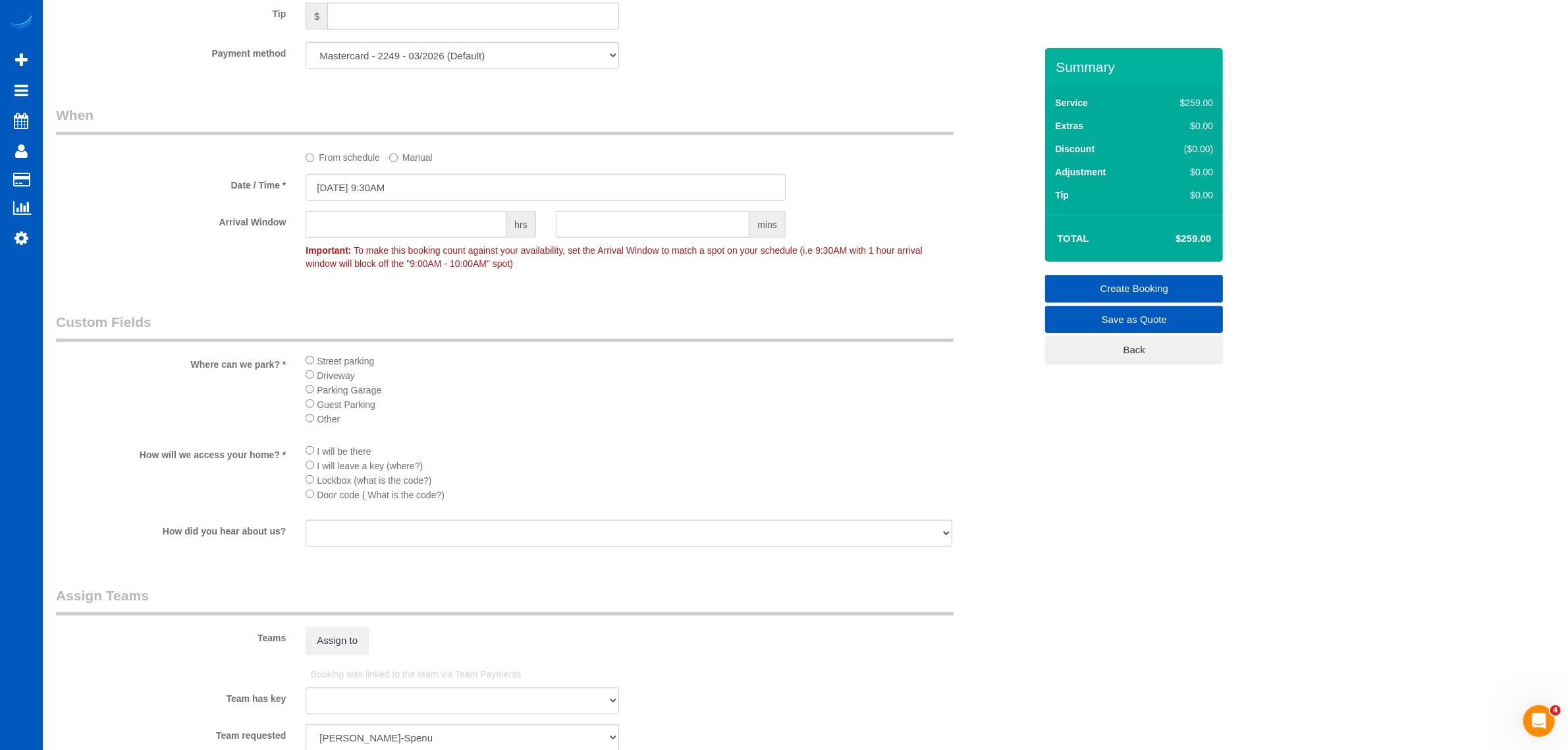
scroll to position [1552, 0]
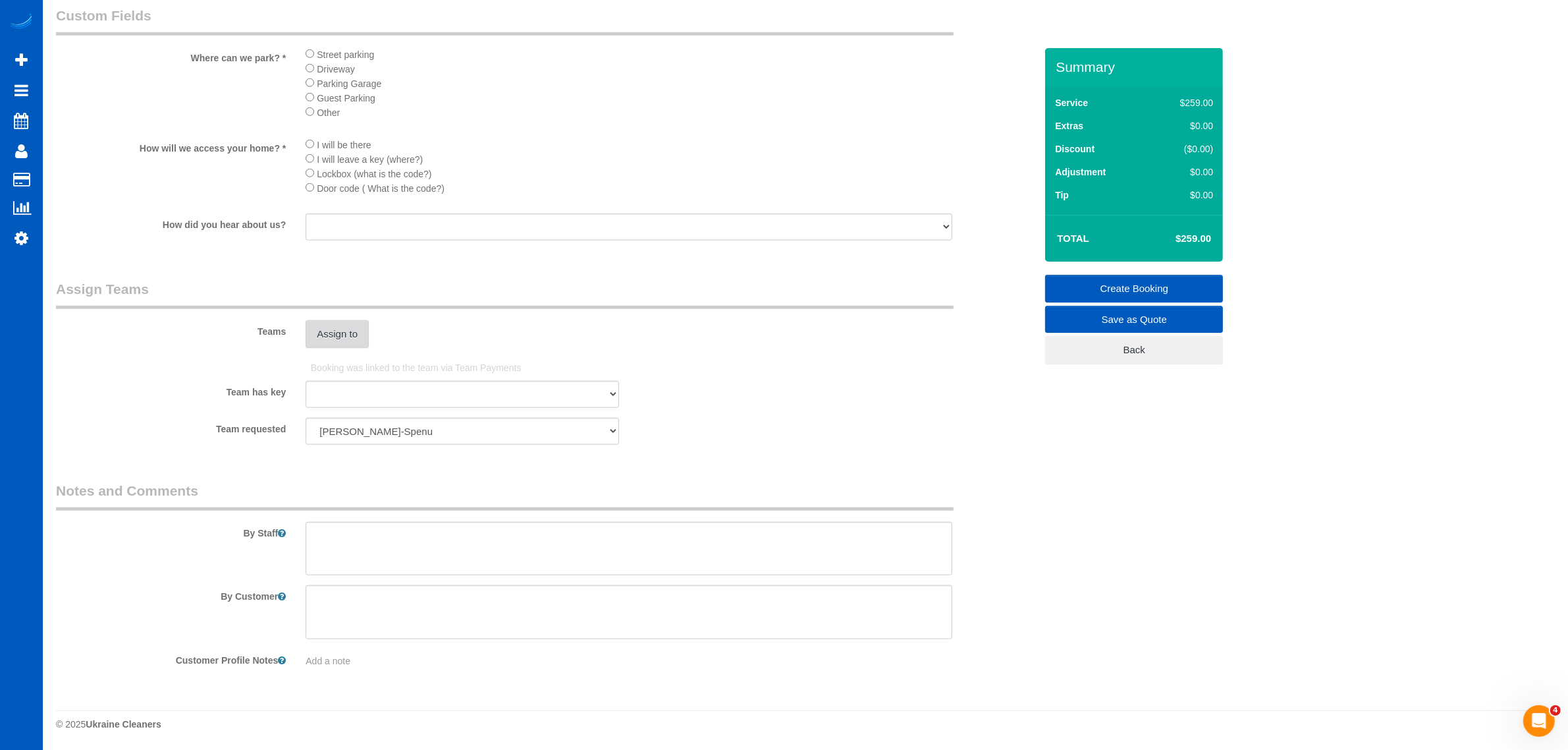
click at [348, 322] on button "Assign to" at bounding box center [337, 334] width 63 height 28
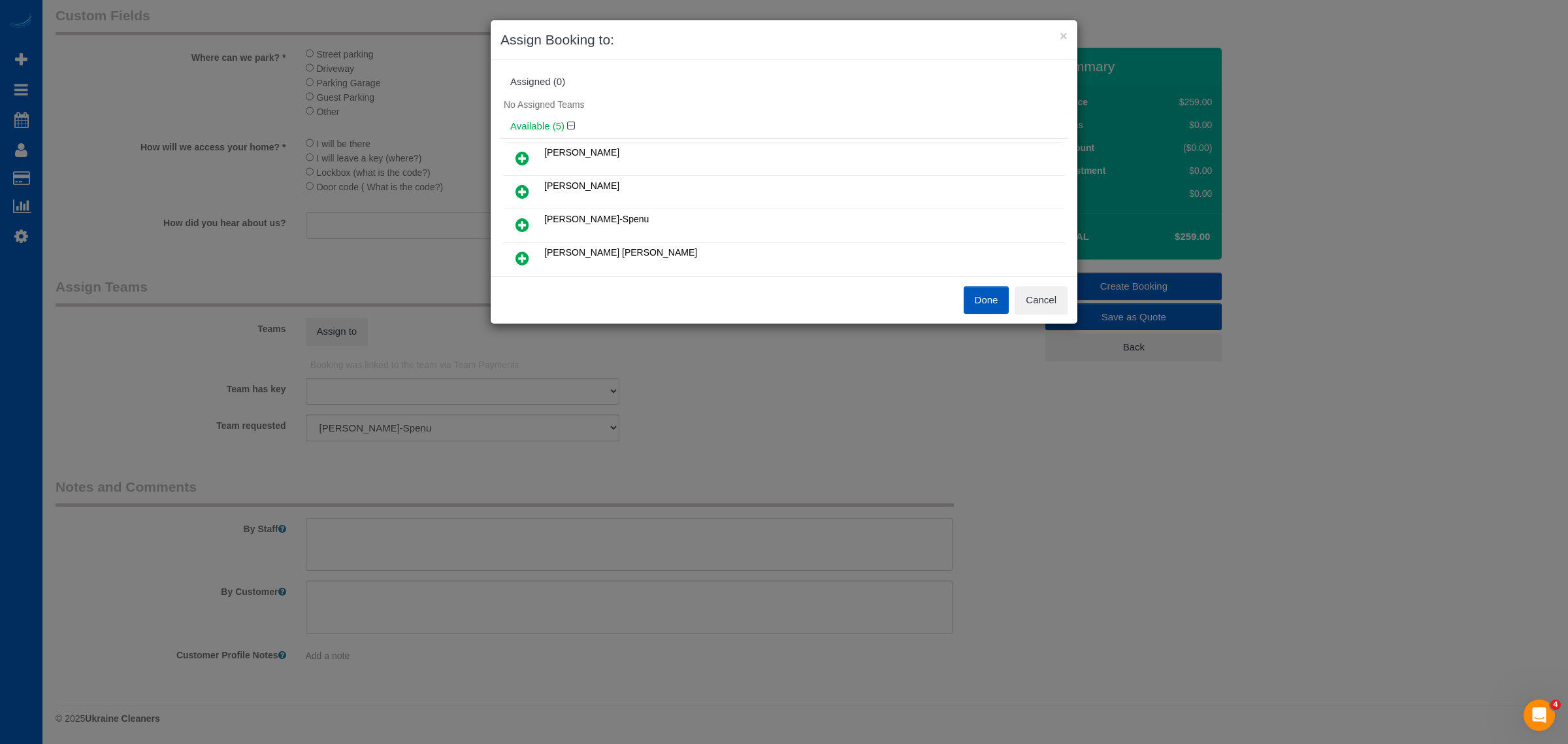
drag, startPoint x: 519, startPoint y: 219, endPoint x: 550, endPoint y: 219, distance: 31.0
click at [519, 219] on icon at bounding box center [522, 225] width 14 height 16
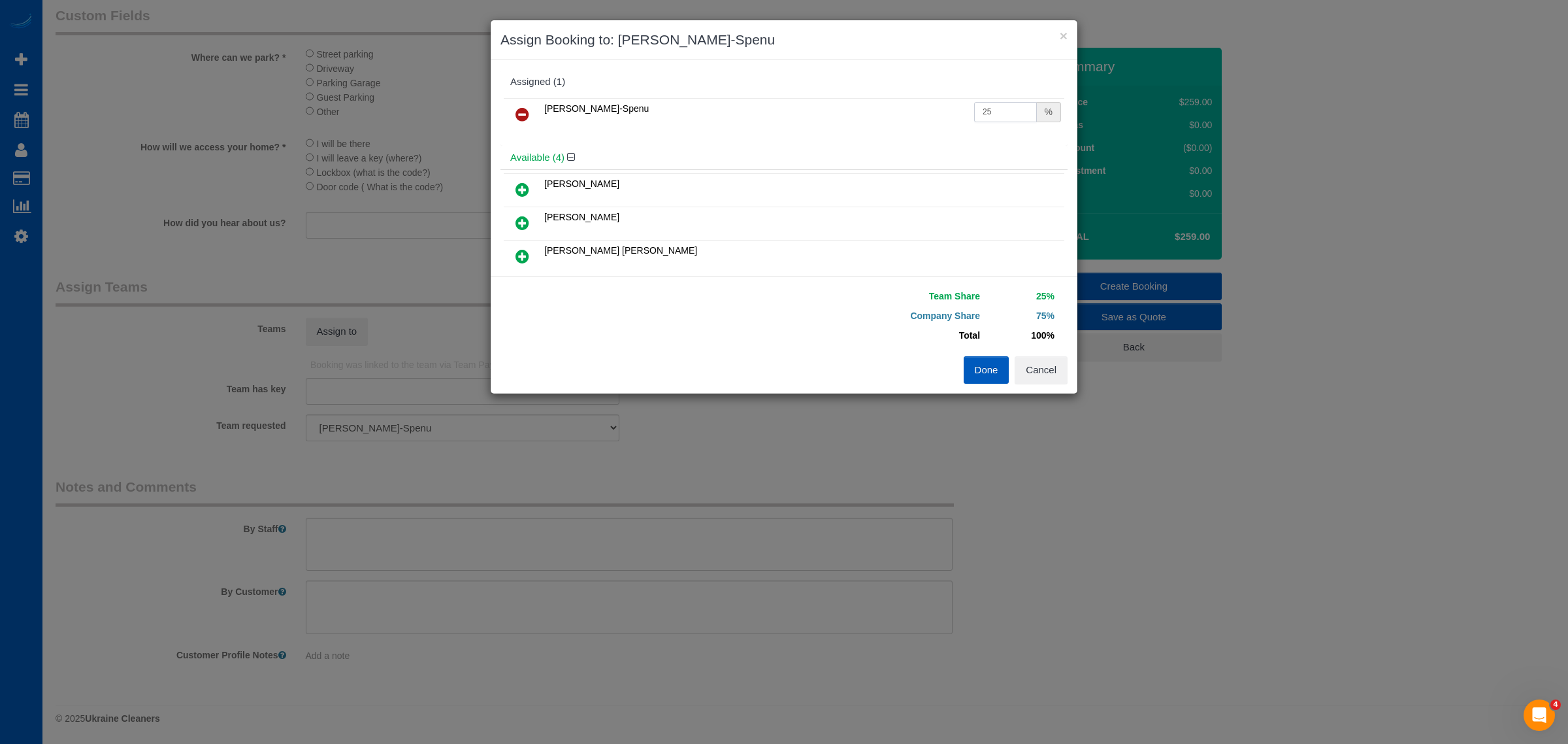
drag, startPoint x: 997, startPoint y: 114, endPoint x: 872, endPoint y: 124, distance: 125.4
click at [872, 124] on tr "Iryna Kuzmenko-Spenu 25 %" at bounding box center [784, 115] width 560 height 33
type input "55"
click at [965, 352] on div "Team Share 55% Company Share 45% Total 100% Warning: The Company share is 0%. I…" at bounding box center [925, 322] width 284 height 70
click at [986, 374] on button "Done" at bounding box center [986, 370] width 46 height 27
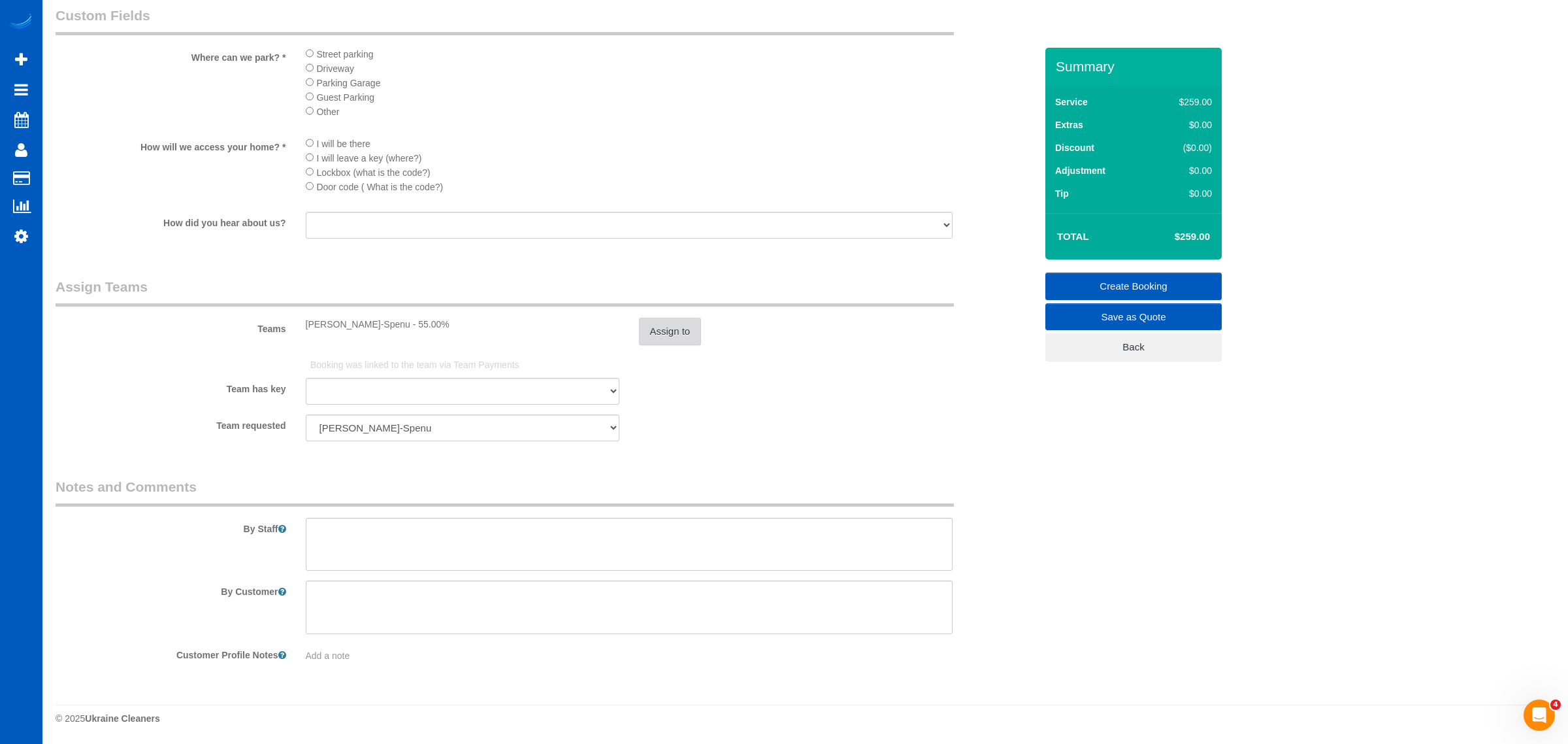
click at [638, 318] on button "Assign to" at bounding box center [669, 332] width 62 height 27
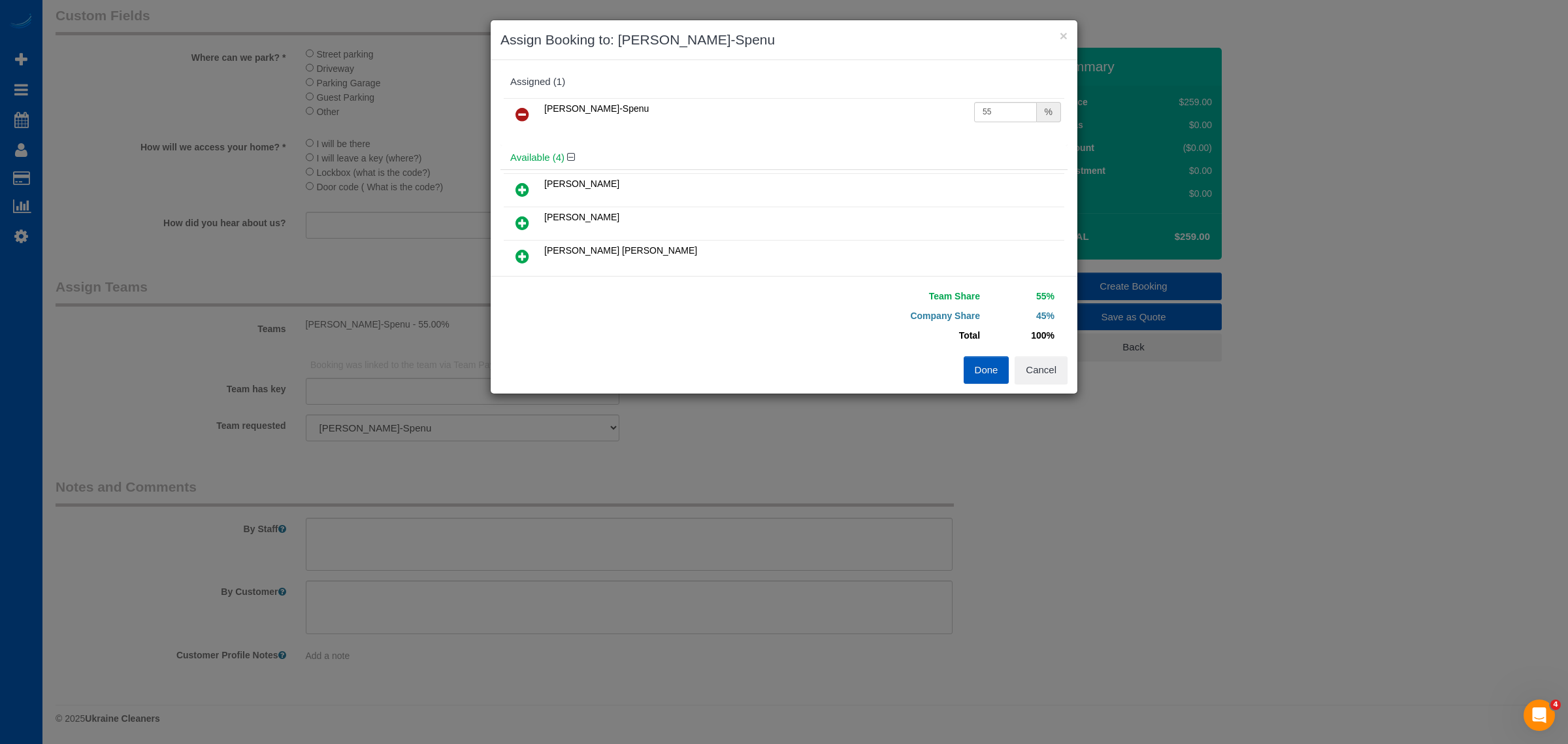
click at [981, 358] on button "Done" at bounding box center [986, 370] width 46 height 27
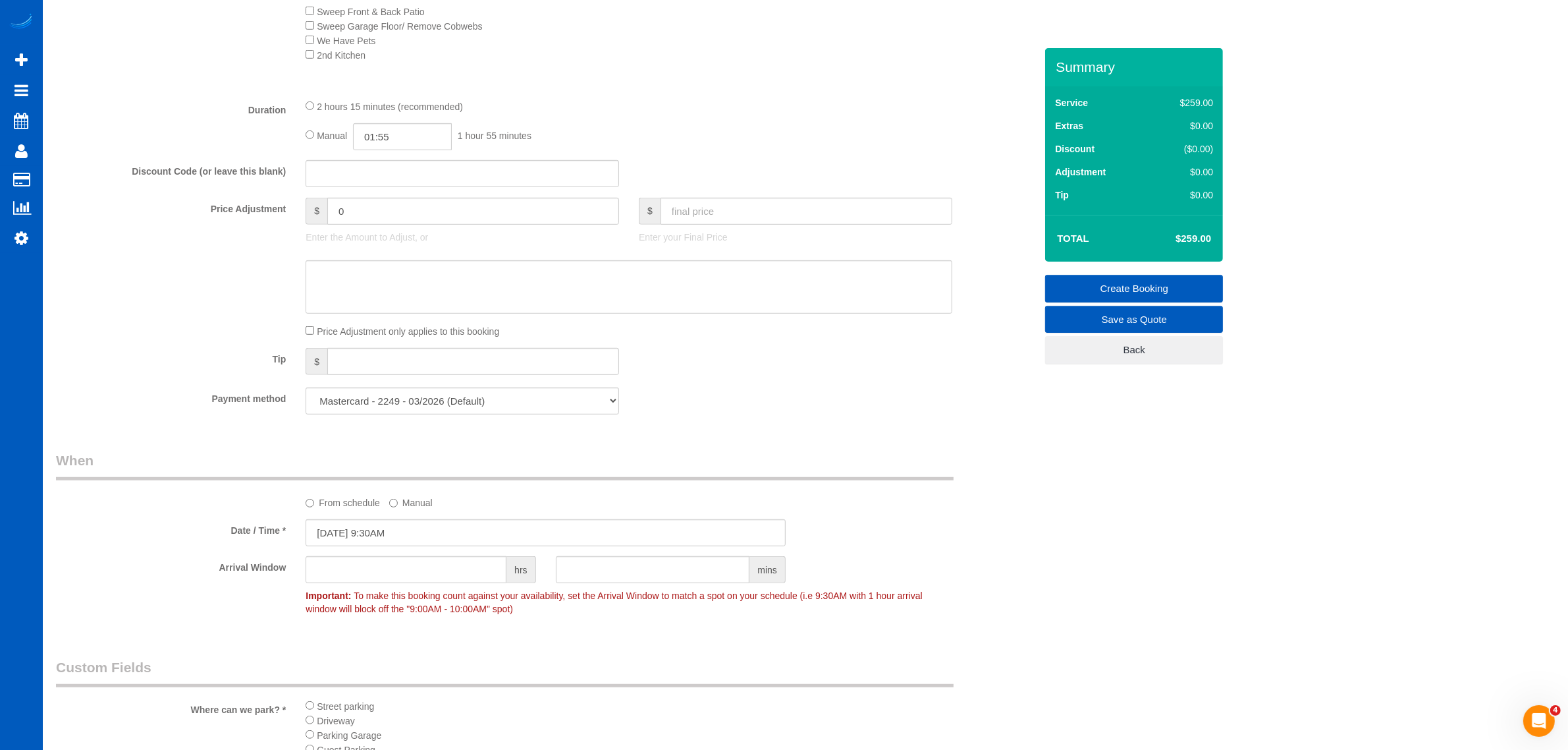
scroll to position [728, 0]
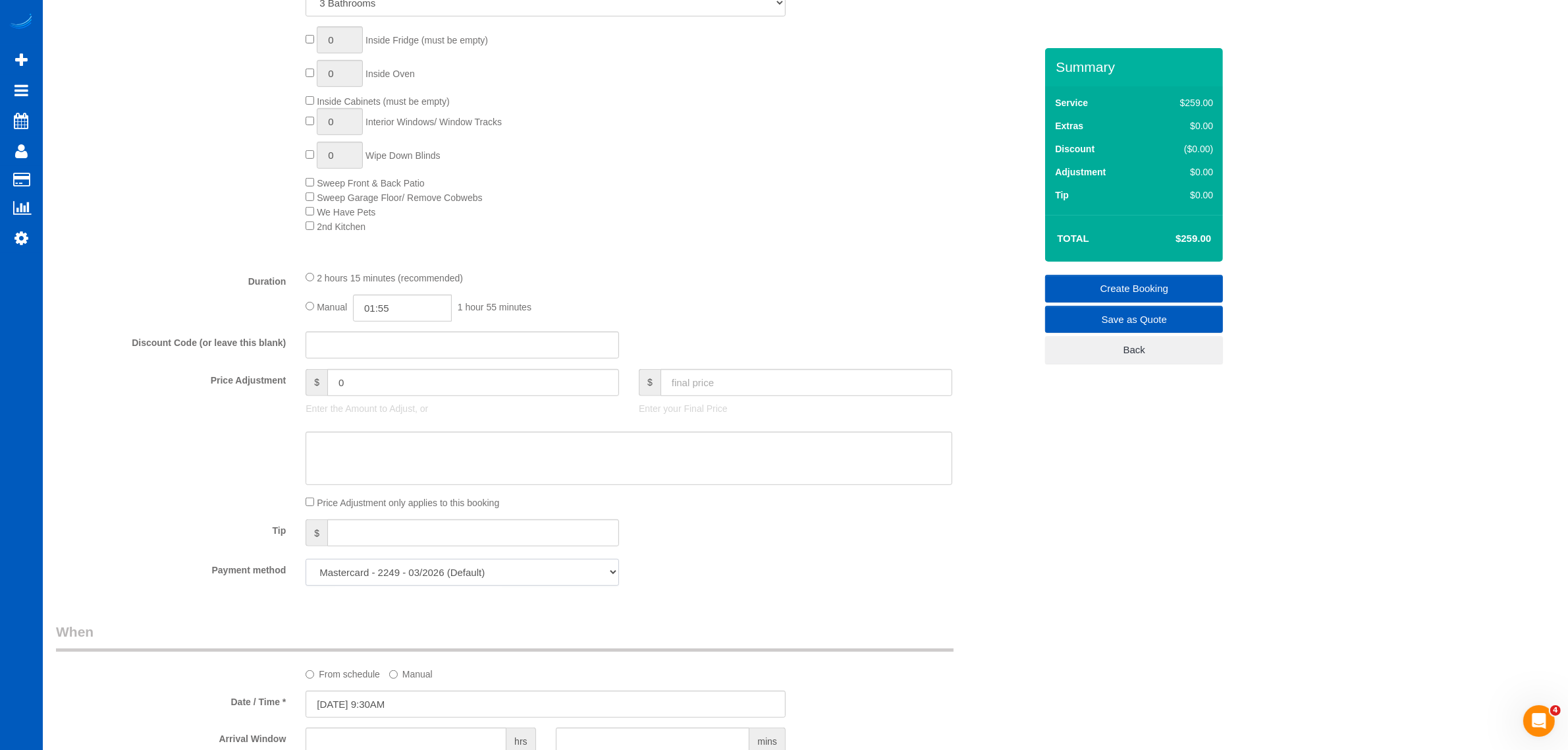
click at [501, 574] on select "Mastercard - 5054 - 06/2027 Mastercard - 2249 - 03/2026 (Default) Add Credit Ca…" at bounding box center [462, 571] width 313 height 27
select select "string:fspay-23585473-4b7c-41fb-aca7-e094ed3a7463"
click at [306, 558] on select "Mastercard - 5054 - 06/2027 Mastercard - 2249 - 03/2026 (Default) Add Credit Ca…" at bounding box center [462, 571] width 313 height 27
click at [673, 603] on div "Who Email* ctrenshaw2019@gmail.com Name * Courtney Renshaw Where Address* 7516 …" at bounding box center [545, 424] width 999 height 2208
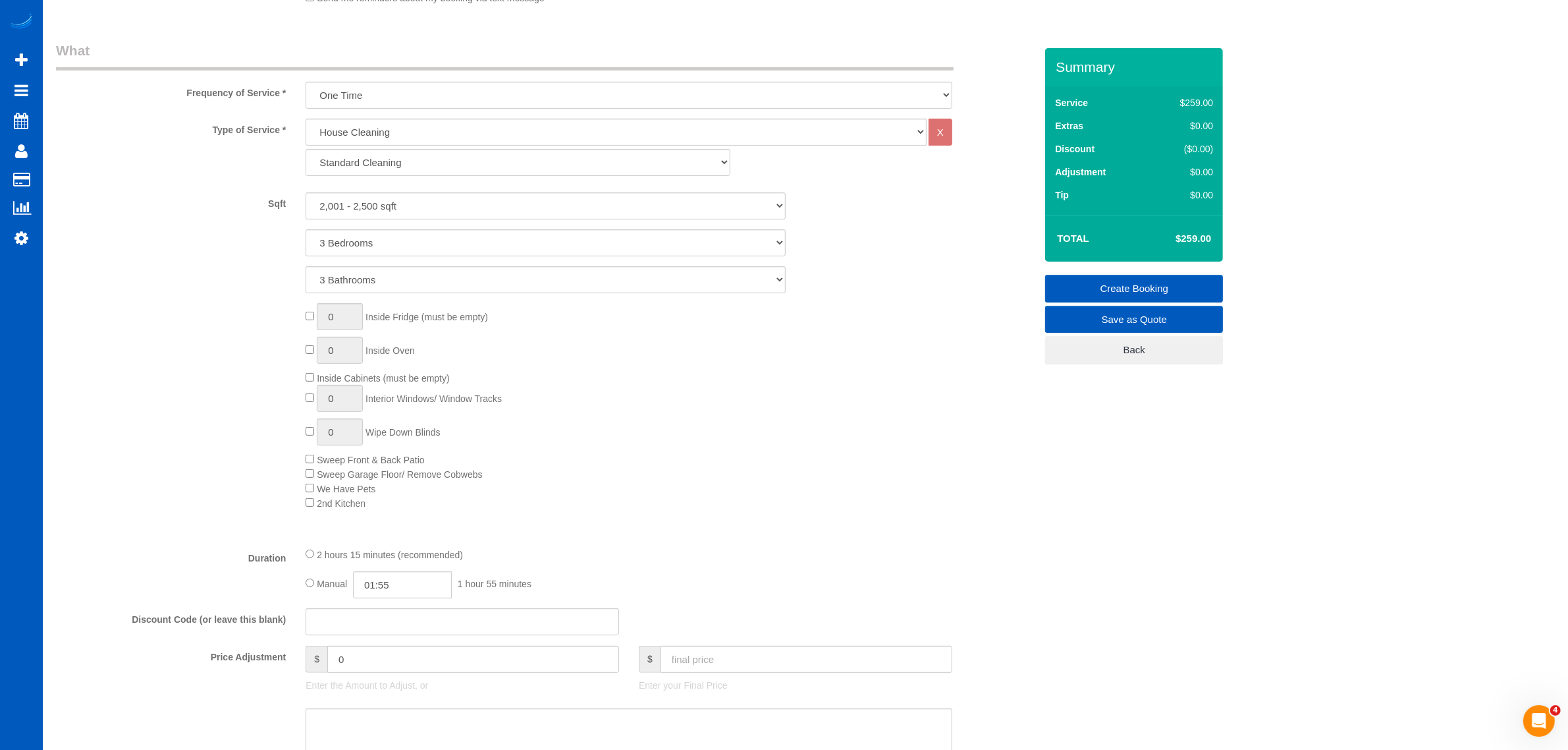
scroll to position [454, 0]
drag, startPoint x: 404, startPoint y: 571, endPoint x: 109, endPoint y: 621, distance: 299.2
click at [109, 587] on div "Duration 2 hours 15 minutes (recommended) Manual 01:55 1 hour 55 minutes" at bounding box center [545, 570] width 999 height 51
type input "05:00"
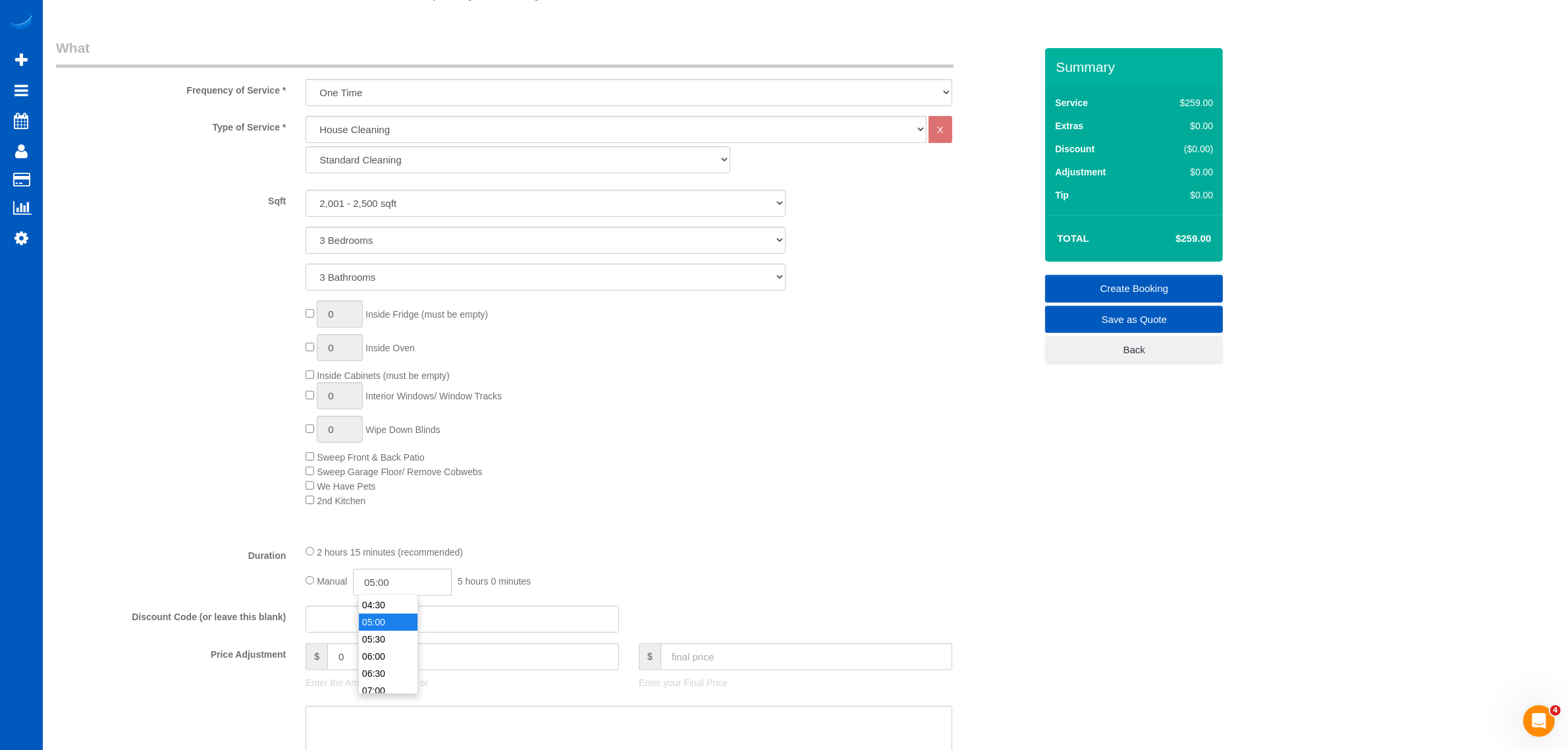
click at [706, 562] on div "2 hours 15 minutes (recommended) Manual 05:00 5 hours 0 minutes" at bounding box center [629, 570] width 666 height 51
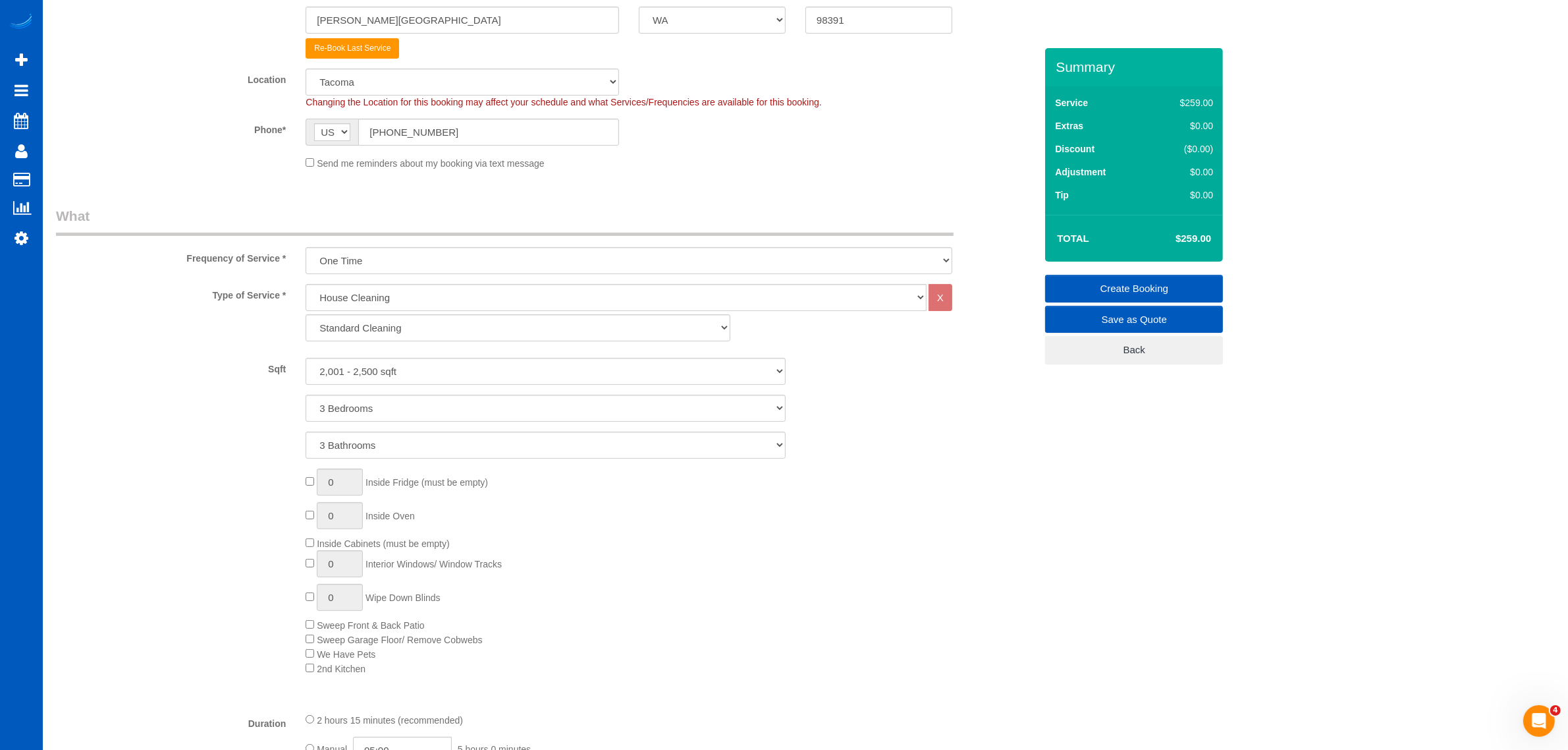
scroll to position [43, 0]
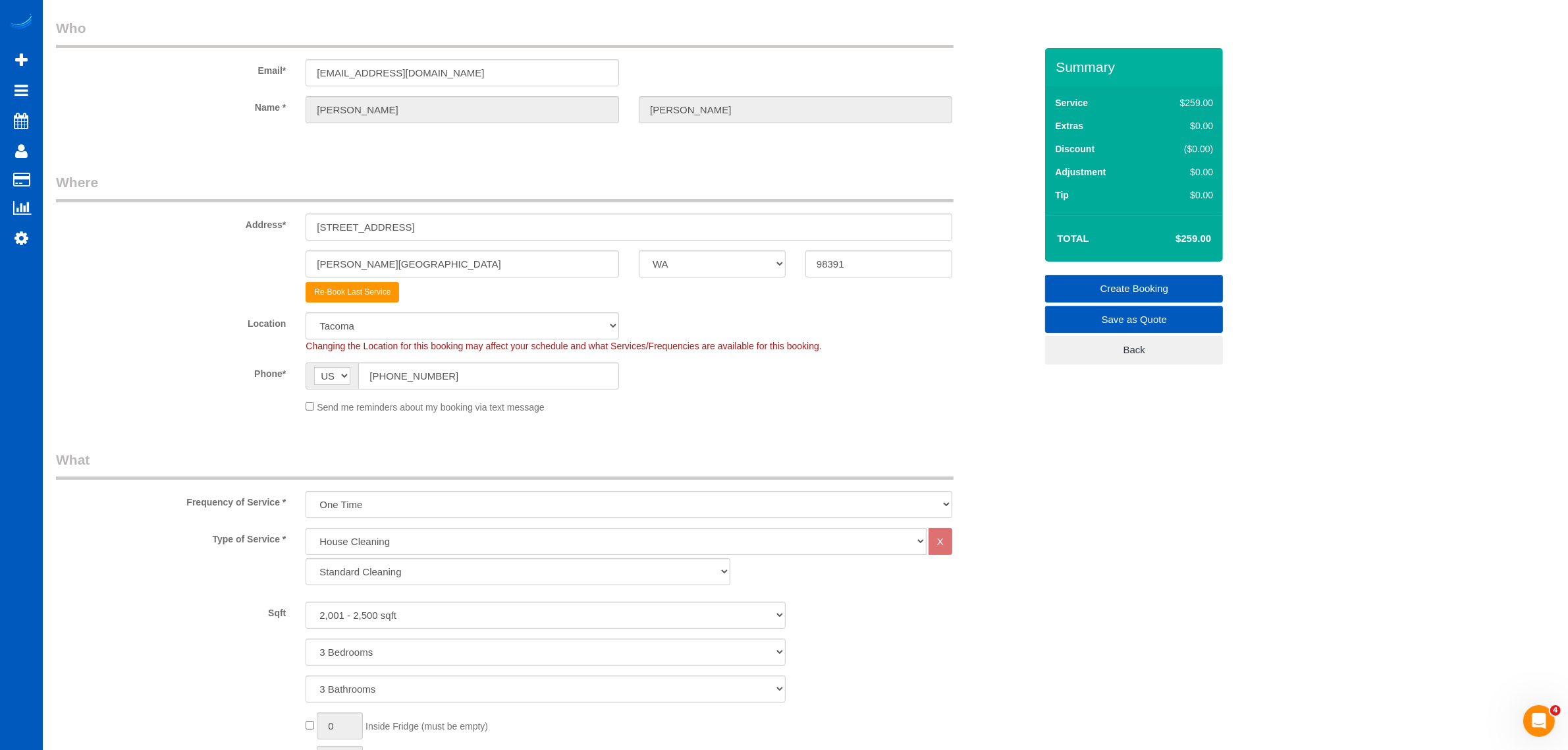
click at [1179, 285] on link "Create Booking" at bounding box center [1134, 288] width 178 height 28
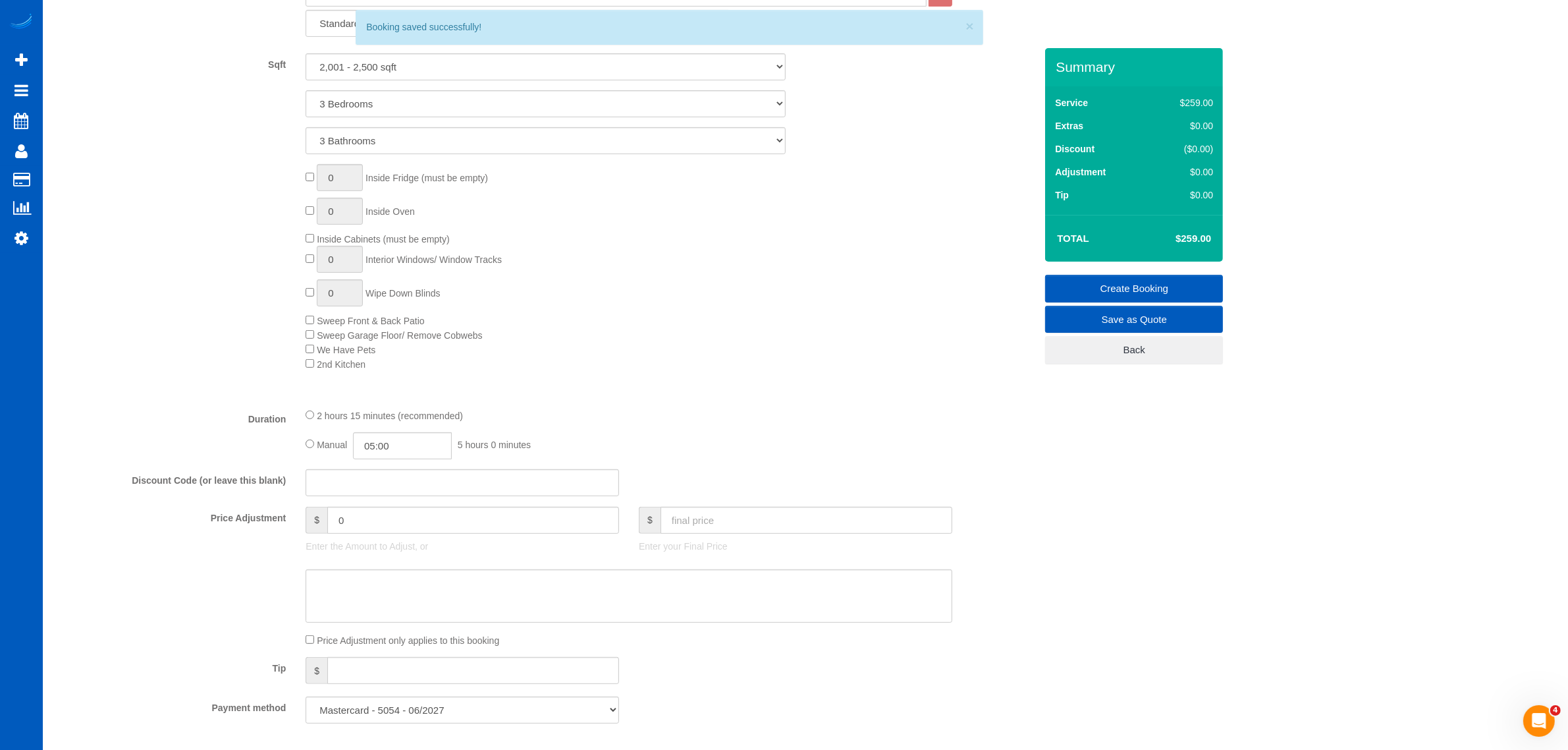
scroll to position [1003, 0]
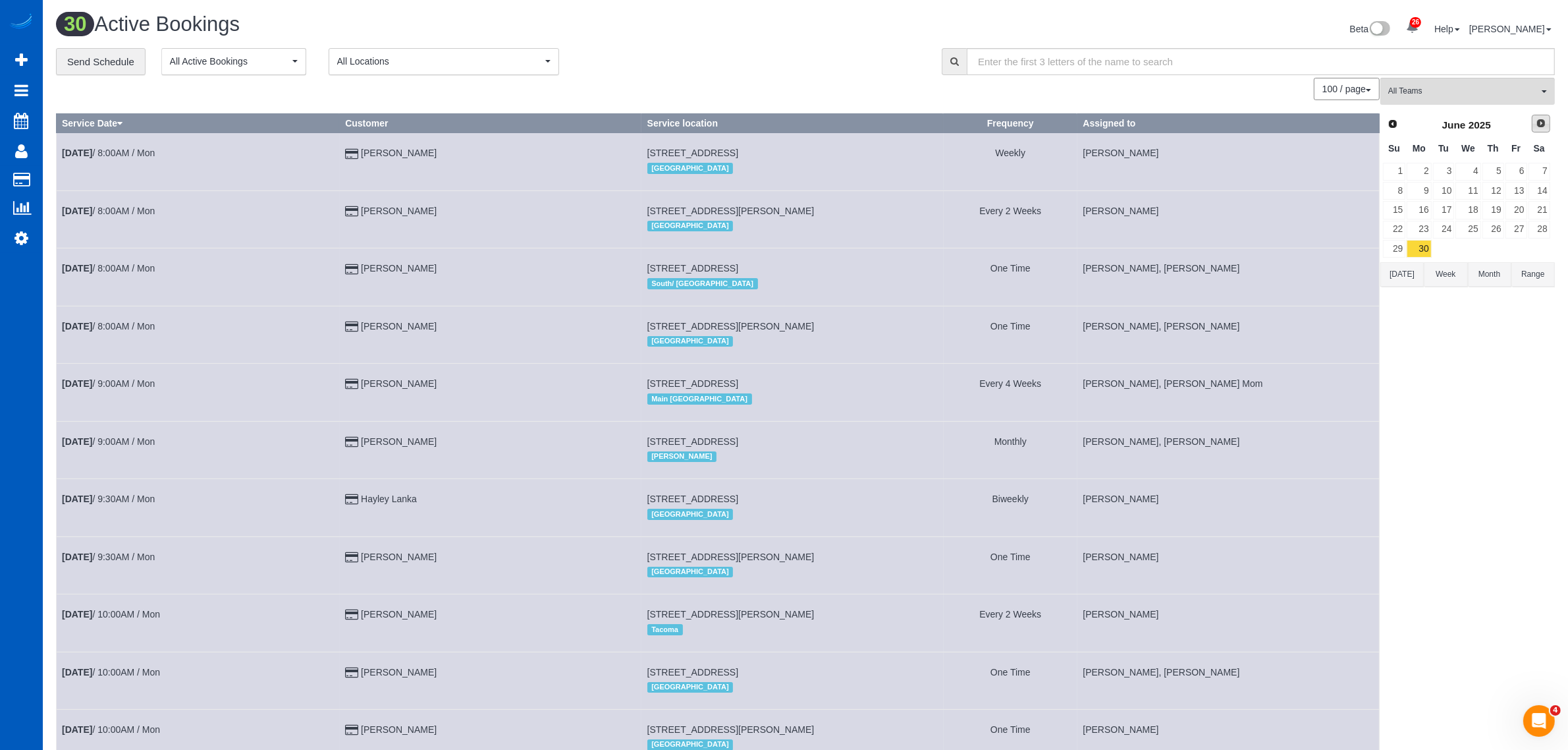
click at [1548, 117] on link "Next" at bounding box center [1540, 124] width 19 height 19
click at [1389, 120] on span "Prev" at bounding box center [1392, 123] width 11 height 11
click at [1469, 251] on link "27" at bounding box center [1467, 249] width 25 height 18
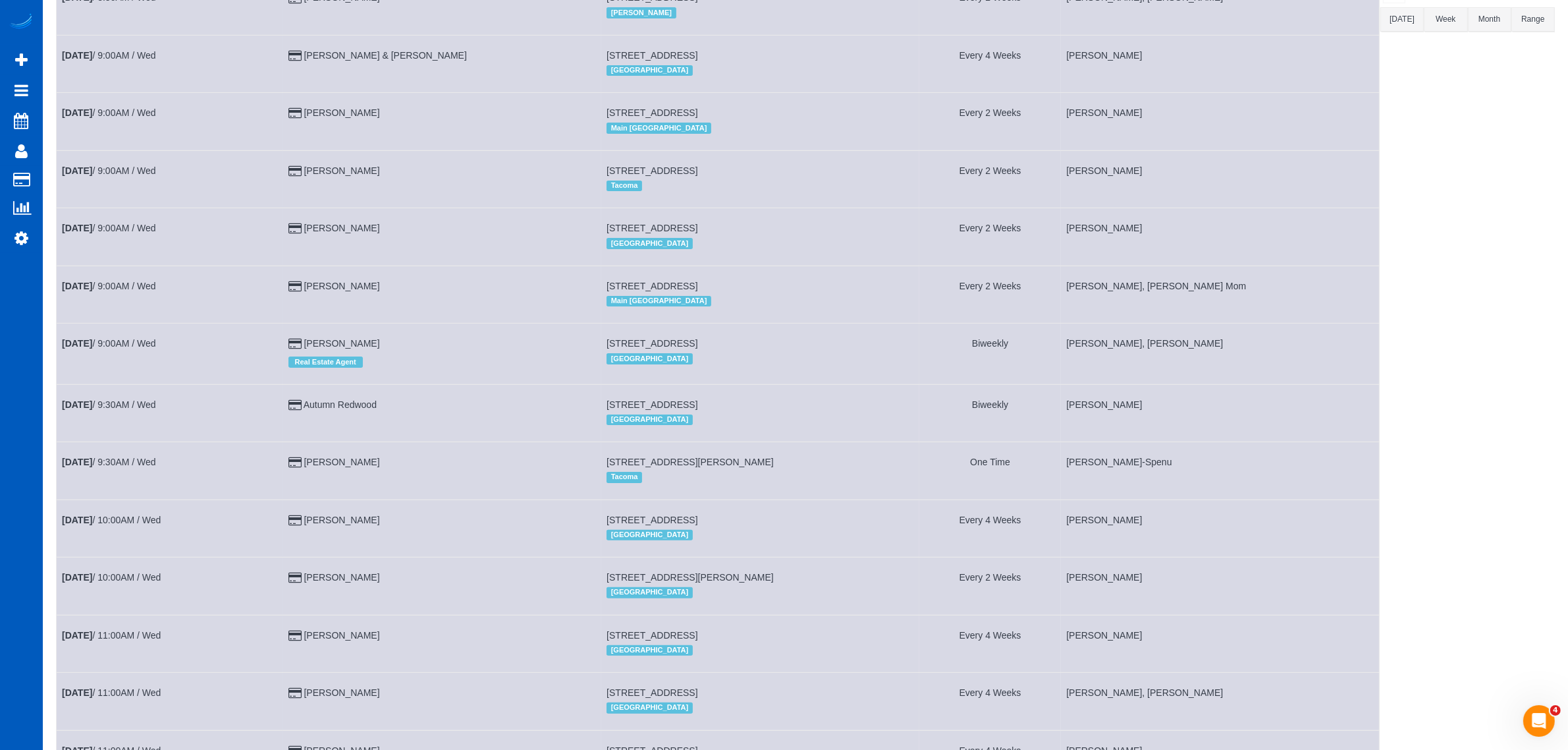
scroll to position [412, 0]
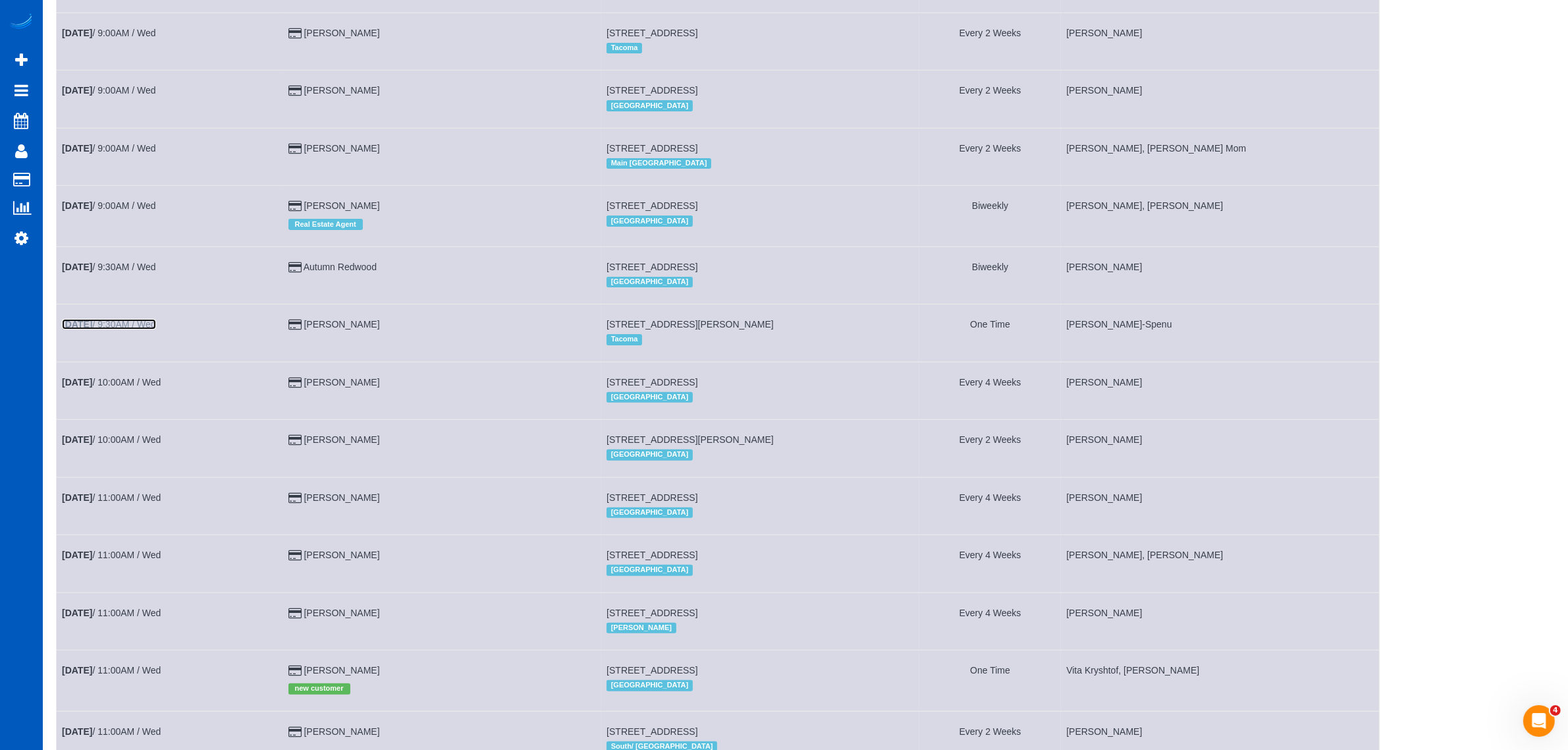
click at [117, 324] on link "Aug 27th / 9:30AM / Wed" at bounding box center [109, 323] width 94 height 11
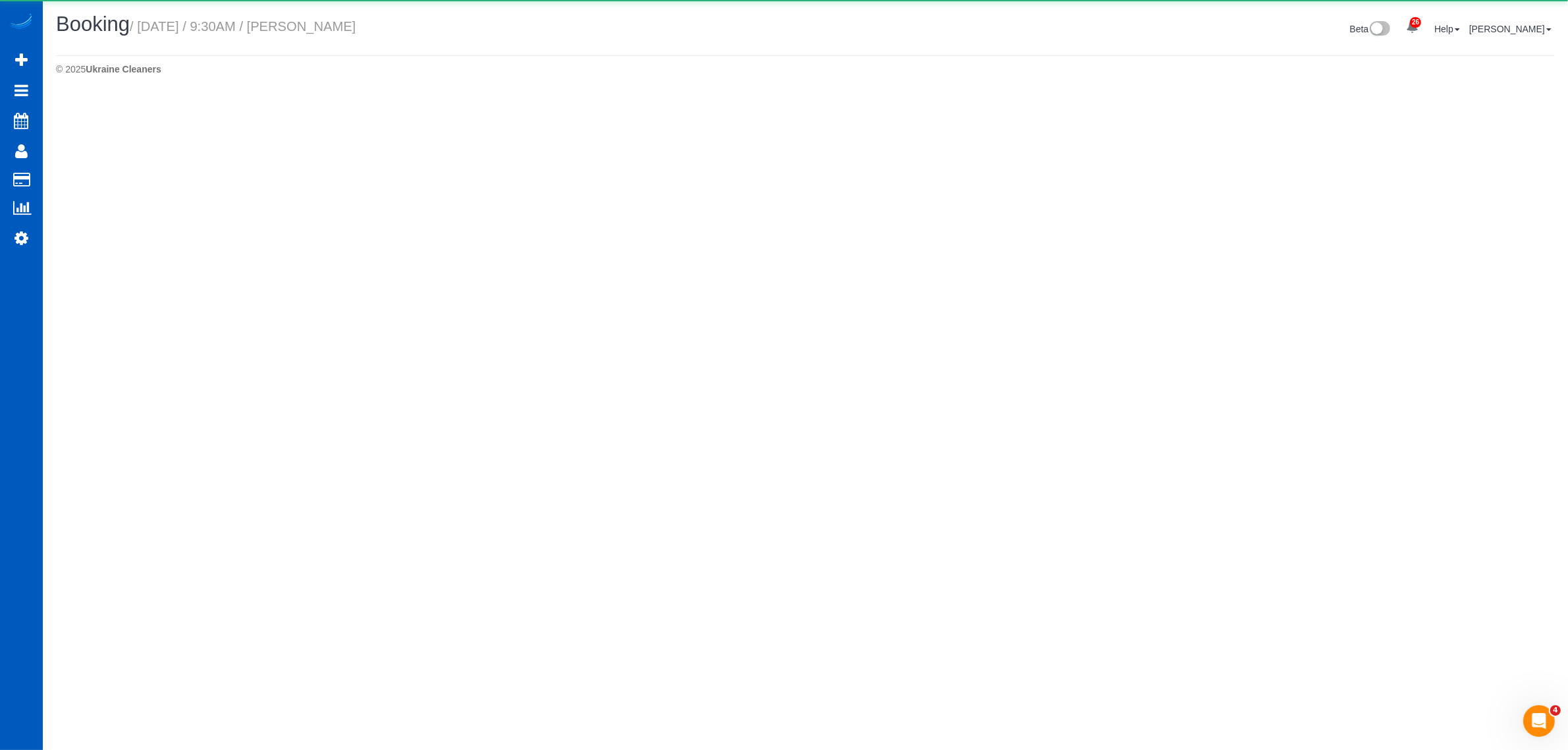
select select "WA"
select select "string:fspay-23585473-4b7c-41fb-aca7-e094ed3a7463"
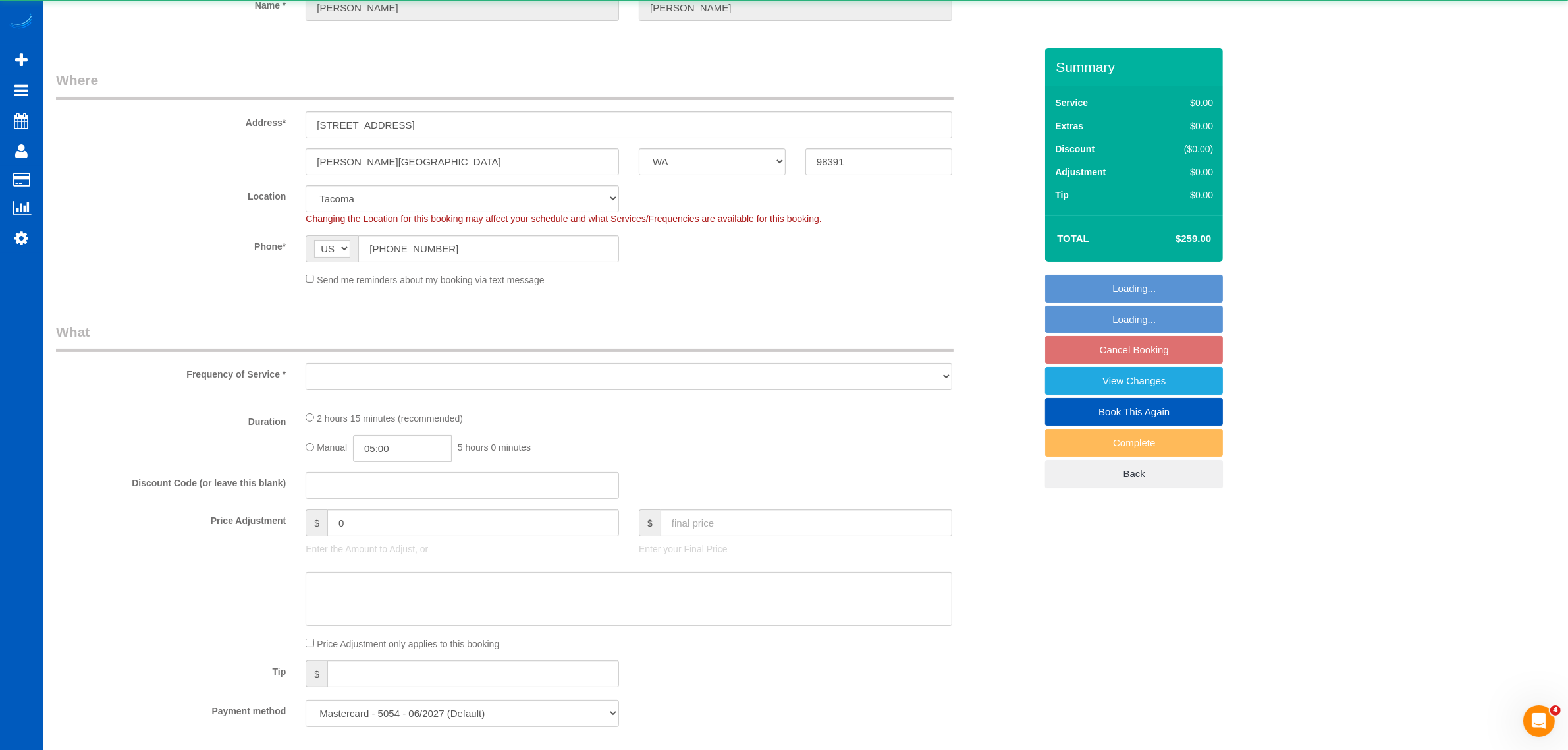
select select "object:4401"
select select "864"
select select "199"
select select "2001"
select select "3"
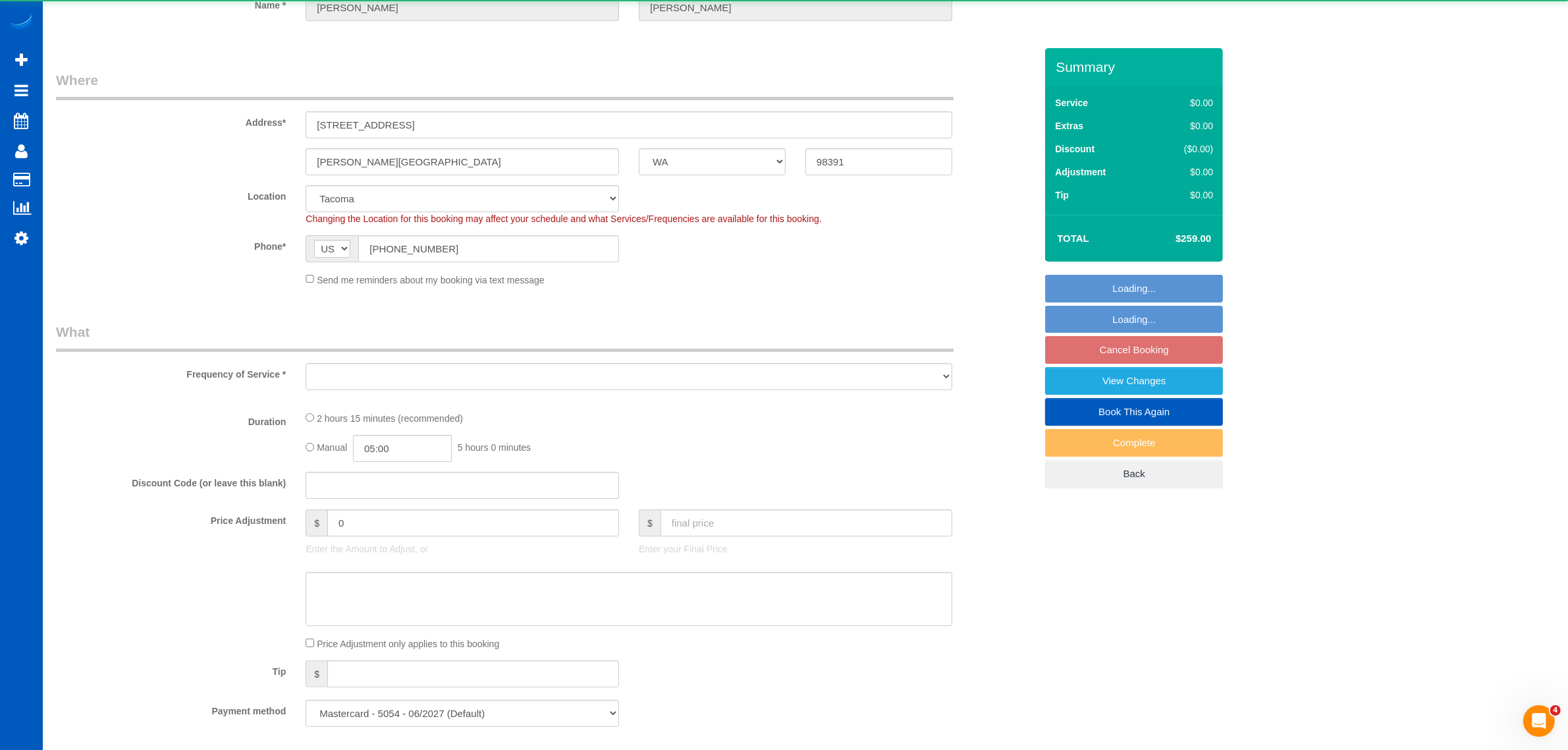
select select "3"
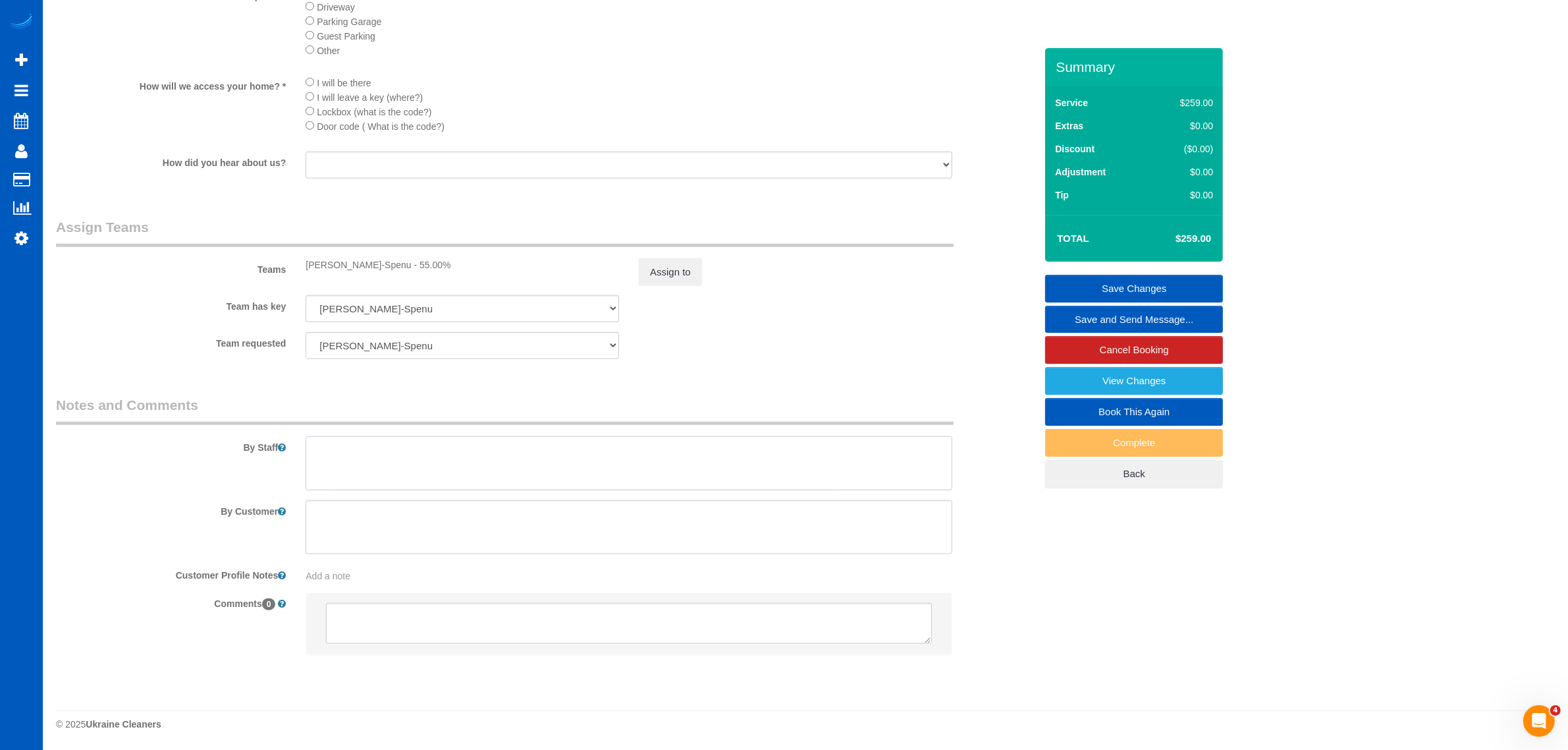
click at [466, 473] on textarea at bounding box center [629, 463] width 646 height 54
click at [327, 465] on textarea at bounding box center [629, 463] width 646 height 54
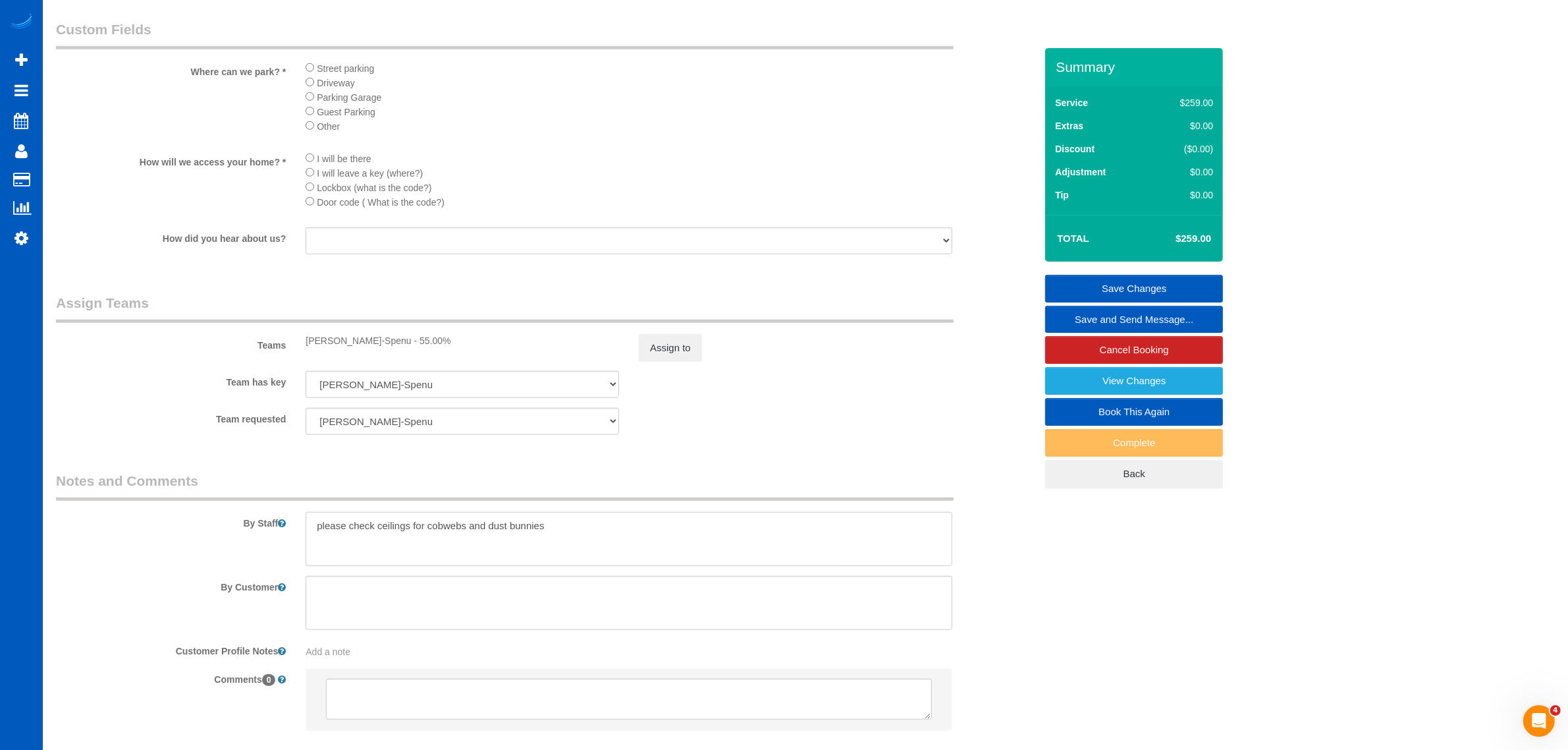
scroll to position [1589, 0]
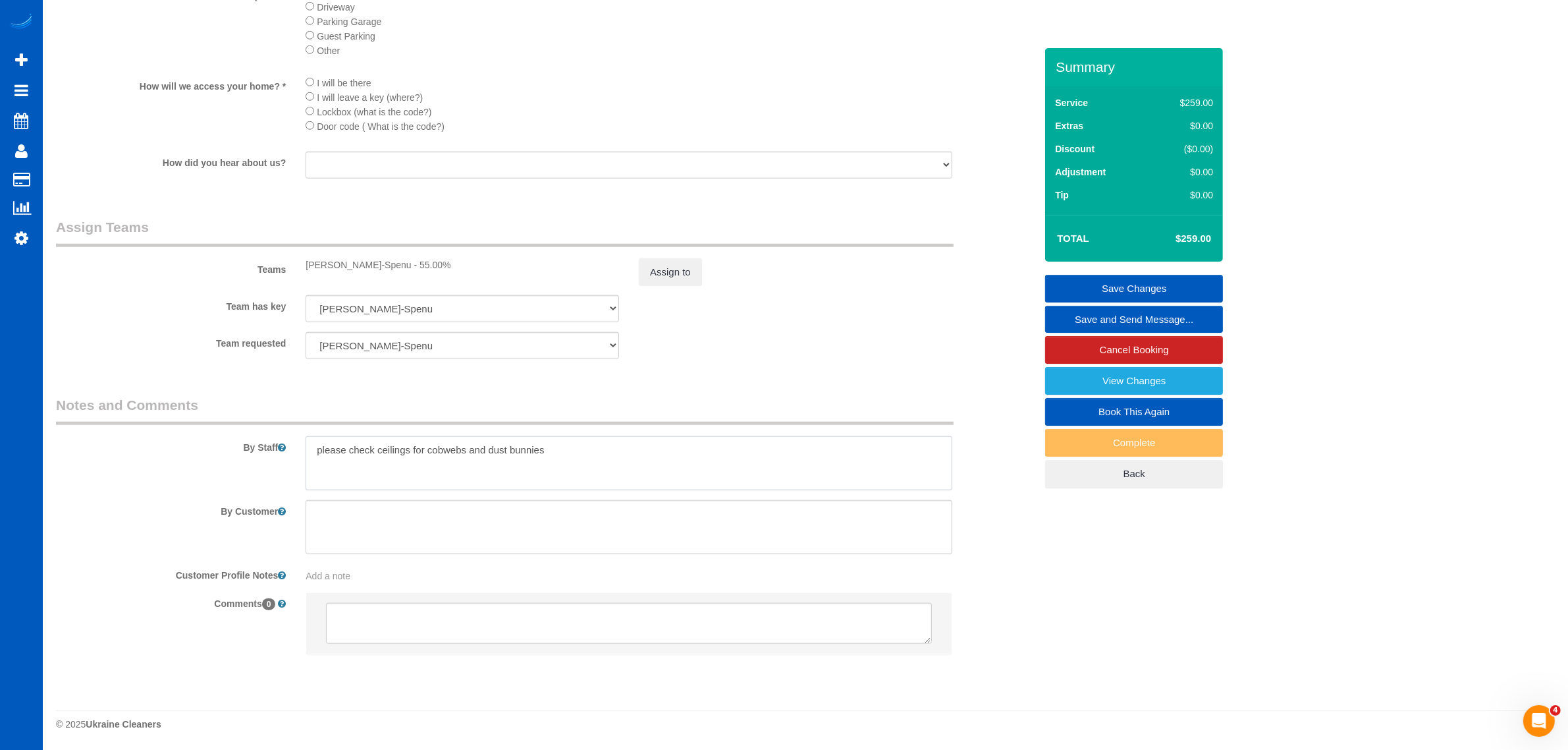
type textarea "please check ceilings for cobwebs and dust bunnies"
click at [656, 494] on sui-booking-comments "By Staff By Customer Customer Profile Notes Add a note Comments 0" at bounding box center [545, 531] width 980 height 272
click at [1127, 295] on link "Save Changes" at bounding box center [1134, 288] width 178 height 28
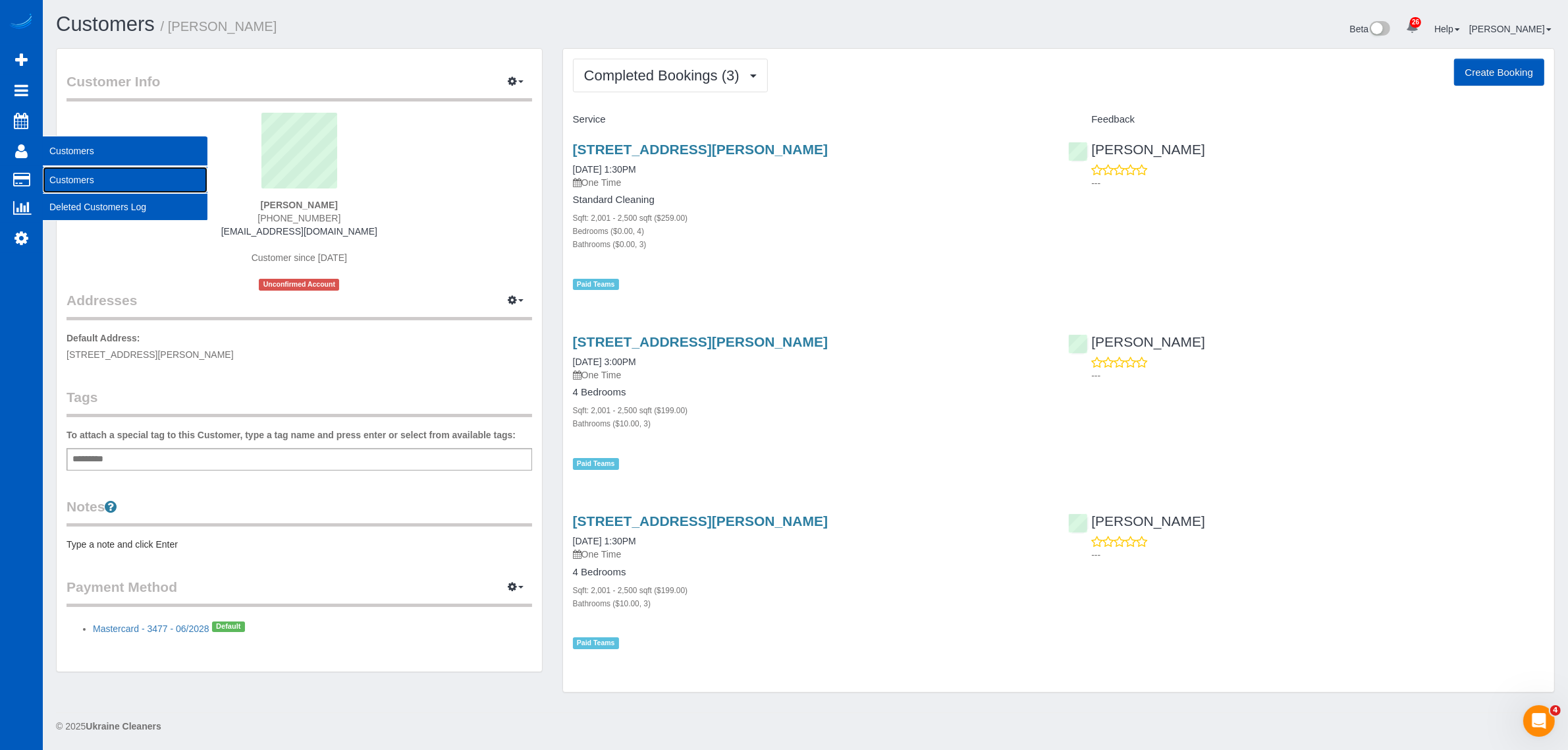
click at [70, 177] on link "Customers" at bounding box center [126, 180] width 165 height 27
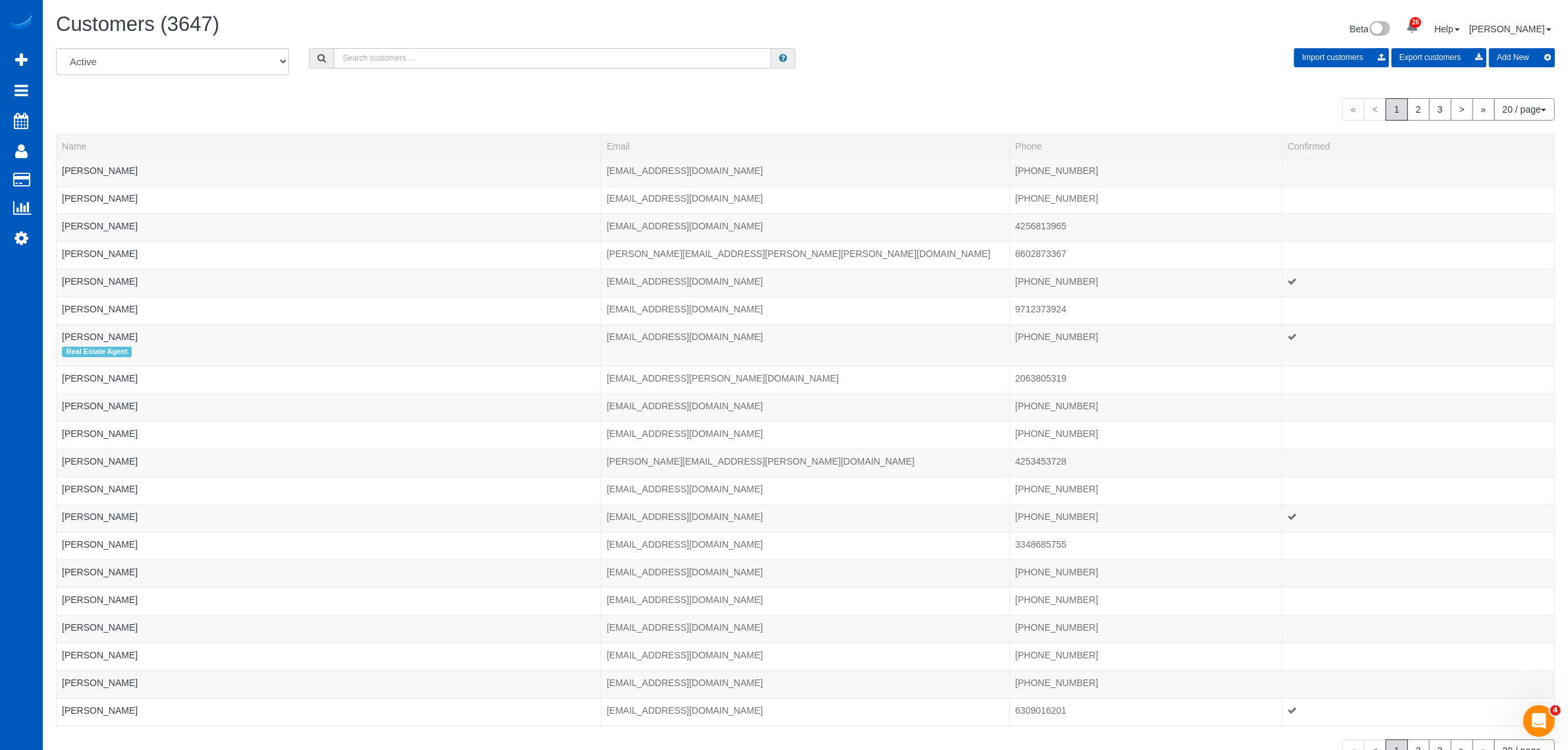
click at [397, 63] on input "text" at bounding box center [552, 58] width 437 height 21
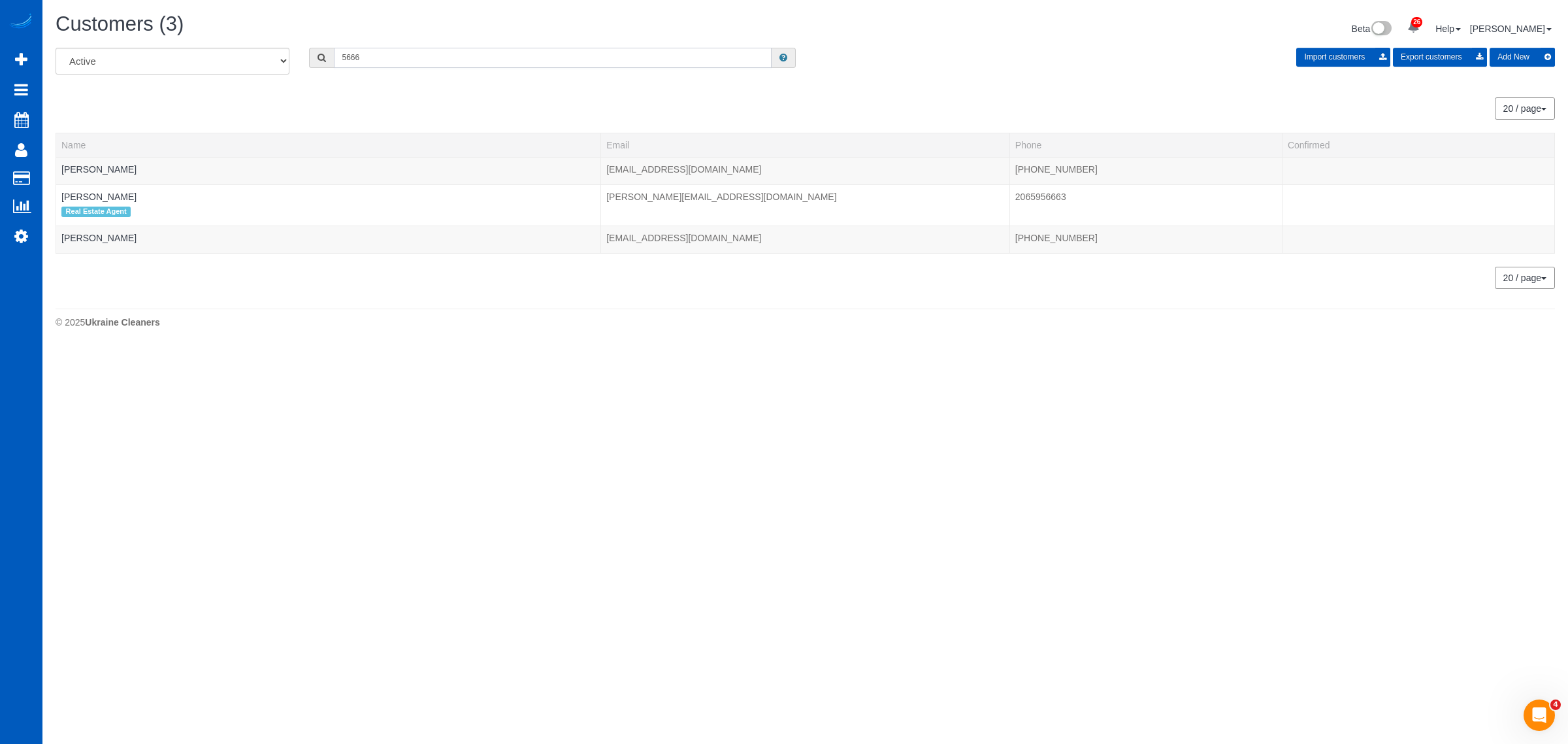
type input "5666"
click at [86, 234] on link "[PERSON_NAME]" at bounding box center [98, 238] width 75 height 11
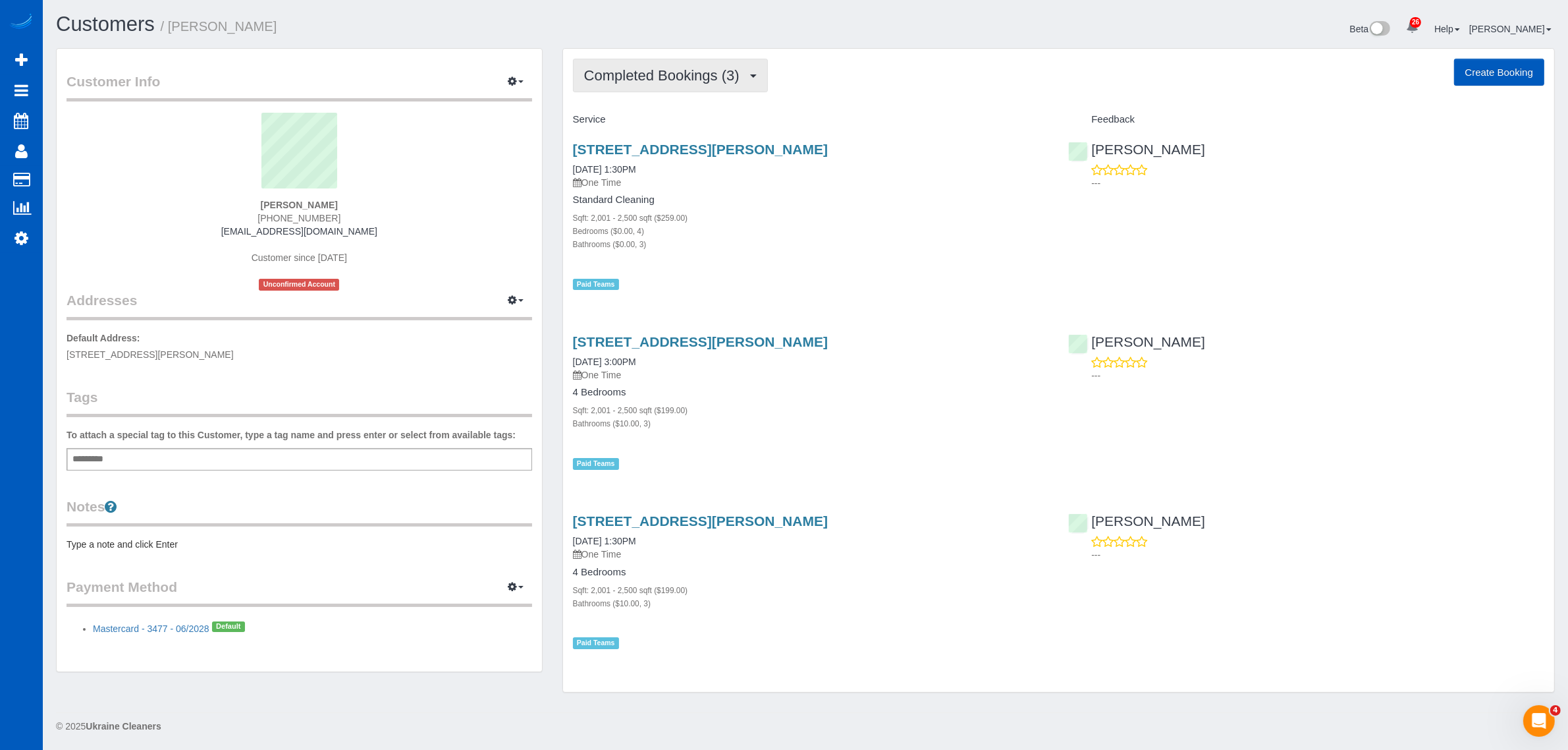
click at [693, 73] on span "Completed Bookings (3)" at bounding box center [665, 75] width 162 height 17
click at [802, 211] on div "Sqft: 2,001 - 2,500 sqft ($259.00)" at bounding box center [811, 216] width 476 height 13
click at [703, 152] on link "6868 Sw Terwilliger Blvd, Portland, OR 97219" at bounding box center [700, 148] width 254 height 15
click at [617, 149] on link "6868 Sw Terwilliger Blvd, Portland, OR 97219" at bounding box center [700, 148] width 254 height 15
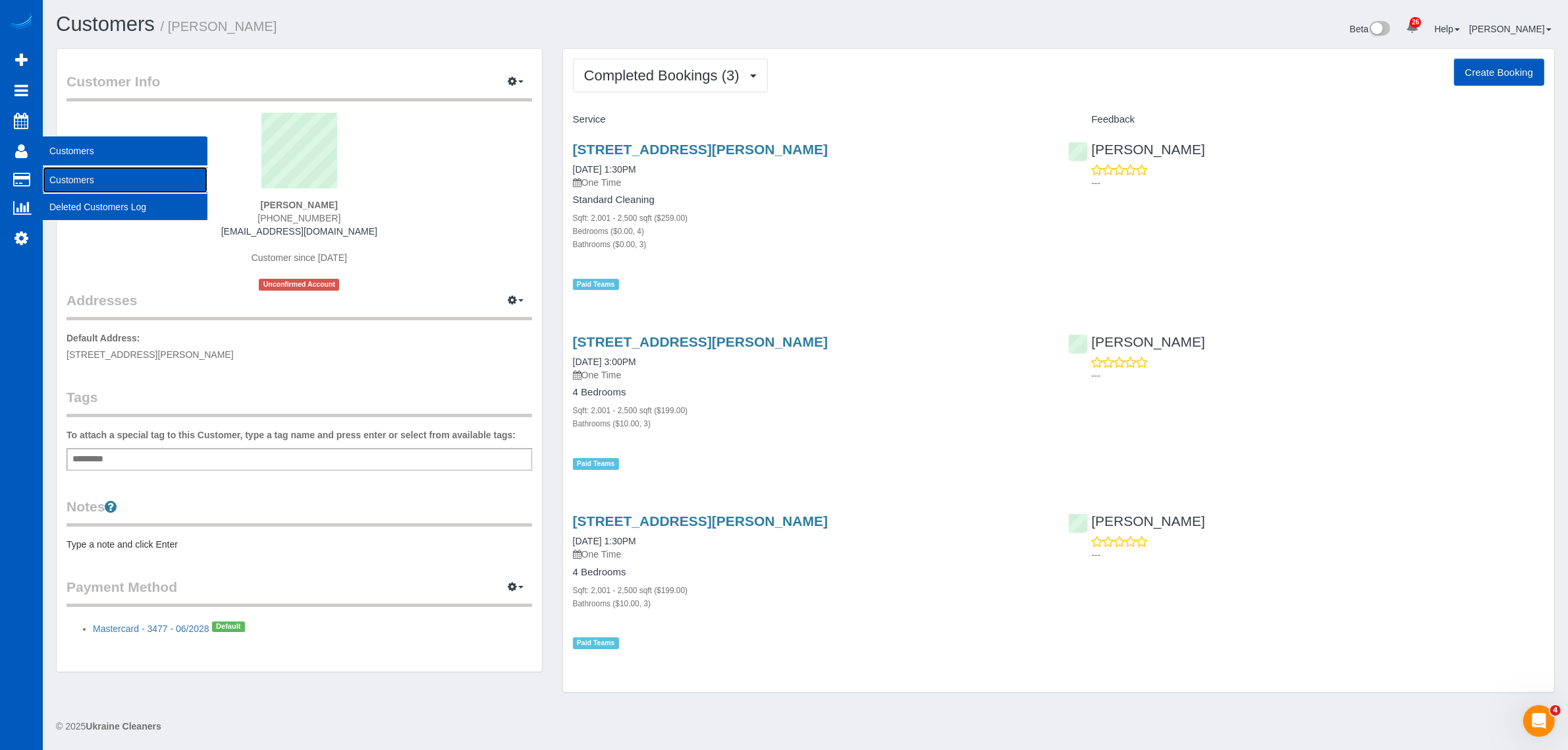
drag, startPoint x: 88, startPoint y: 167, endPoint x: 165, endPoint y: 153, distance: 78.3
click at [88, 168] on link "Customers" at bounding box center [126, 180] width 165 height 27
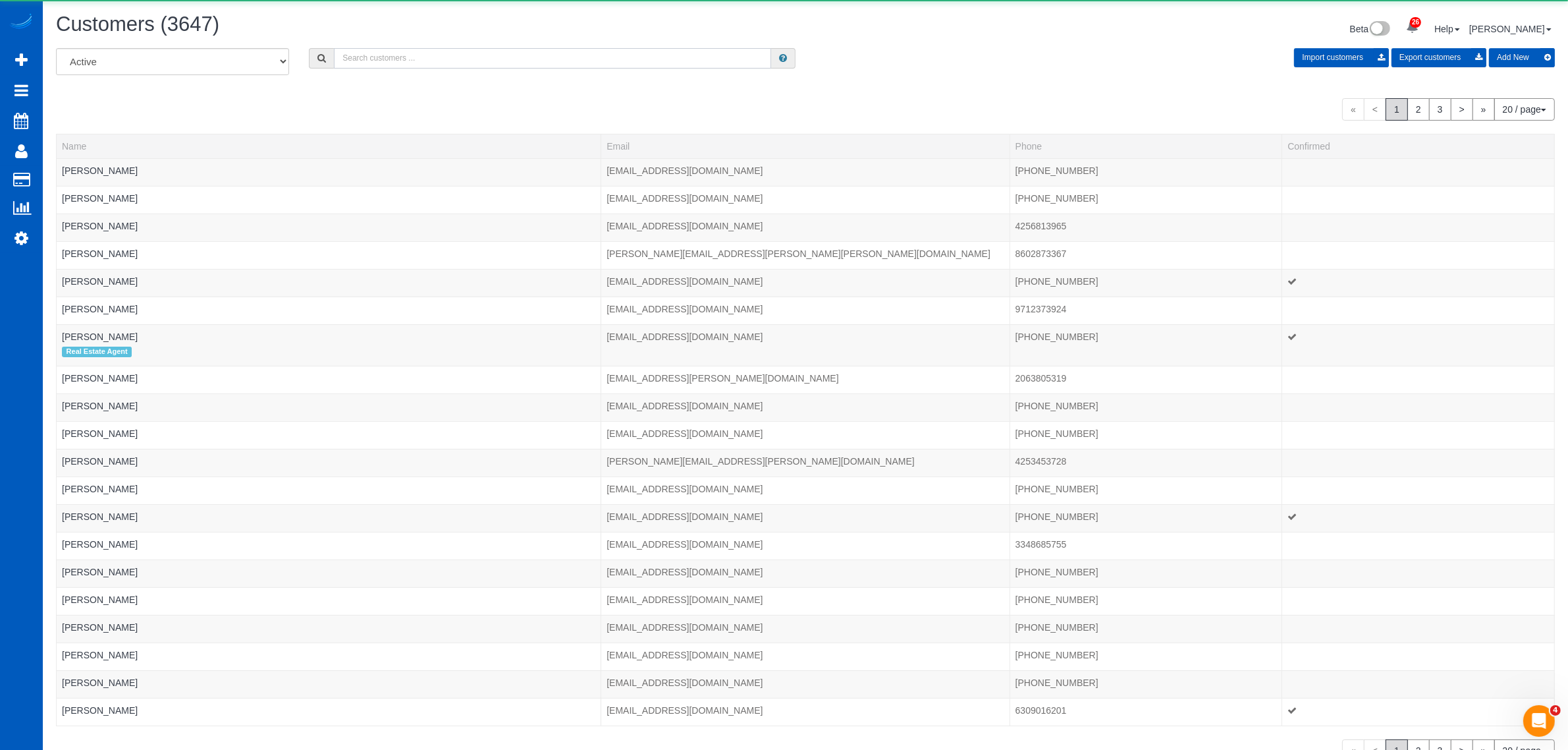
click at [560, 61] on input "text" at bounding box center [552, 58] width 437 height 21
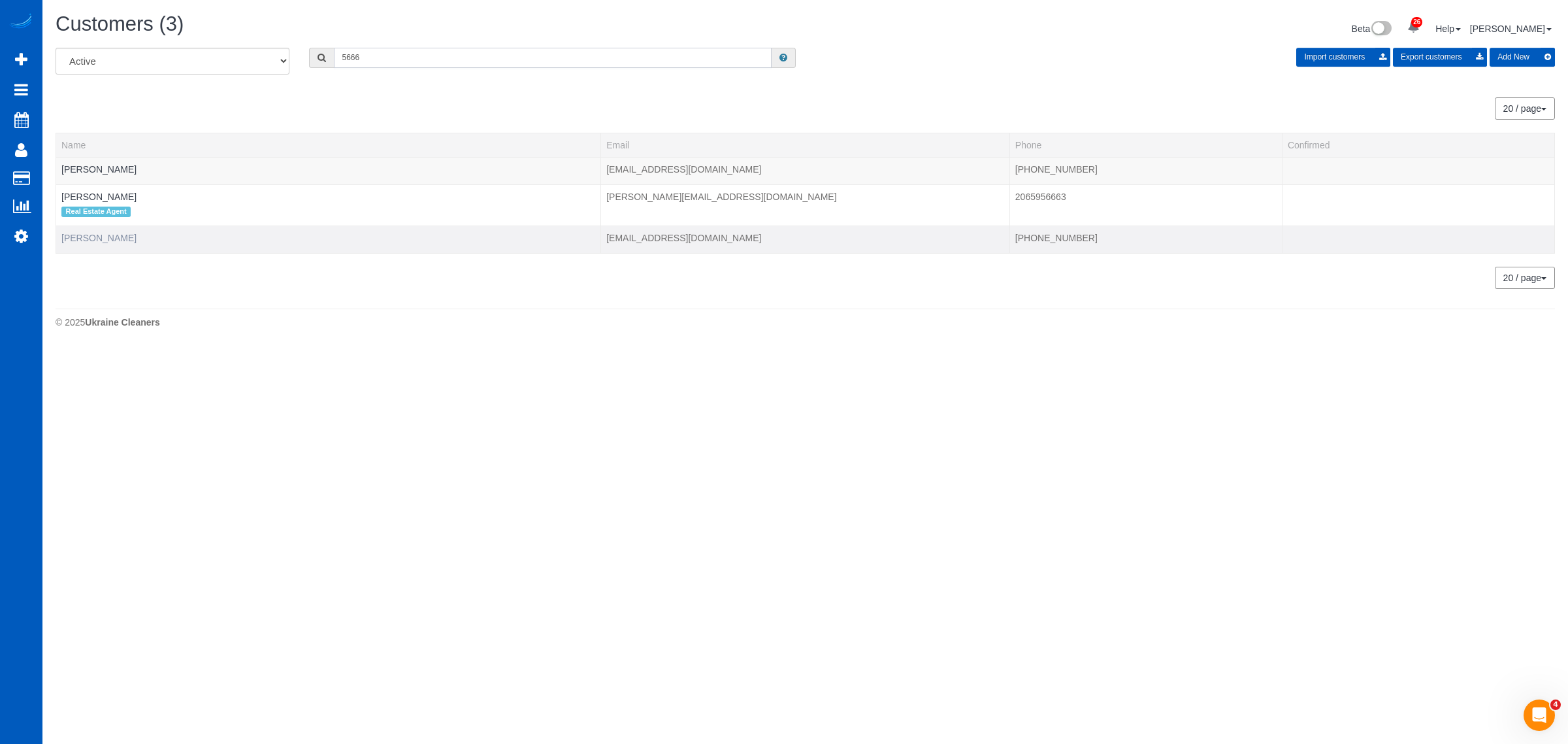
type input "5666"
click at [94, 233] on link "Matt Swissa" at bounding box center [98, 238] width 75 height 11
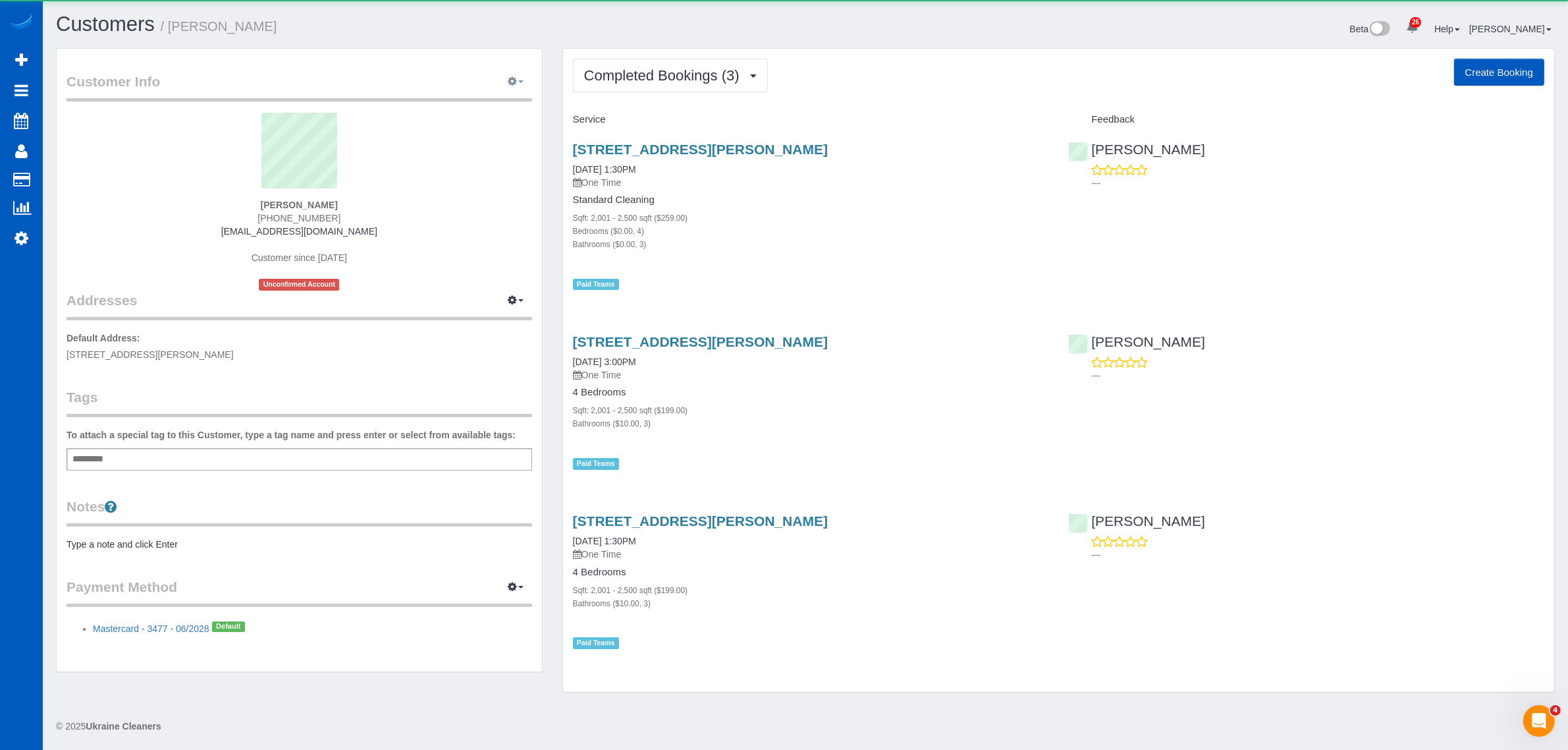
click at [518, 77] on button "button" at bounding box center [516, 82] width 33 height 21
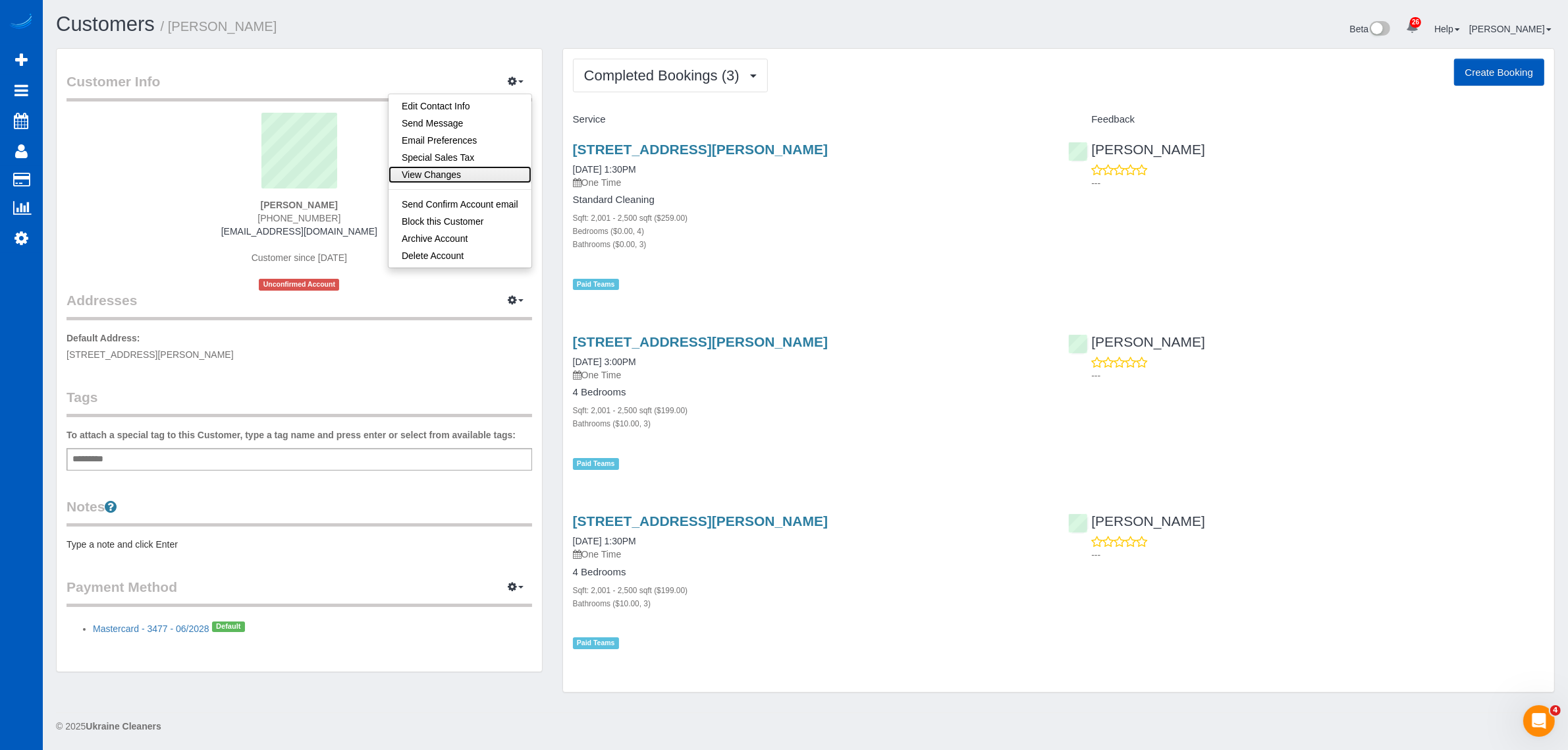
click at [488, 169] on link "View Changes" at bounding box center [459, 174] width 142 height 17
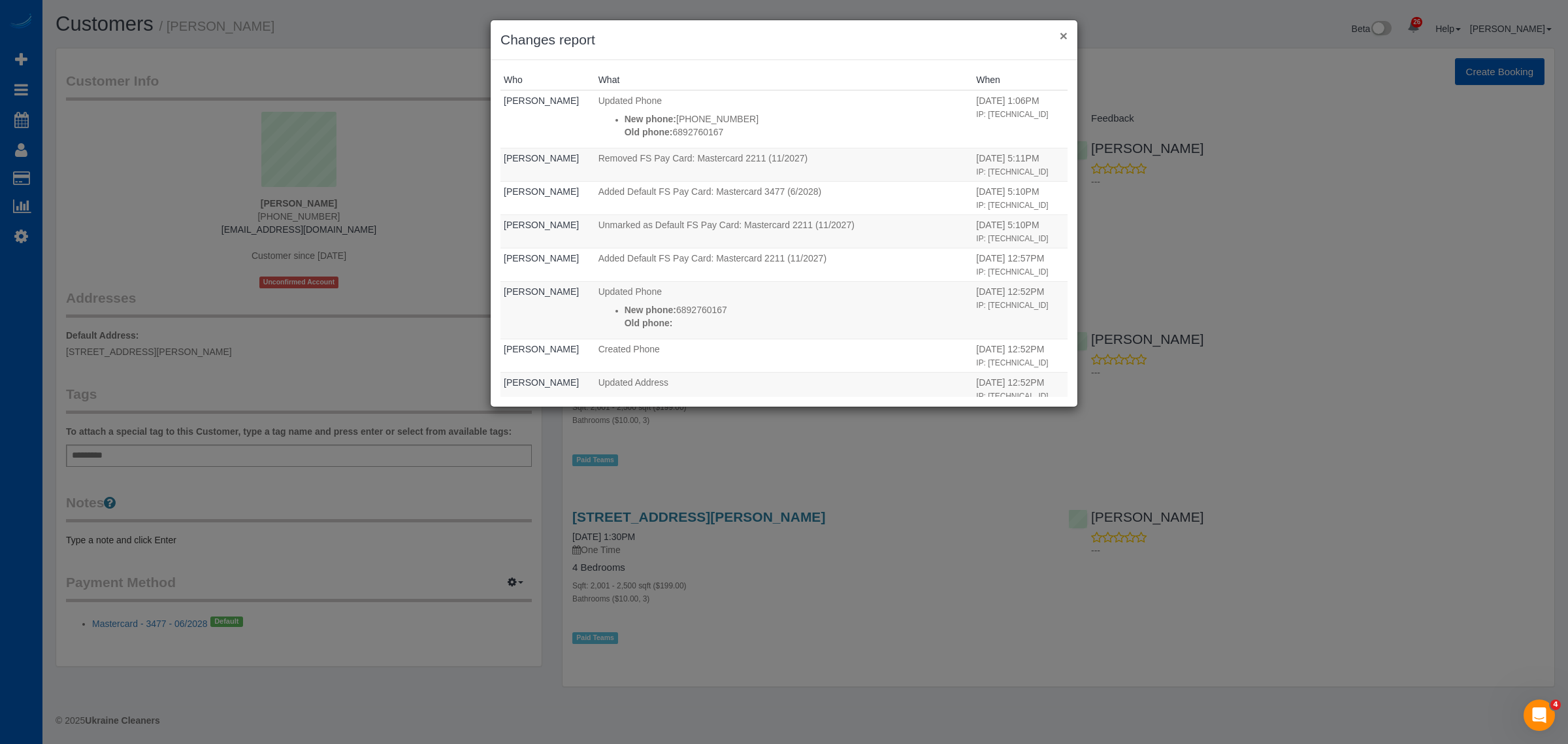
click at [1064, 37] on button "×" at bounding box center [1063, 35] width 8 height 14
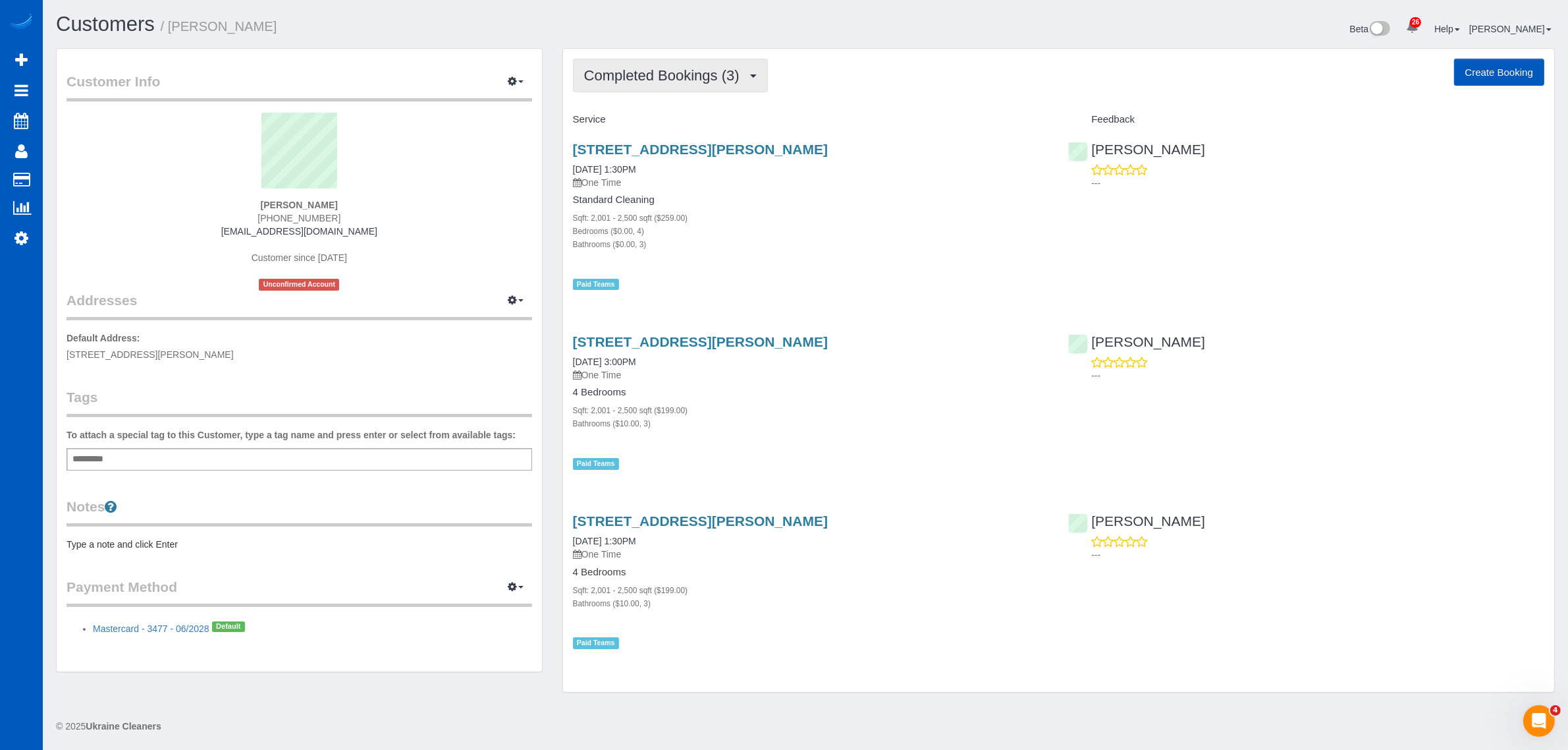
click at [676, 61] on button "Completed Bookings (3)" at bounding box center [670, 76] width 195 height 33
click at [765, 106] on div "Completed Bookings (3) Completed Bookings (3) Upcoming Bookings (0) Cancelled B…" at bounding box center [1058, 371] width 991 height 643
click at [728, 79] on span "Completed Bookings (3)" at bounding box center [665, 75] width 162 height 17
click at [752, 123] on h4 "Service" at bounding box center [811, 119] width 476 height 11
click at [734, 75] on span "Completed Bookings (3)" at bounding box center [665, 75] width 162 height 17
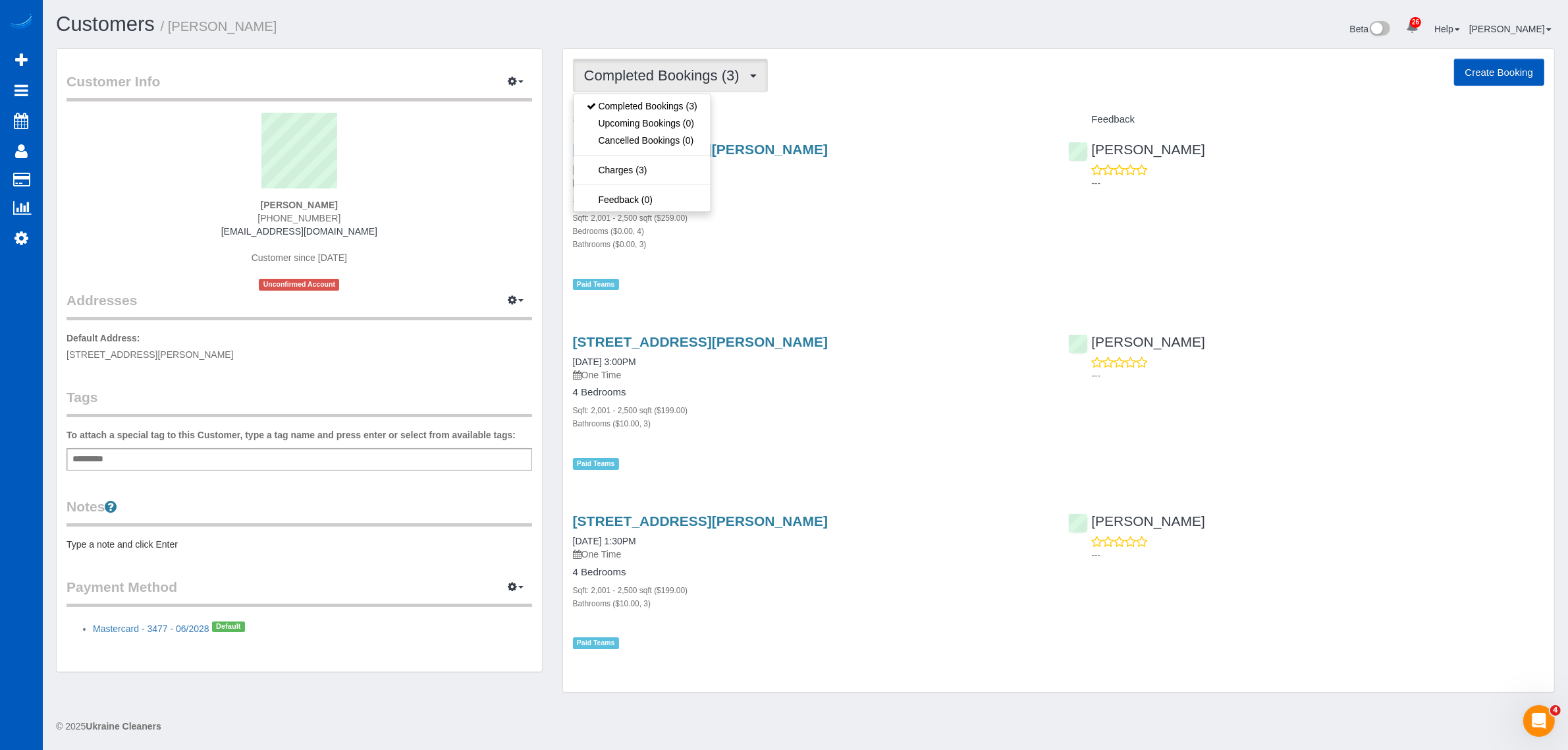
click at [720, 73] on span "Completed Bookings (3)" at bounding box center [665, 75] width 162 height 17
drag, startPoint x: 725, startPoint y: 73, endPoint x: 738, endPoint y: 73, distance: 13.0
click at [738, 73] on span "Completed Bookings (3)" at bounding box center [665, 75] width 162 height 17
click at [827, 119] on h4 "Service" at bounding box center [811, 119] width 476 height 11
click at [709, 61] on button "Completed Bookings (3)" at bounding box center [670, 76] width 195 height 33
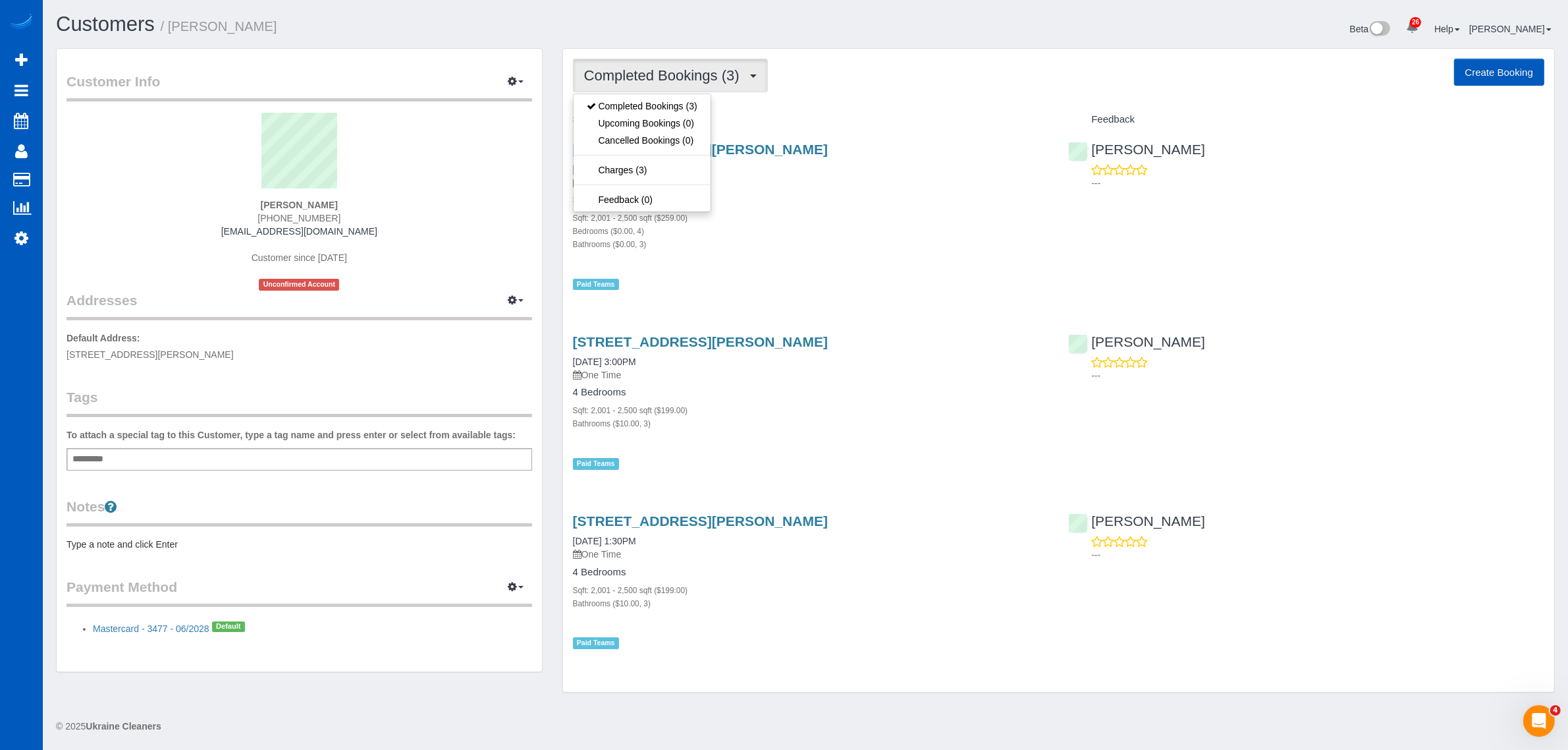
click at [778, 116] on h4 "Service" at bounding box center [811, 119] width 476 height 11
drag, startPoint x: 695, startPoint y: 78, endPoint x: 701, endPoint y: 89, distance: 12.5
click at [701, 89] on button "Completed Bookings (3)" at bounding box center [670, 76] width 195 height 33
click at [746, 107] on div "Completed Bookings (3) Completed Bookings (3) Upcoming Bookings (0) Cancelled B…" at bounding box center [1058, 371] width 991 height 643
click at [627, 81] on span "Completed Bookings (3)" at bounding box center [665, 75] width 162 height 17
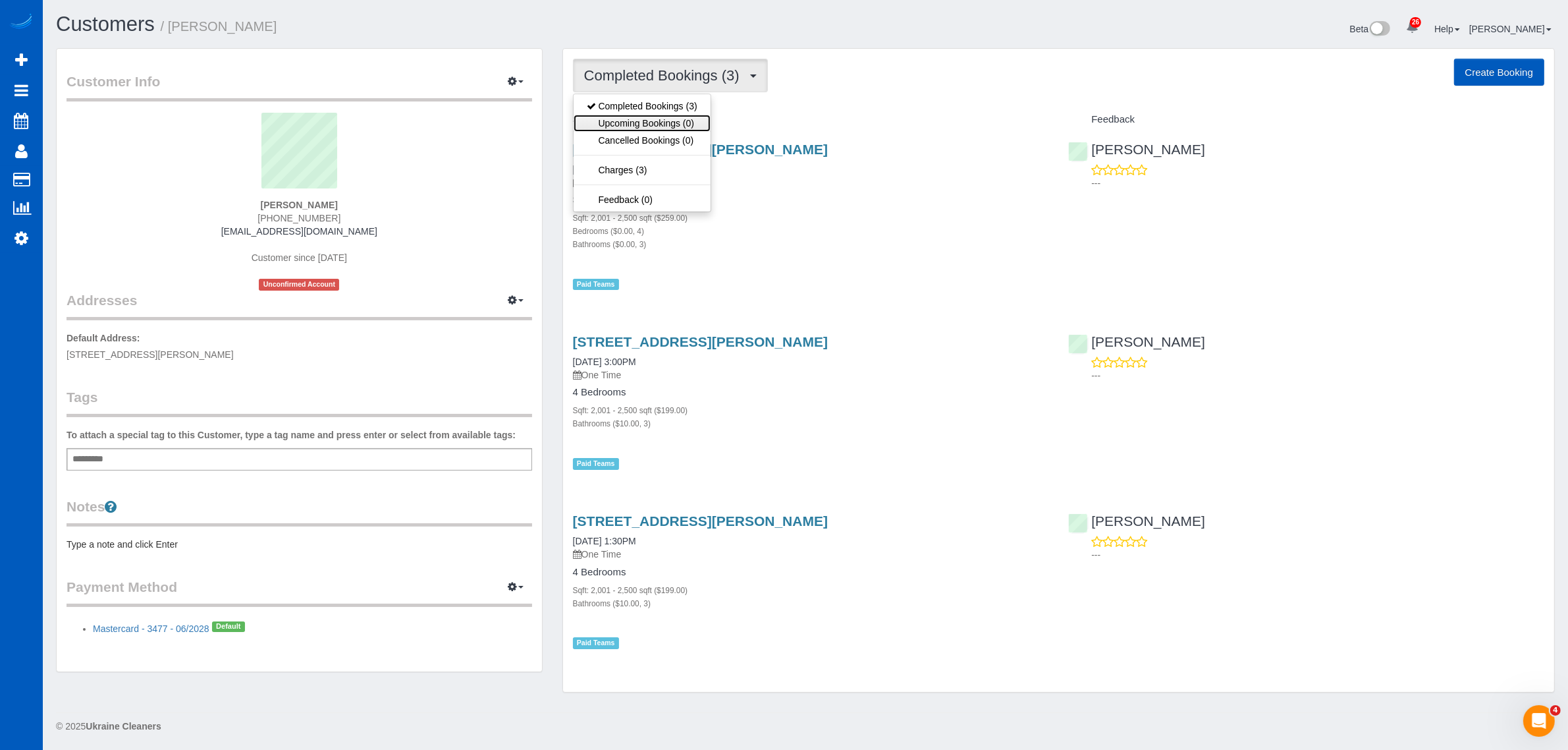
click at [644, 123] on link "Upcoming Bookings (0)" at bounding box center [642, 123] width 137 height 17
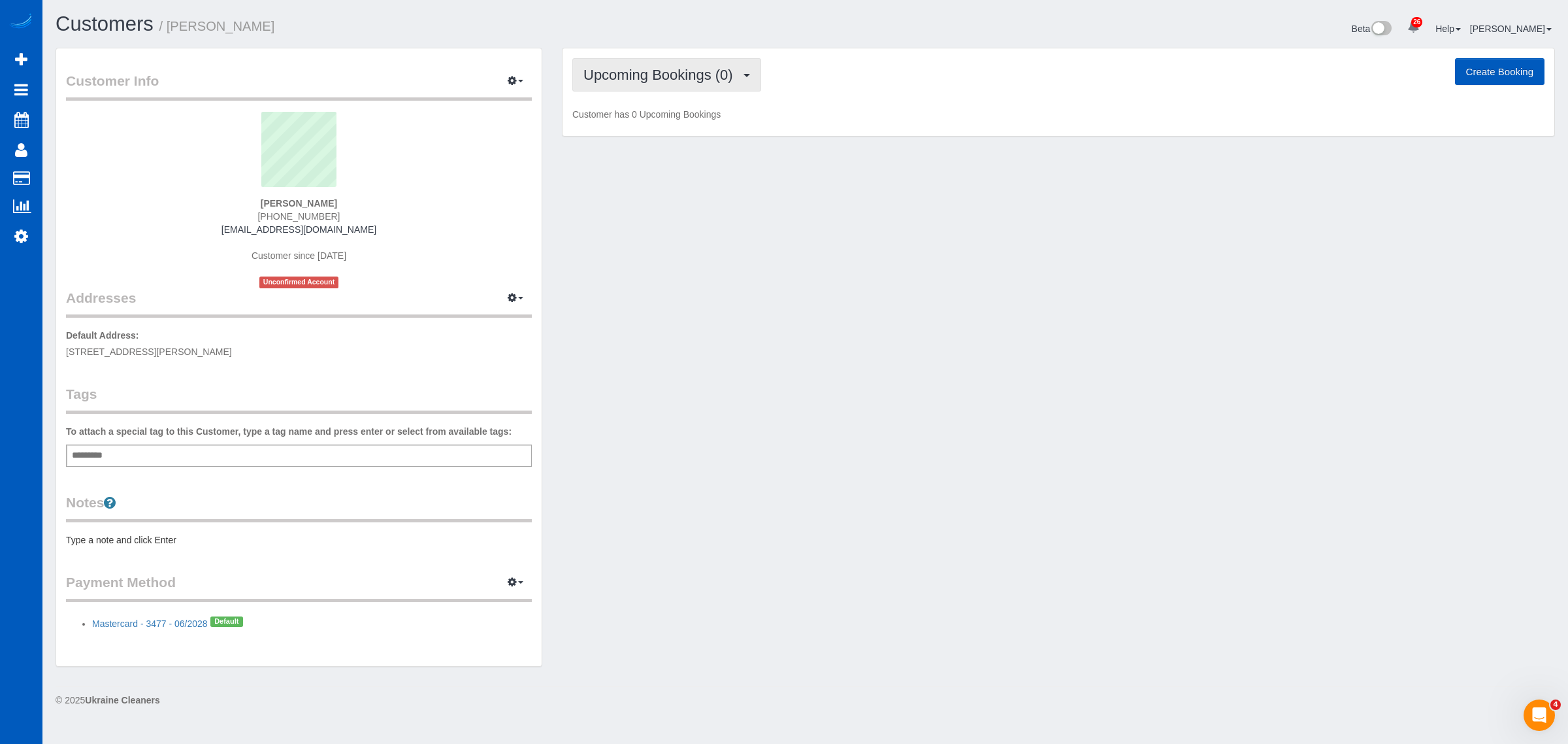
click at [715, 72] on span "Upcoming Bookings (0)" at bounding box center [662, 74] width 156 height 17
click at [804, 105] on div "Upcoming Bookings (0) Completed Bookings (3) Upcoming Bookings (0) Cancelled Bo…" at bounding box center [1057, 93] width 991 height 88
drag, startPoint x: 670, startPoint y: 66, endPoint x: 687, endPoint y: 78, distance: 20.8
click at [687, 78] on span "Upcoming Bookings (0)" at bounding box center [662, 74] width 156 height 17
click at [651, 103] on link "Completed Bookings (3)" at bounding box center [640, 104] width 135 height 17
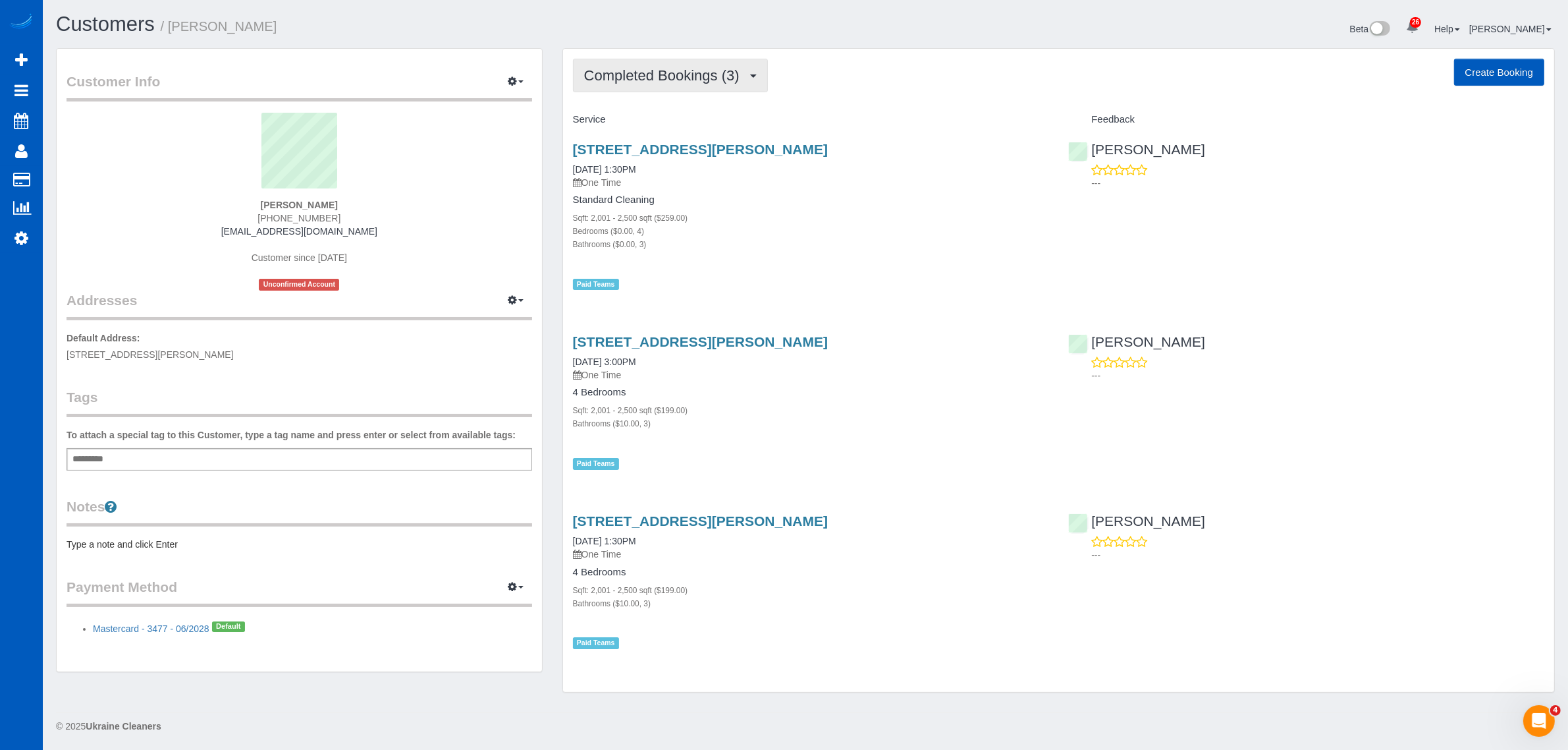
click at [656, 78] on span "Completed Bookings (3)" at bounding box center [665, 75] width 162 height 17
click at [676, 120] on link "Upcoming Bookings (0)" at bounding box center [642, 123] width 137 height 17
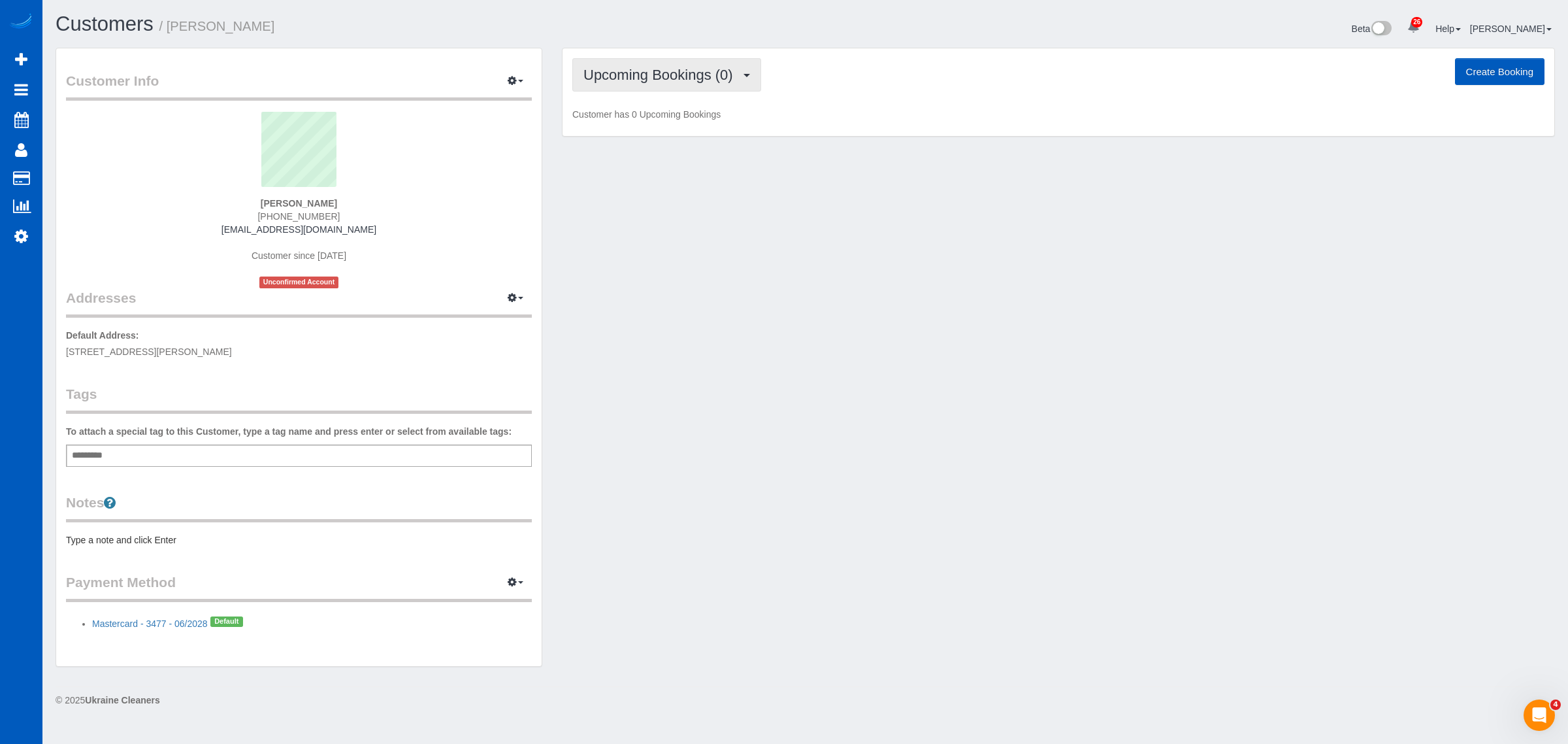
click at [665, 76] on span "Upcoming Bookings (0)" at bounding box center [662, 74] width 156 height 17
click at [669, 100] on link "Completed Bookings (3)" at bounding box center [640, 104] width 135 height 17
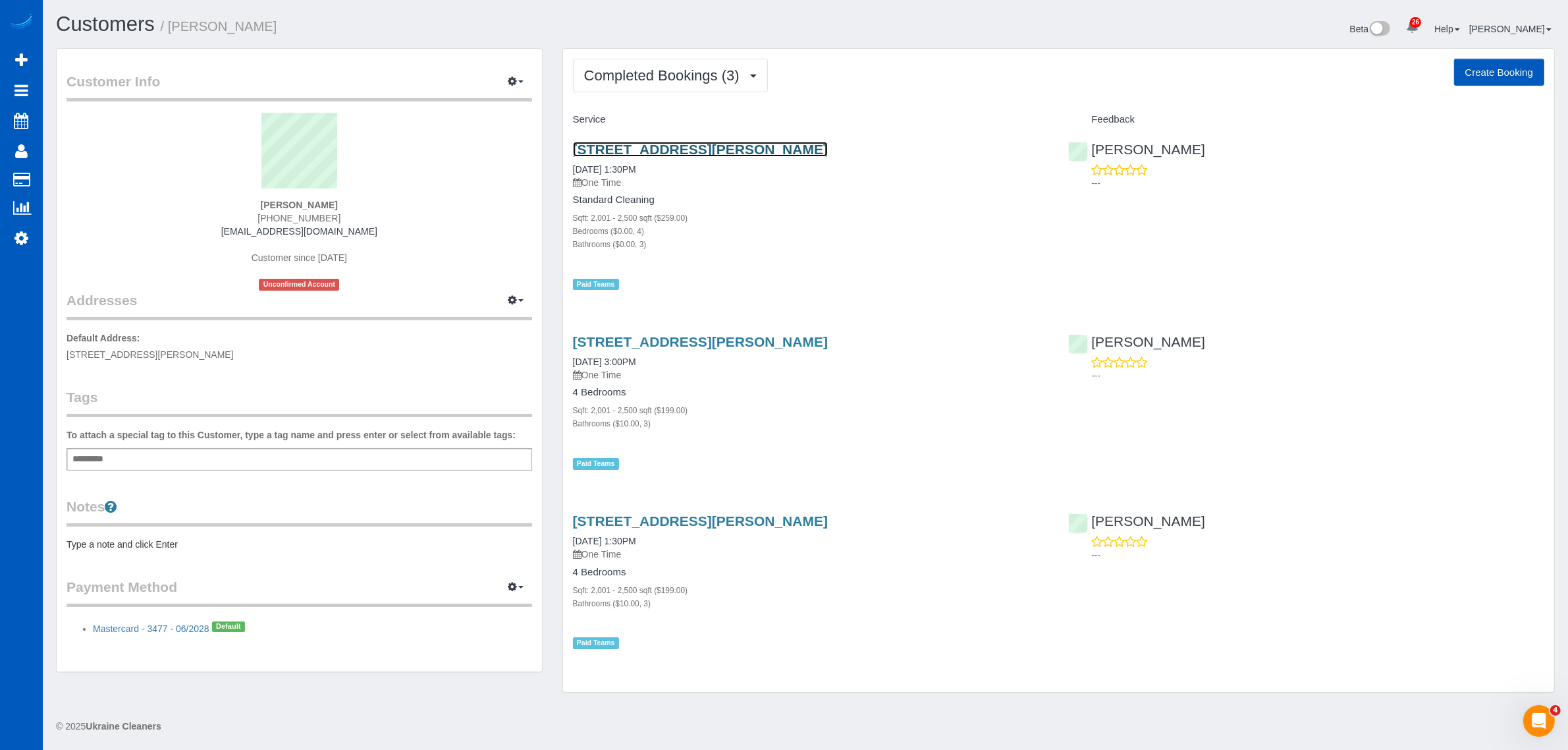
click at [657, 142] on link "6868 Sw Terwilliger Blvd, Portland, OR 97219" at bounding box center [700, 148] width 254 height 15
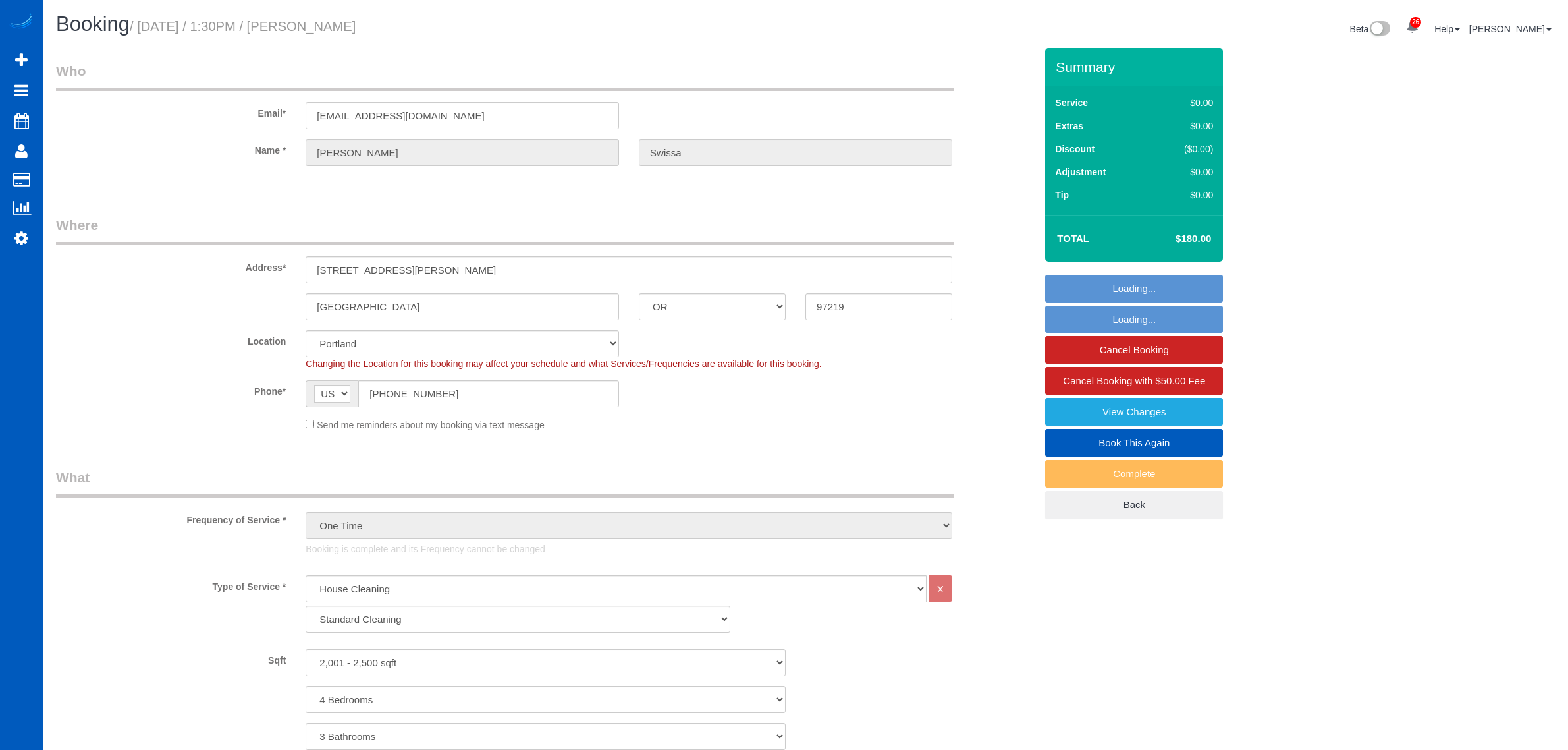
select select "OR"
select select "199"
select select "2001"
select select "4"
select select "3"
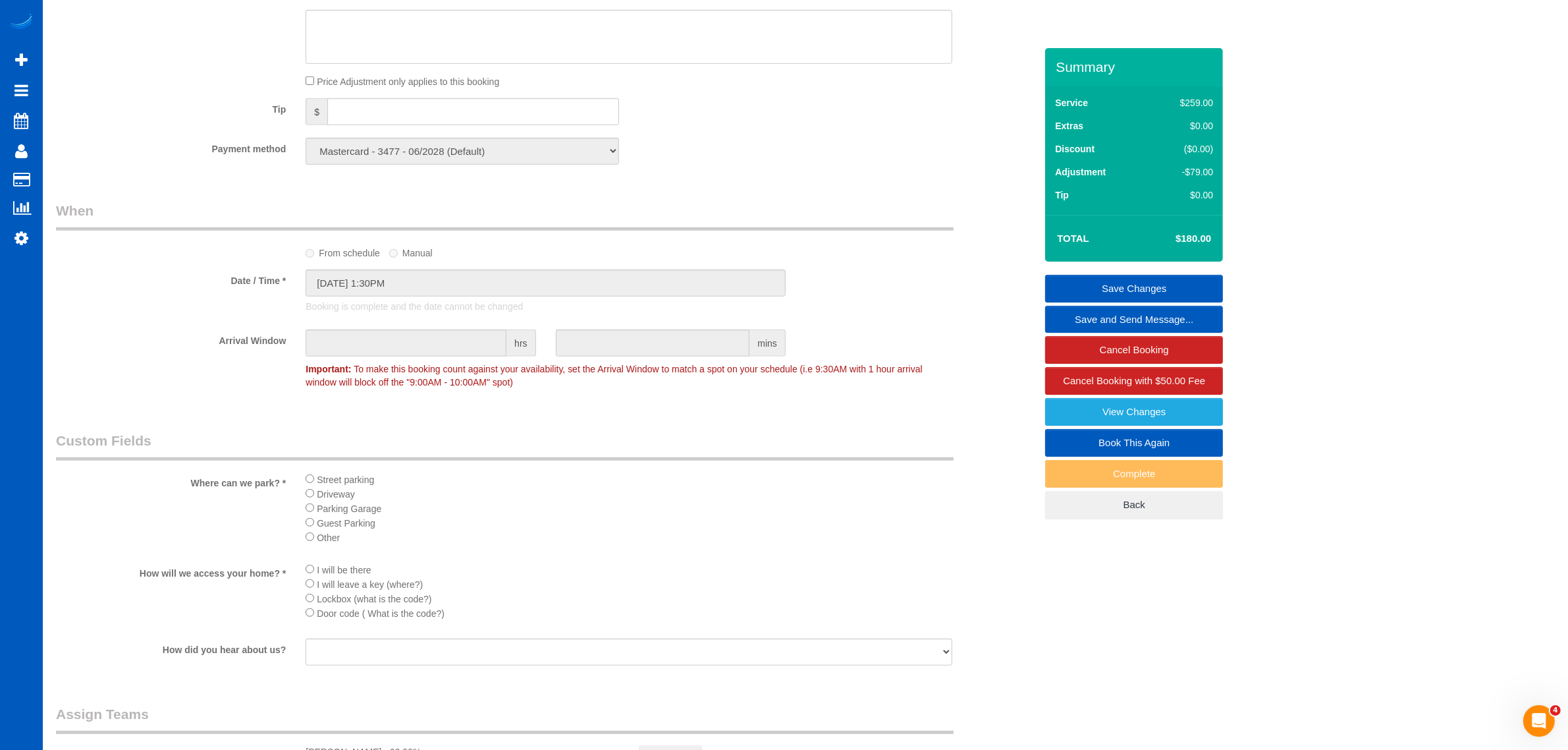
scroll to position [979, 0]
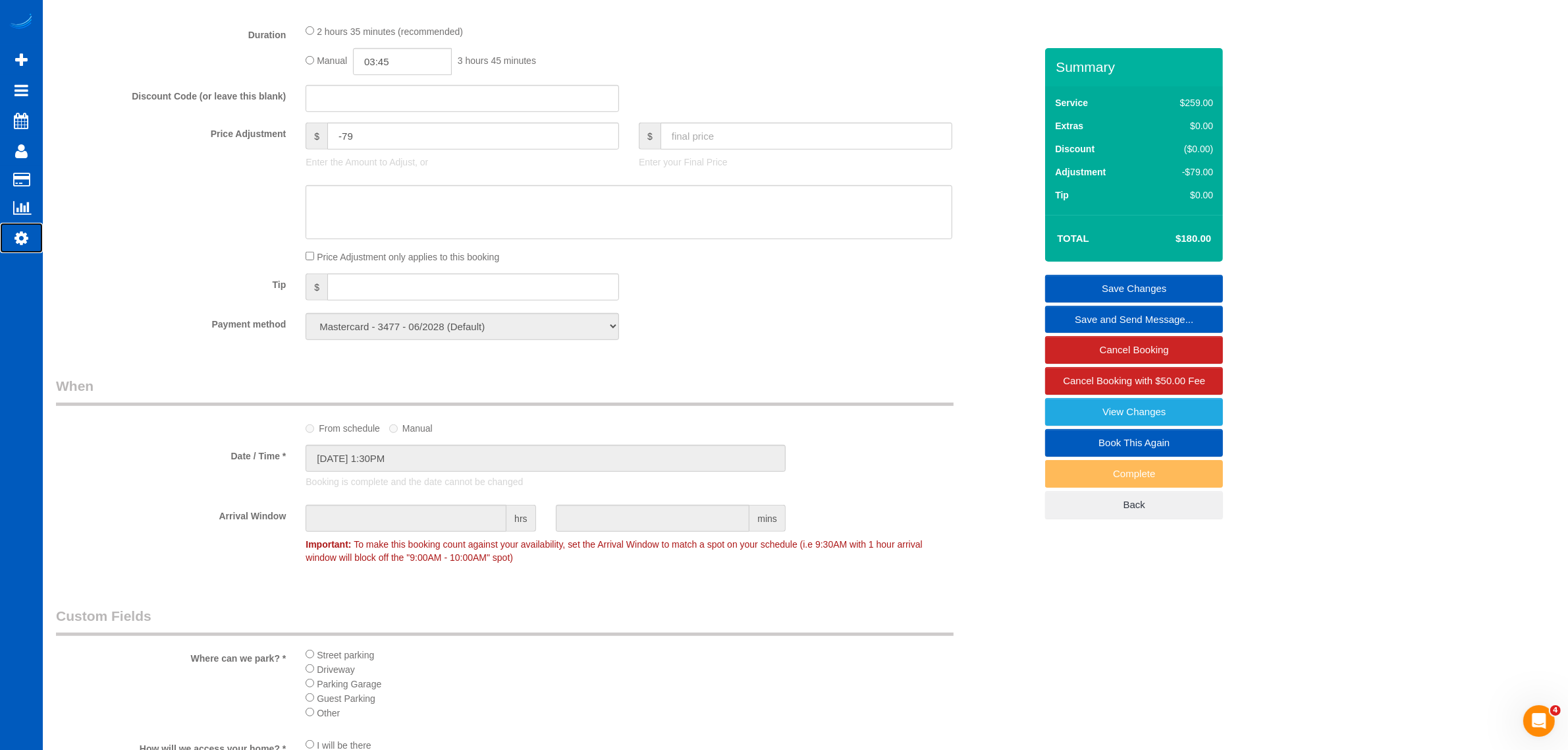
click at [25, 237] on icon at bounding box center [22, 238] width 14 height 16
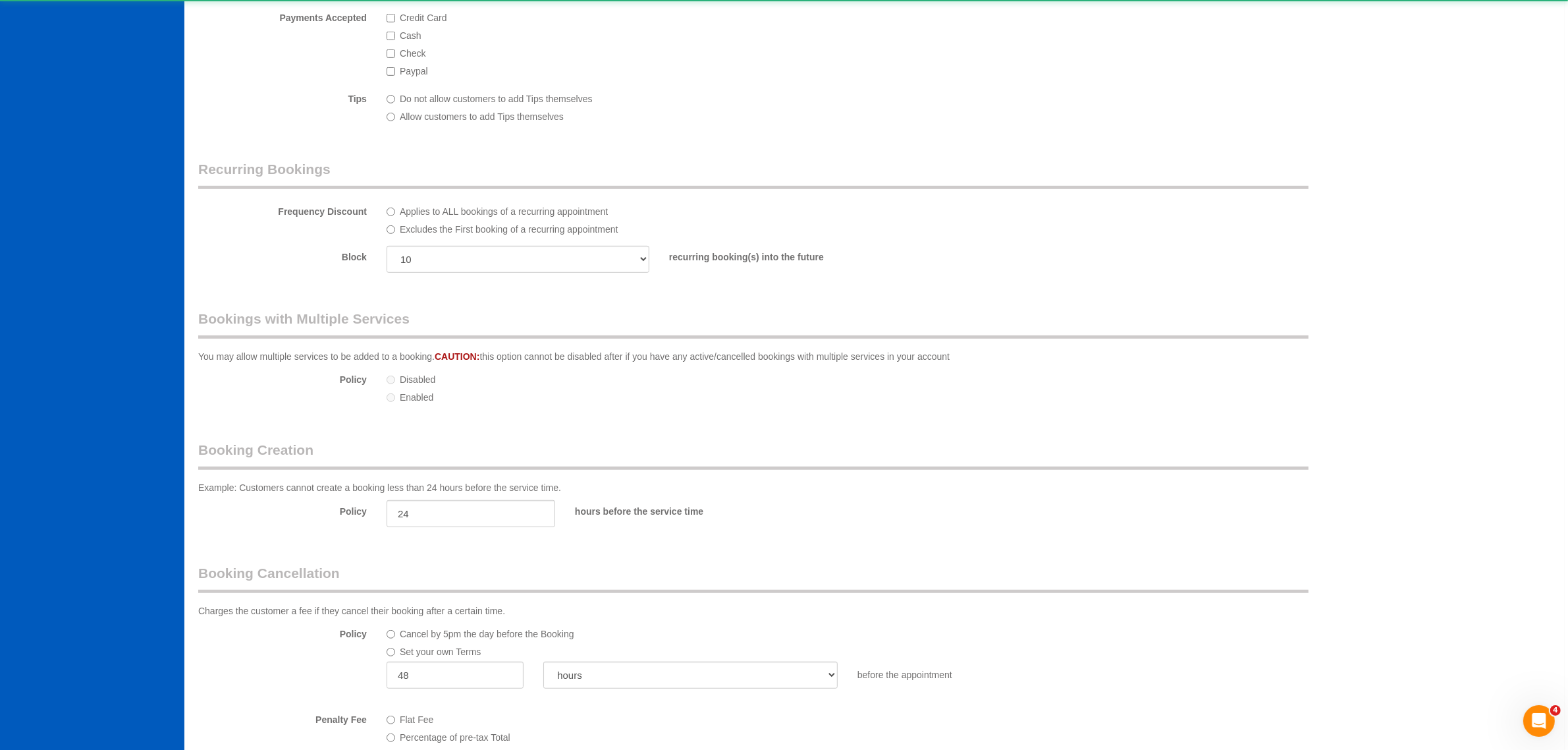
select select "1"
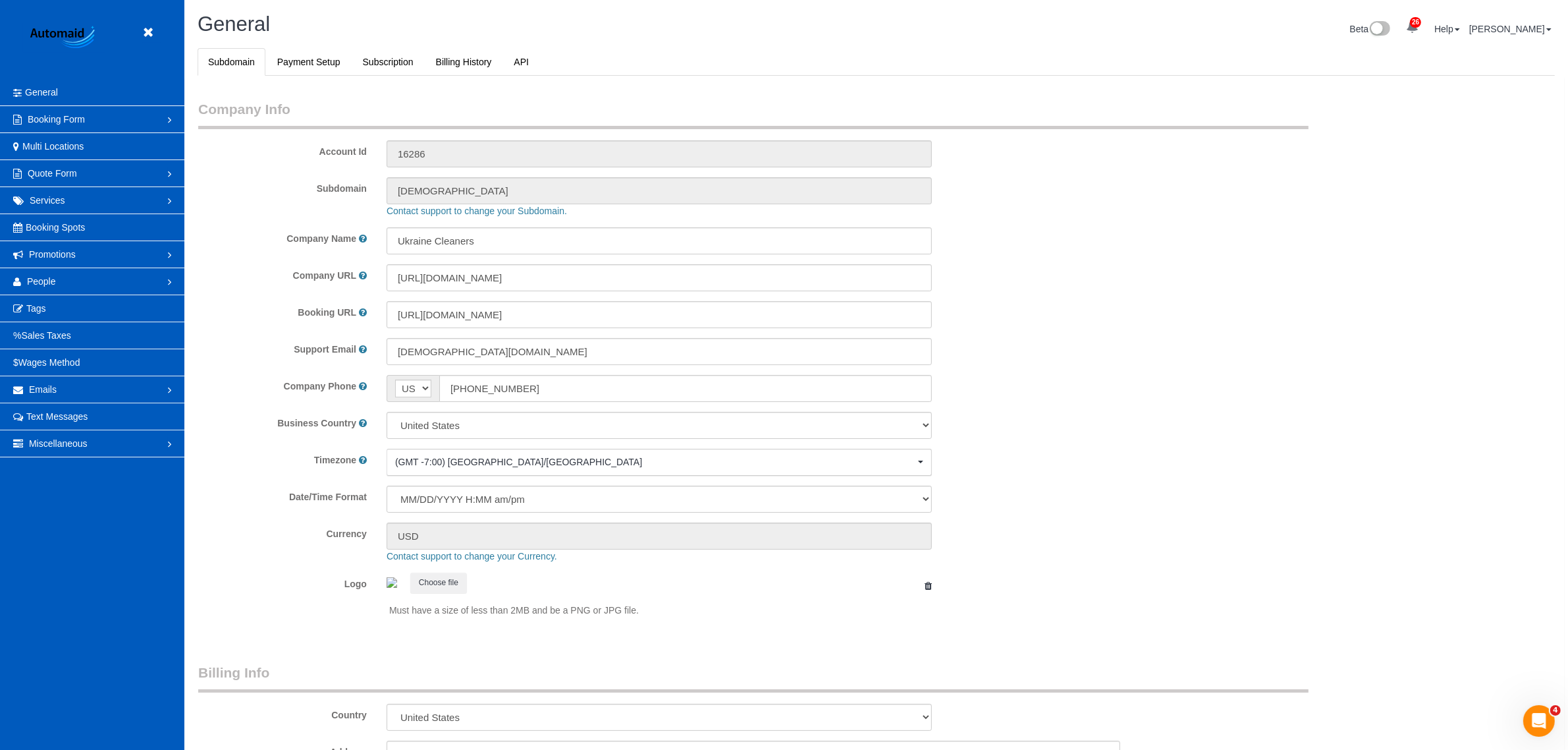
scroll to position [2884, 1568]
click at [41, 274] on link "People" at bounding box center [92, 281] width 185 height 27
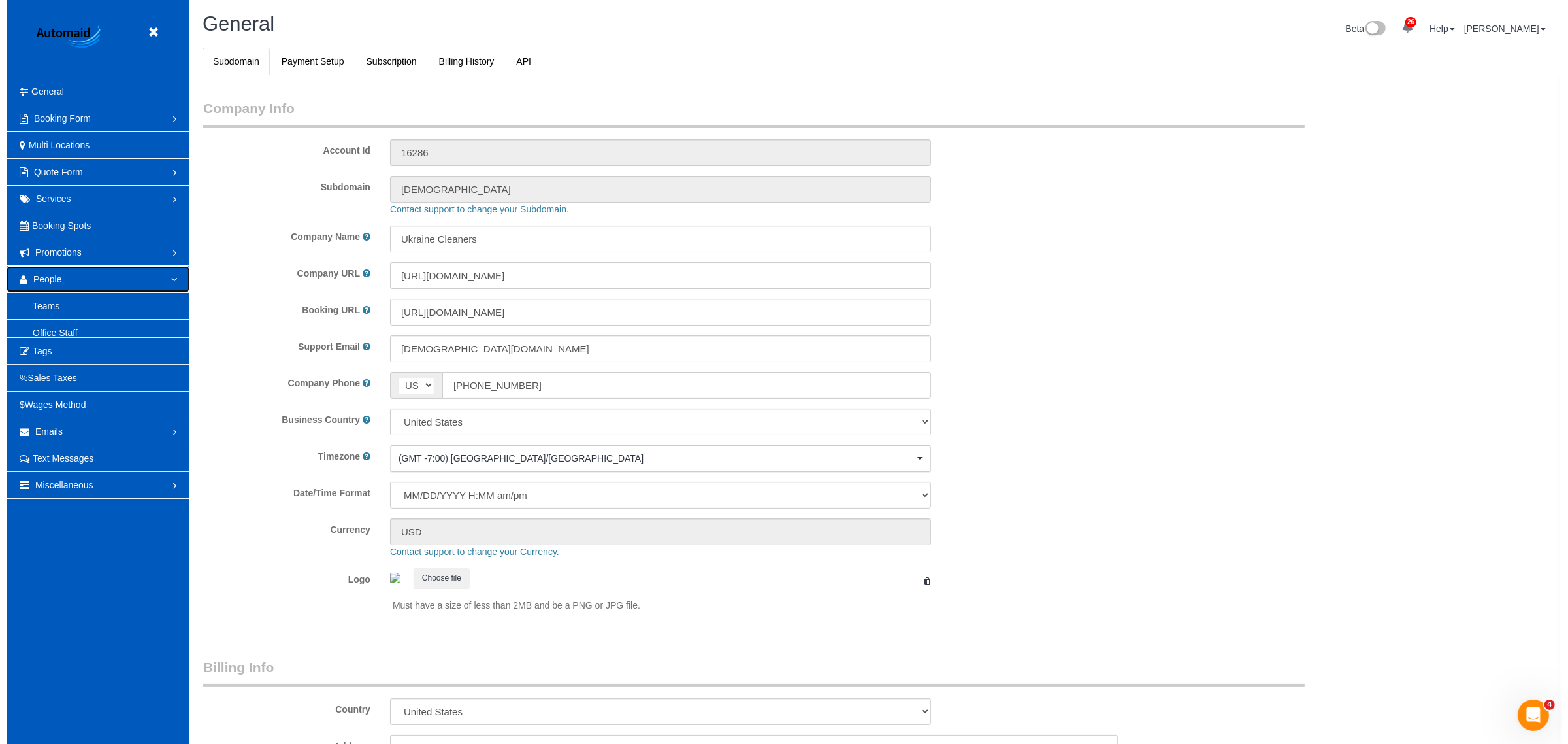
scroll to position [0, 0]
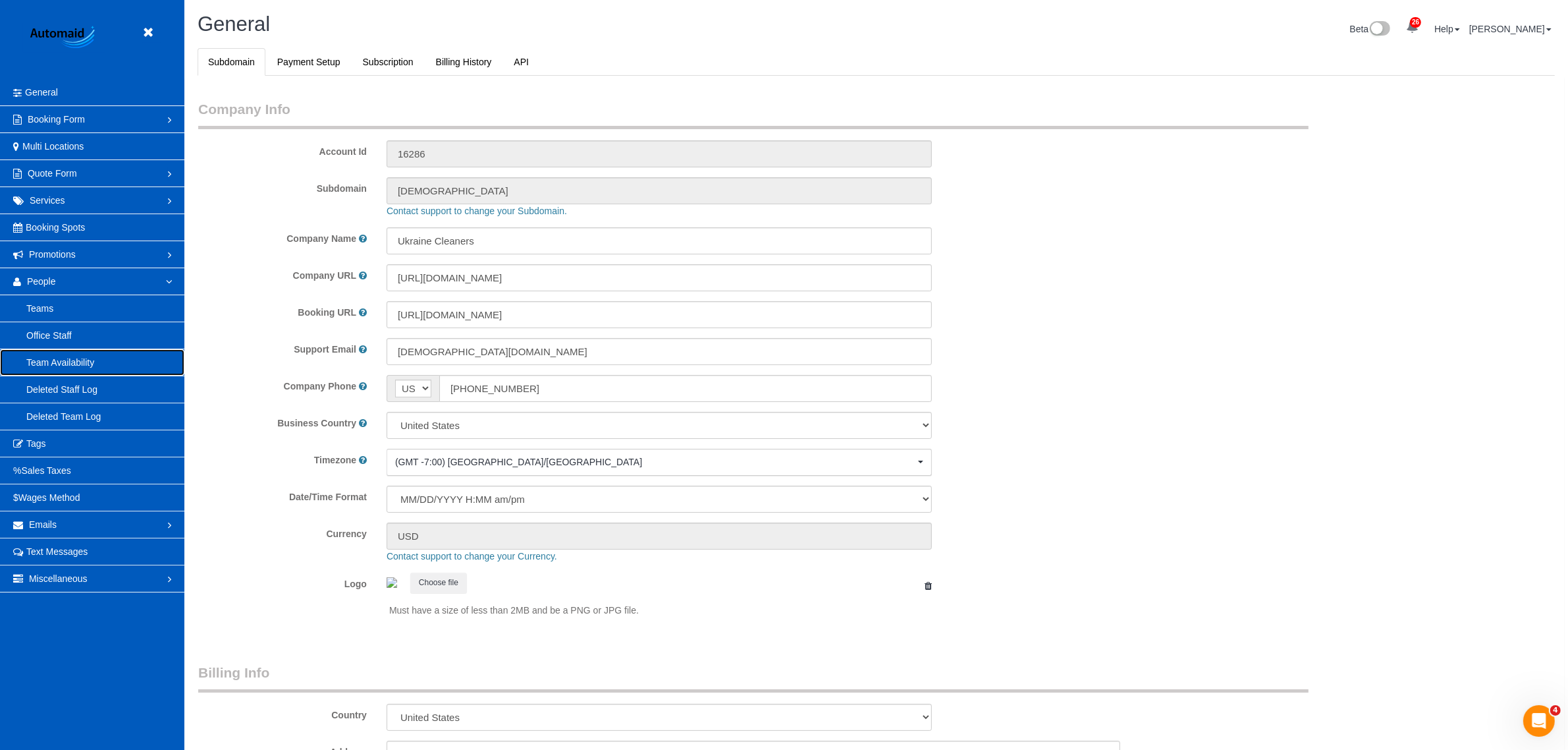
click at [123, 364] on link "Team Availability" at bounding box center [92, 362] width 185 height 27
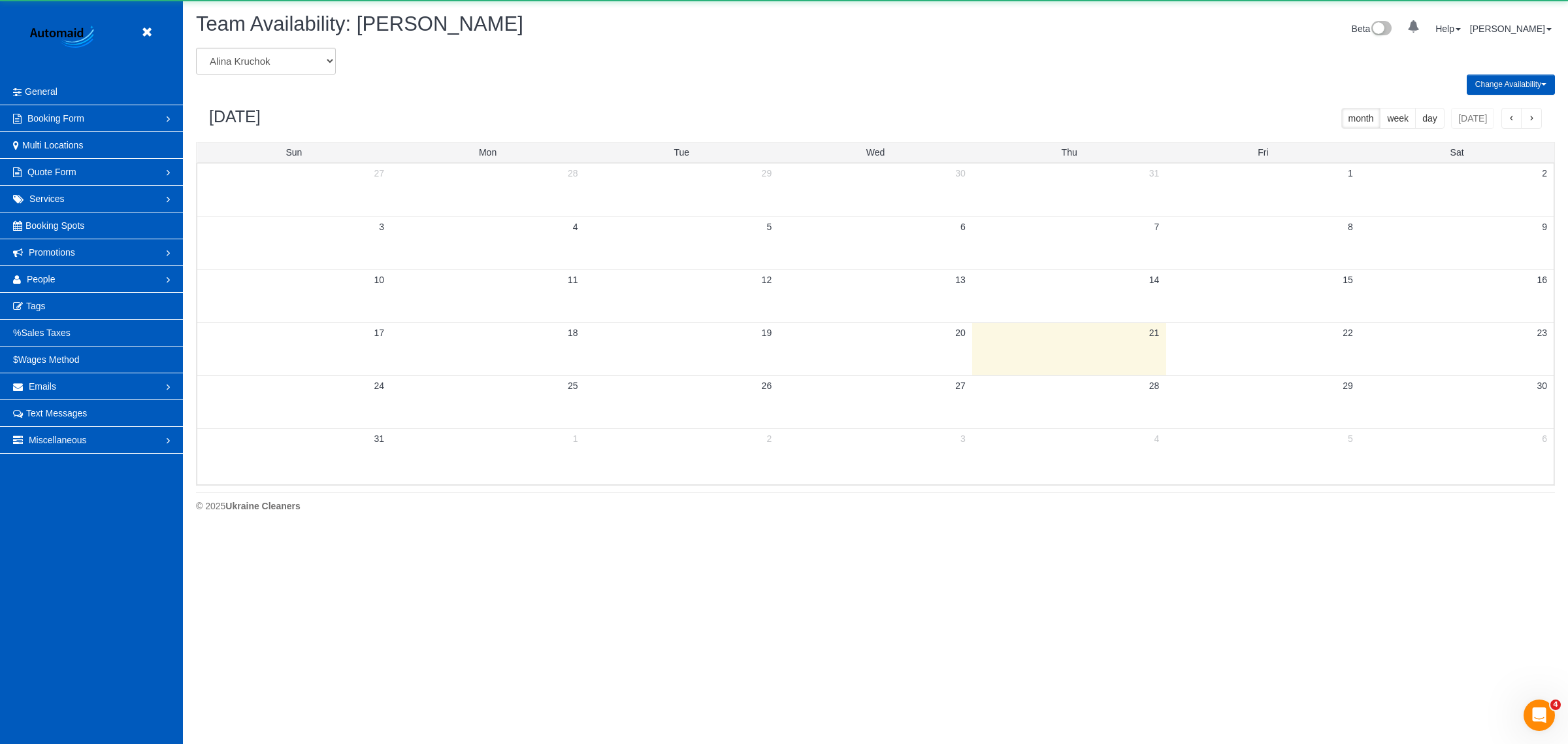
scroll to position [530, 1568]
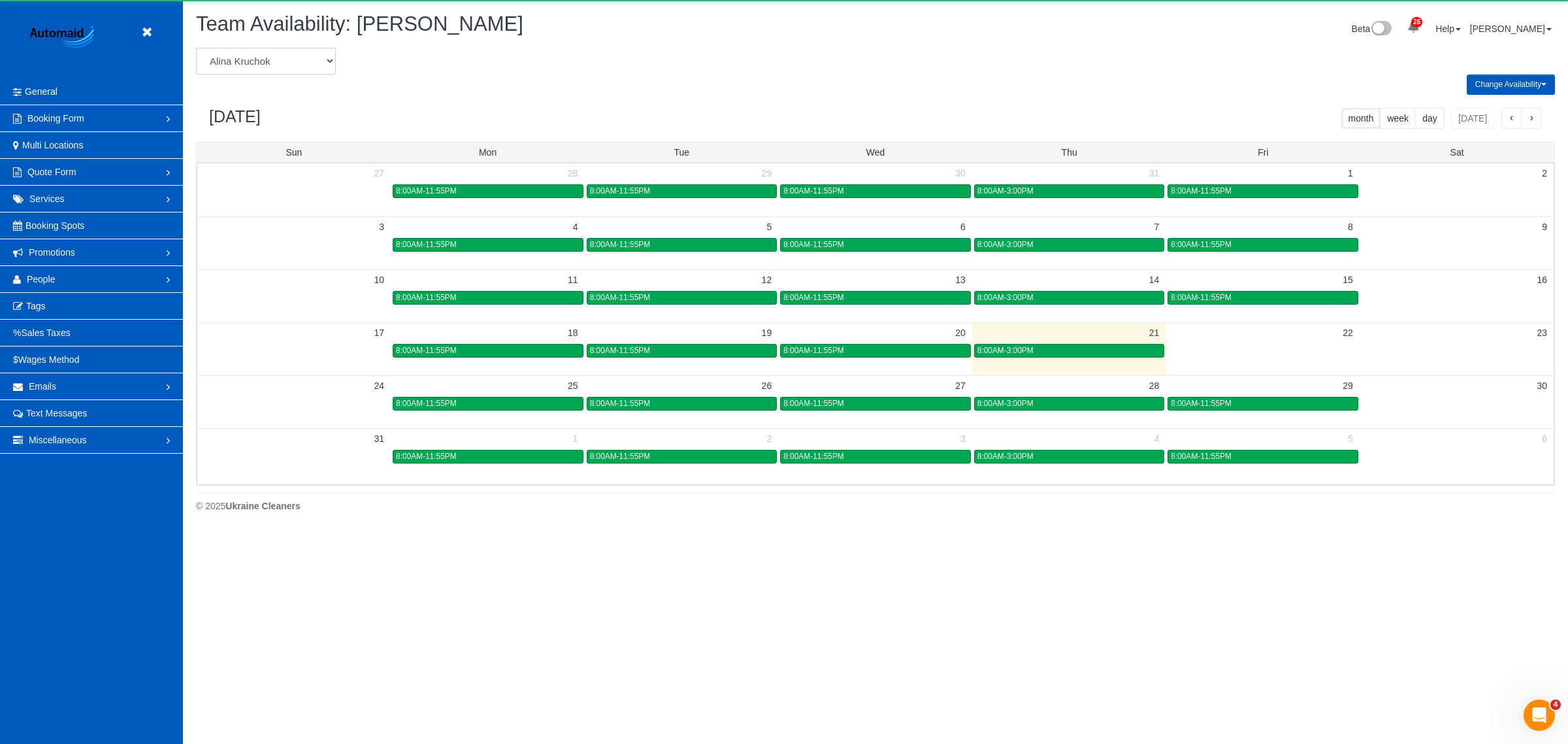
click at [249, 68] on select "[PERSON_NAME] [PERSON_NAME] [PERSON_NAME] [PERSON_NAME] [PERSON_NAME] [PERSON_N…" at bounding box center [265, 60] width 139 height 26
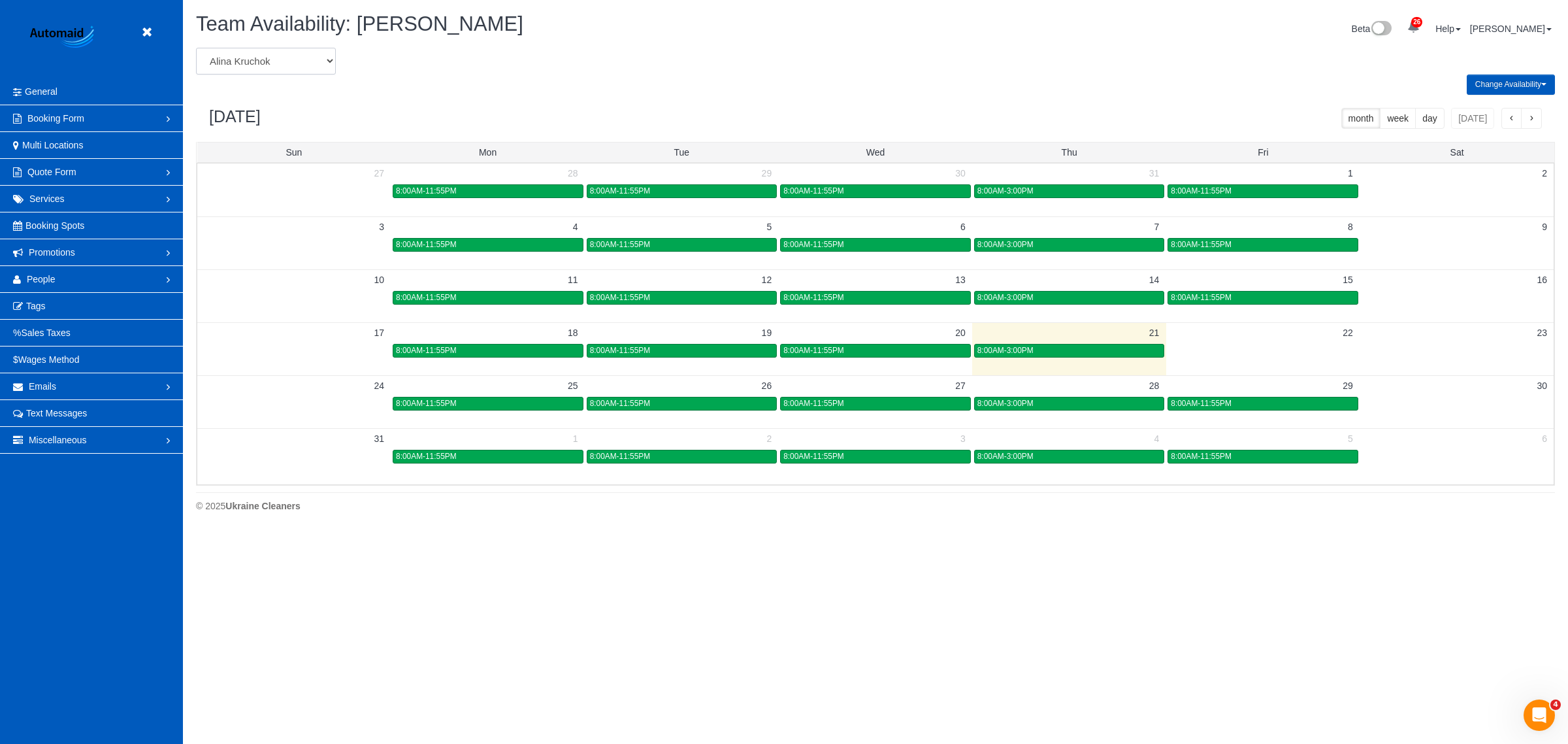
scroll to position [0, 0]
select select "number:1437"
click at [196, 48] on select "[PERSON_NAME] [PERSON_NAME] [PERSON_NAME] [PERSON_NAME] [PERSON_NAME] [PERSON_N…" at bounding box center [265, 60] width 139 height 26
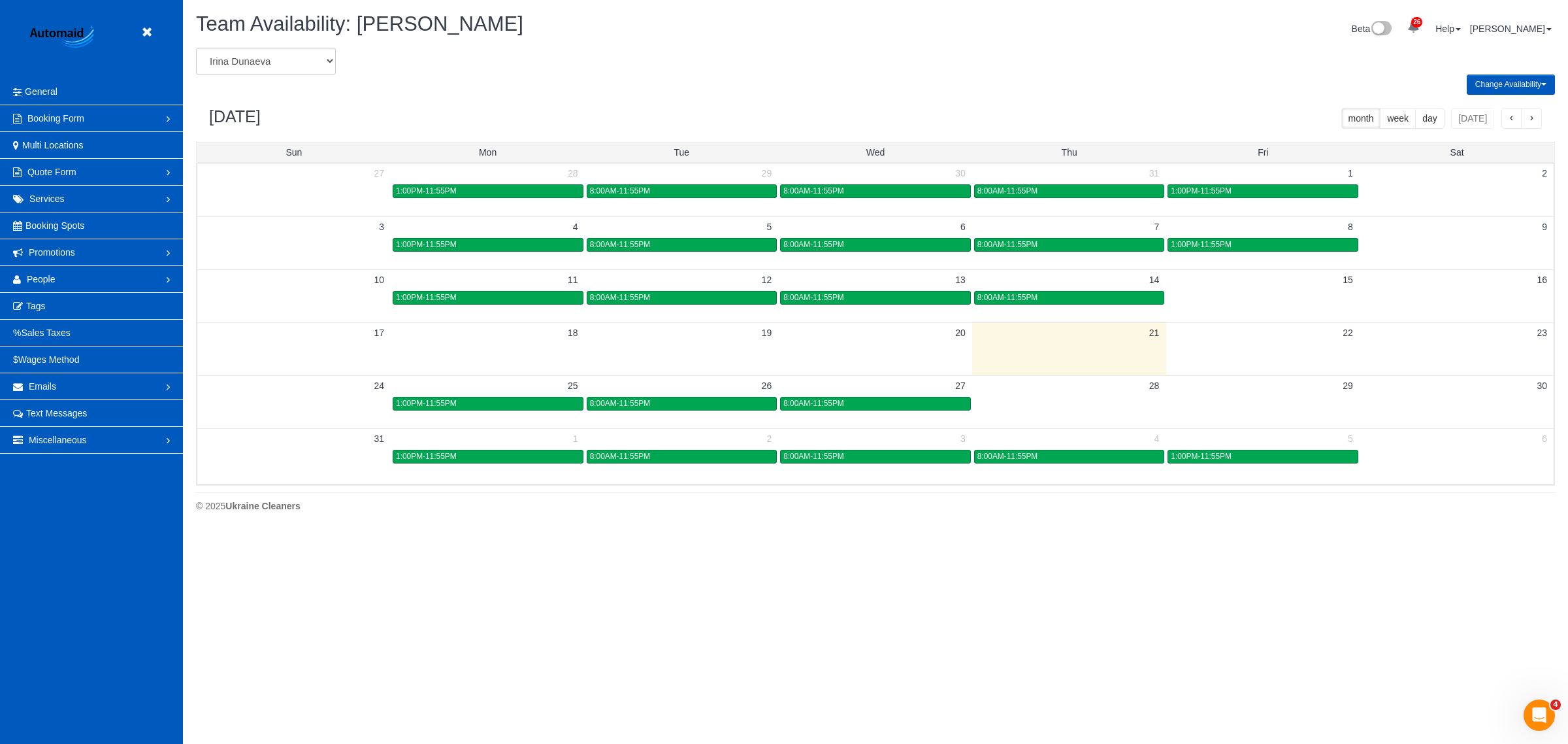
click at [1242, 358] on td at bounding box center [1262, 348] width 194 height 53
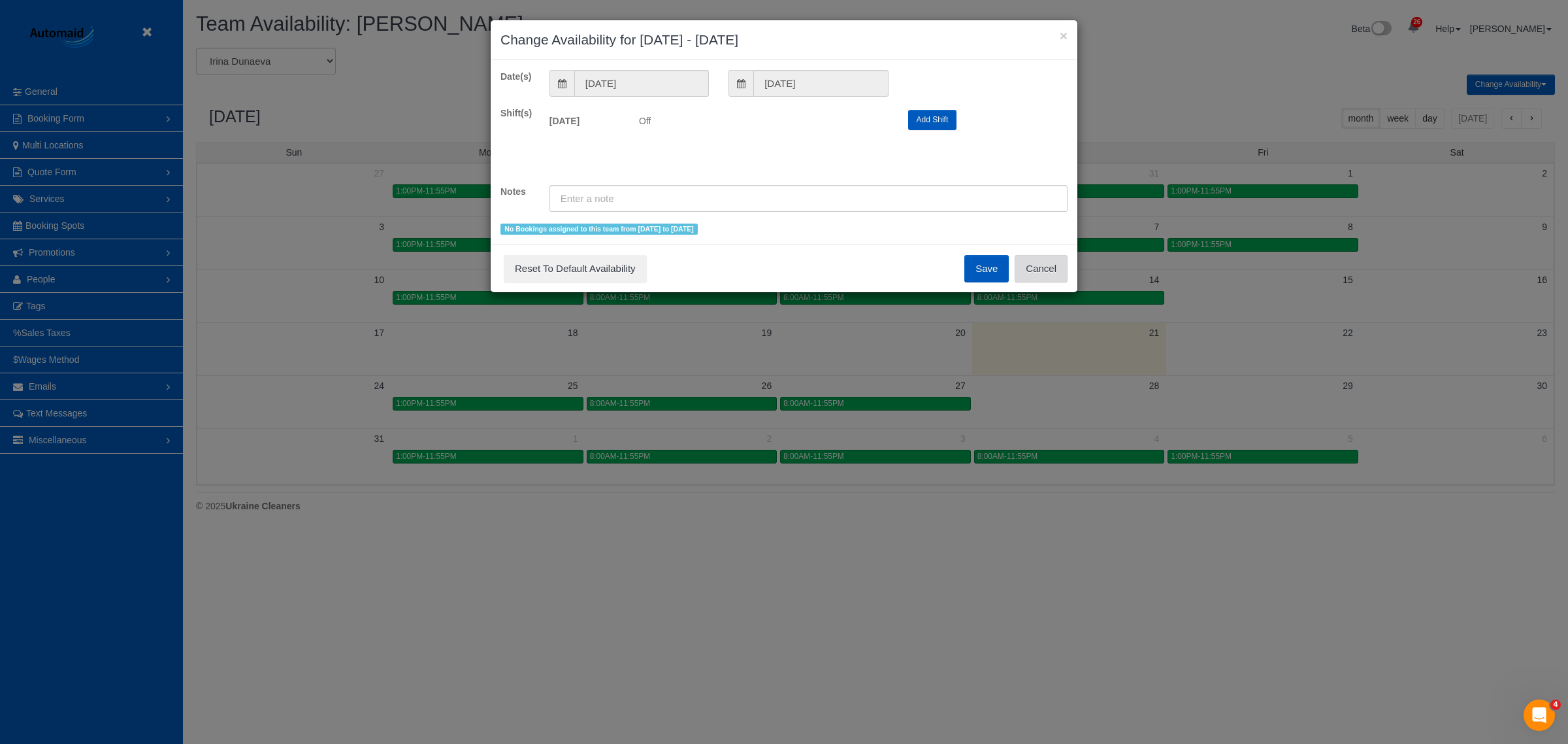
click at [1041, 272] on button "Cancel" at bounding box center [1041, 268] width 53 height 27
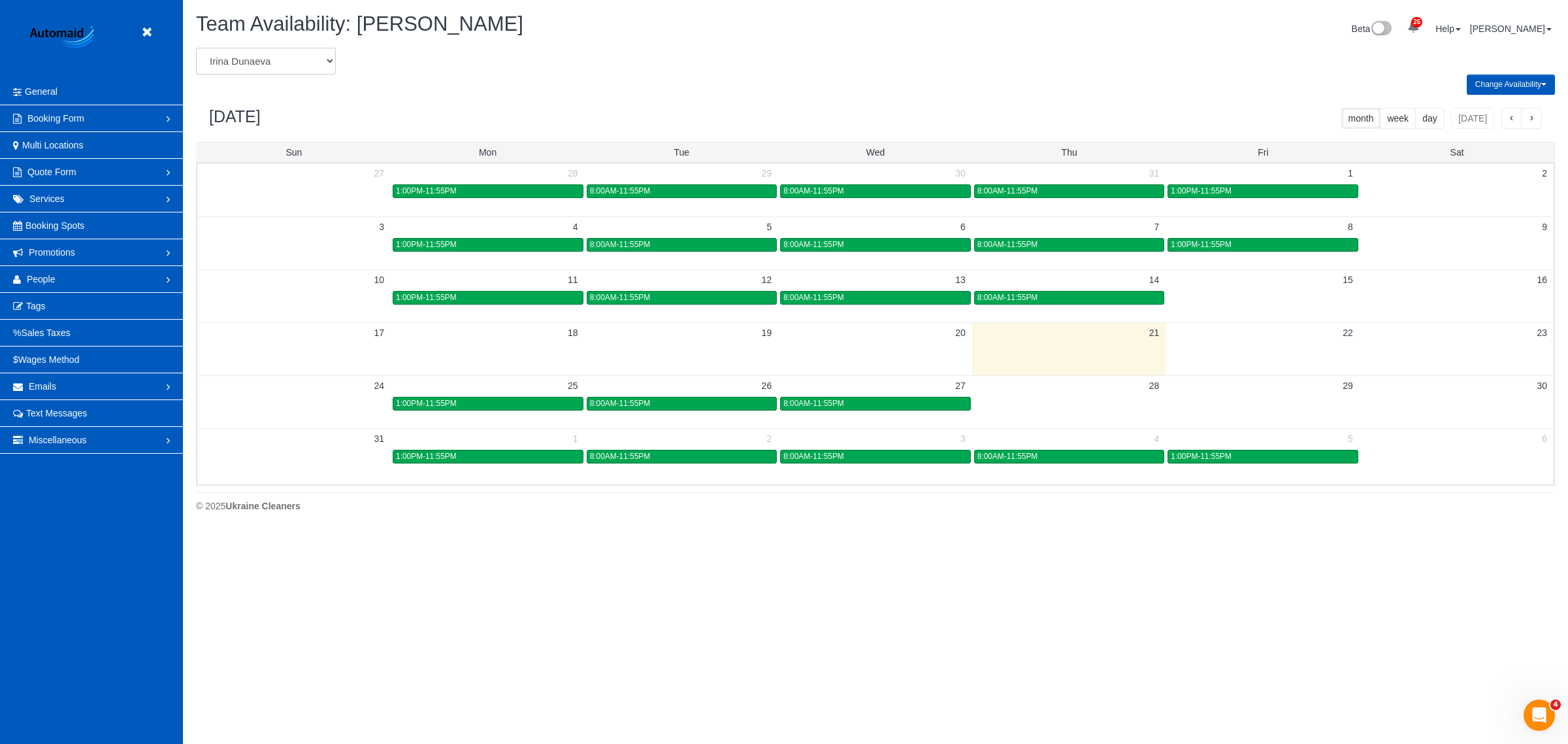
click at [256, 64] on select "[PERSON_NAME] [PERSON_NAME] [PERSON_NAME] [PERSON_NAME] [PERSON_NAME] [PERSON_N…" at bounding box center [265, 60] width 139 height 26
select select "number:25480"
click at [196, 48] on select "[PERSON_NAME] [PERSON_NAME] [PERSON_NAME] [PERSON_NAME] [PERSON_NAME] [PERSON_N…" at bounding box center [265, 60] width 139 height 26
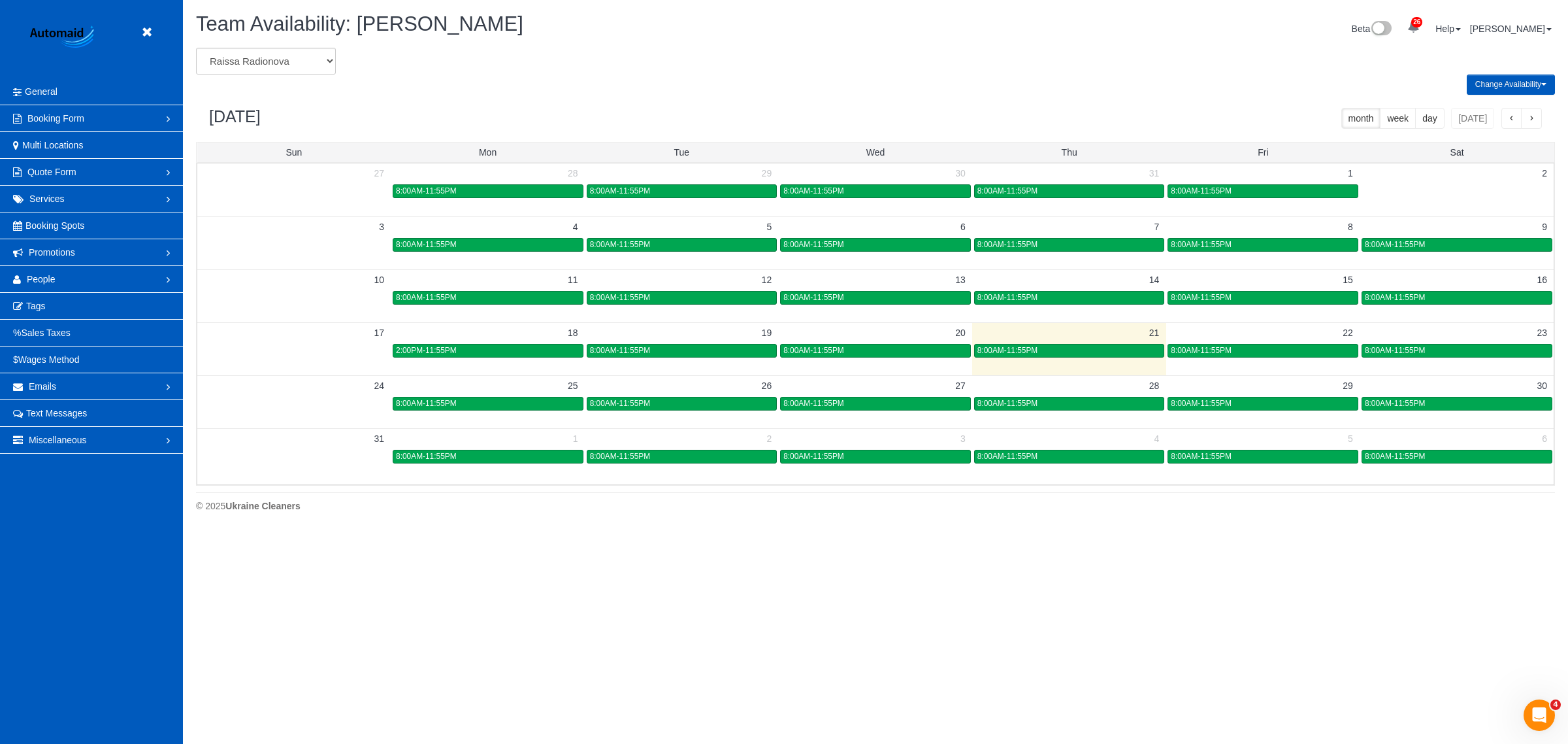
click at [1220, 341] on td "22" at bounding box center [1262, 332] width 194 height 20
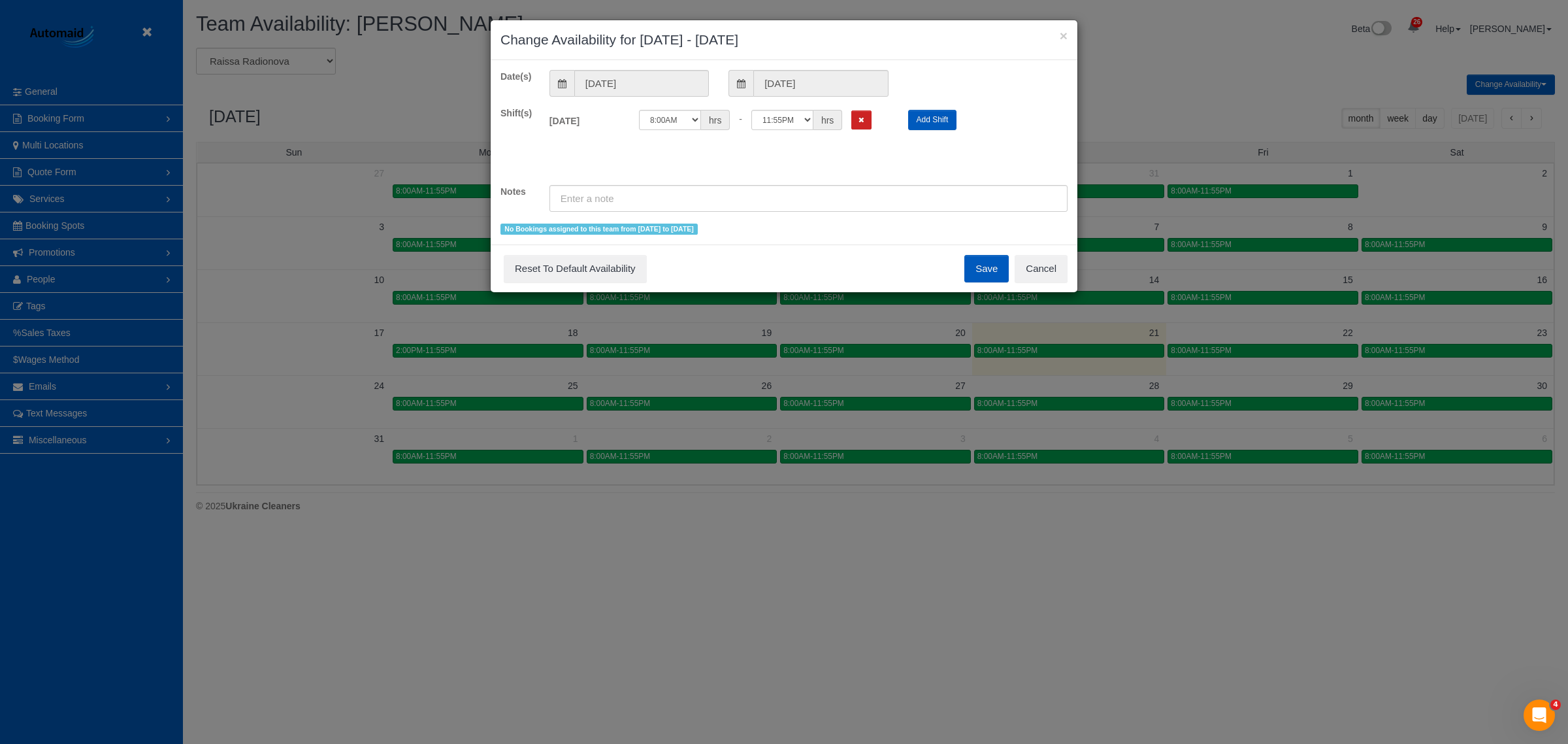
click at [1219, 352] on div "× Change Availability for 08/22/2025 - 08/22/2025 Date(s) 08/22/2025 08/22/2025…" at bounding box center [784, 372] width 1568 height 744
click at [1056, 278] on button "Cancel" at bounding box center [1041, 268] width 53 height 27
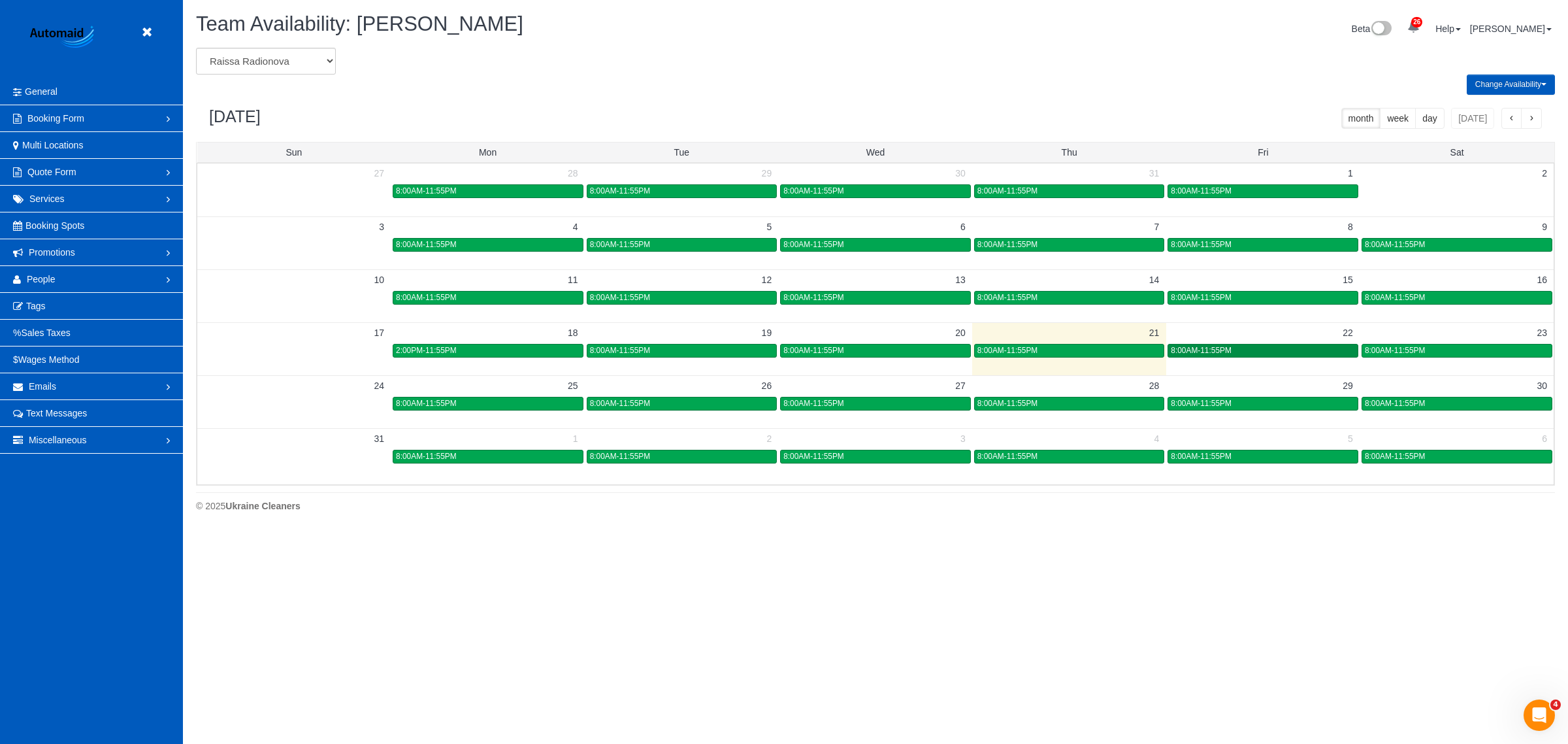
click at [1205, 344] on link "8:00AM-11:55PM" at bounding box center [1263, 351] width 191 height 14
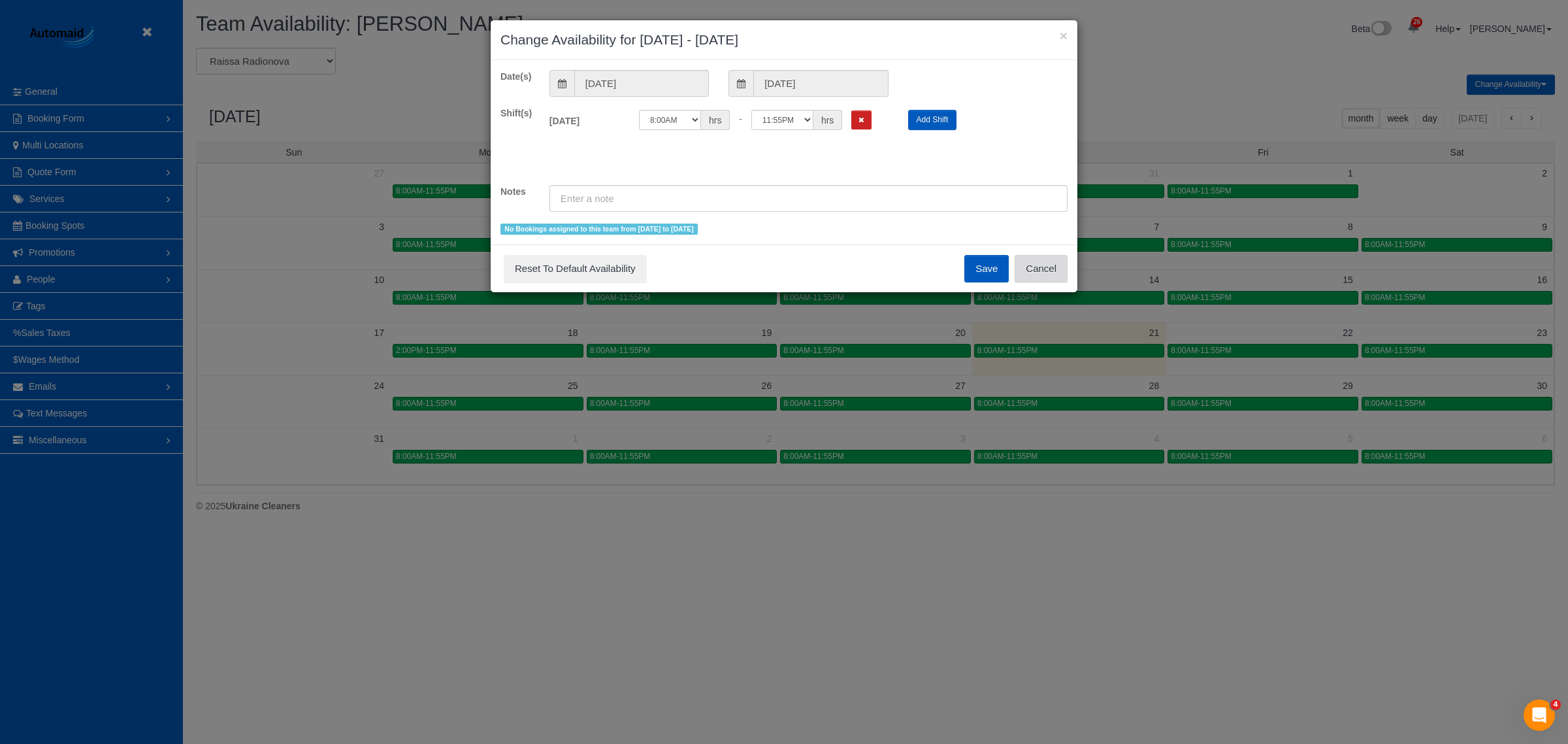
drag, startPoint x: 1054, startPoint y: 271, endPoint x: 1078, endPoint y: 291, distance: 31.2
click at [1056, 273] on button "Cancel" at bounding box center [1041, 268] width 53 height 27
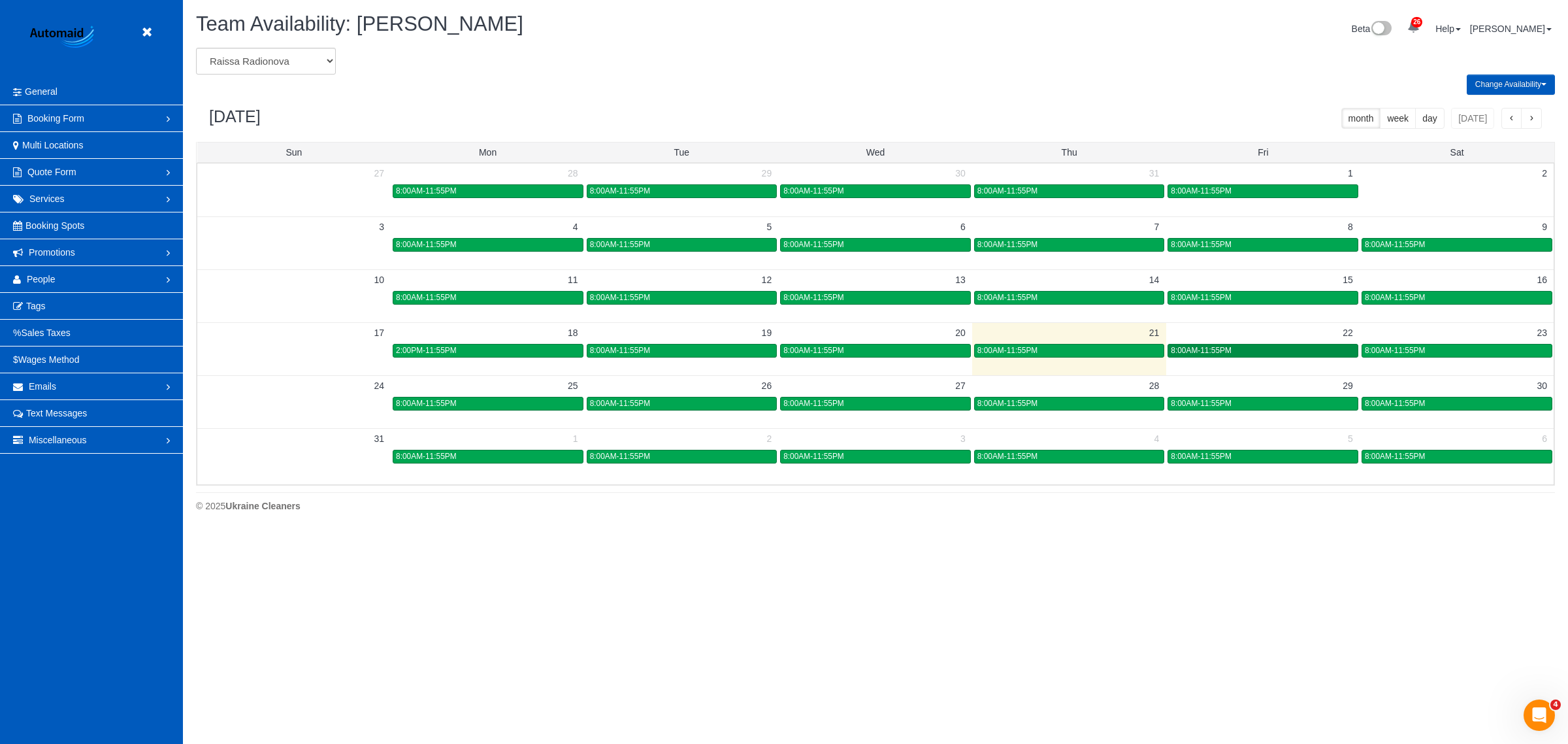
click at [1194, 347] on span "8:00AM-11:55PM" at bounding box center [1201, 350] width 60 height 9
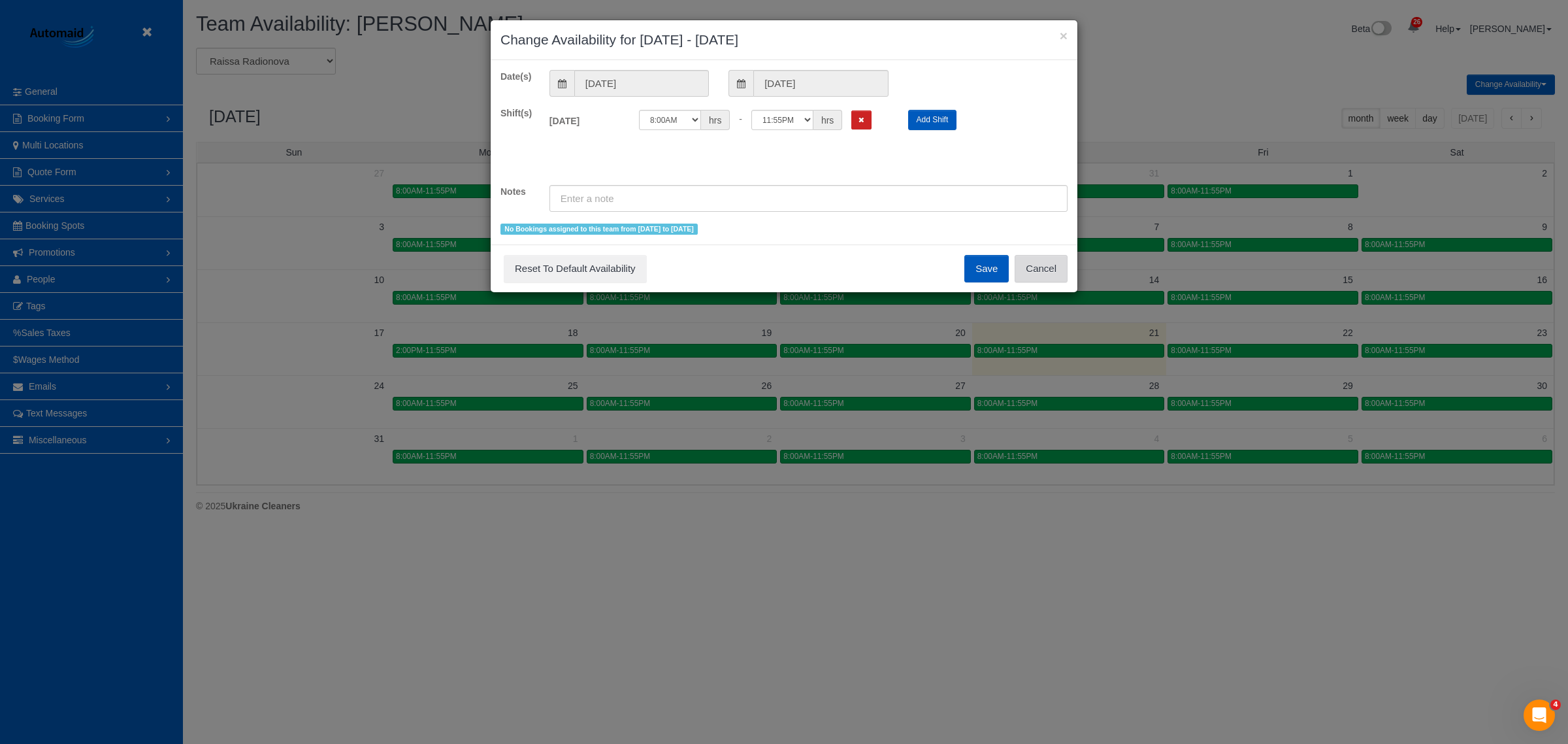
click at [1058, 268] on button "Cancel" at bounding box center [1041, 268] width 53 height 27
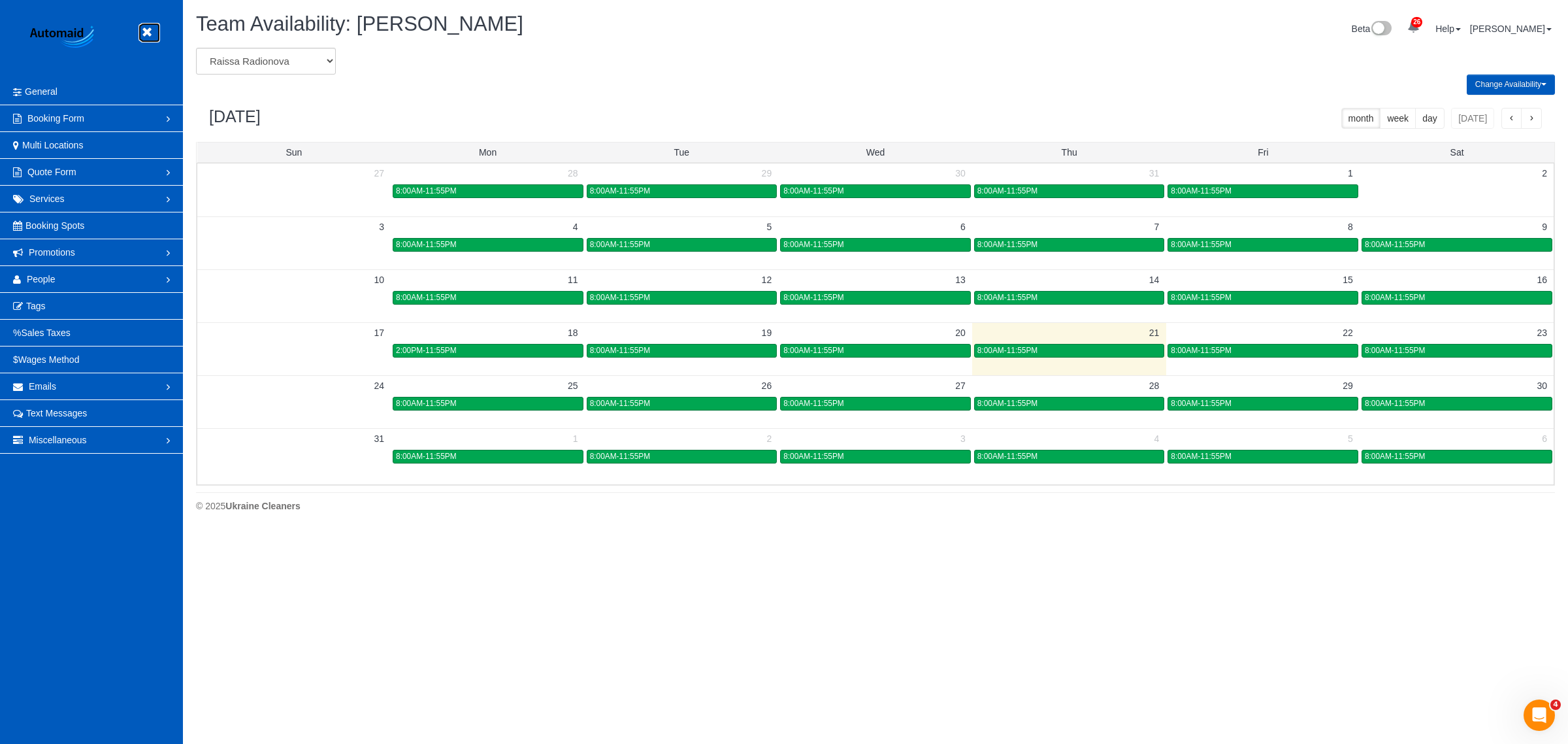
click at [158, 34] on link at bounding box center [150, 32] width 19 height 20
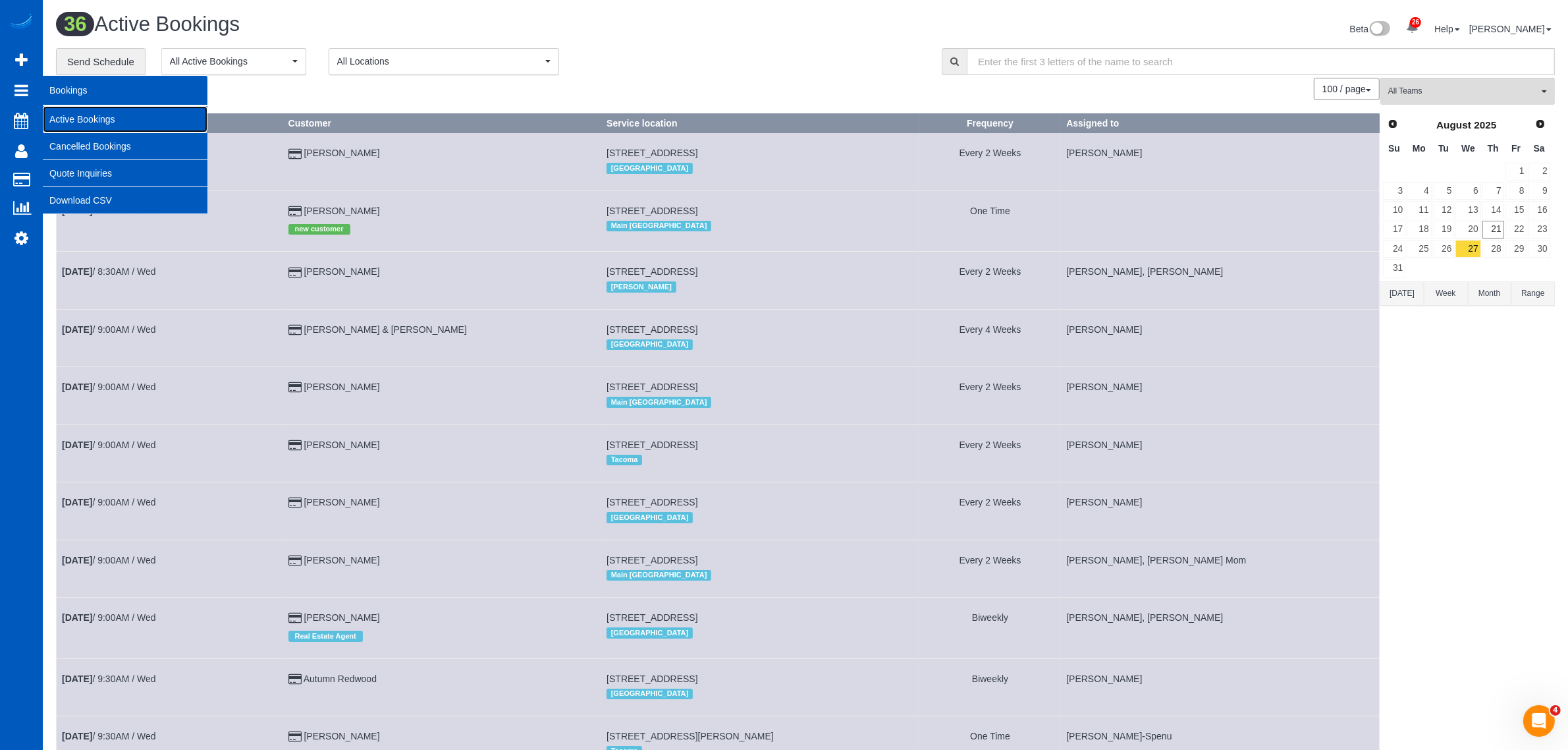
click at [122, 119] on link "Active Bookings" at bounding box center [126, 119] width 165 height 27
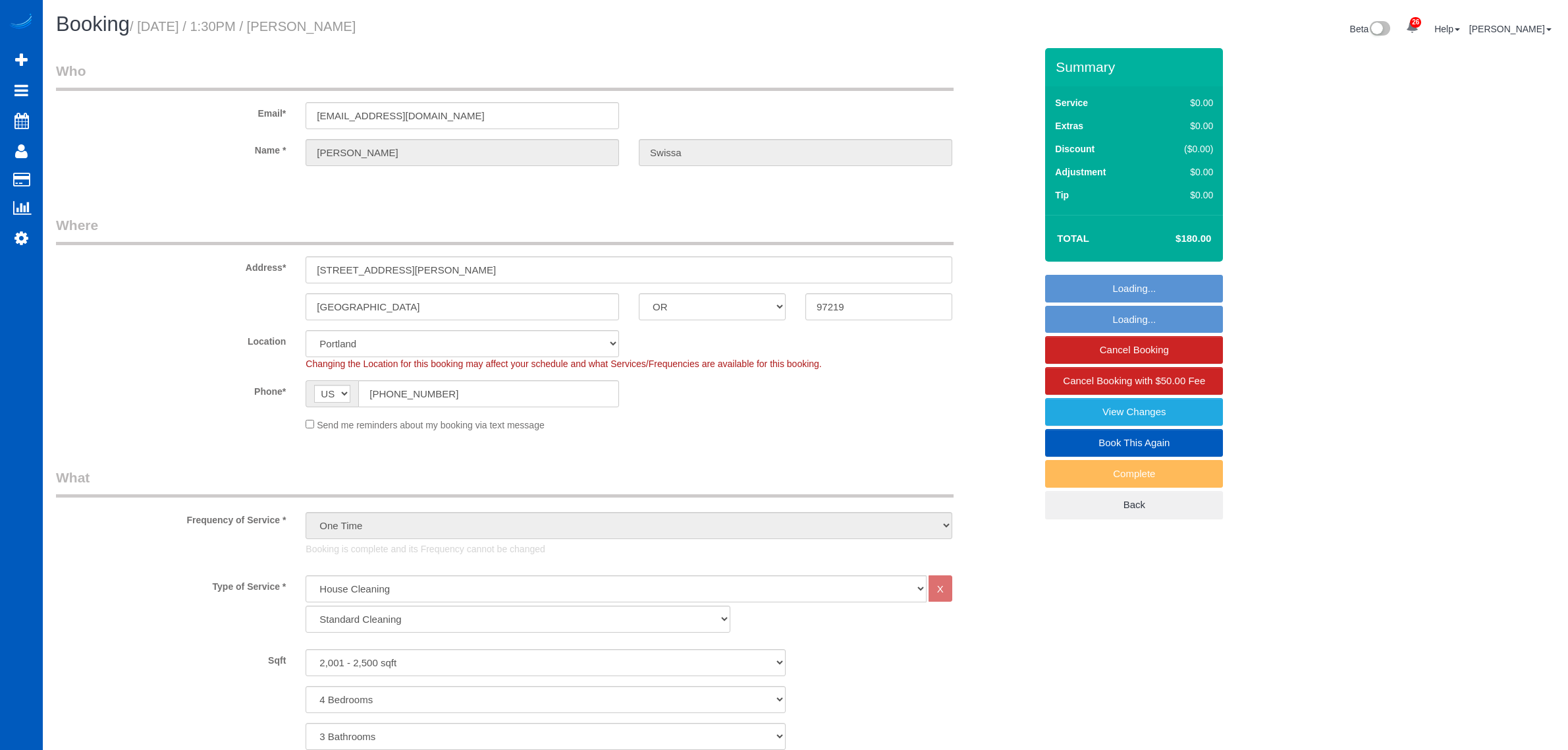
select select "OR"
select select "199"
select select "2001"
select select "4"
select select "3"
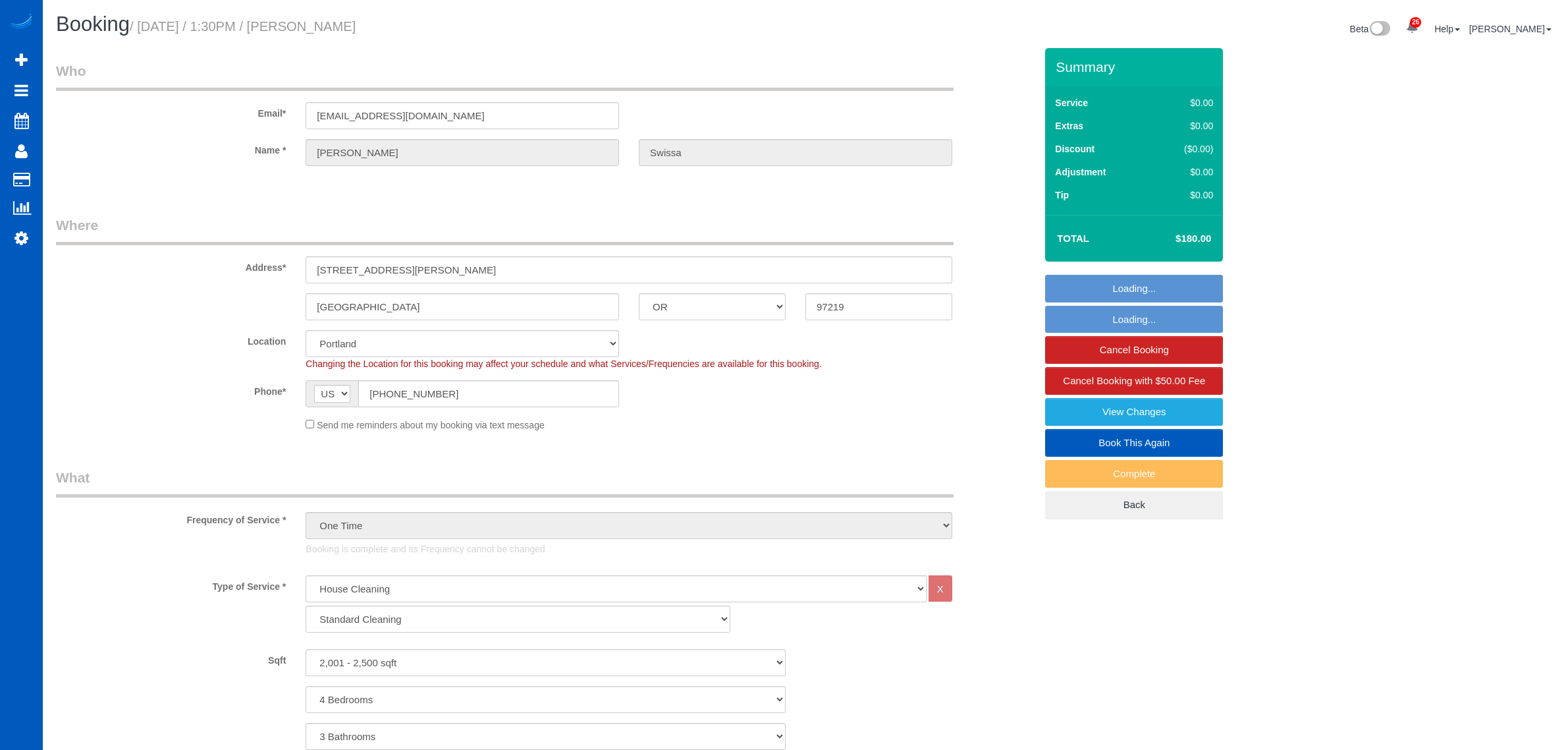
select select "OR"
select select "199"
select select "2001"
select select "4"
select select "3"
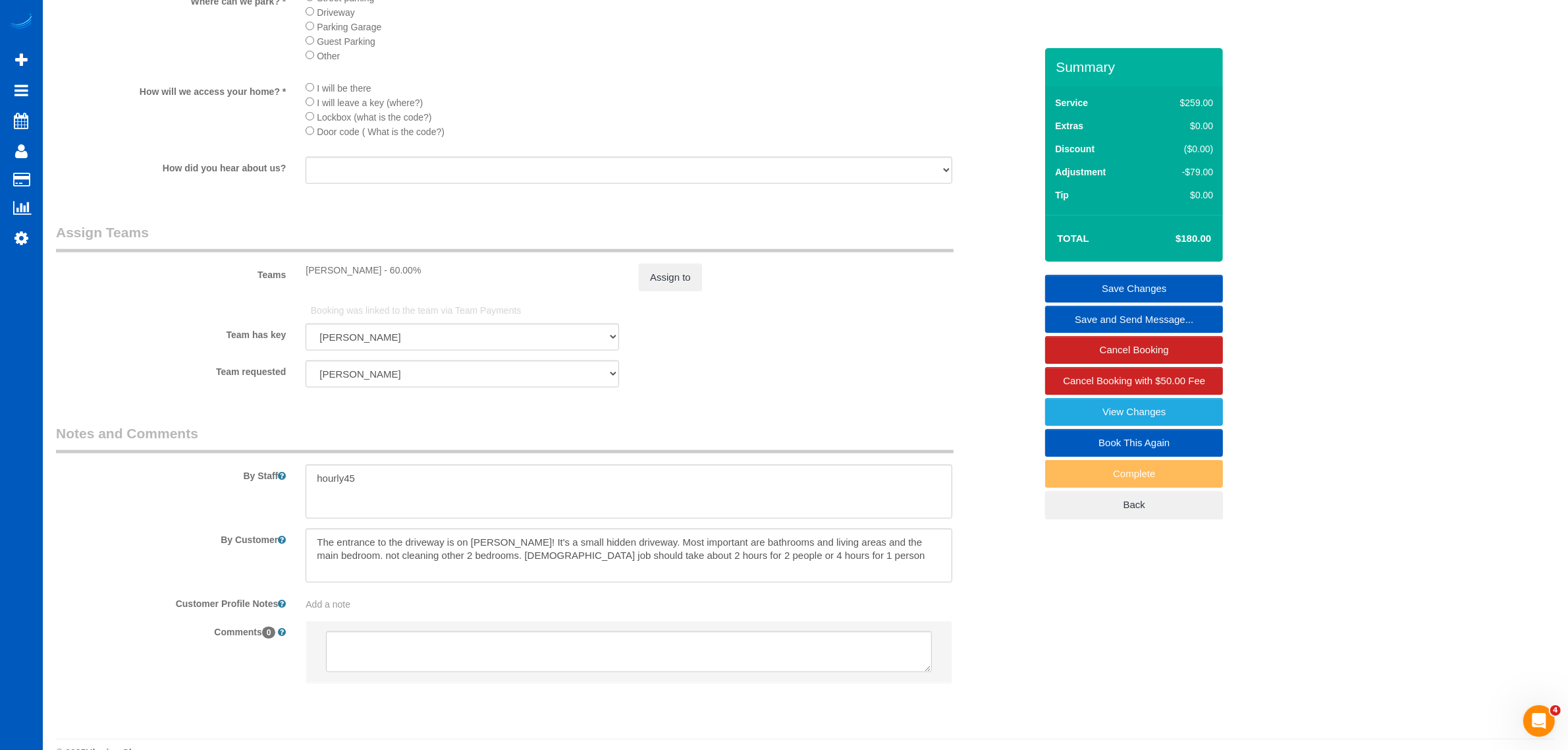
scroll to position [1647, 0]
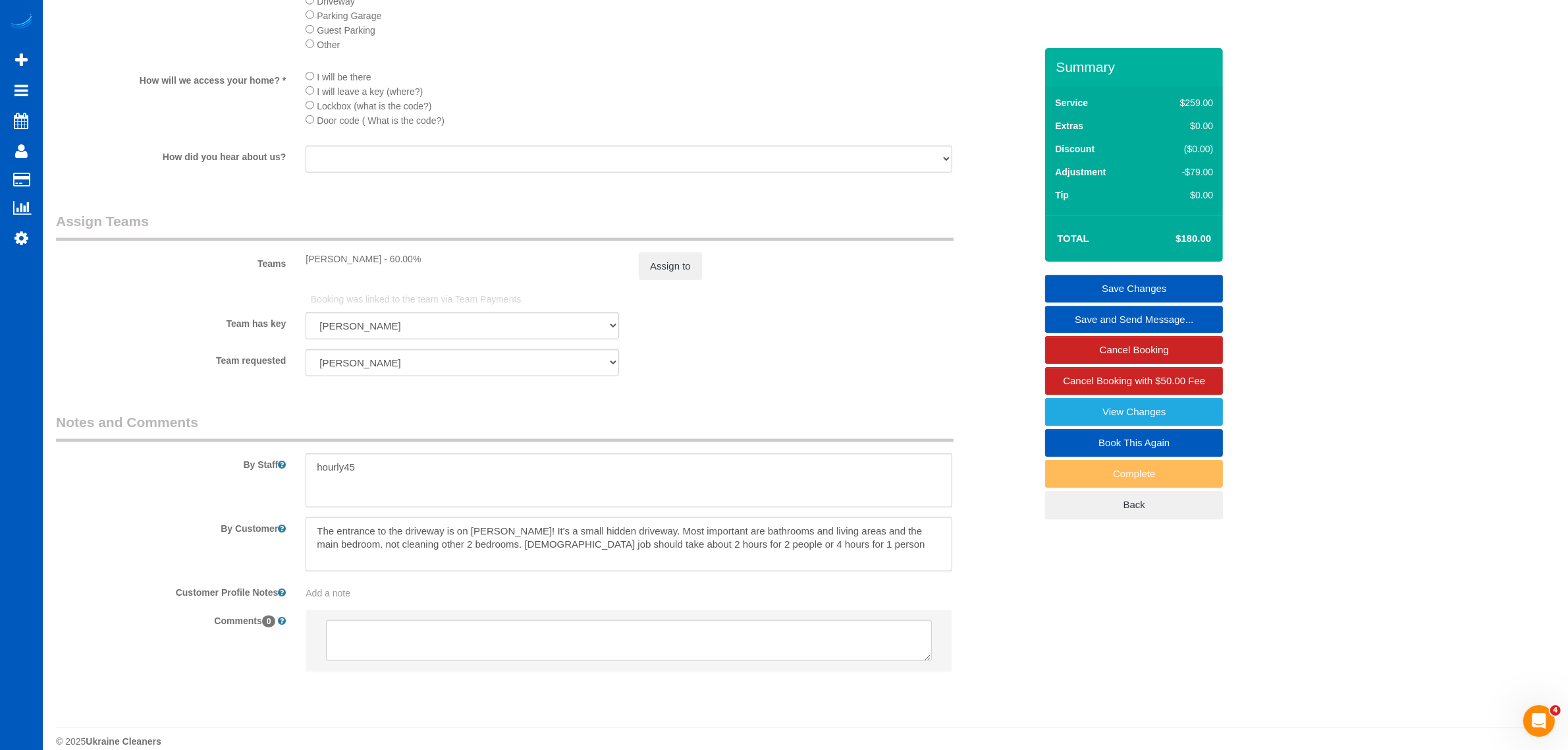
click at [860, 544] on textarea at bounding box center [629, 544] width 646 height 54
click at [875, 556] on textarea at bounding box center [629, 544] width 646 height 54
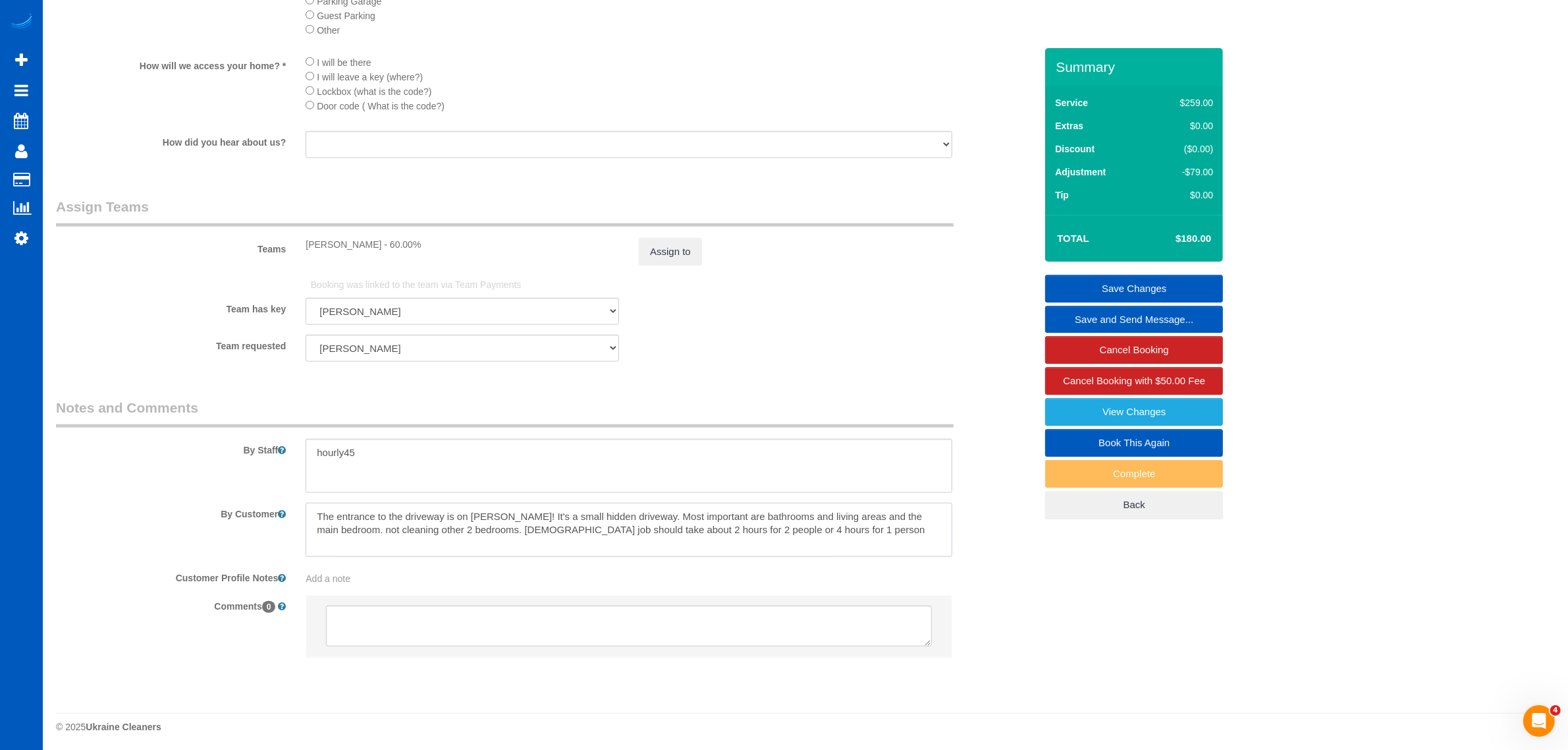
scroll to position [1665, 0]
click at [864, 552] on textarea at bounding box center [629, 527] width 646 height 54
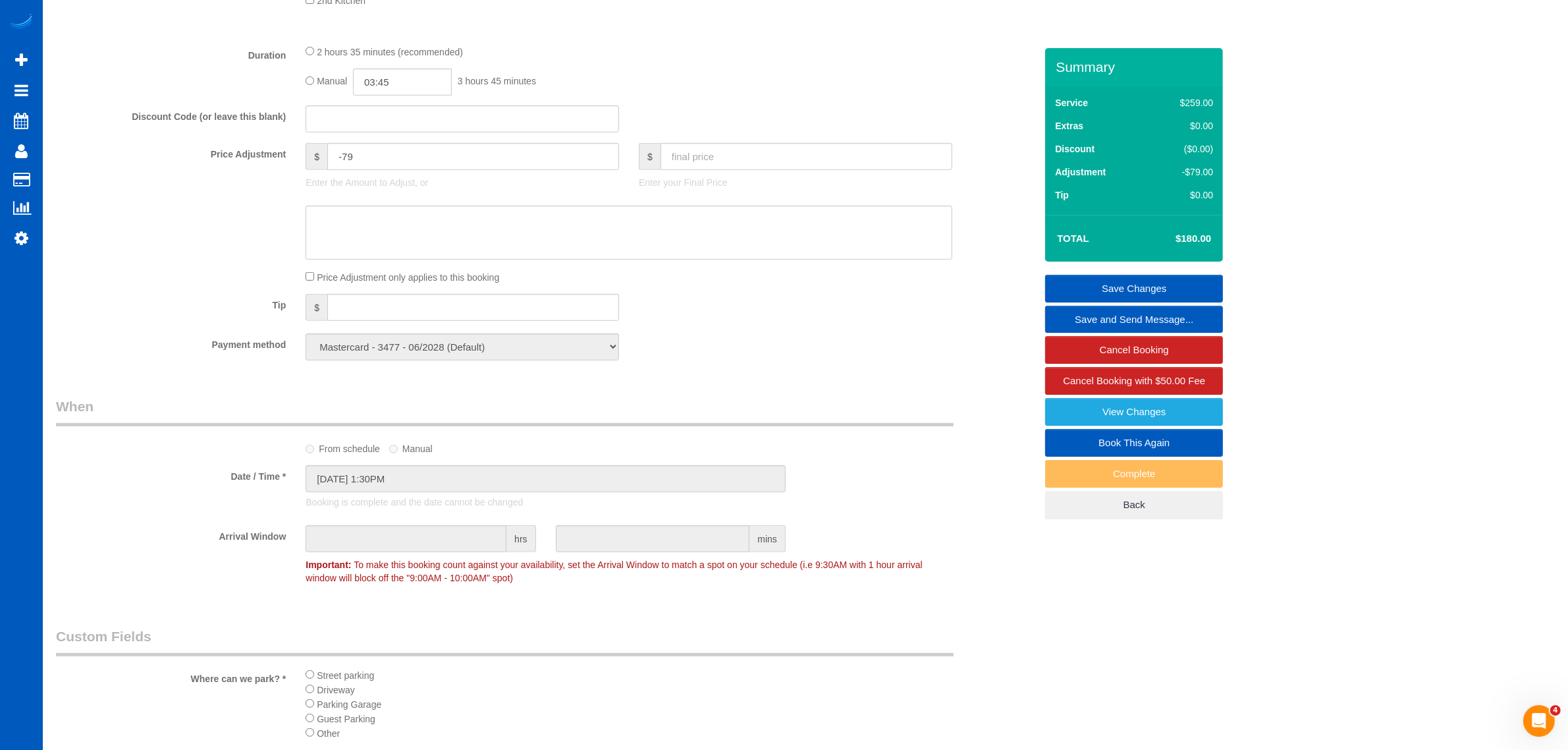
scroll to position [841, 0]
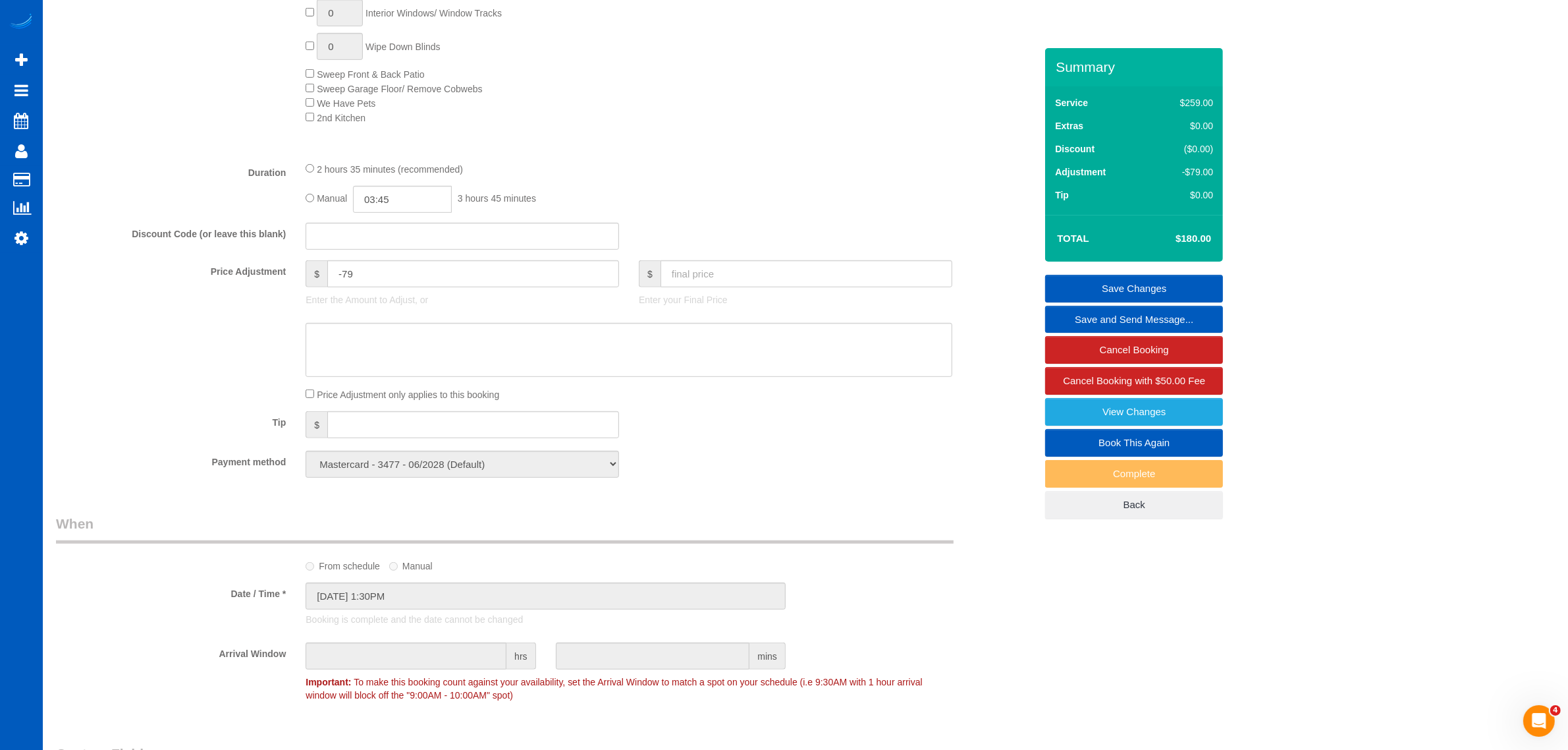
click at [1090, 446] on link "Book This Again" at bounding box center [1134, 442] width 178 height 28
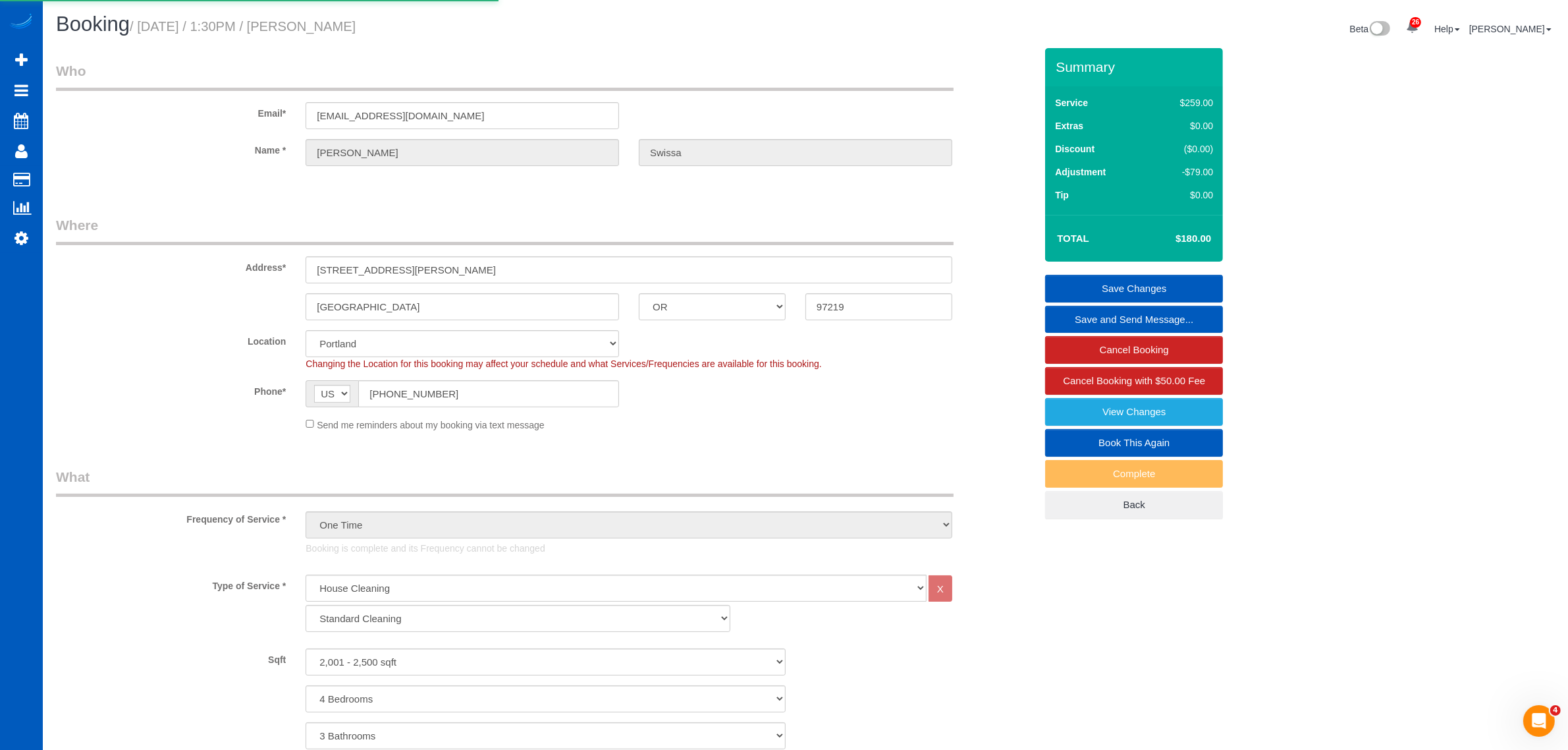
select select "OR"
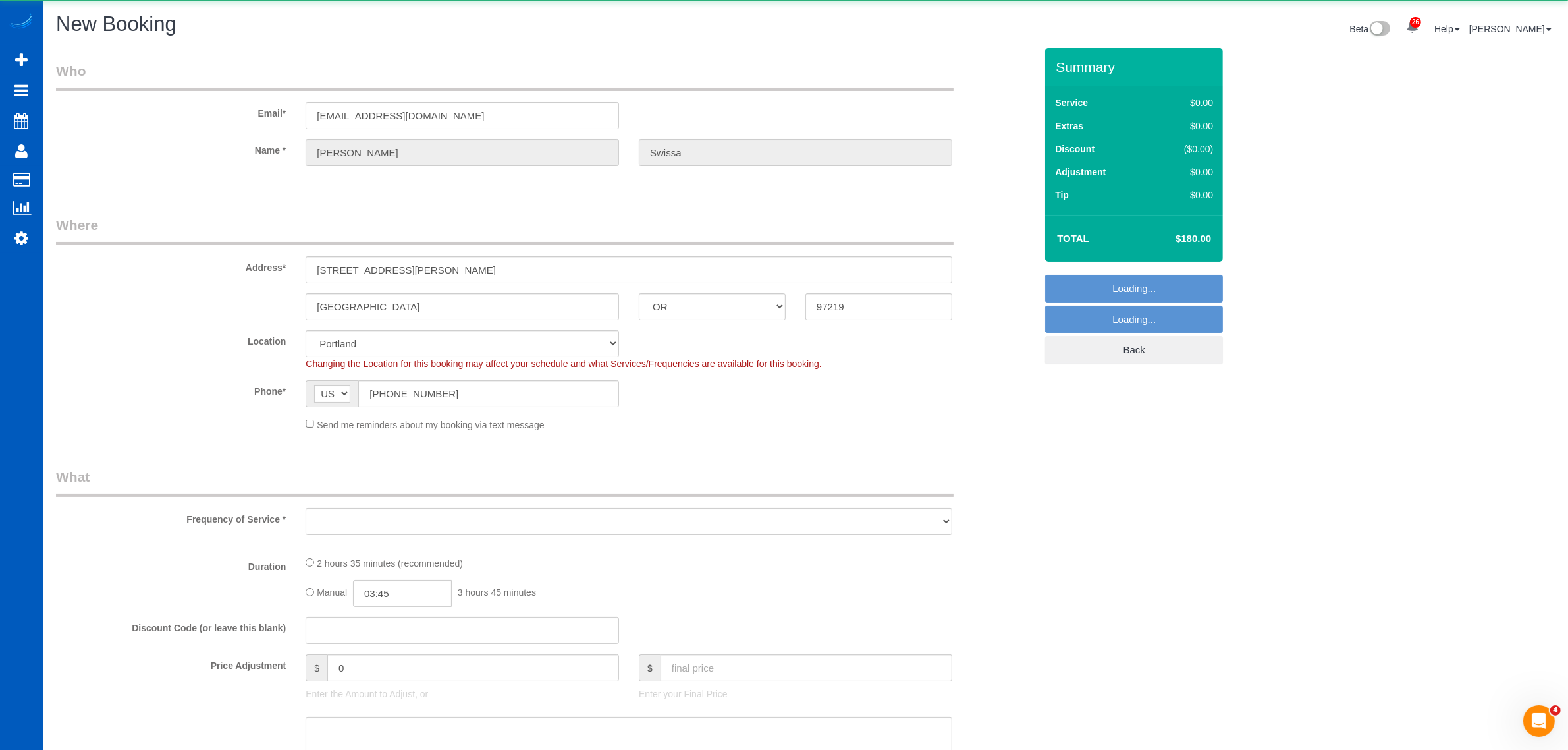
select select "object:1880"
select select "199"
select select "2001"
select select "4"
select select "3"
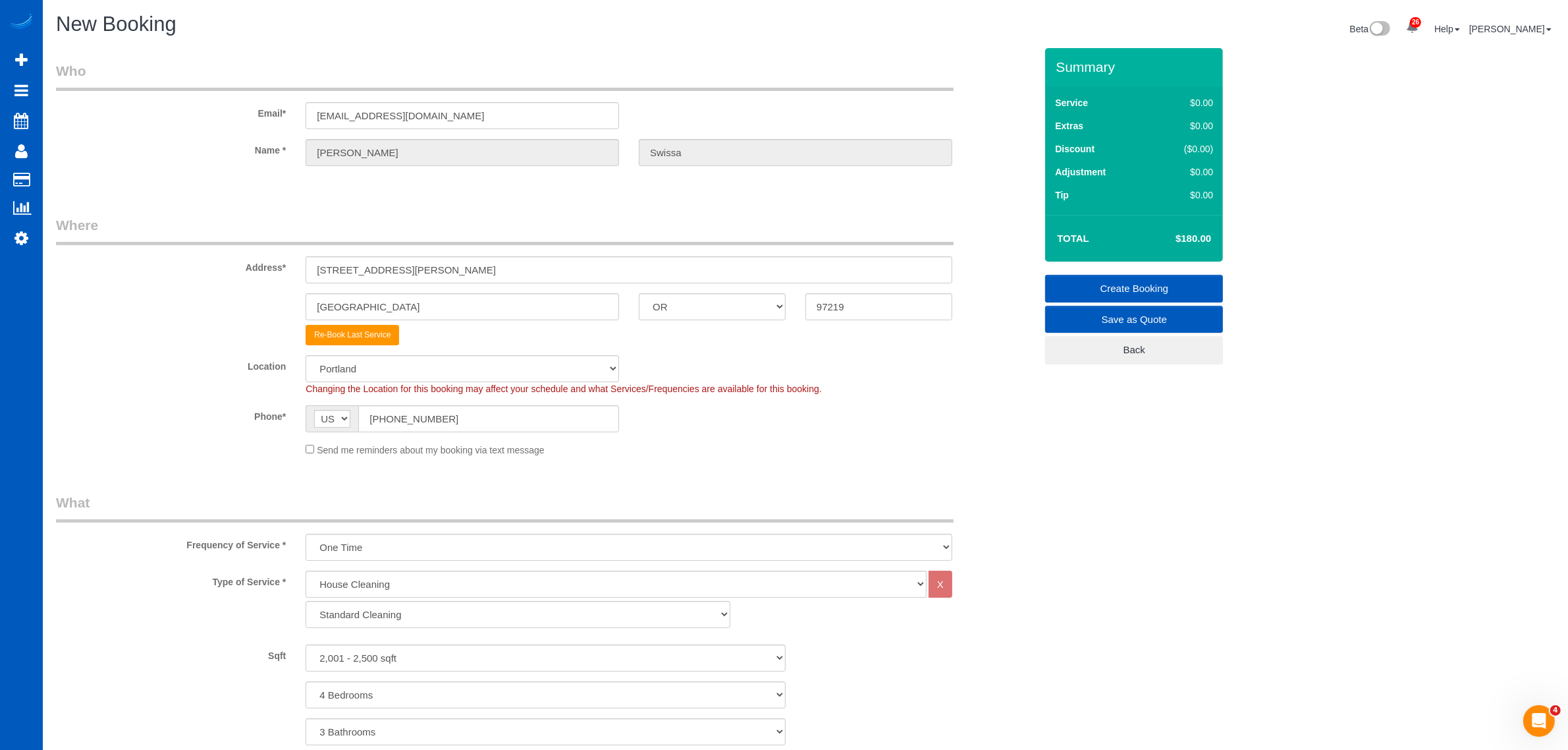
select select "object:1974"
select select "2001"
select select "4"
select select "3"
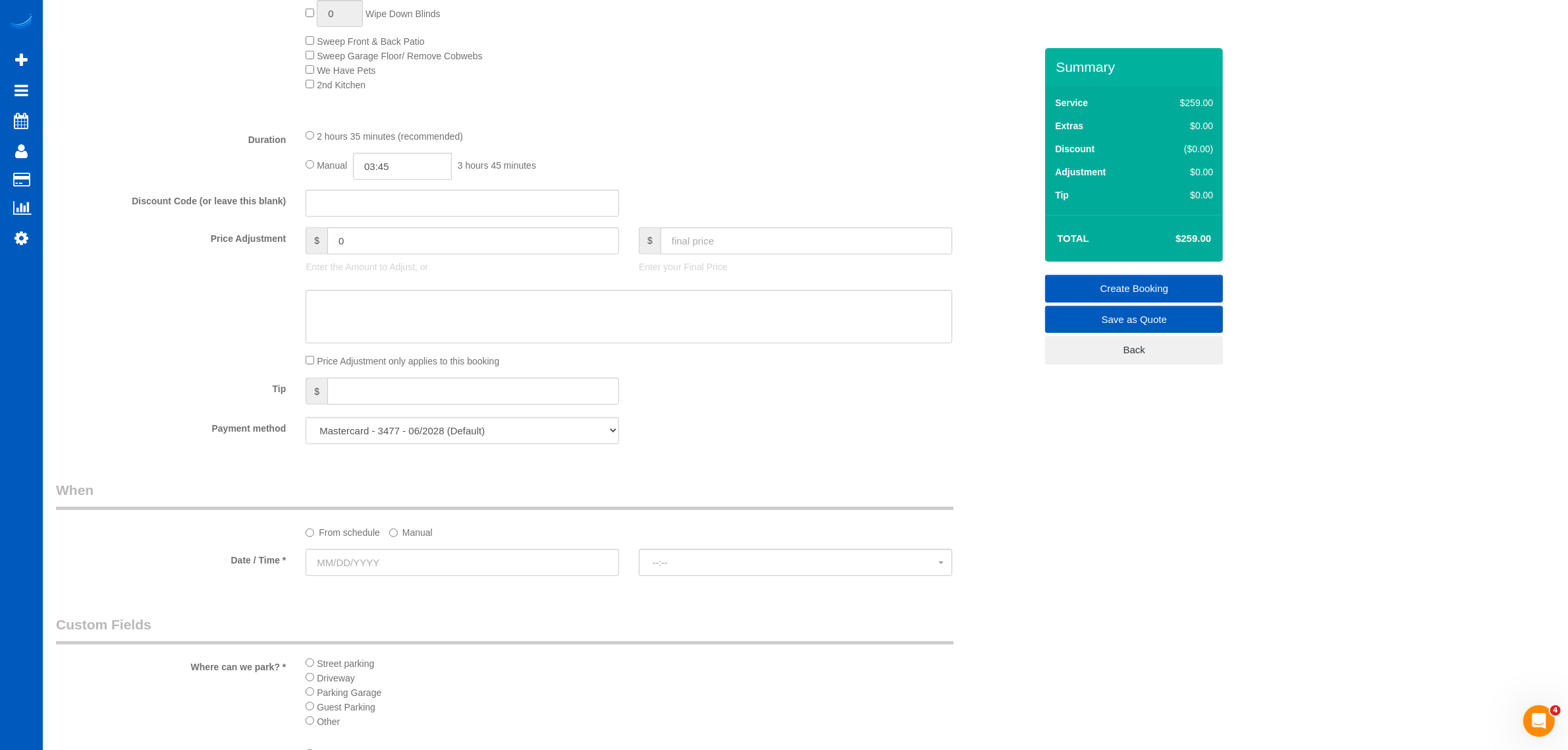
scroll to position [1098, 0]
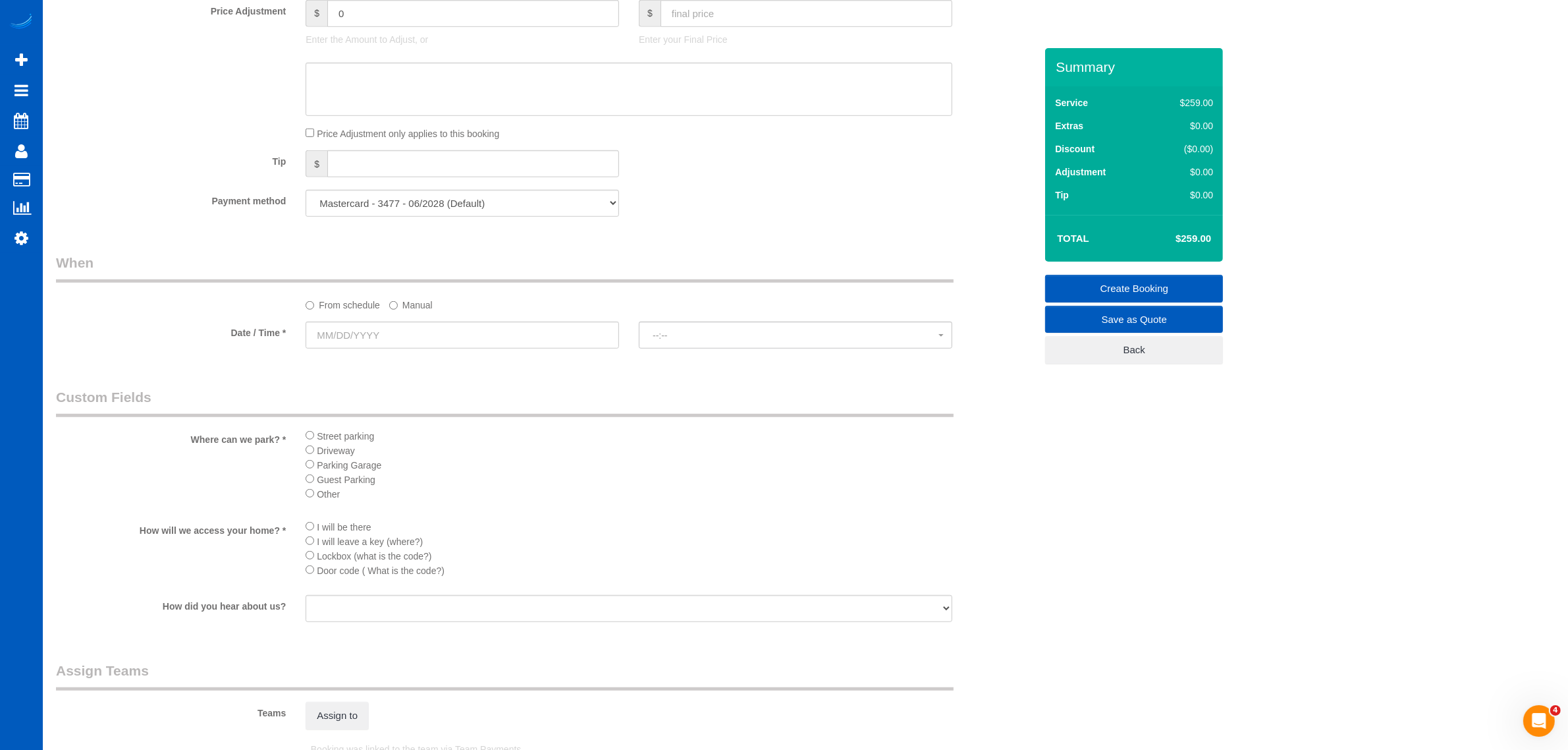
click at [484, 320] on sui-booking-spot "From schedule Manual Date / Time * --:-- --:--" at bounding box center [545, 302] width 980 height 98
click at [413, 336] on input "text" at bounding box center [462, 334] width 313 height 27
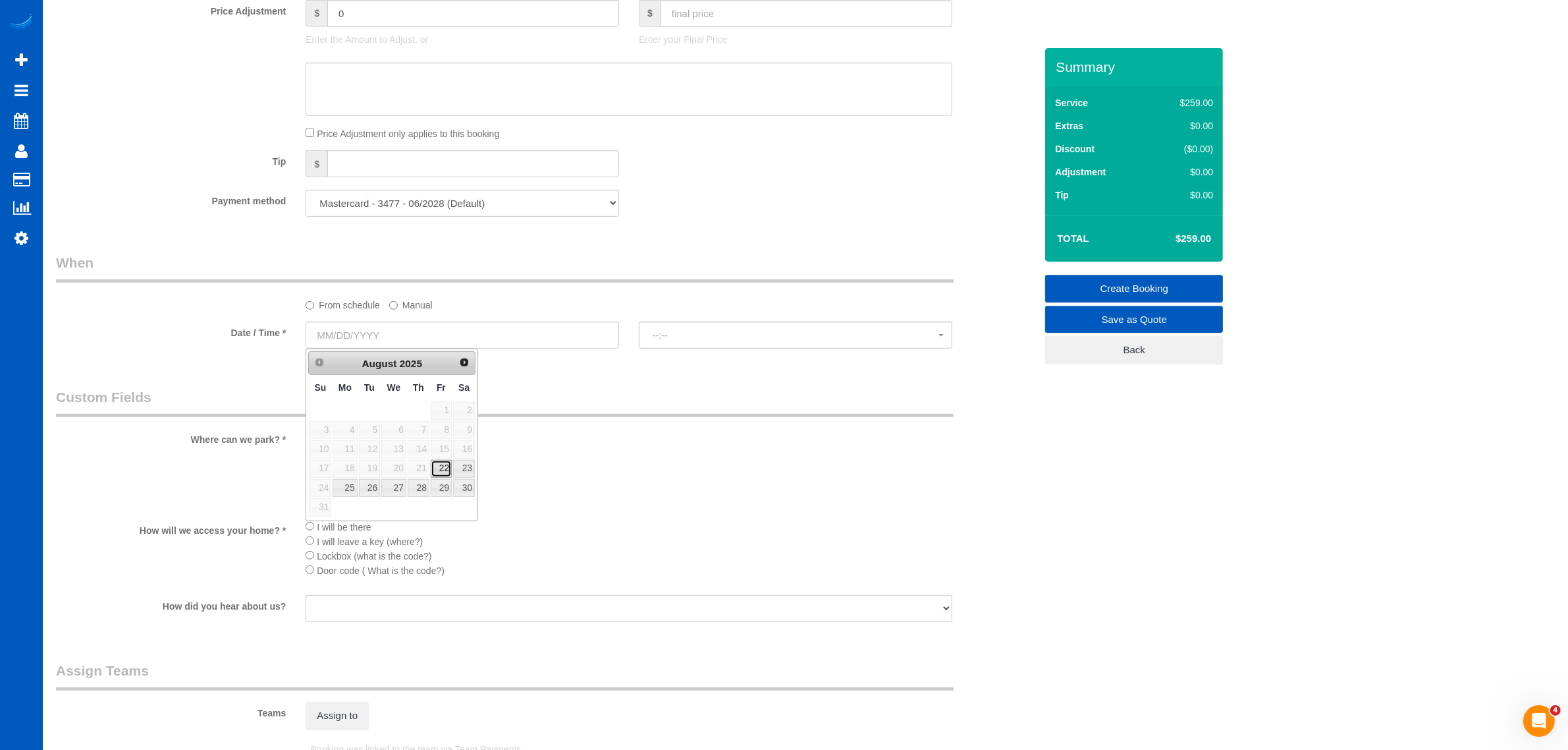
click at [442, 471] on link "22" at bounding box center [440, 469] width 21 height 18
type input "[DATE]"
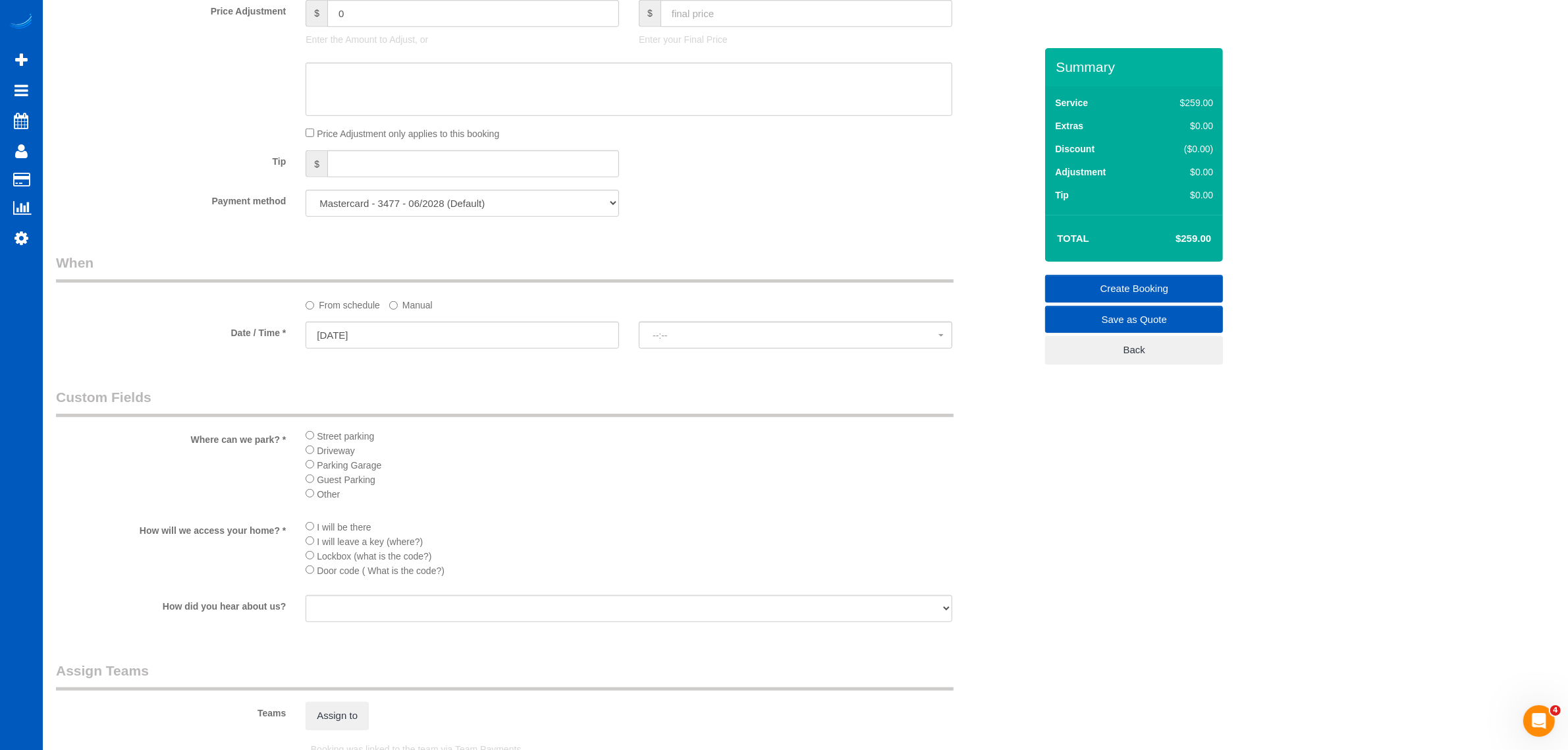
select select "spot6"
click at [690, 341] on button "2:00PM" at bounding box center [795, 334] width 313 height 27
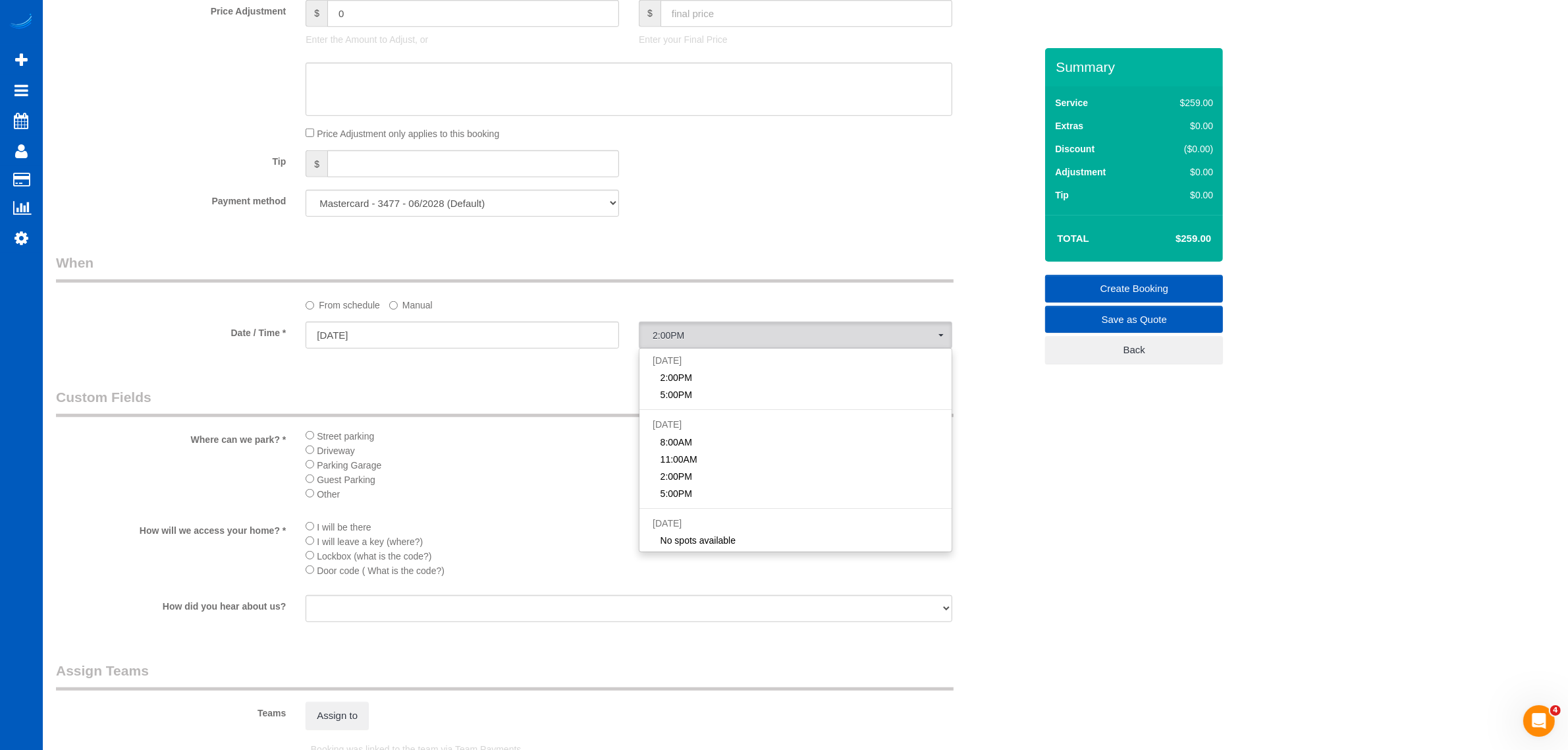
click at [419, 303] on label "Manual" at bounding box center [411, 303] width 43 height 18
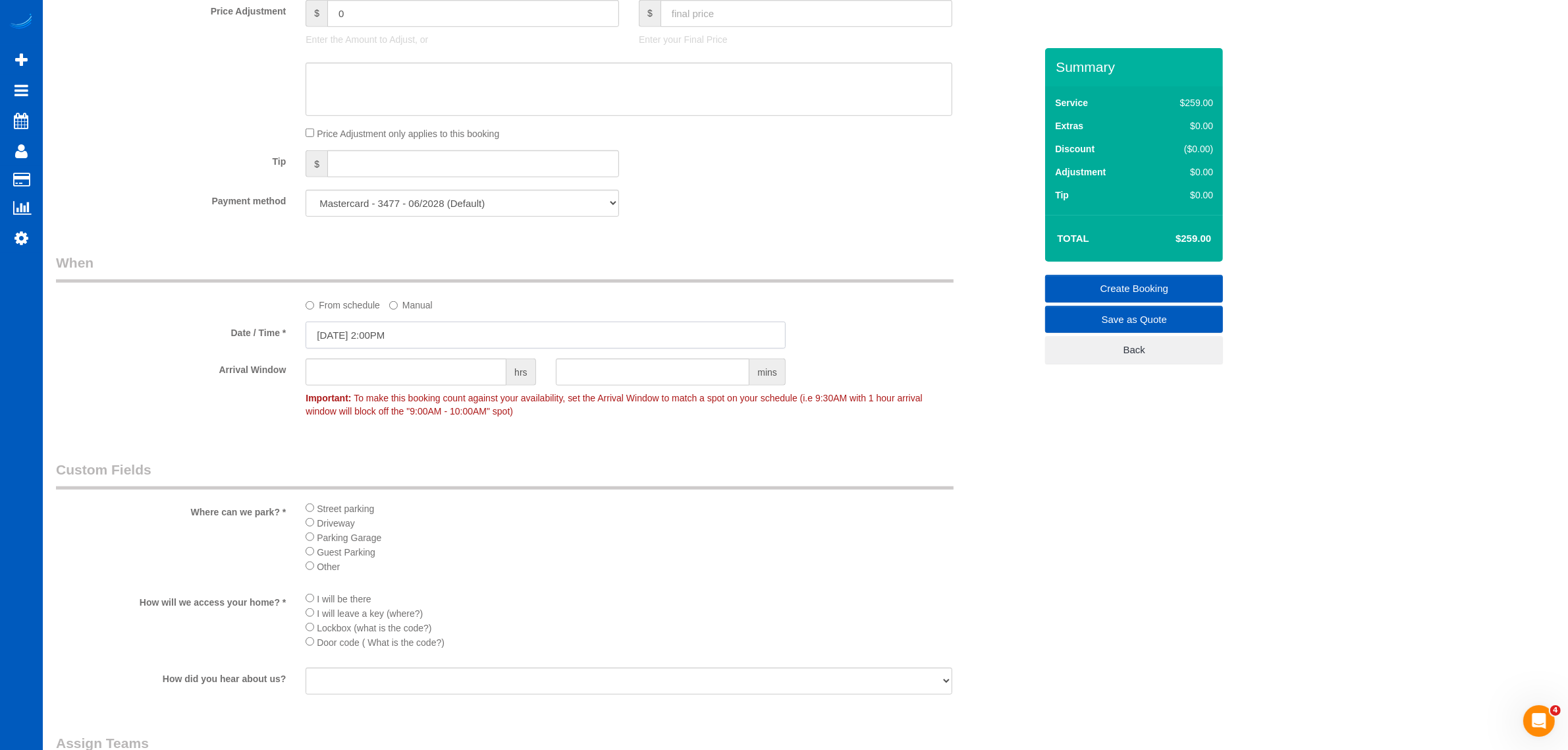
click at [386, 336] on input "[DATE] 2:00PM" at bounding box center [545, 334] width 480 height 27
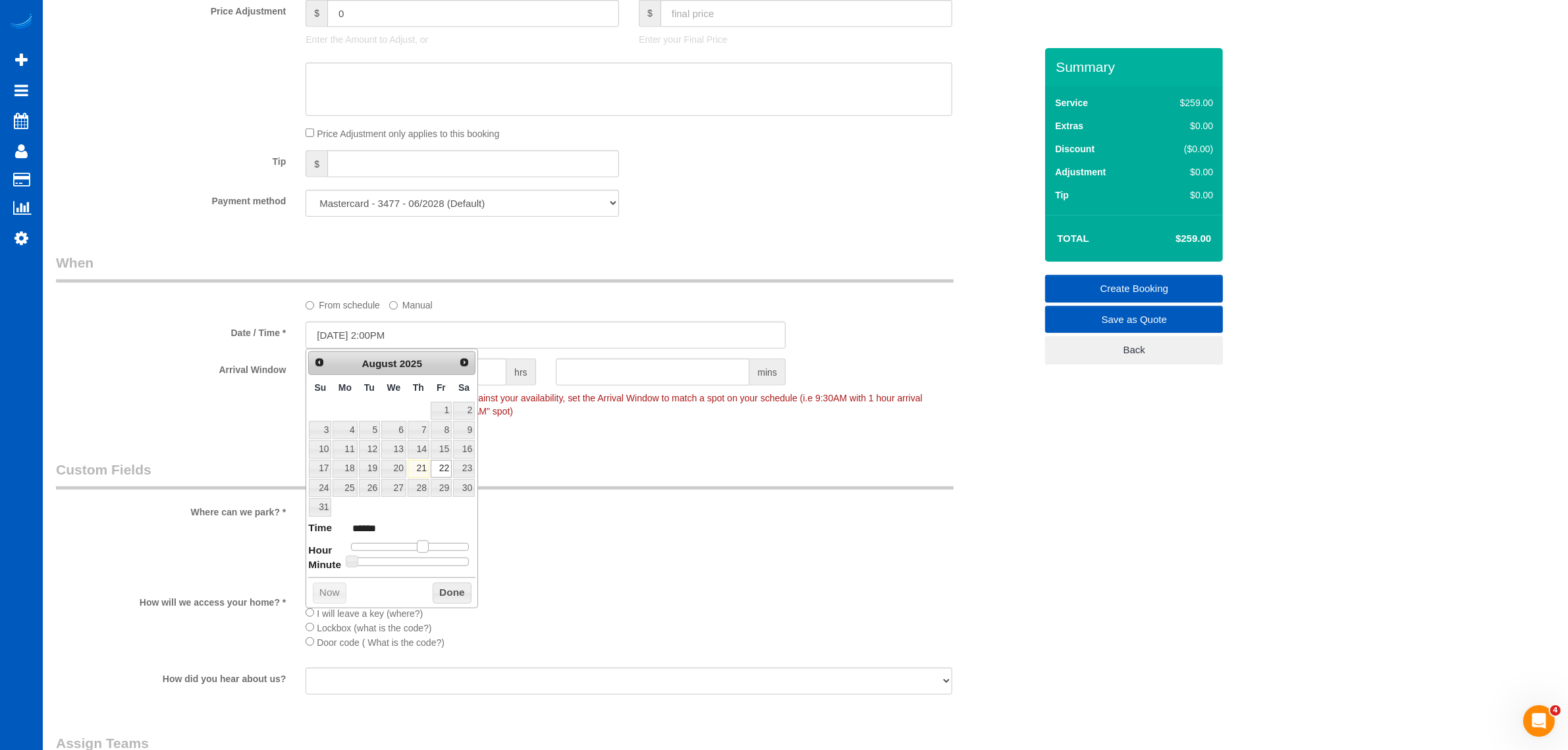
type input "[DATE] 7:00AM"
type input "******"
type input "[DATE] 5:00AM"
type input "******"
type input "[DATE] 6:00AM"
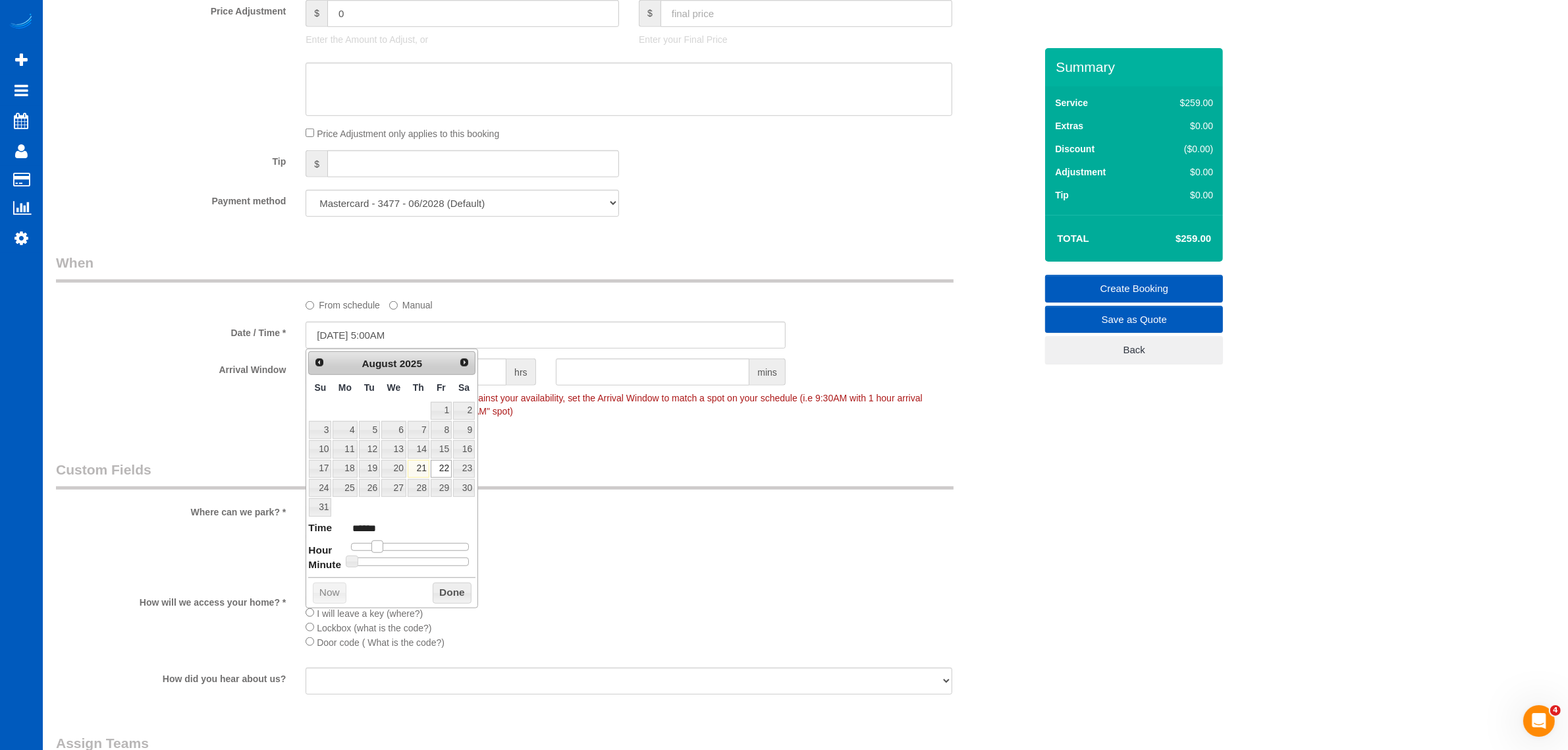
type input "******"
type input "[DATE] 7:00AM"
type input "******"
type input "[DATE] 8:00AM"
type input "******"
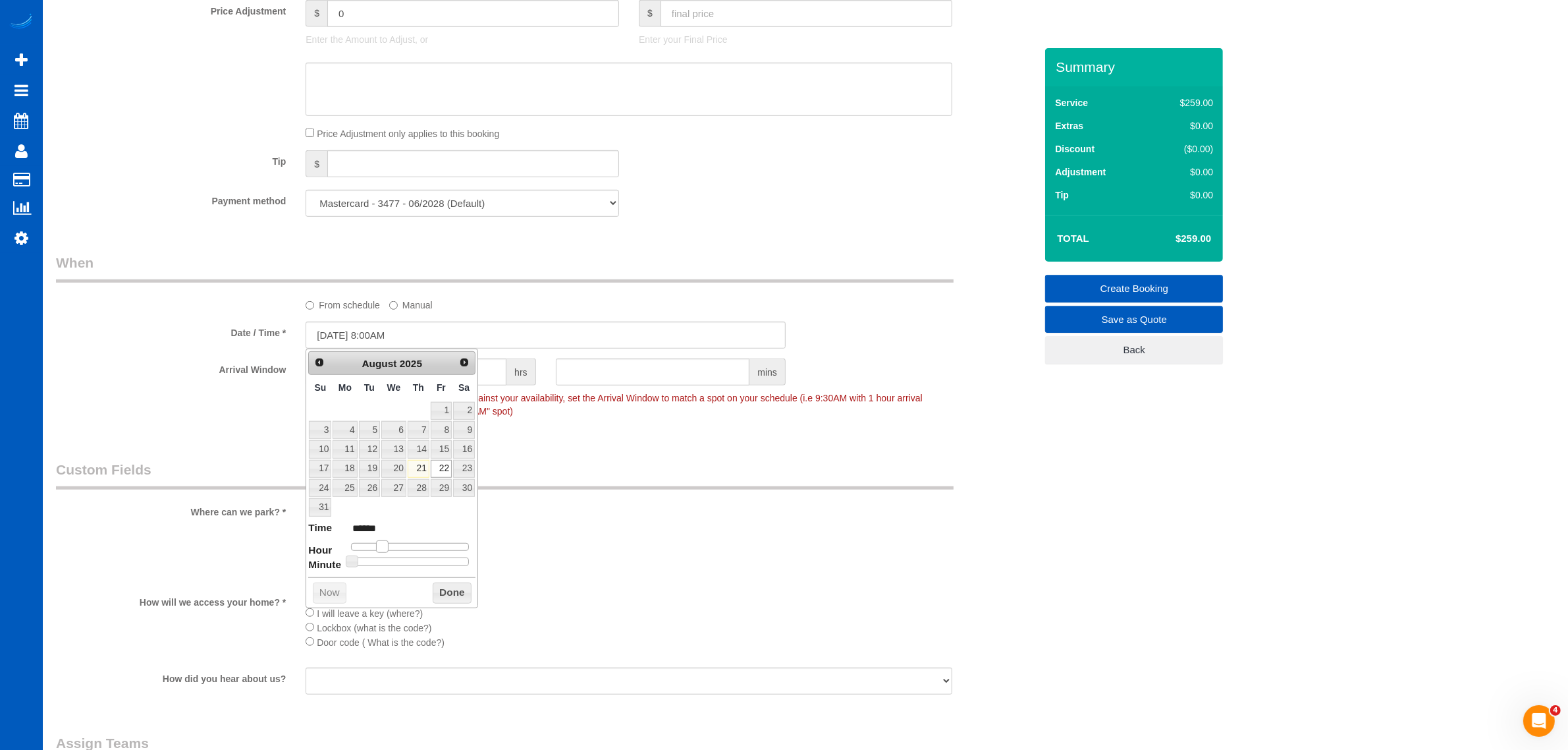
type input "[DATE] 9:00AM"
type input "******"
type input "[DATE] 10:00AM"
type input "*******"
type input "[DATE] 9:00AM"
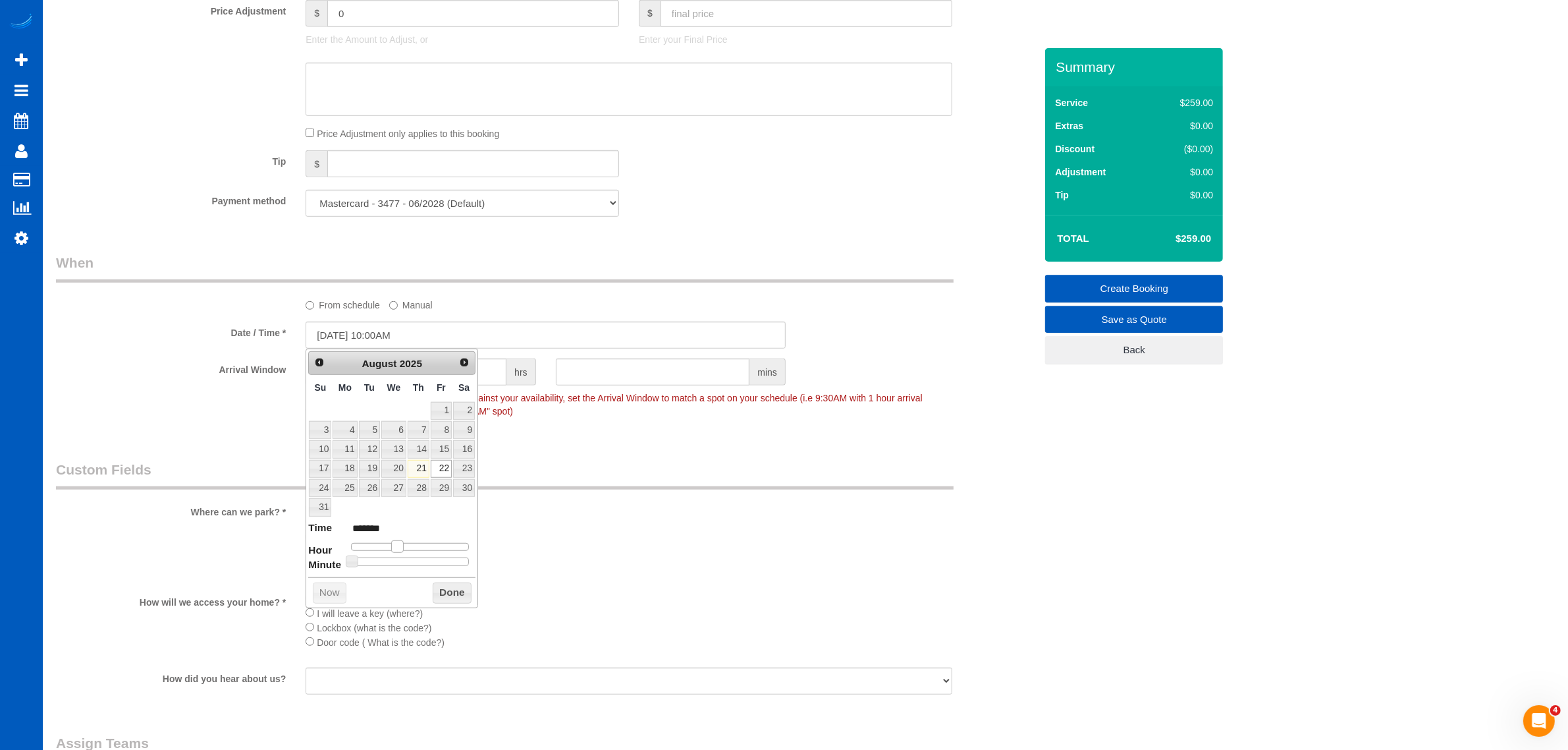
type input "******"
type input "[DATE] 8:00AM"
type input "******"
drag, startPoint x: 424, startPoint y: 548, endPoint x: 395, endPoint y: 548, distance: 29.0
click at [395, 548] on span at bounding box center [392, 547] width 12 height 12
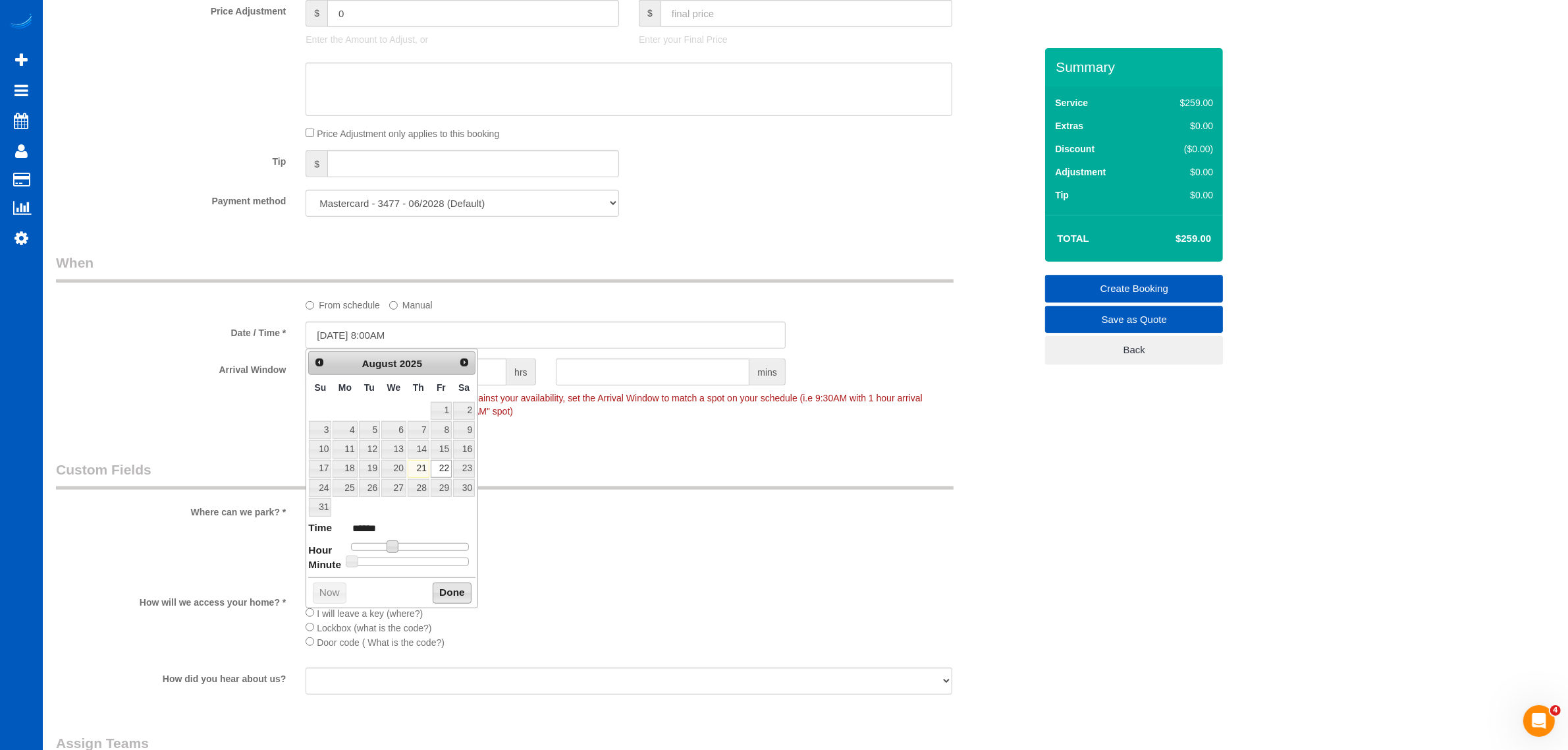
click at [442, 598] on button "Done" at bounding box center [452, 592] width 39 height 21
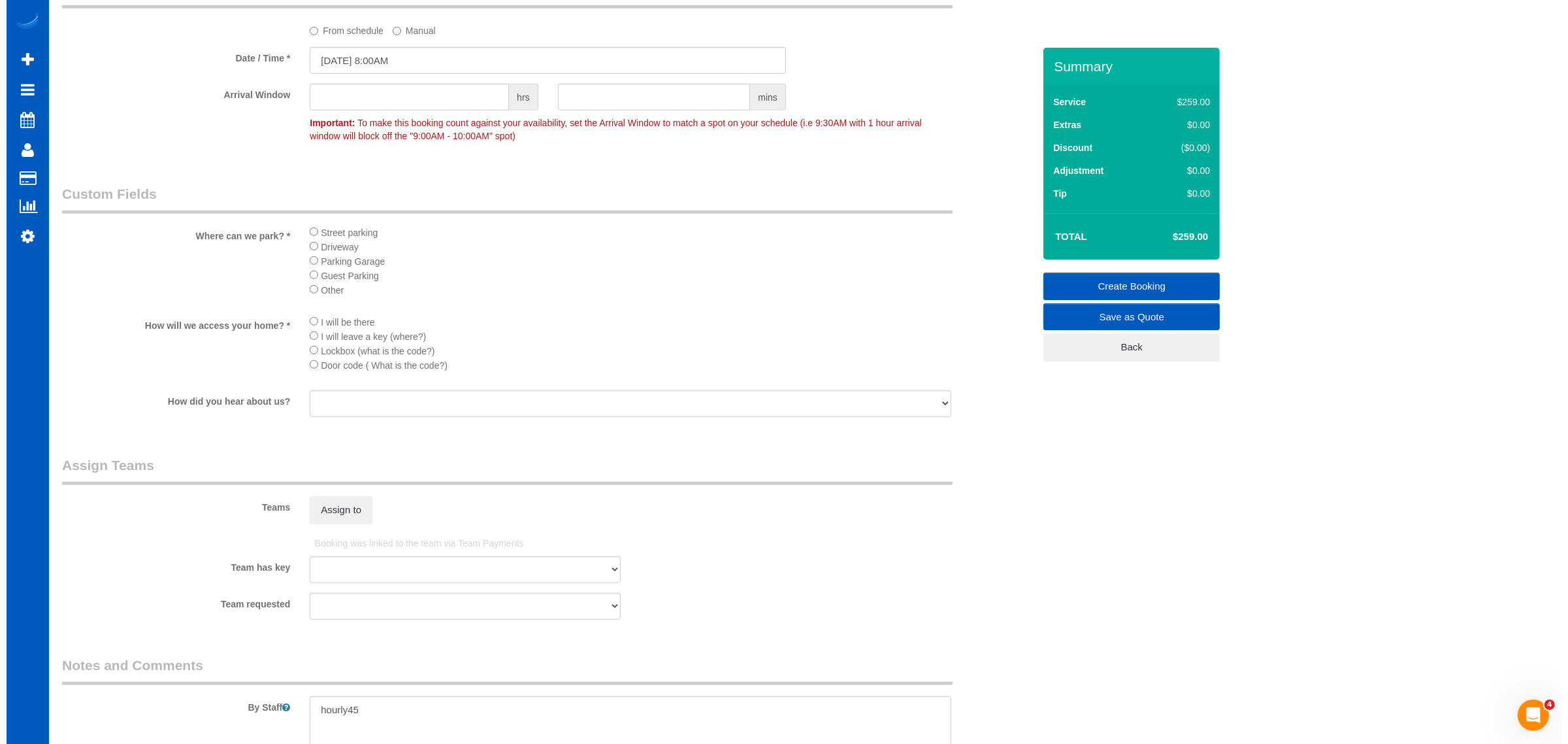
scroll to position [1361, 0]
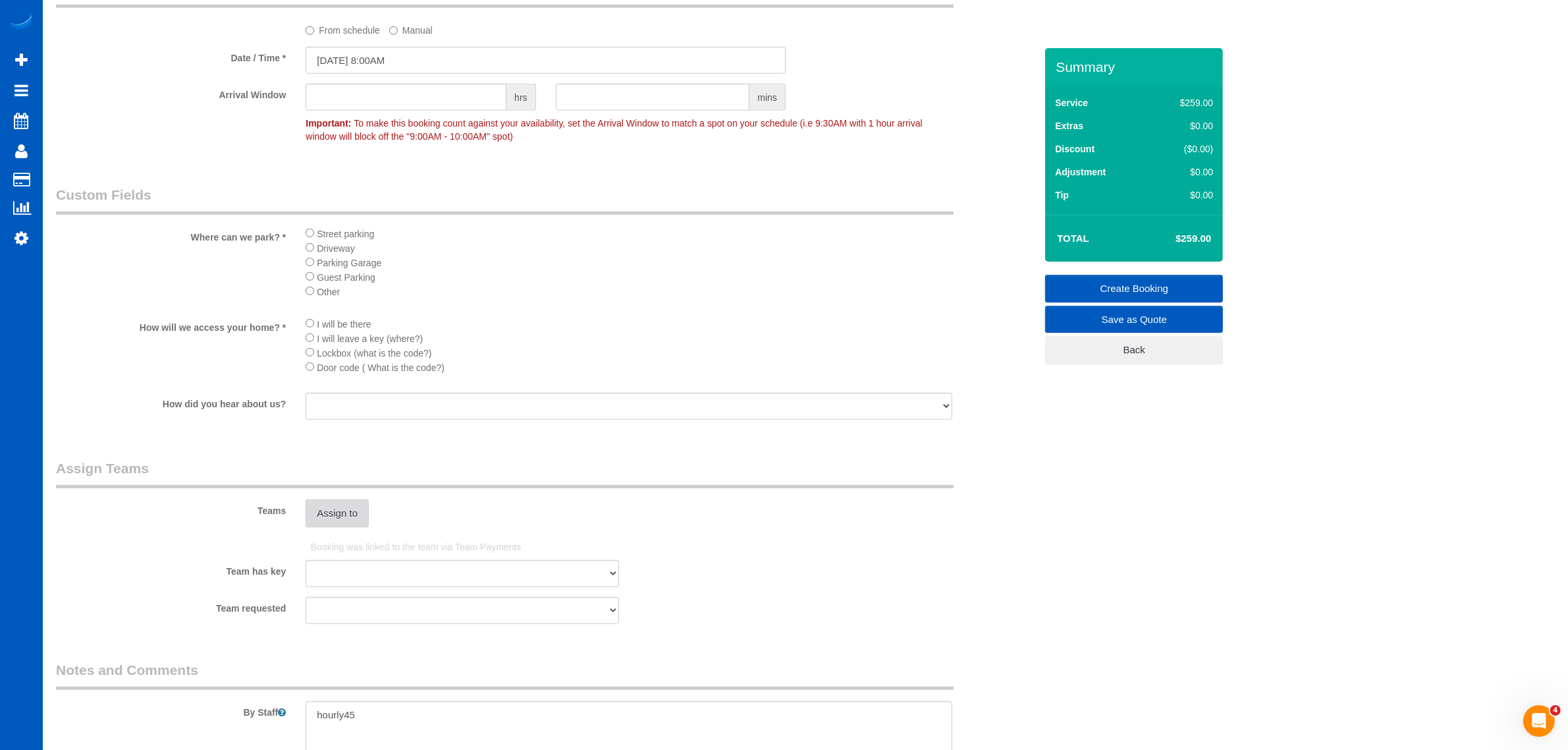
click at [366, 505] on button "Assign to" at bounding box center [337, 513] width 63 height 28
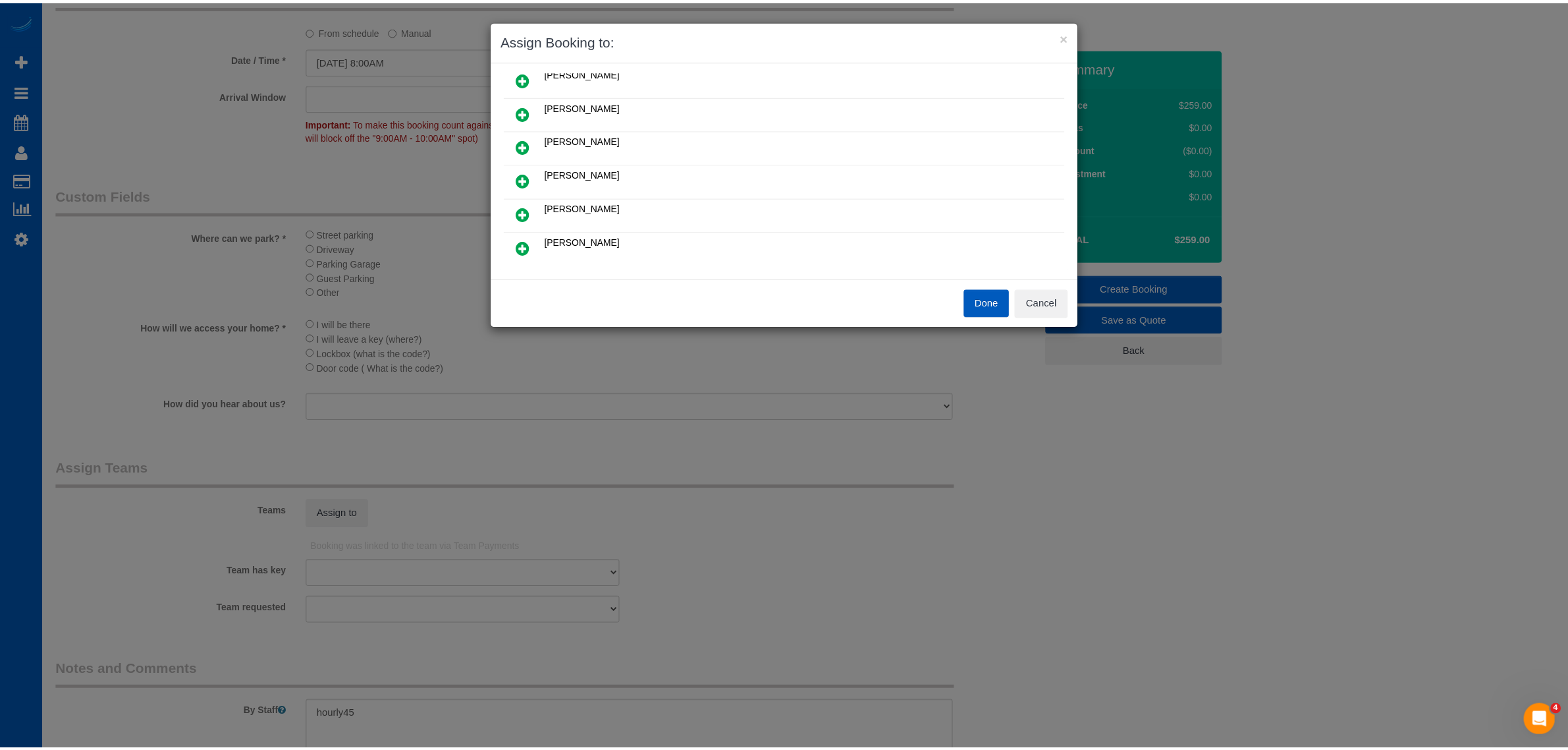
scroll to position [137, 0]
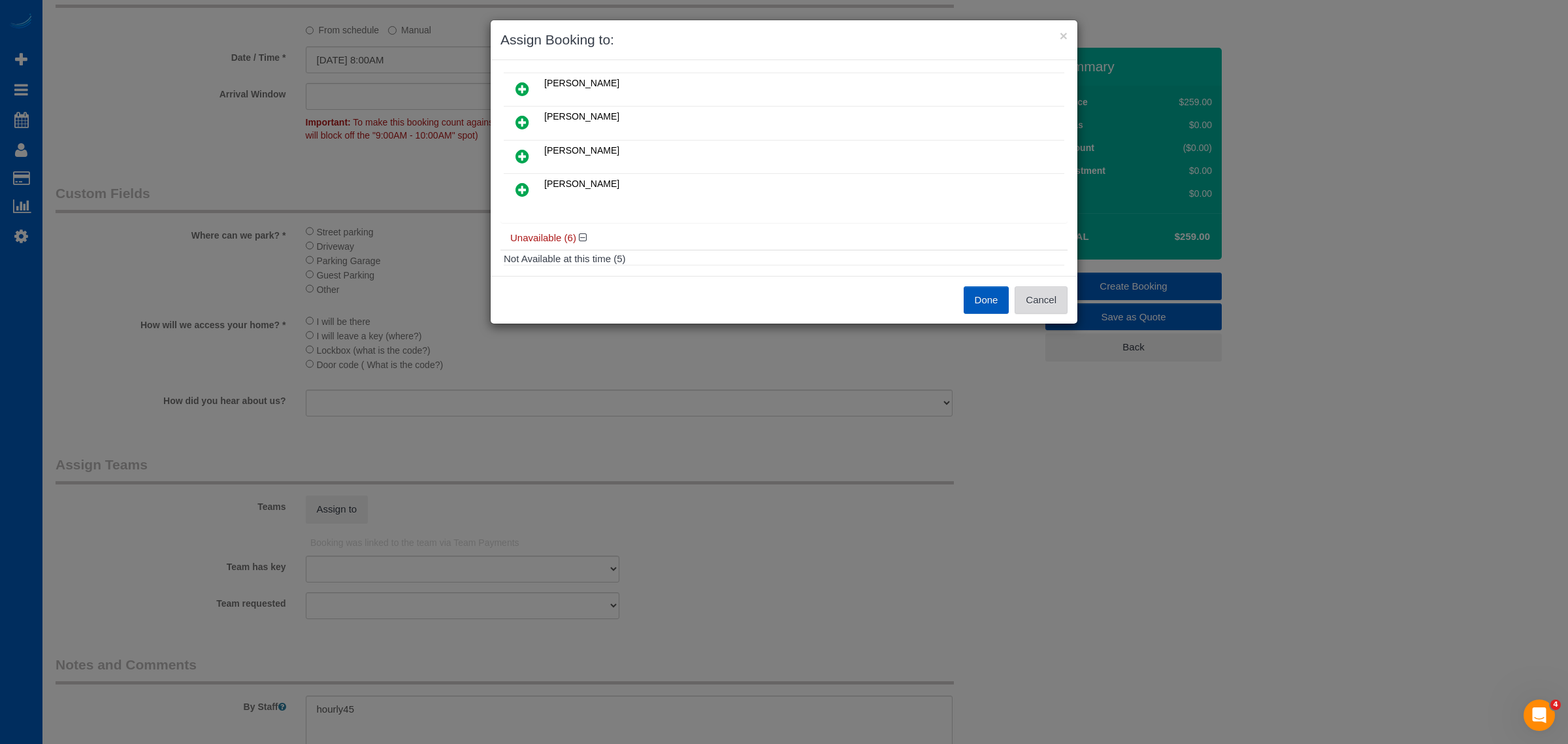
click at [1032, 305] on button "Cancel" at bounding box center [1041, 300] width 53 height 27
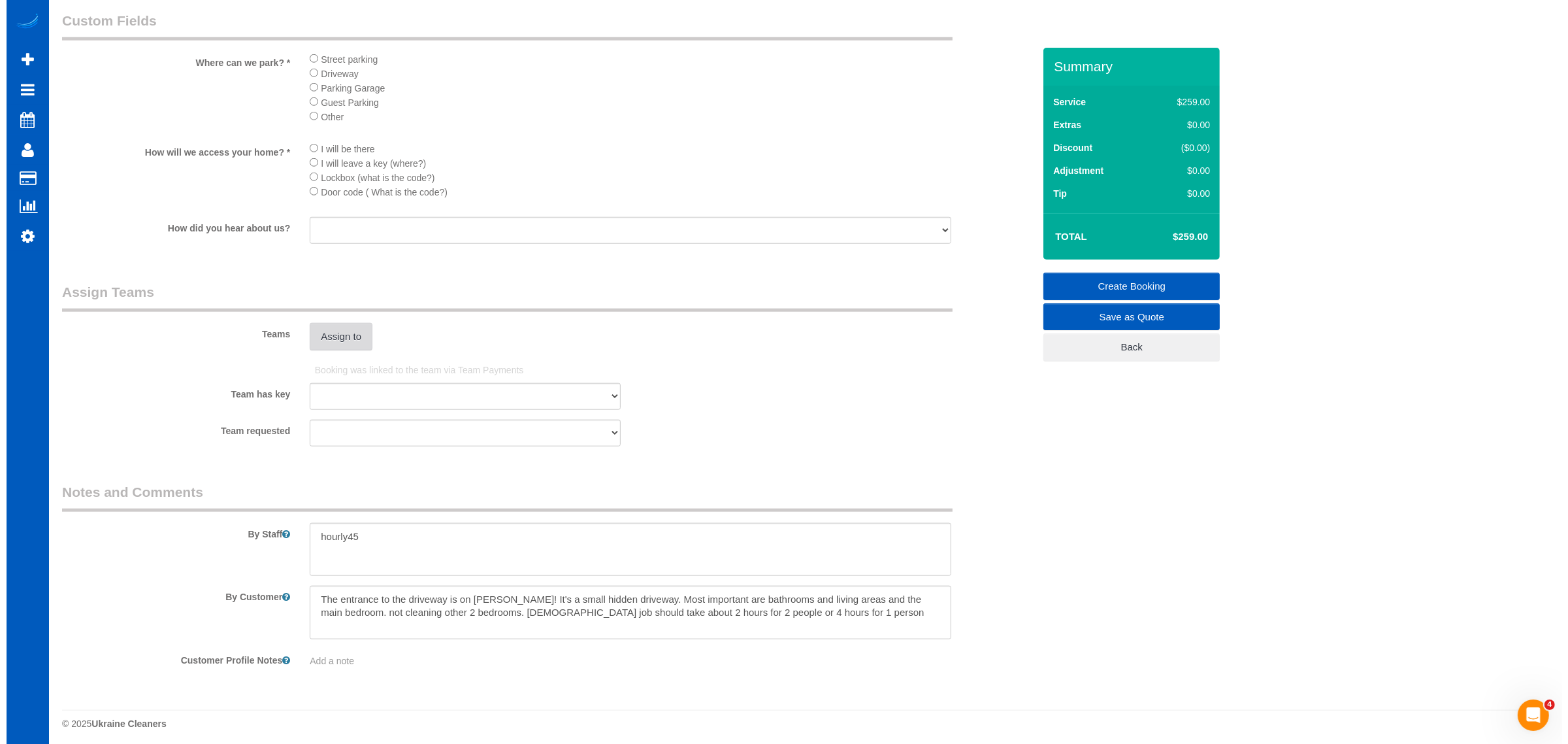
scroll to position [1540, 0]
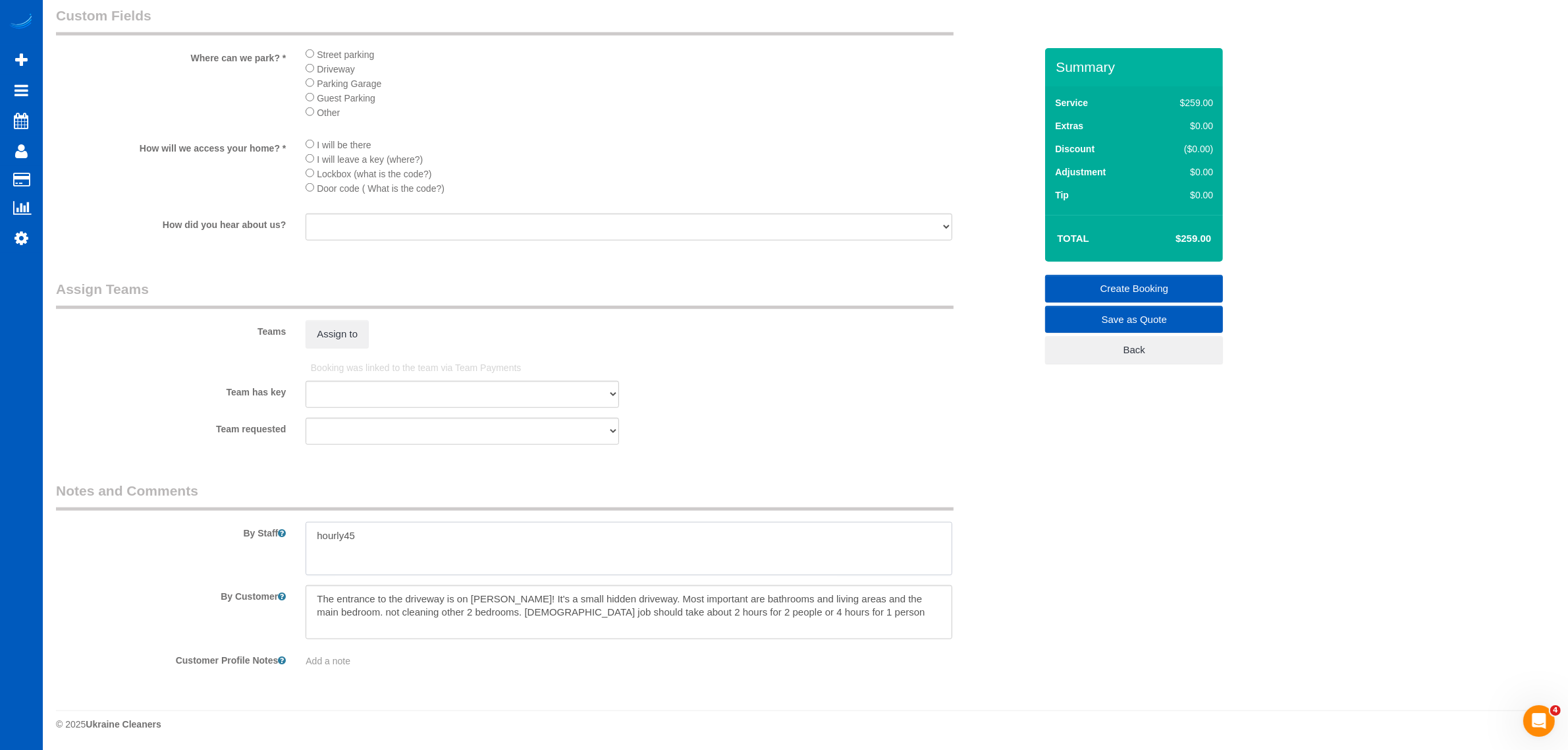
drag, startPoint x: 406, startPoint y: 544, endPoint x: 258, endPoint y: 543, distance: 148.0
click at [258, 543] on div "By Staff" at bounding box center [545, 528] width 999 height 95
click at [357, 539] on textarea at bounding box center [629, 548] width 646 height 54
drag, startPoint x: 347, startPoint y: 537, endPoint x: 401, endPoint y: 557, distance: 57.6
click at [401, 557] on textarea at bounding box center [629, 548] width 646 height 54
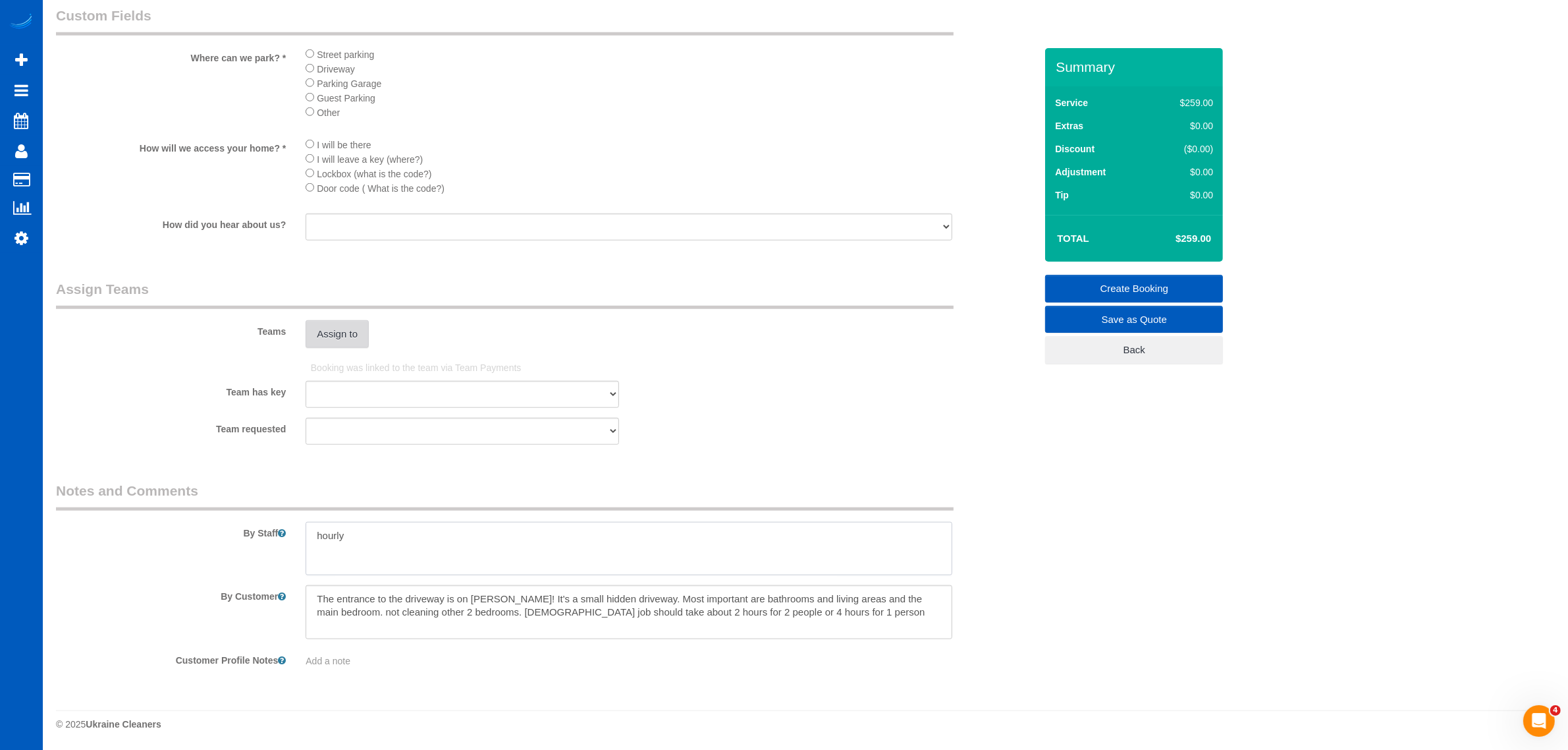
type textarea "hourly"
click at [326, 340] on button "Assign to" at bounding box center [337, 334] width 63 height 28
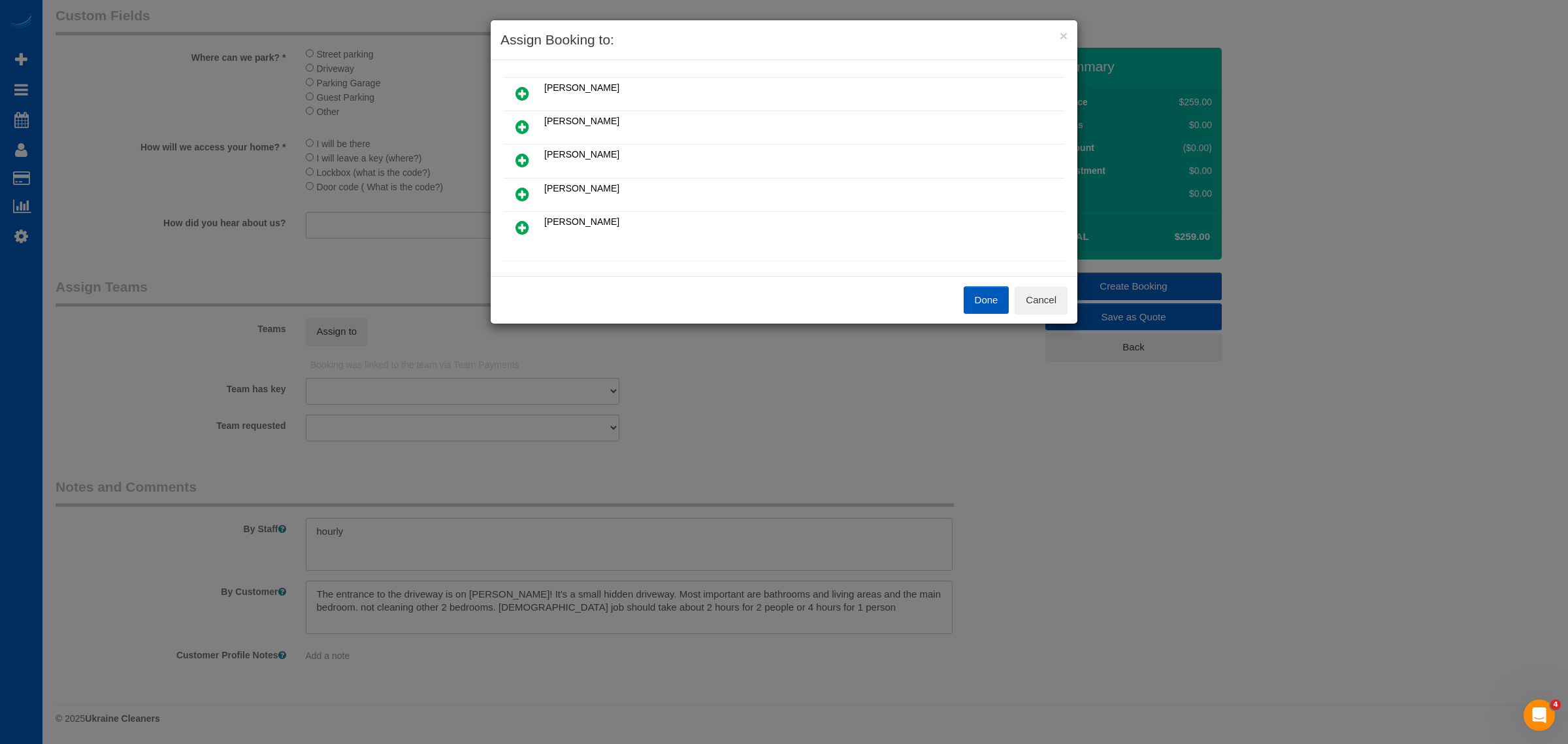
scroll to position [136, 0]
click at [530, 124] on link at bounding box center [522, 123] width 31 height 26
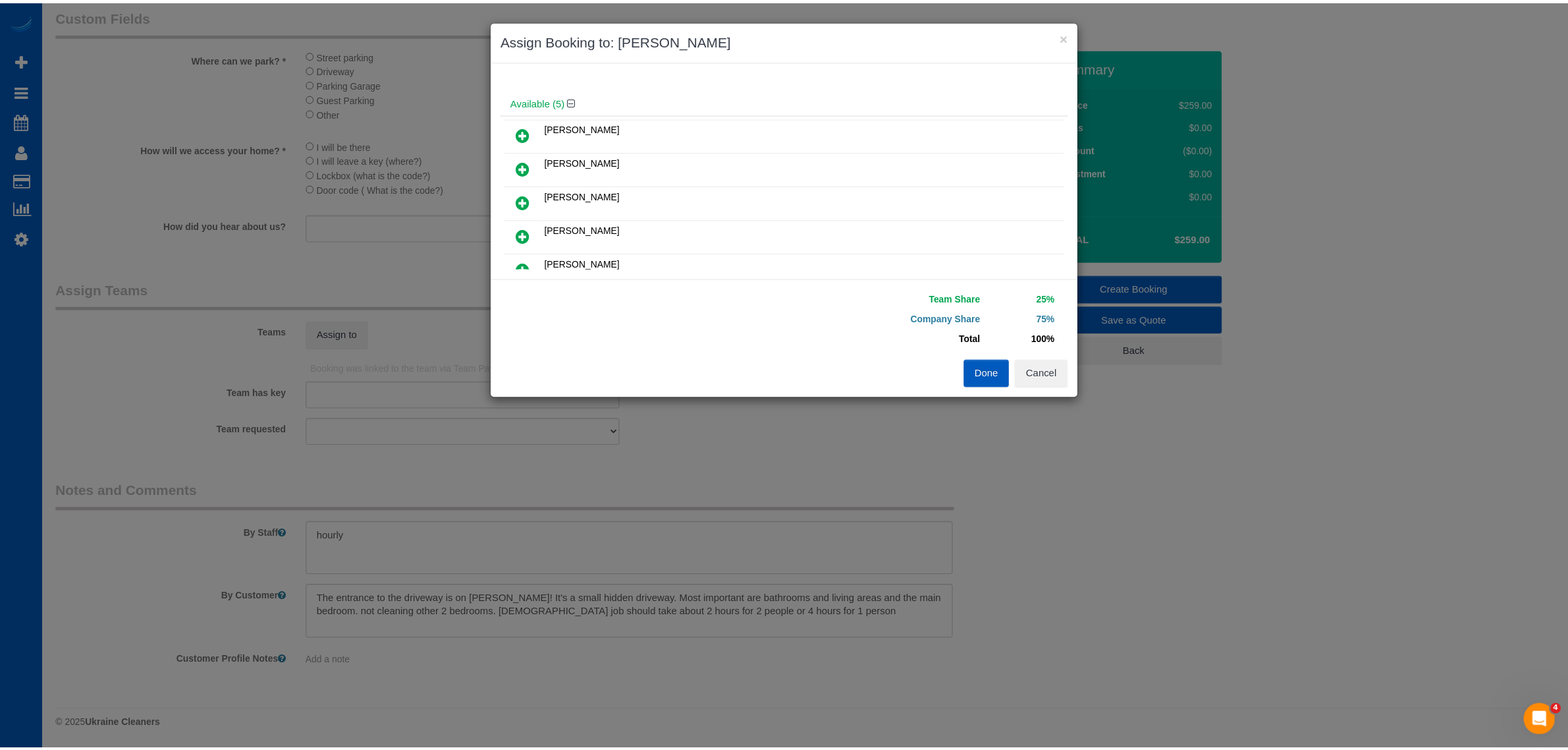
scroll to position [0, 0]
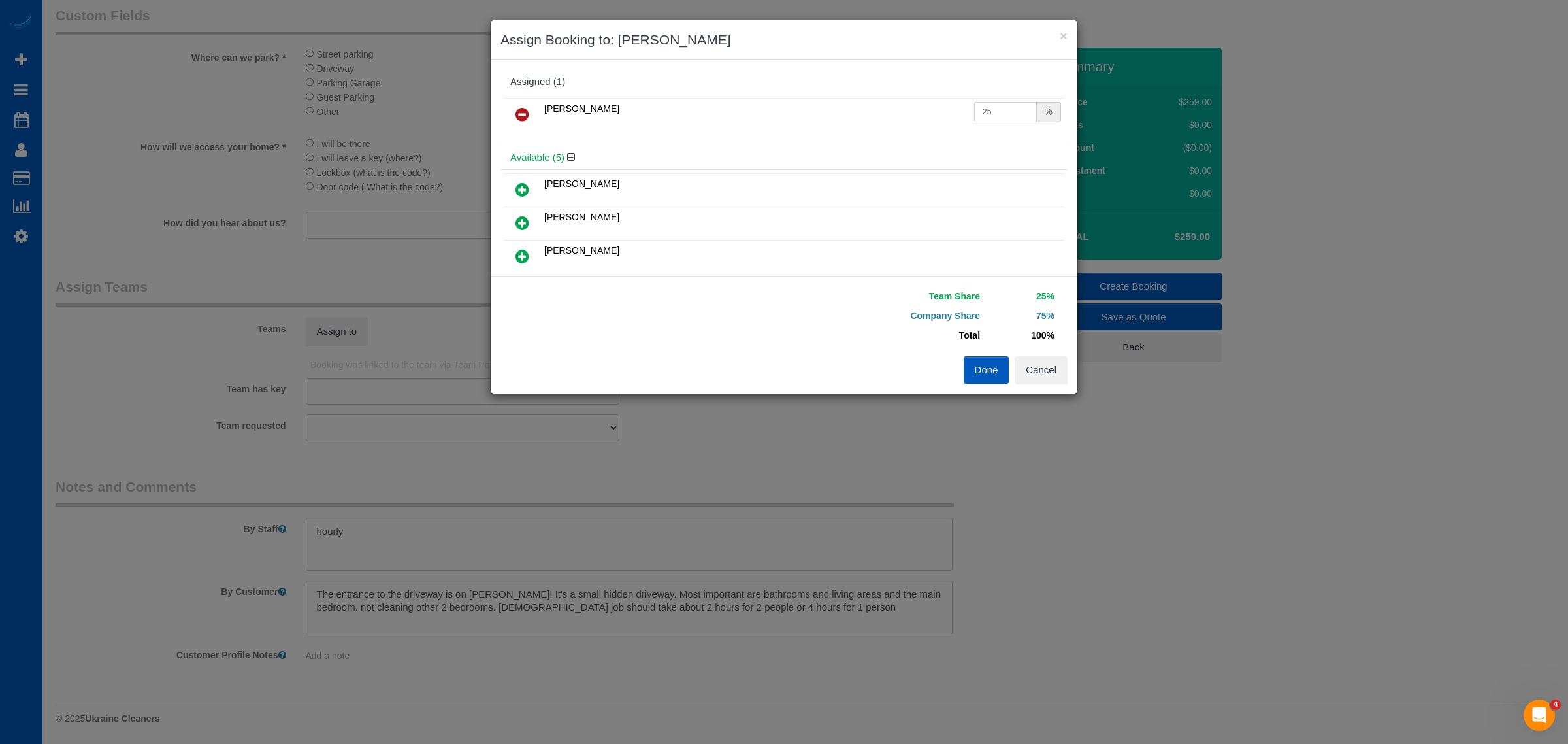
drag, startPoint x: 988, startPoint y: 120, endPoint x: 802, endPoint y: 103, distance: 186.8
click at [791, 111] on tr "[PERSON_NAME] 25 %" at bounding box center [784, 115] width 560 height 33
type input "60"
click at [974, 383] on button "Done" at bounding box center [986, 370] width 46 height 27
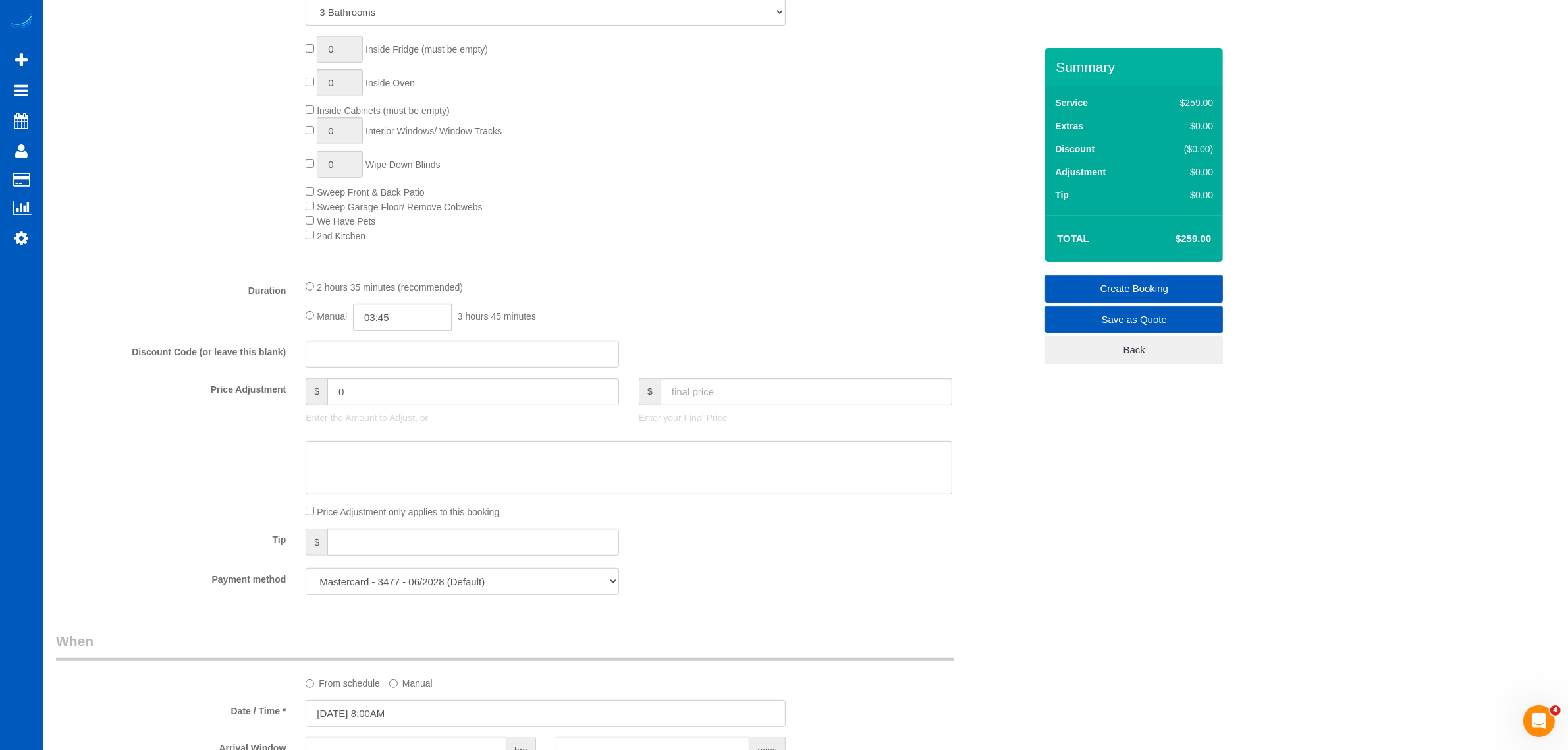
scroll to position [591, 0]
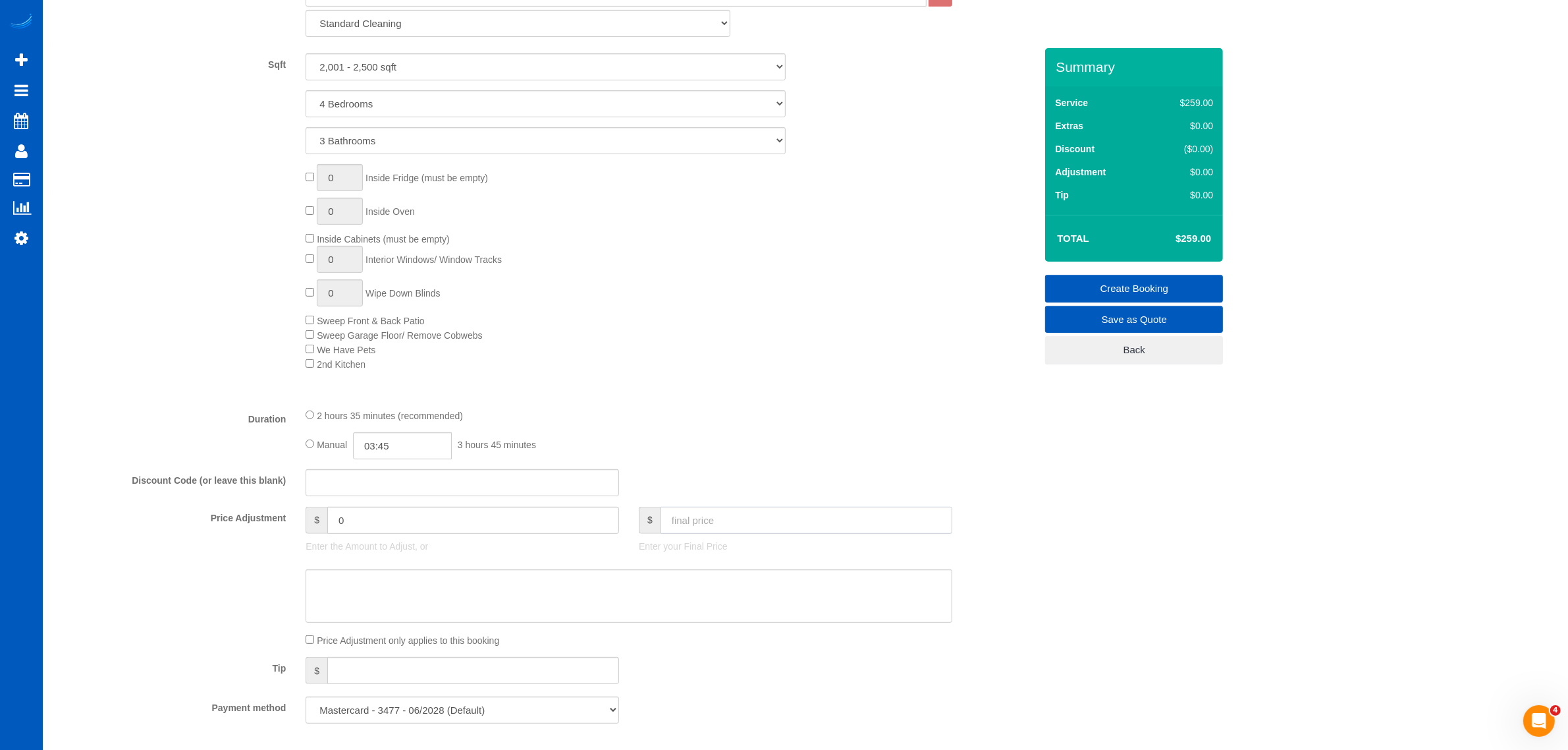
drag, startPoint x: 743, startPoint y: 509, endPoint x: 736, endPoint y: 491, distance: 19.3
click at [744, 502] on fieldset "What Frequency of Service * One Time Weekly - 15.00% Every 2 Weeks - 10.00% Eve…" at bounding box center [545, 317] width 980 height 833
type input "1"
type input "-258"
click at [799, 526] on input "text" at bounding box center [806, 519] width 292 height 27
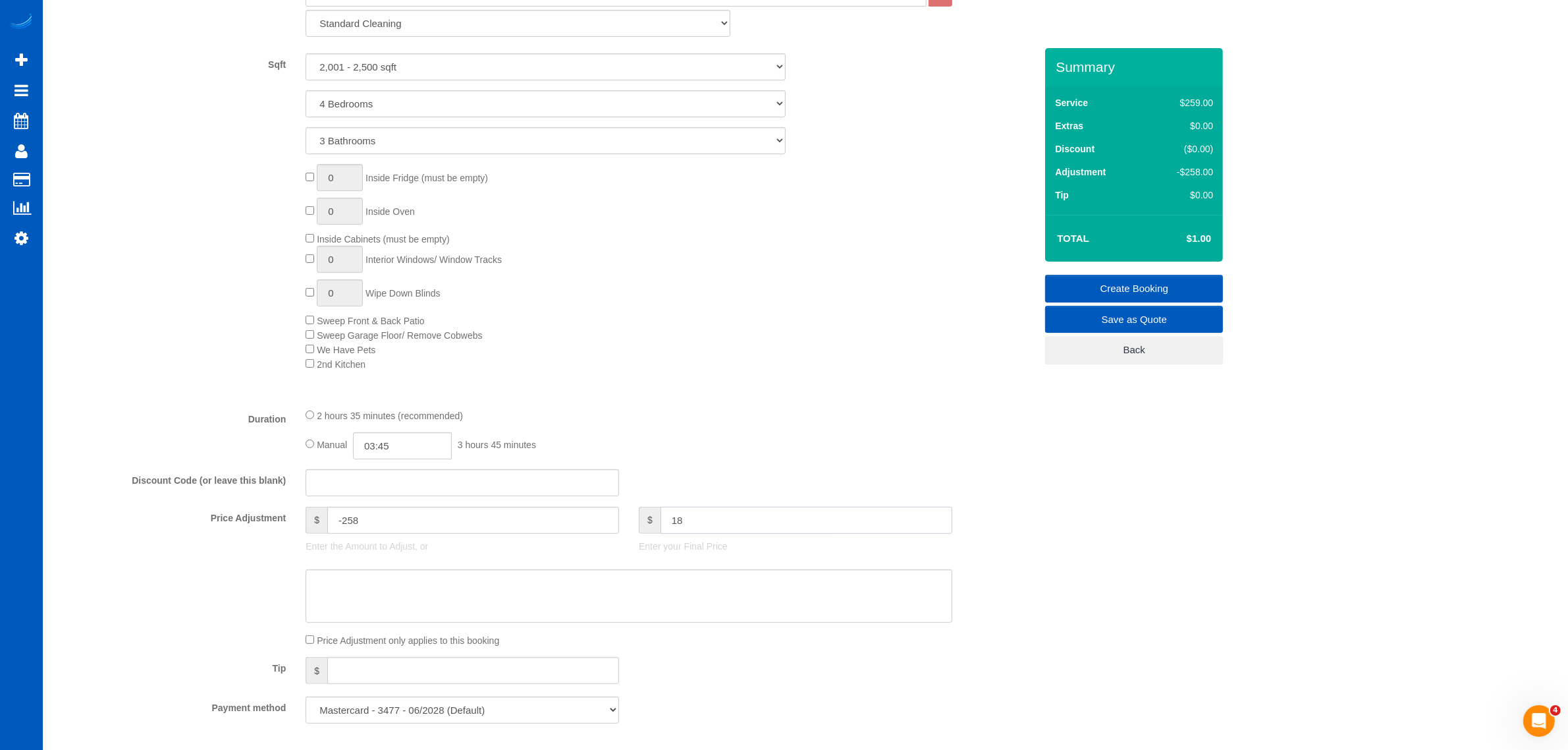
type input "180"
type input "-79"
click at [802, 450] on div "Manual 03:45 3 hours 45 minutes" at bounding box center [629, 445] width 646 height 27
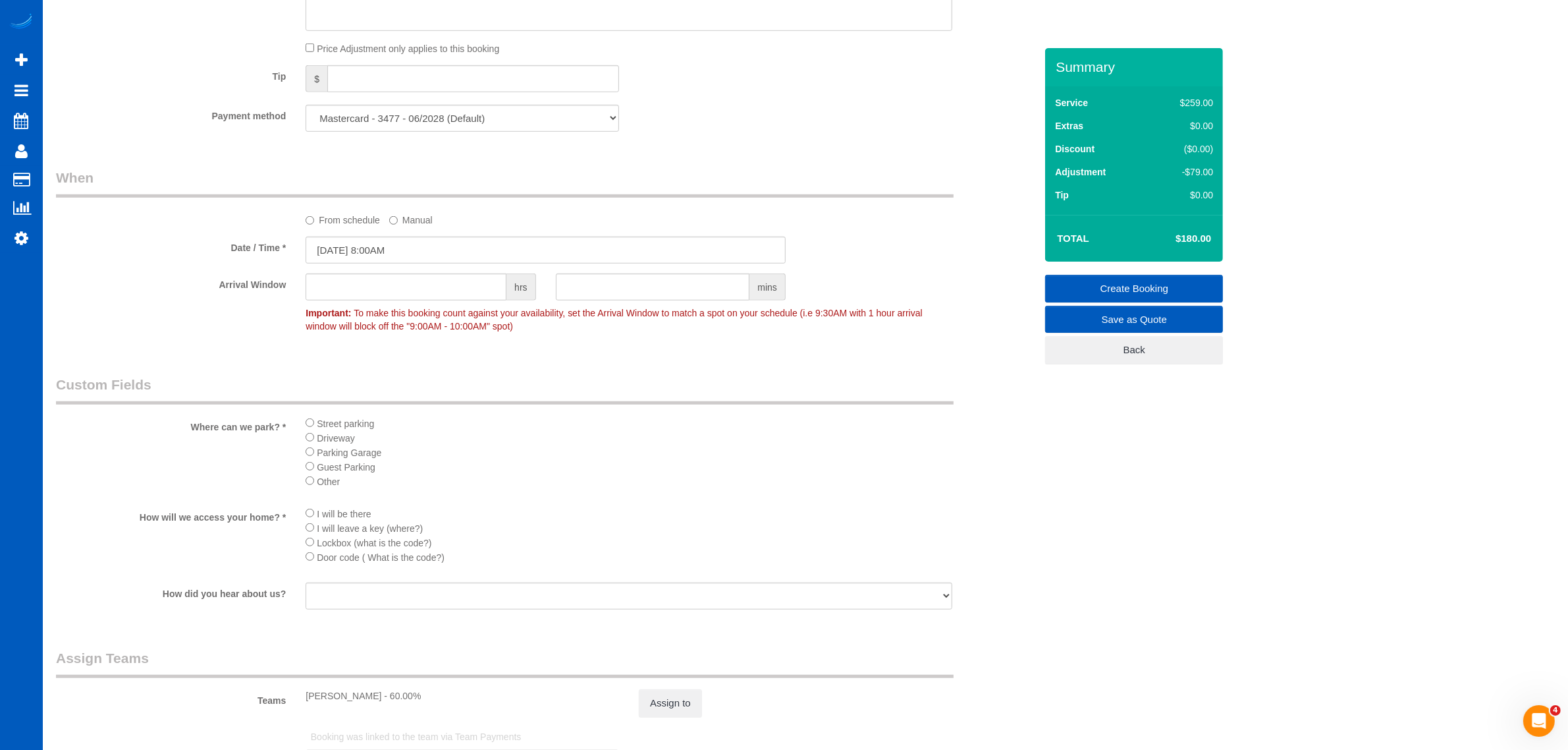
scroll to position [1140, 0]
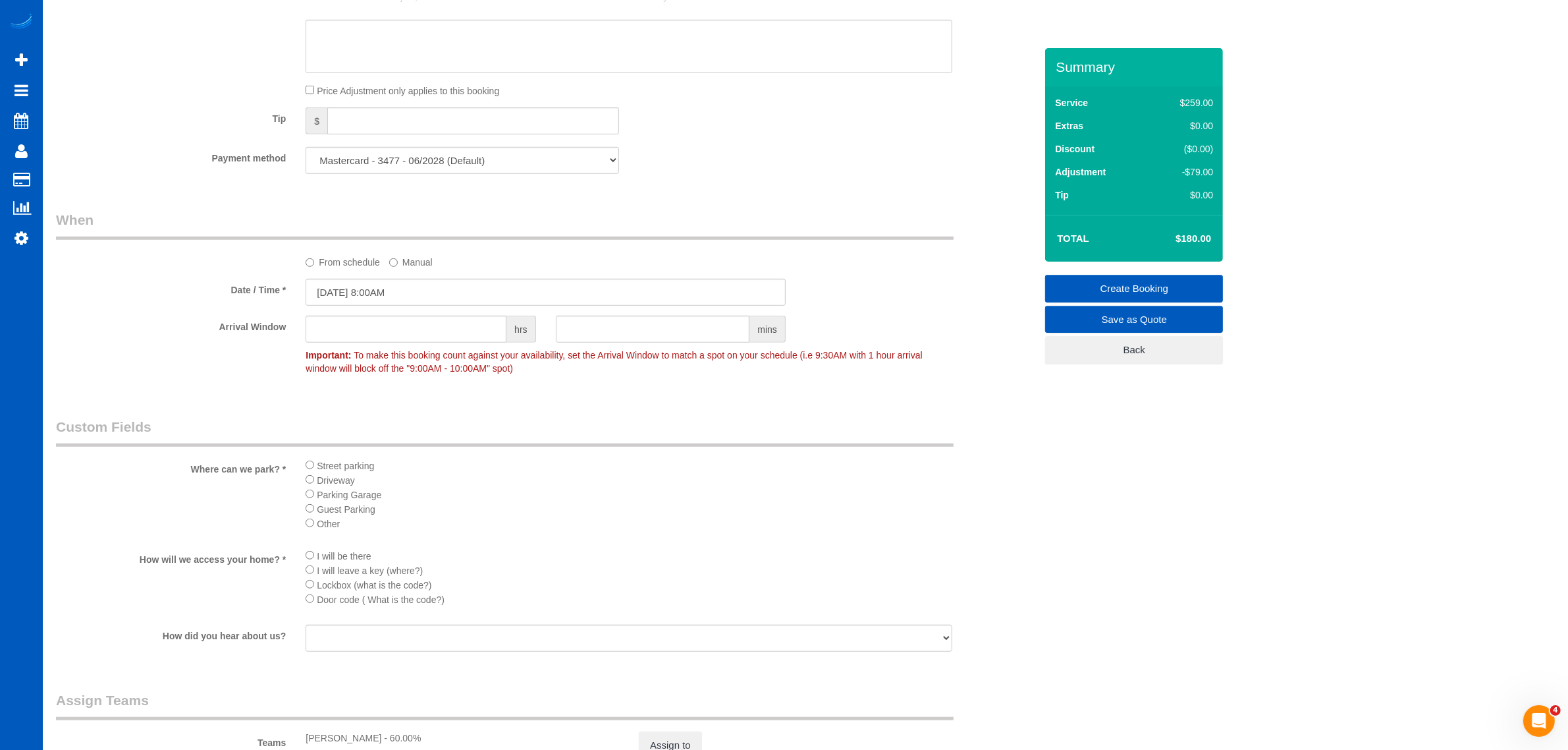
click at [1111, 291] on link "Create Booking" at bounding box center [1134, 288] width 178 height 28
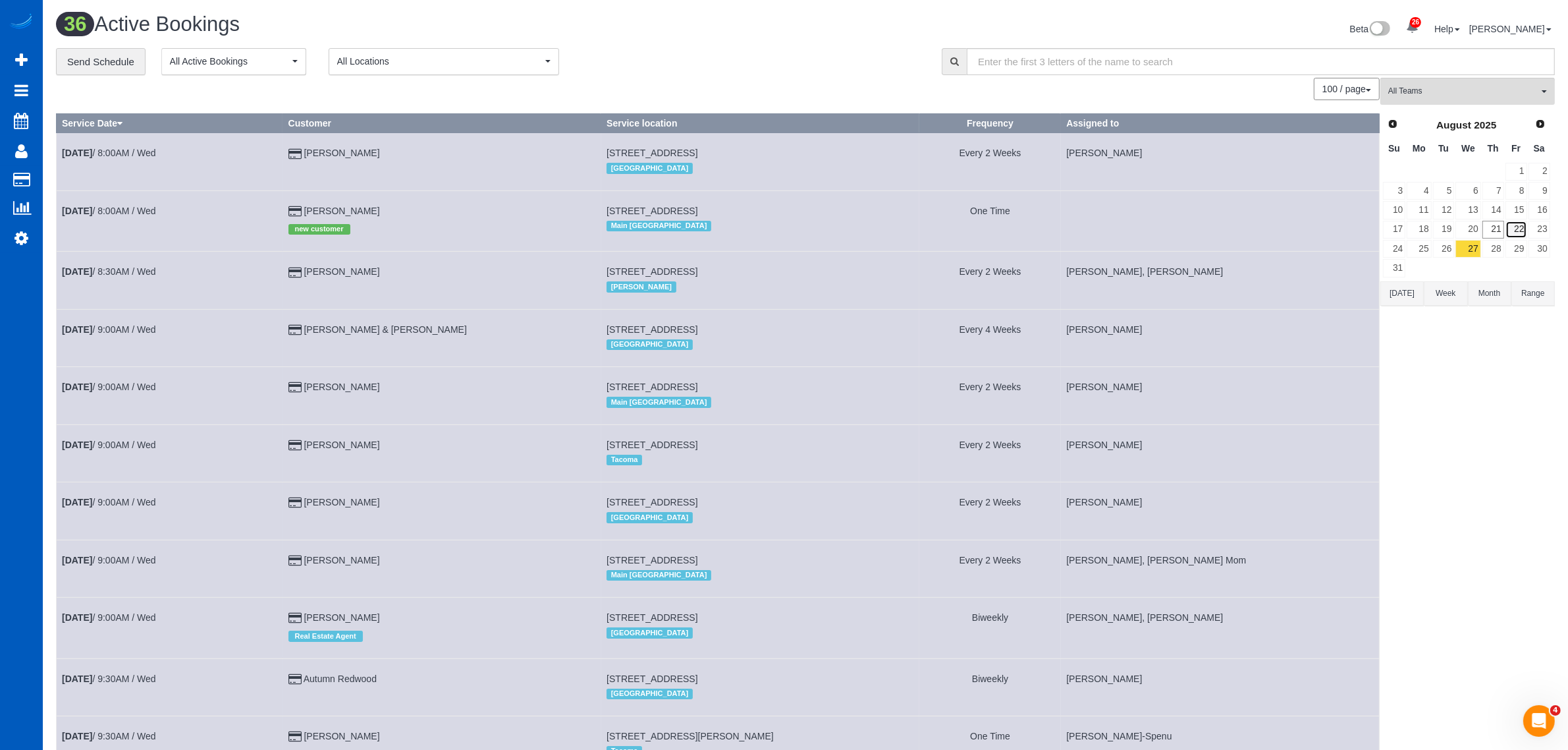
click at [1515, 224] on link "22" at bounding box center [1516, 230] width 22 height 18
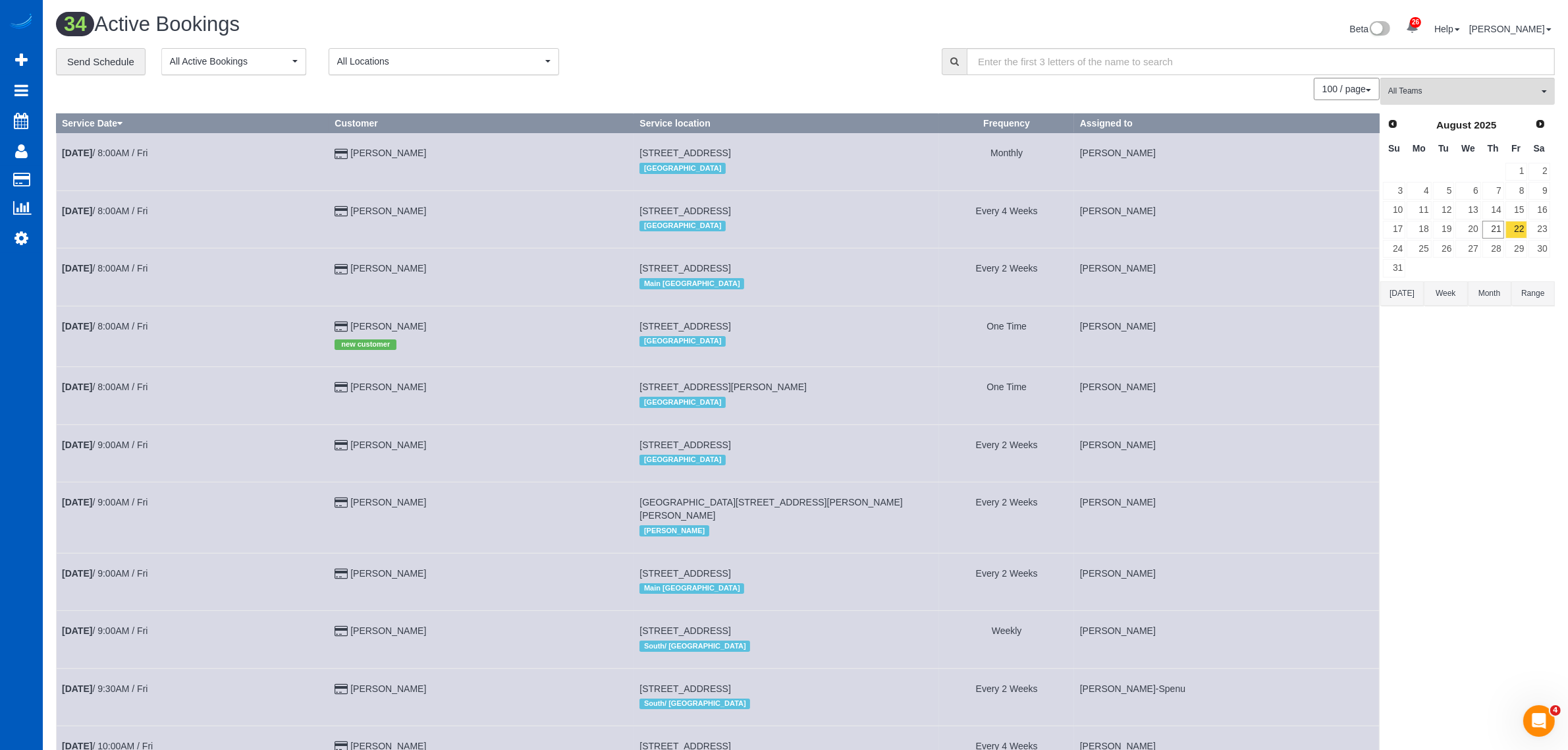
click at [1550, 221] on div "Prev Next [DATE] Su Mo Tu We Th Fr Sa 1 2 3 4 5 6 7 8 9 10 11 12 13 14 15 16 17…" at bounding box center [1467, 196] width 173 height 170
click at [1539, 224] on link "23" at bounding box center [1540, 230] width 22 height 18
